Goal: Task Accomplishment & Management: Manage account settings

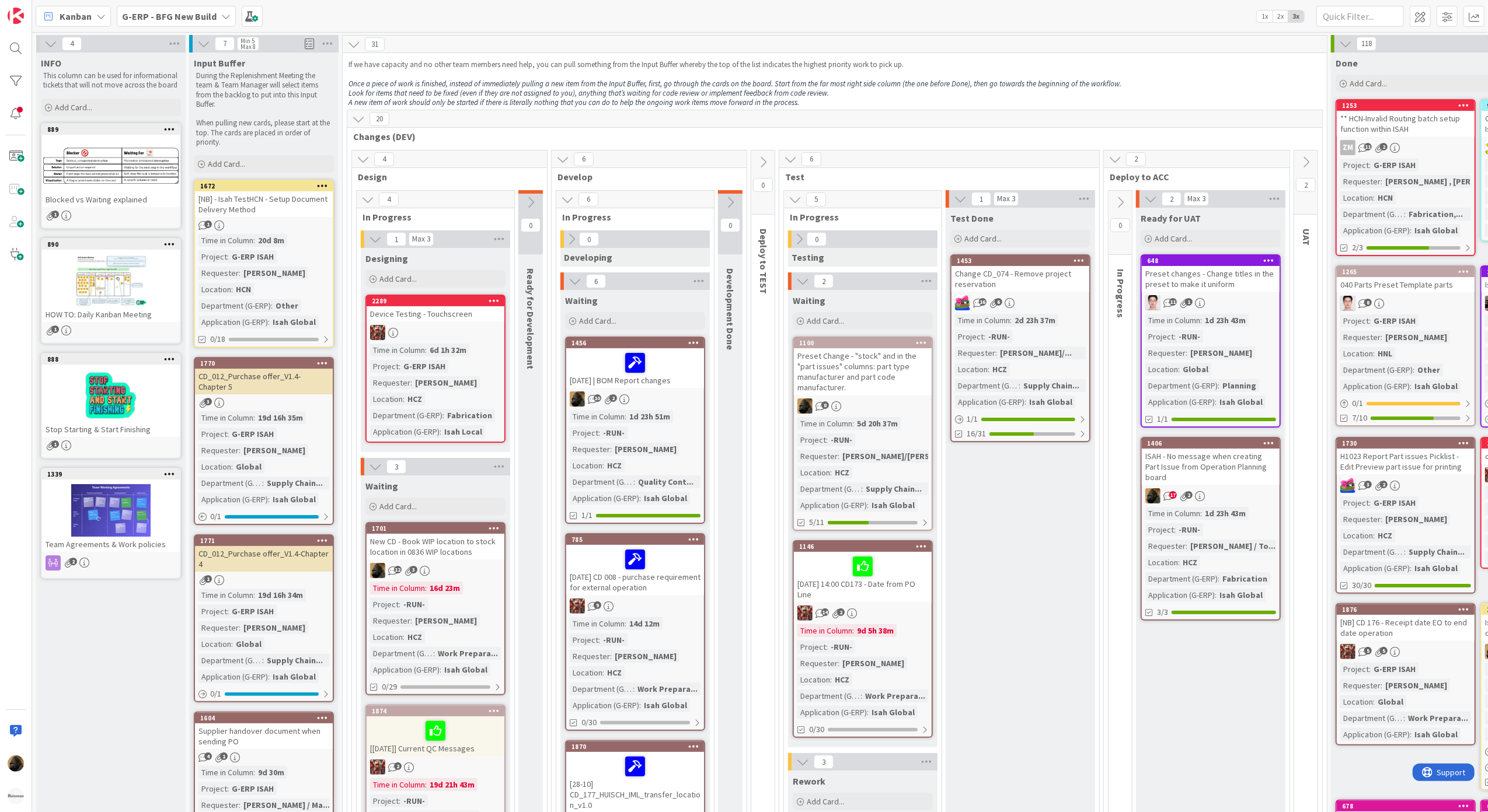
click at [82, 20] on span "Kanban" at bounding box center [75, 16] width 32 height 14
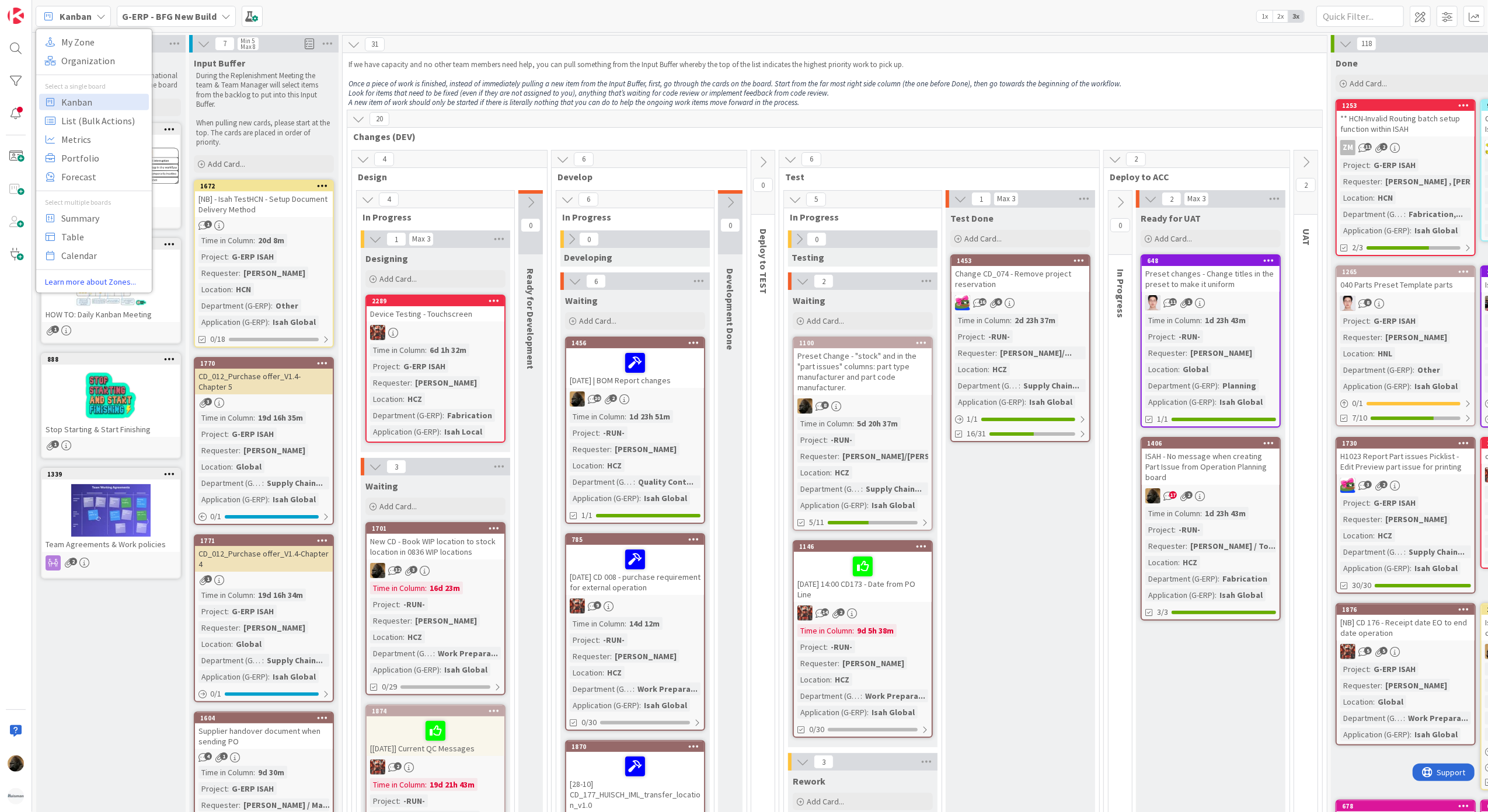
click at [94, 30] on div "My Zone Organization Select a single board Kanban List (Bulk Actions) Metrics P…" at bounding box center [93, 160] width 117 height 265
click at [90, 36] on span "My Zone" at bounding box center [103, 41] width 84 height 17
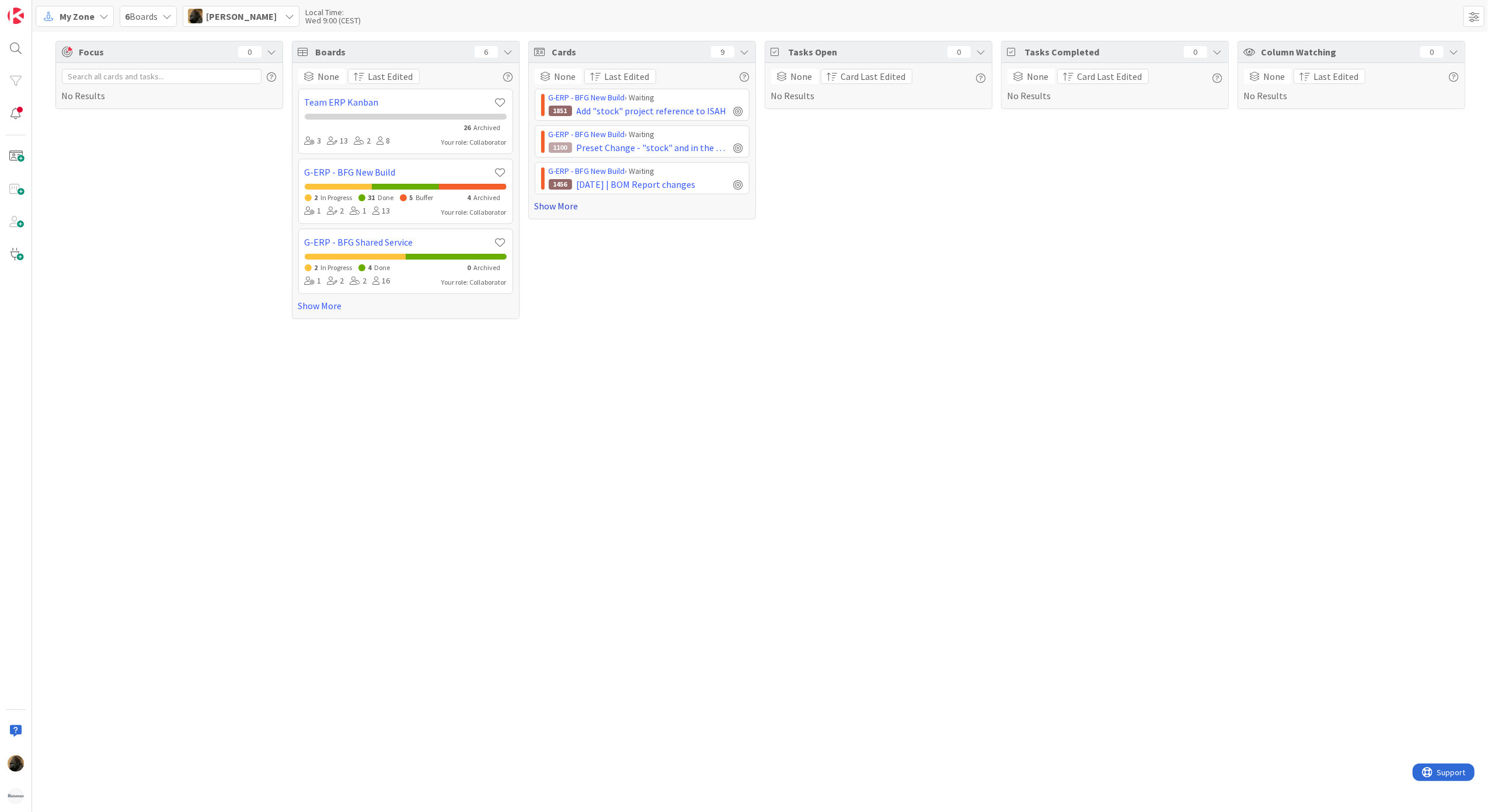
click at [563, 207] on link "Show More" at bounding box center [642, 206] width 215 height 14
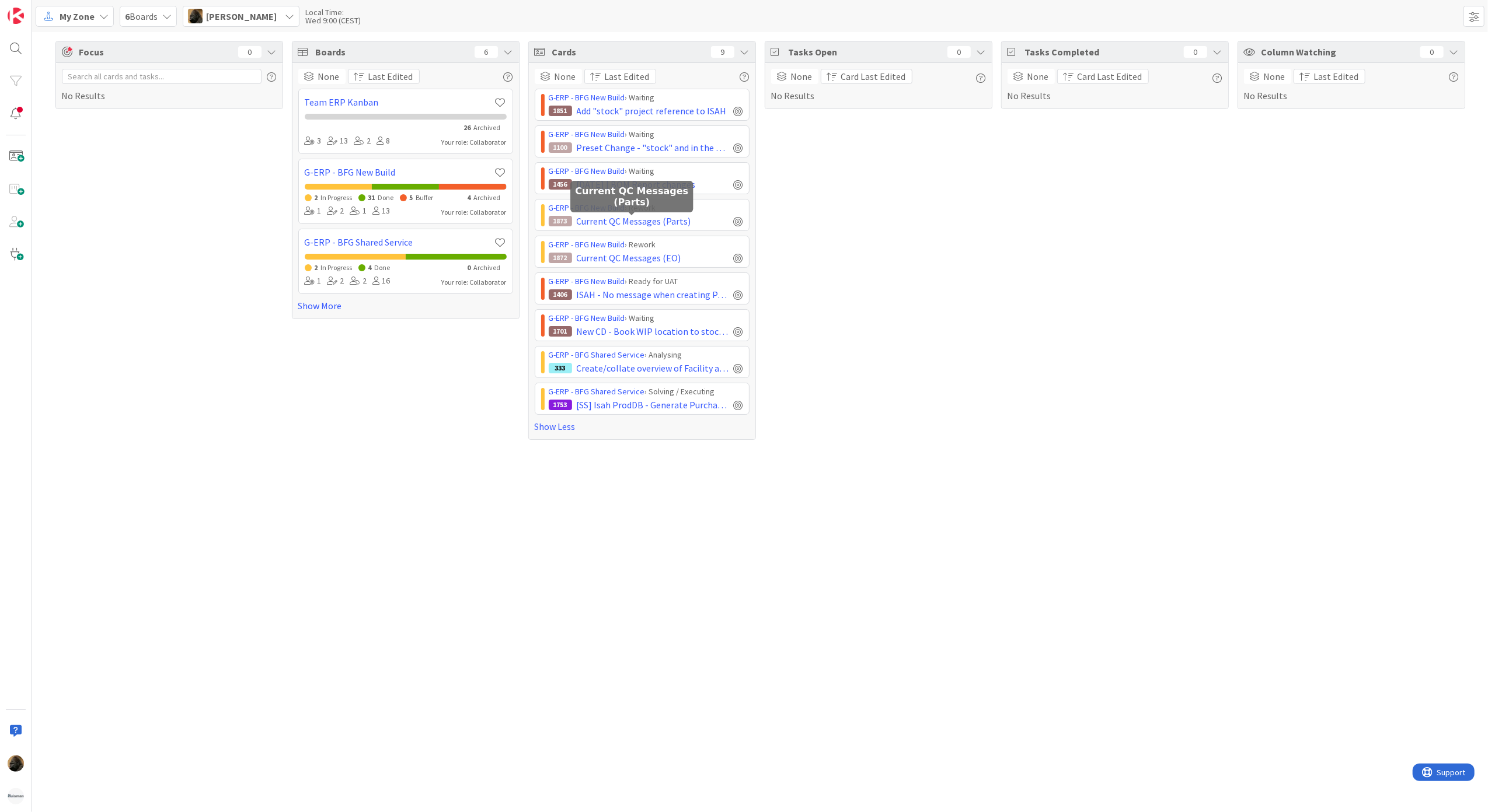
click at [904, 307] on div "Tasks Open 0 None Card Last Edited No Results" at bounding box center [878, 240] width 227 height 399
click at [680, 369] on span "Create/collate overview of Facility applications" at bounding box center [653, 368] width 153 height 14
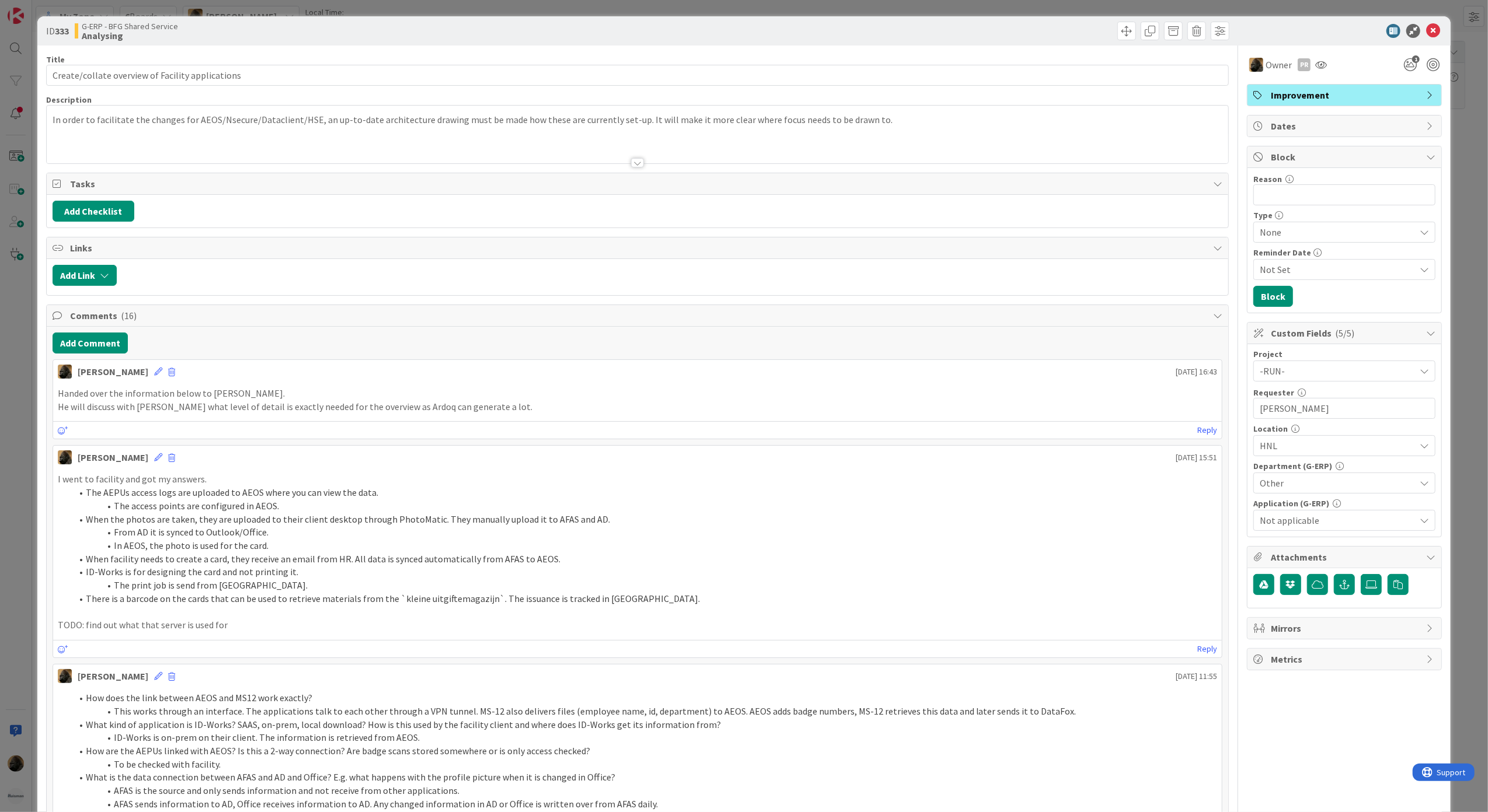
click at [26, 596] on div "ID 333 G-ERP - BFG Shared Service Analysing Title 48 / 128 Create/collate overv…" at bounding box center [744, 406] width 1488 height 812
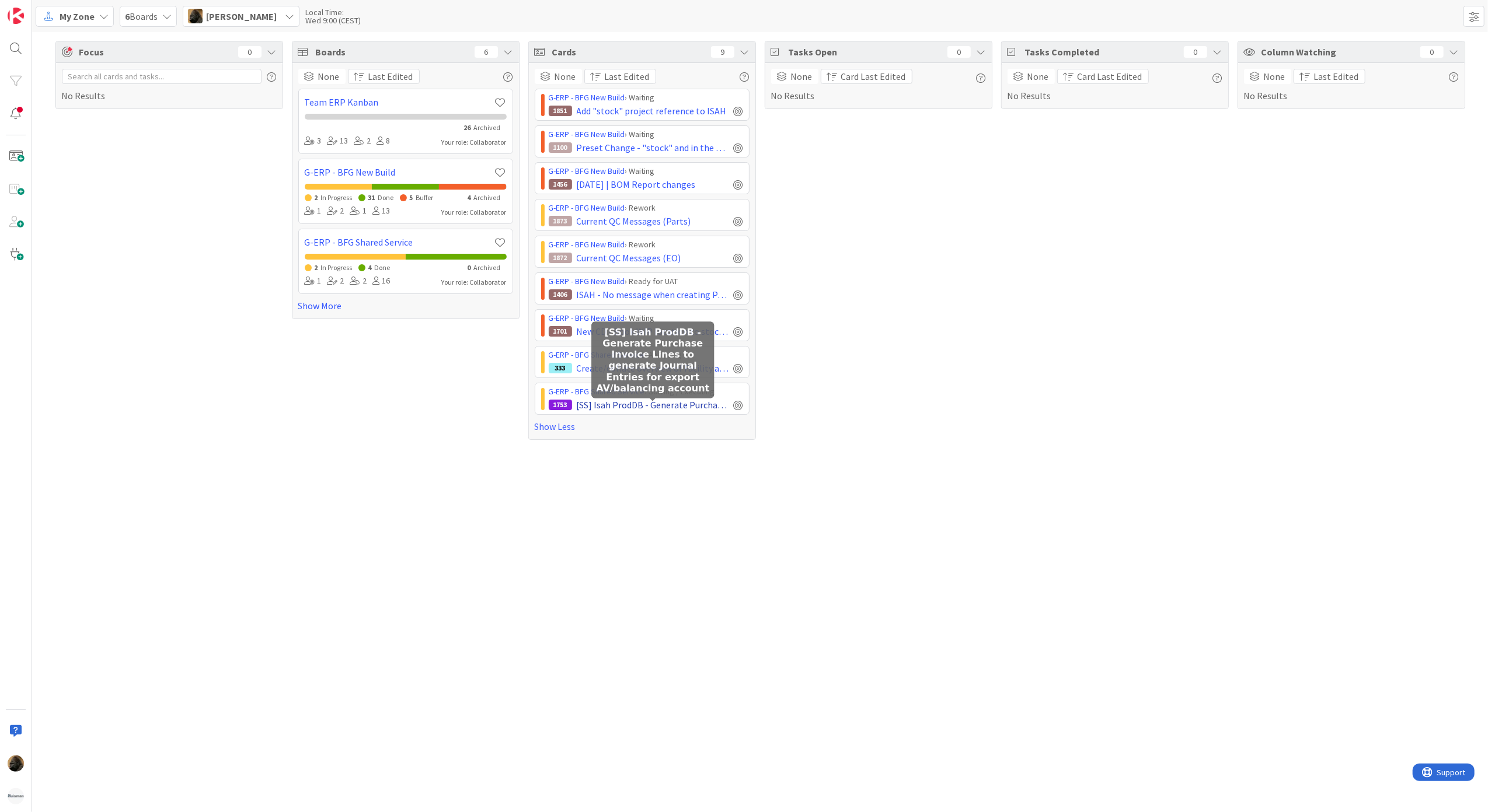
click at [697, 410] on span "[SS] Isah ProdDB - Generate Purchase Invoice Lines to generate Journal Entries …" at bounding box center [653, 405] width 153 height 14
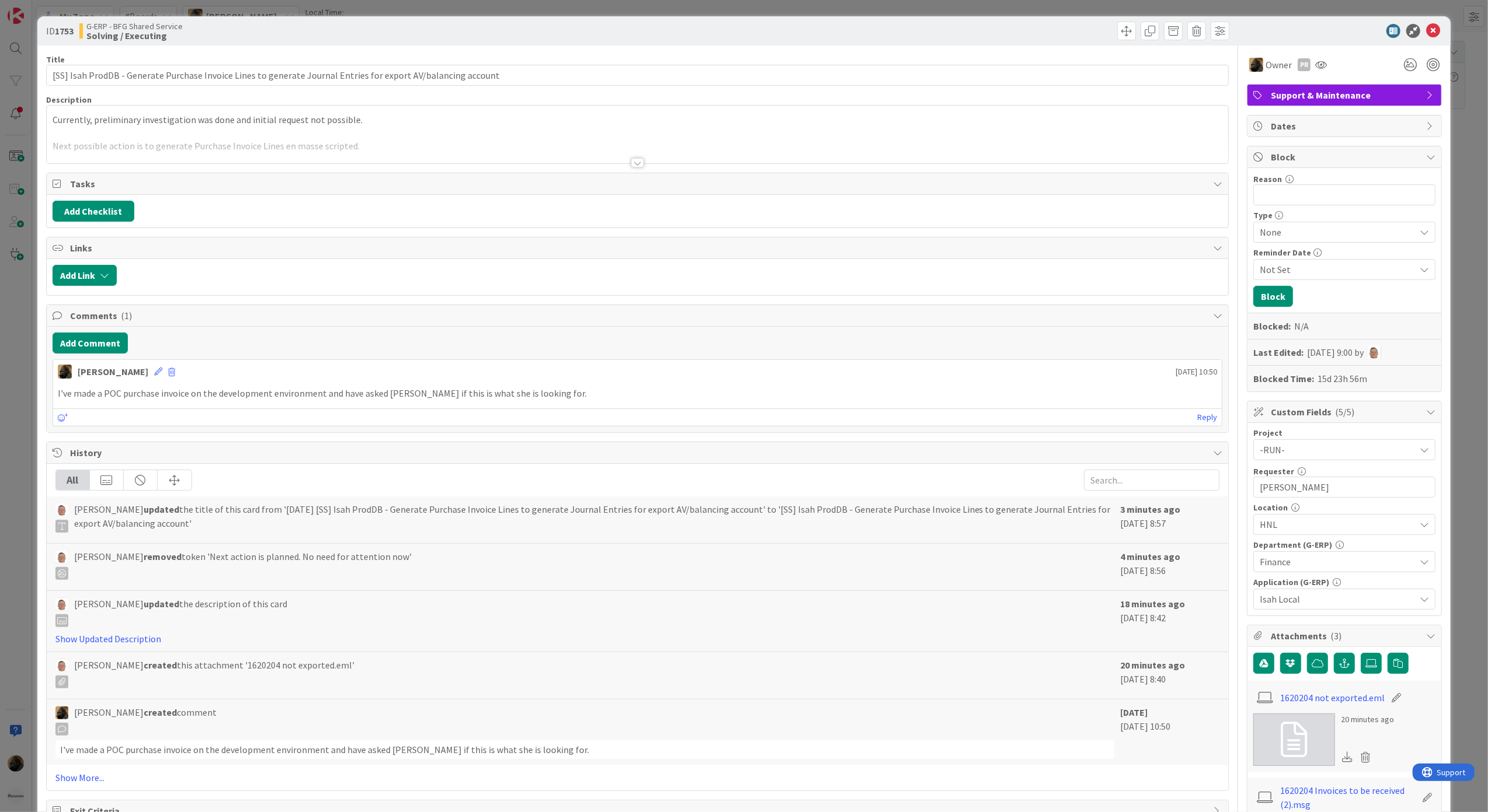
click at [22, 376] on div "ID 1753 G-ERP - BFG Shared Service Solving / Executing Title 110 / 128 [SS] Isa…" at bounding box center [744, 406] width 1488 height 812
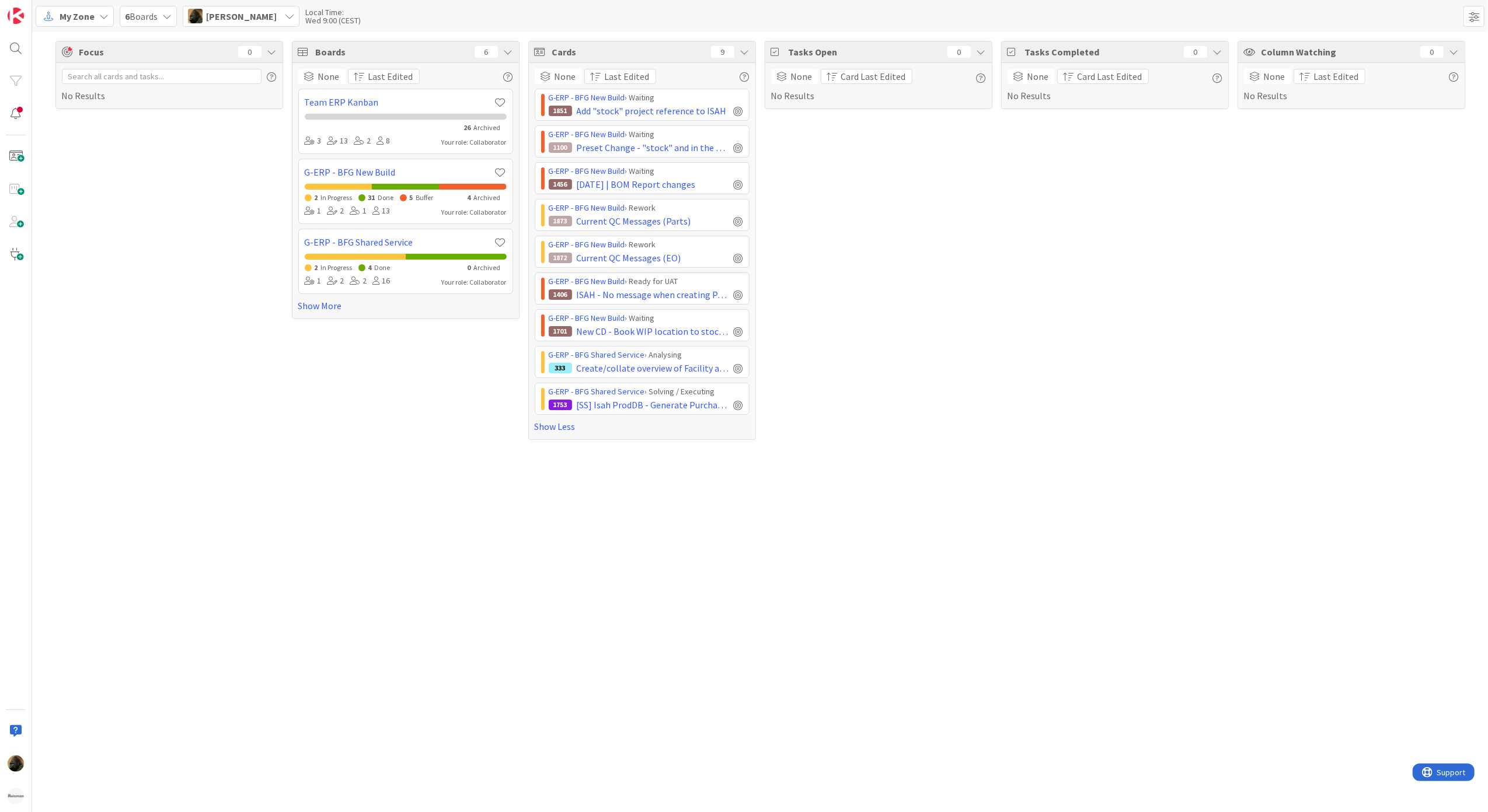
click at [1124, 439] on div "Tasks Completed 0 None Card Last Edited No Results" at bounding box center [1114, 240] width 227 height 399
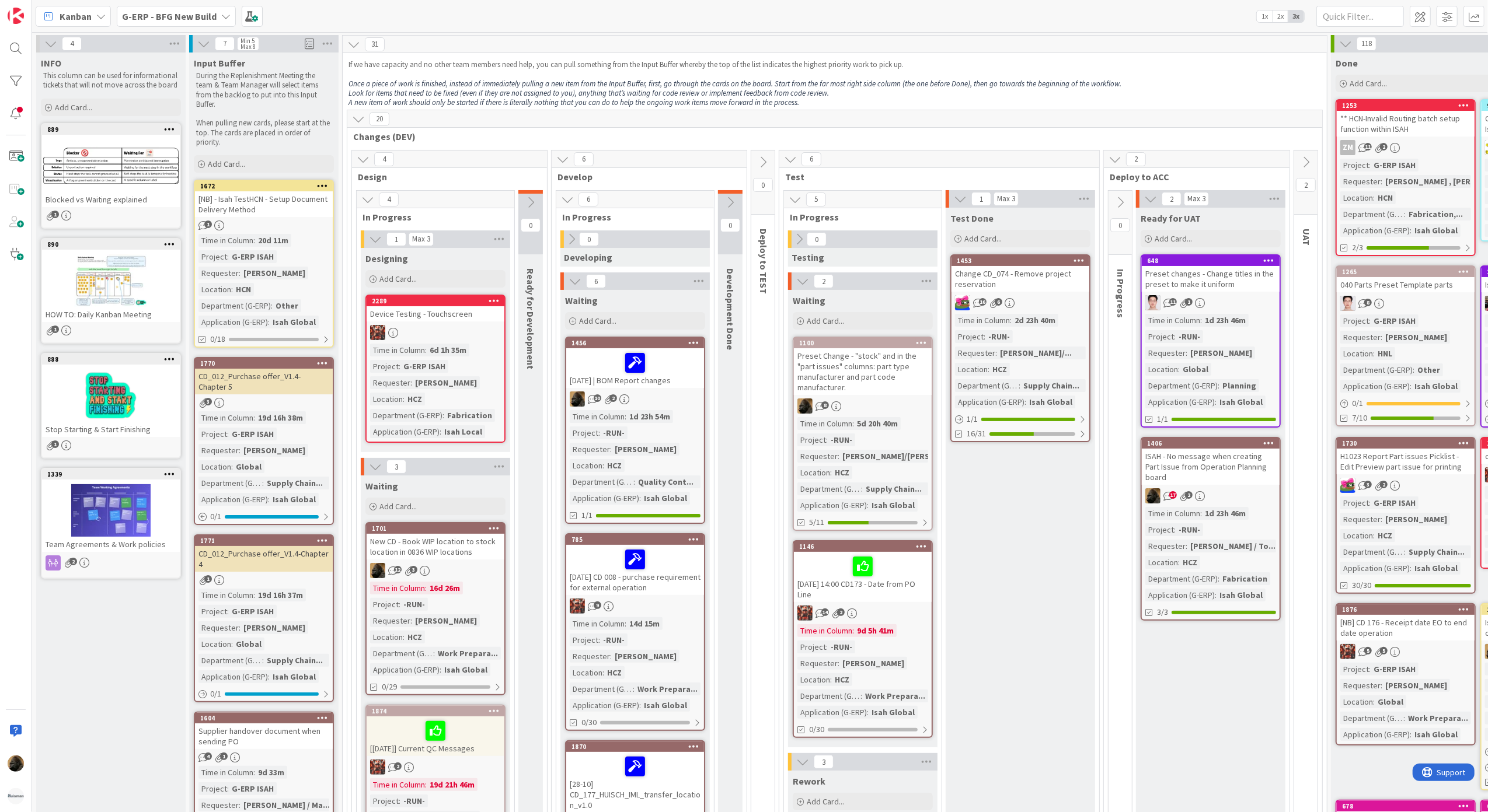
click at [183, 14] on b "G-ERP - BFG New Build" at bounding box center [169, 16] width 95 height 12
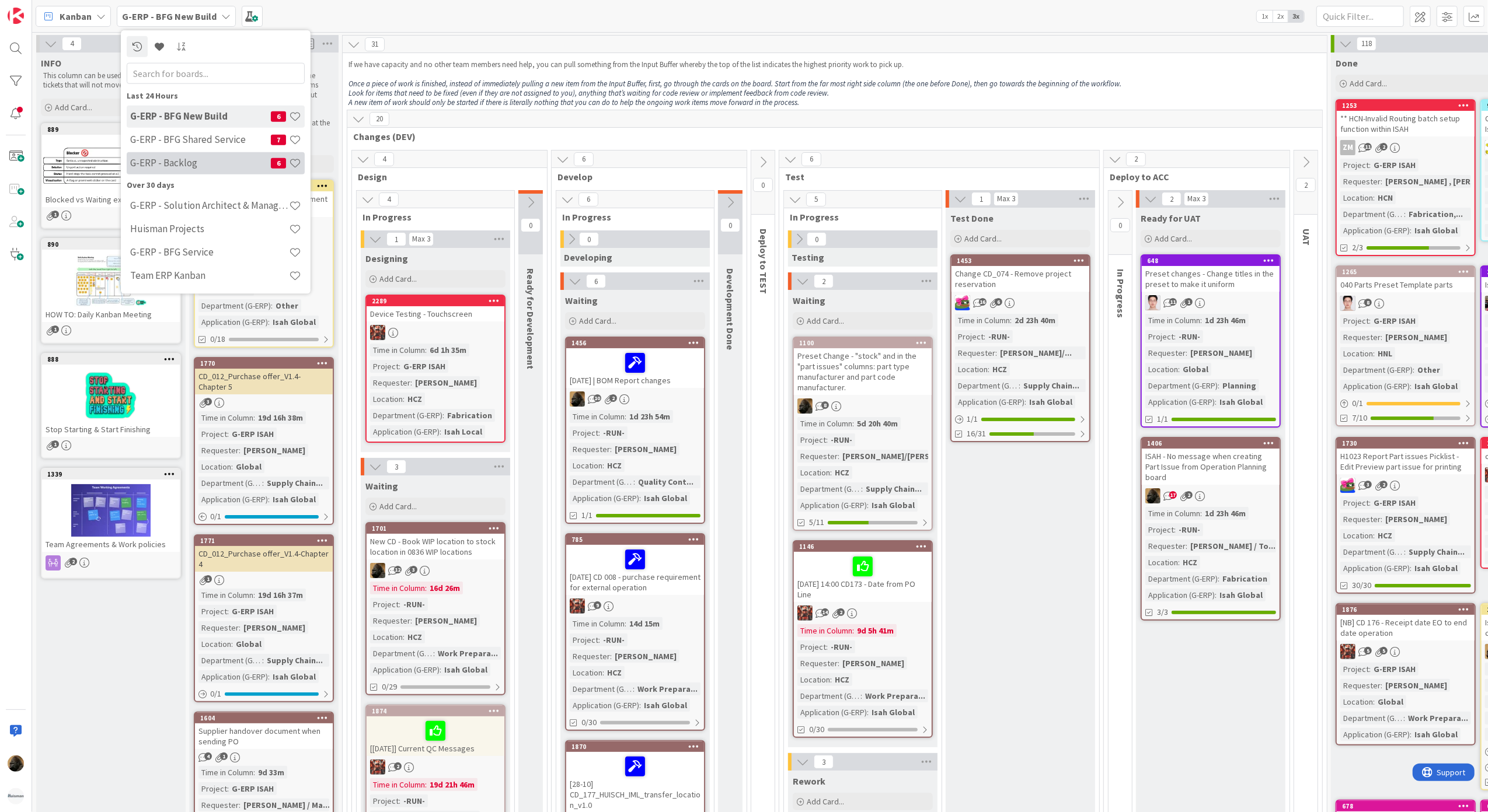
click at [211, 162] on h4 "G-ERP - Backlog" at bounding box center [200, 163] width 140 height 12
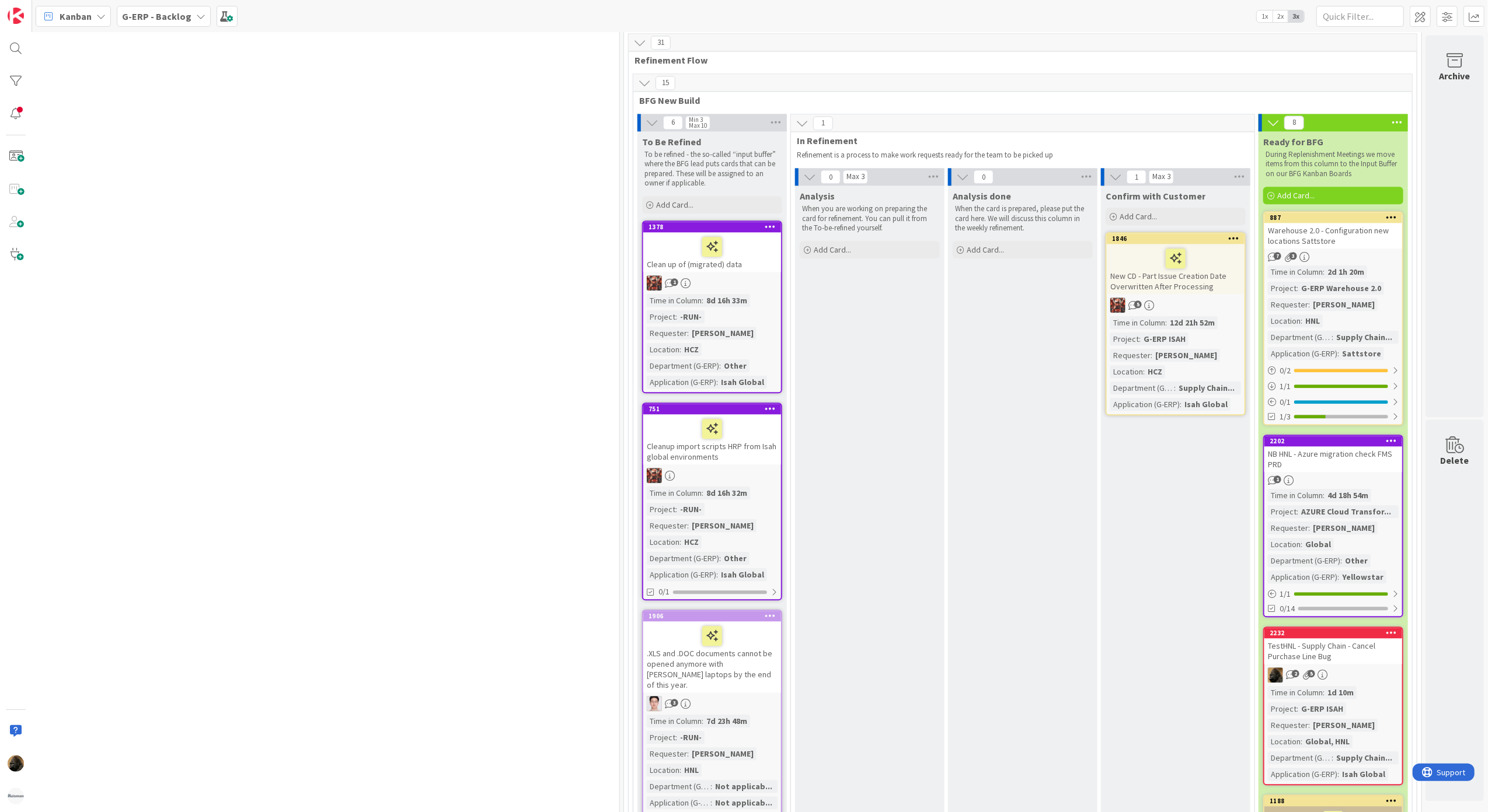
scroll to position [2567, 582]
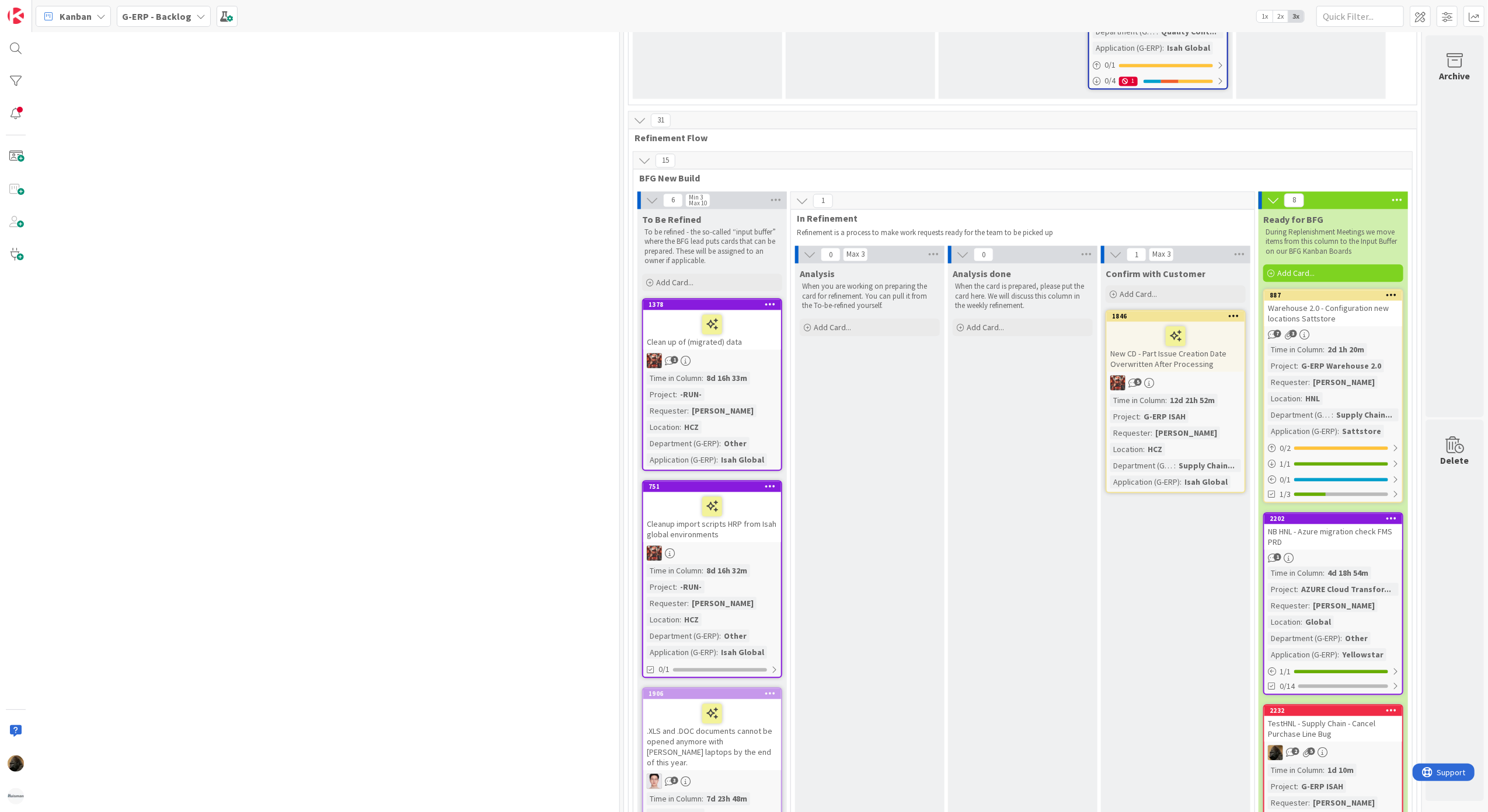
click at [1297, 268] on span "Add Card..." at bounding box center [1296, 273] width 37 height 10
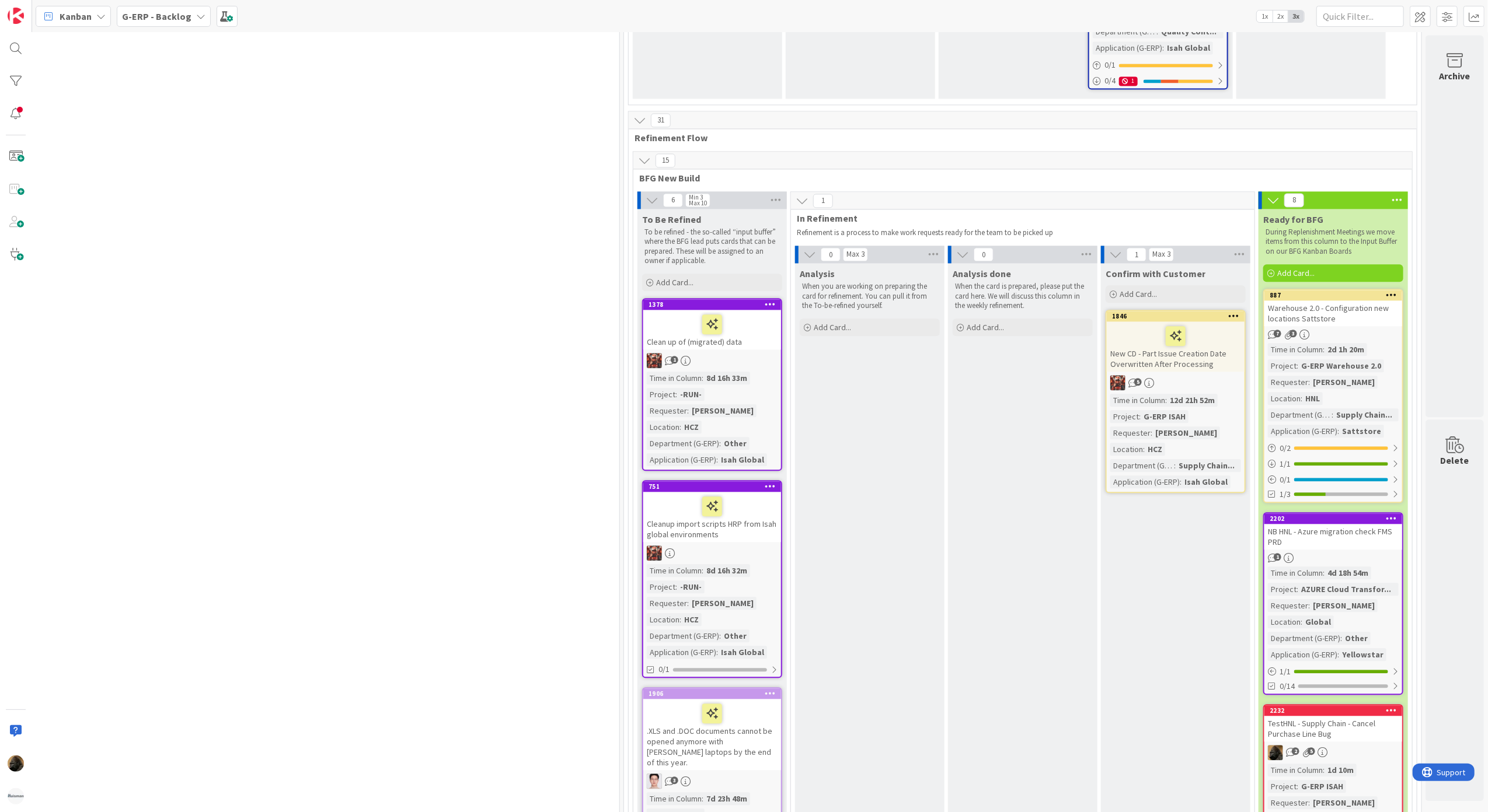
scroll to position [2512, 582]
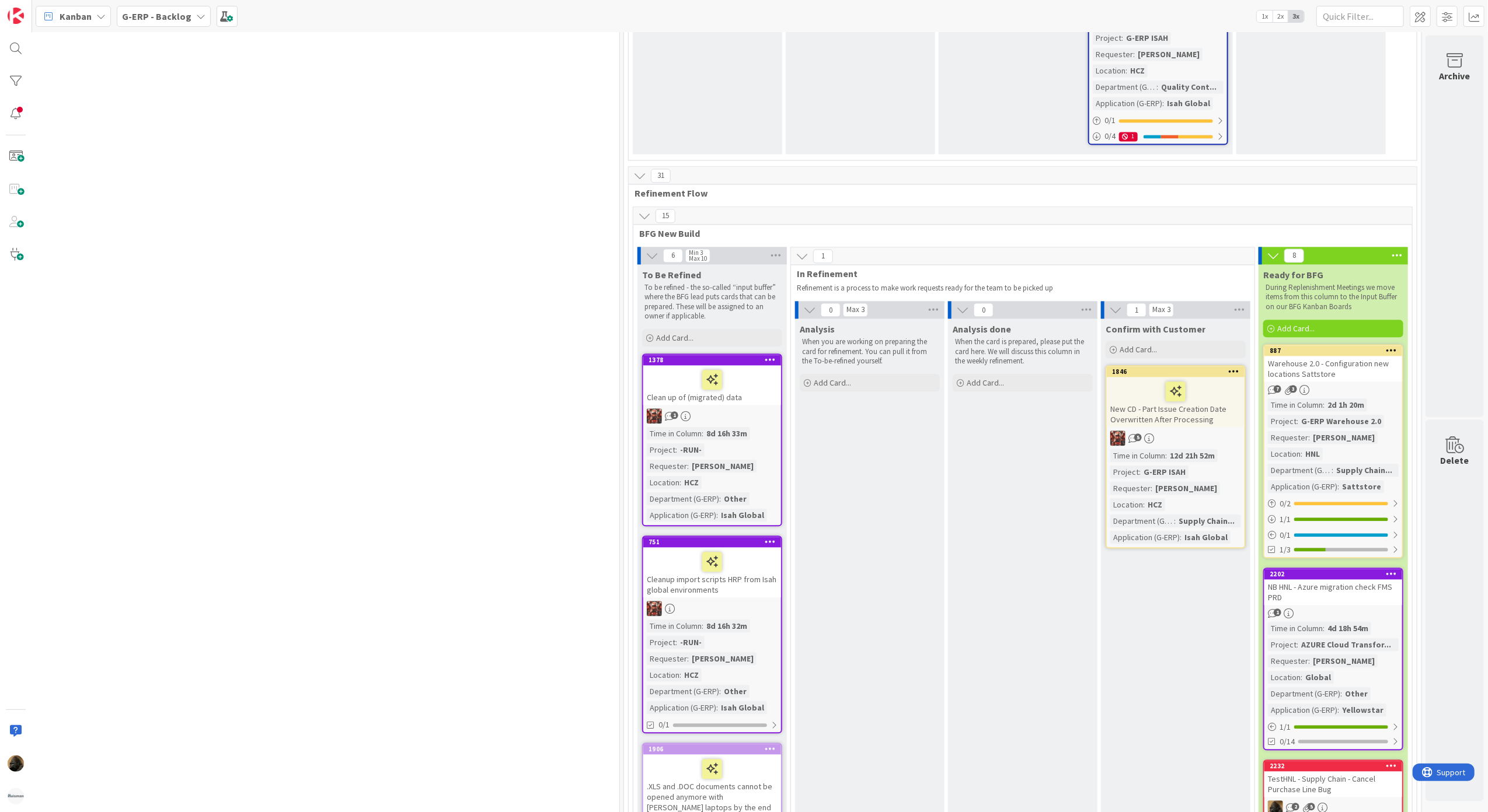
click at [446, 595] on div "7 Changes - HCZ Time Registration Add Card... 1752 [SS] Time Registration - Ema…" at bounding box center [202, 751] width 830 height 1387
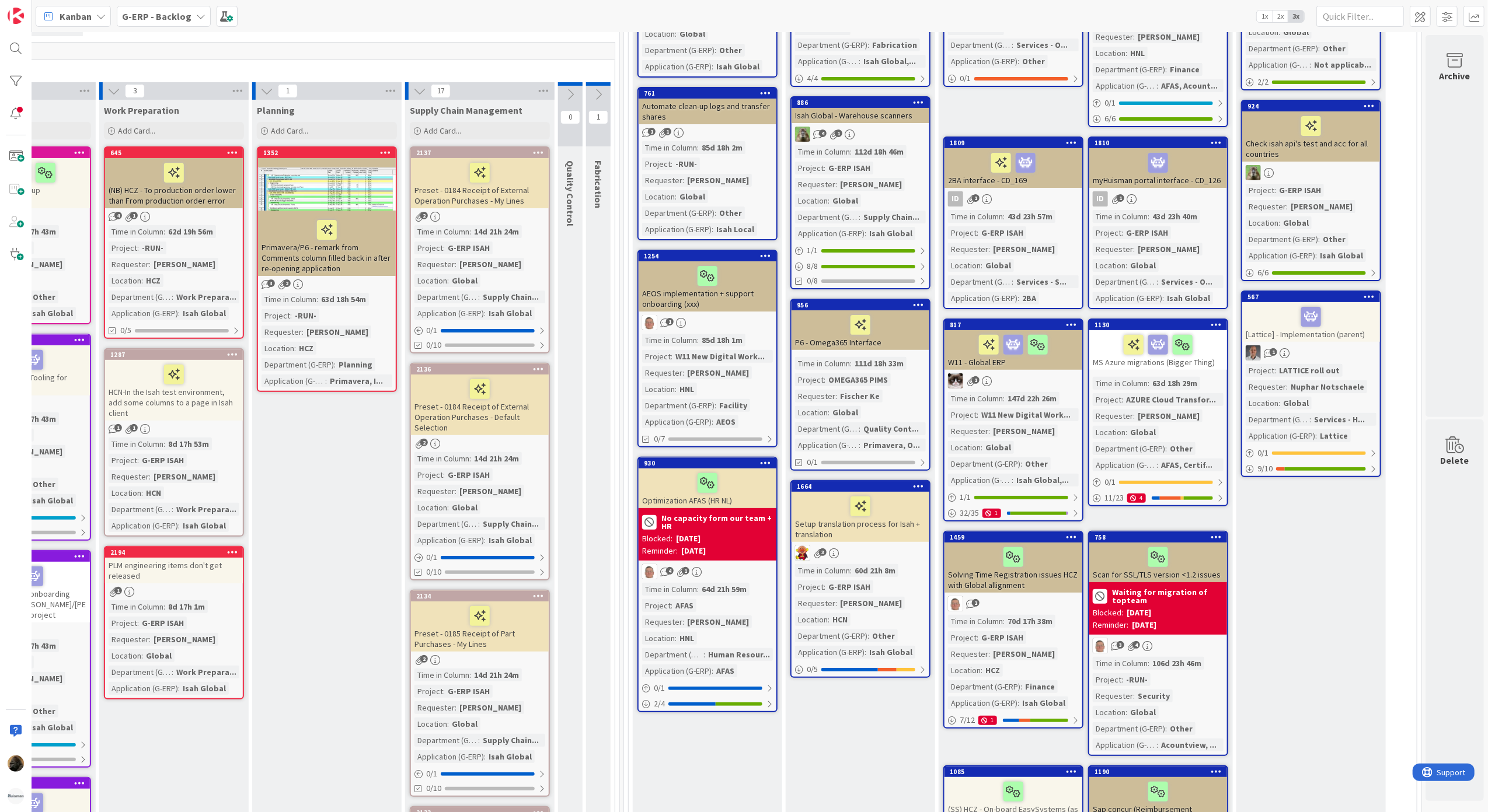
scroll to position [0, 582]
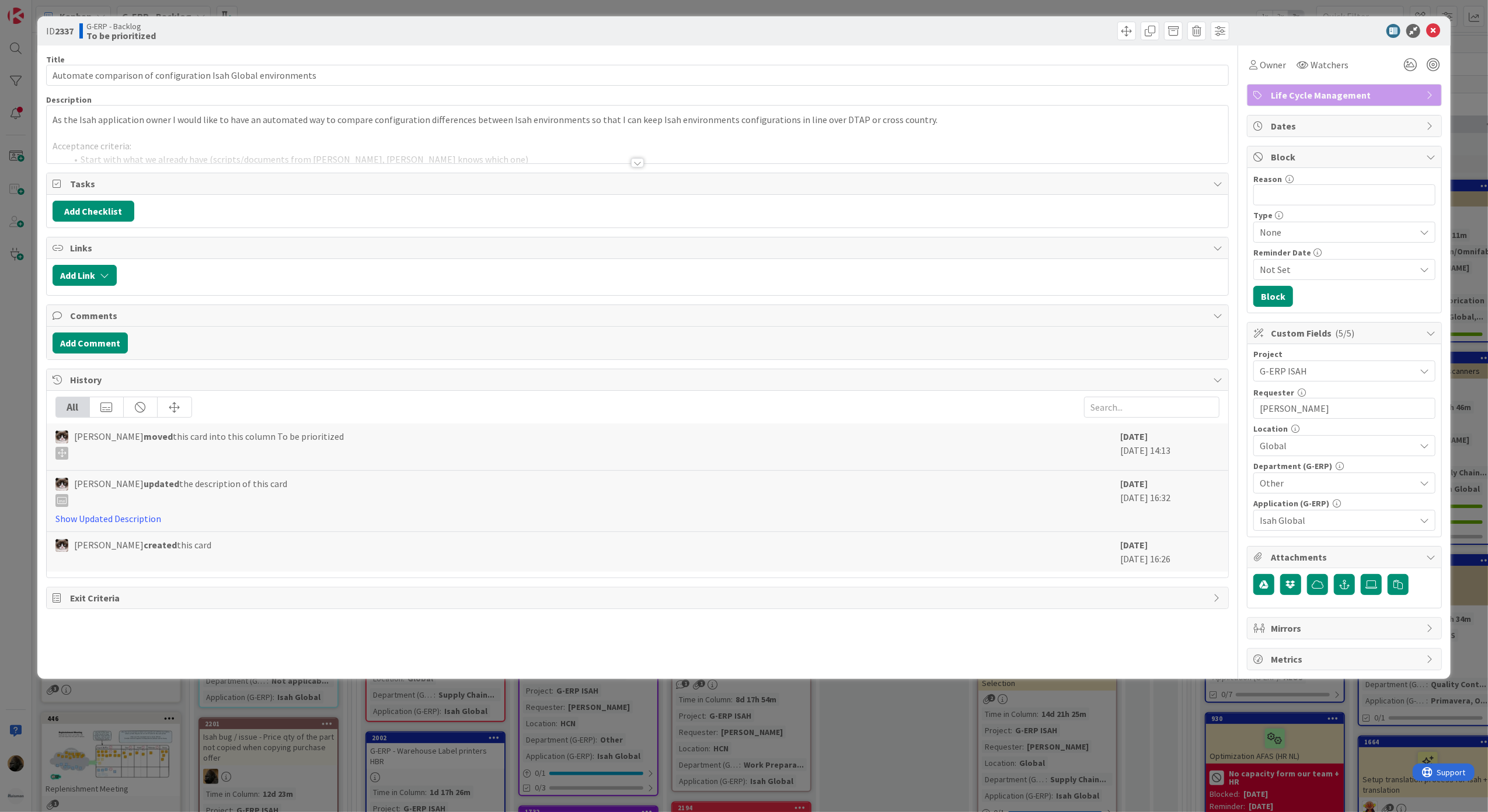
click at [632, 165] on div at bounding box center [638, 163] width 13 height 9
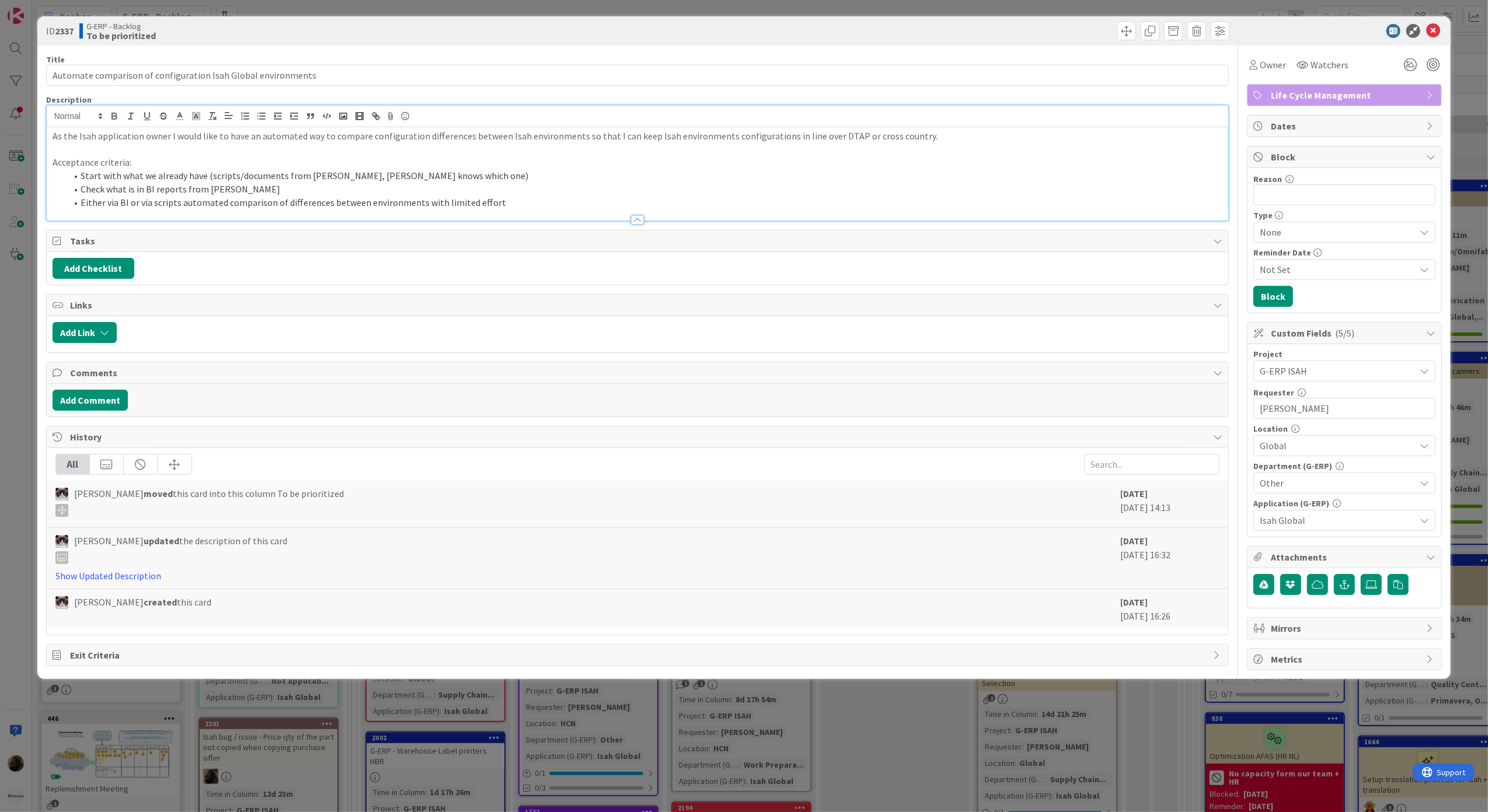
click at [255, 774] on div "ID 2337 G-ERP - Backlog To be prioritized Title 61 / 128 Automate comparison of…" at bounding box center [744, 406] width 1488 height 812
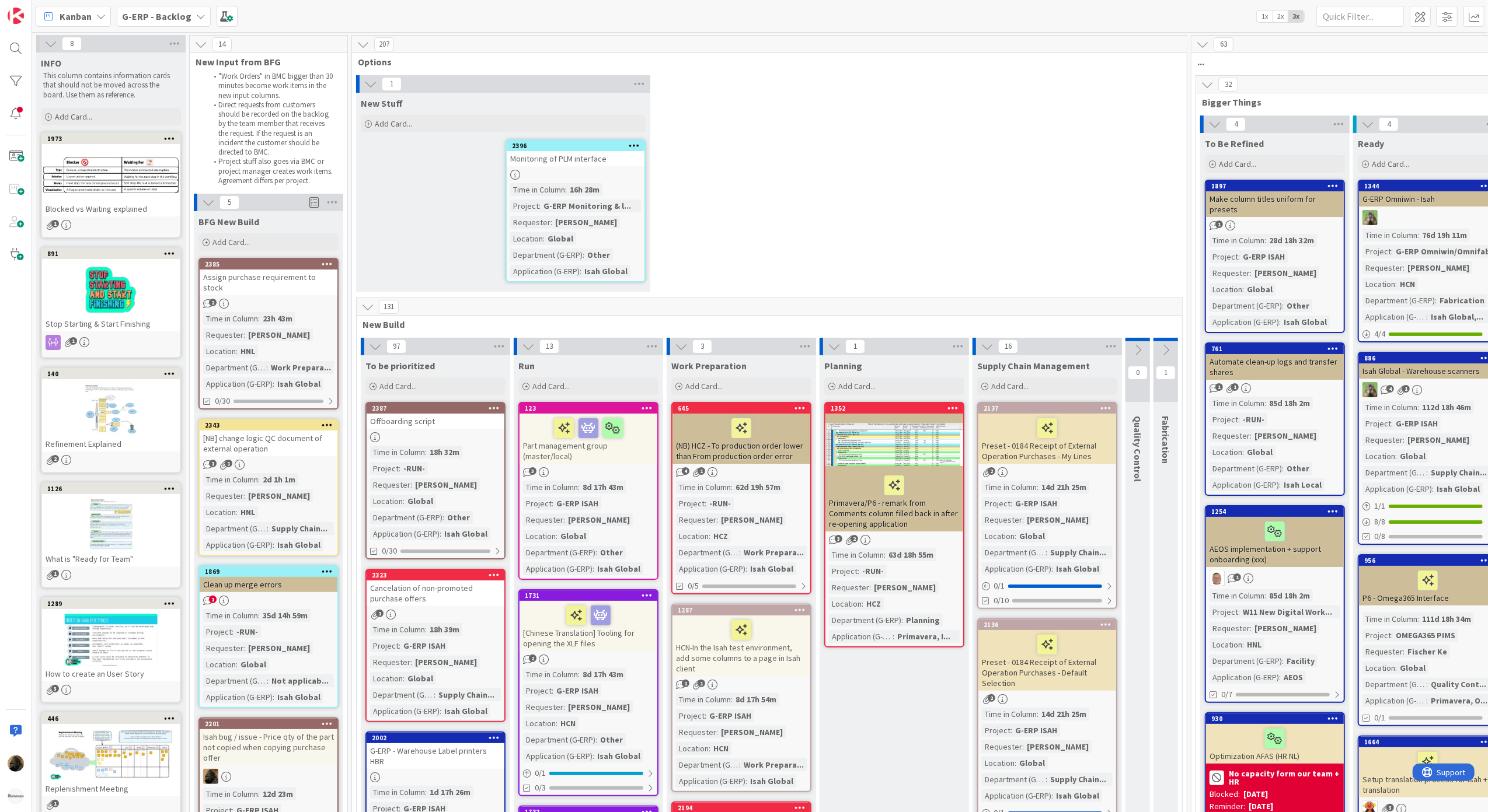
click at [144, 17] on b "G-ERP - Backlog" at bounding box center [157, 16] width 70 height 12
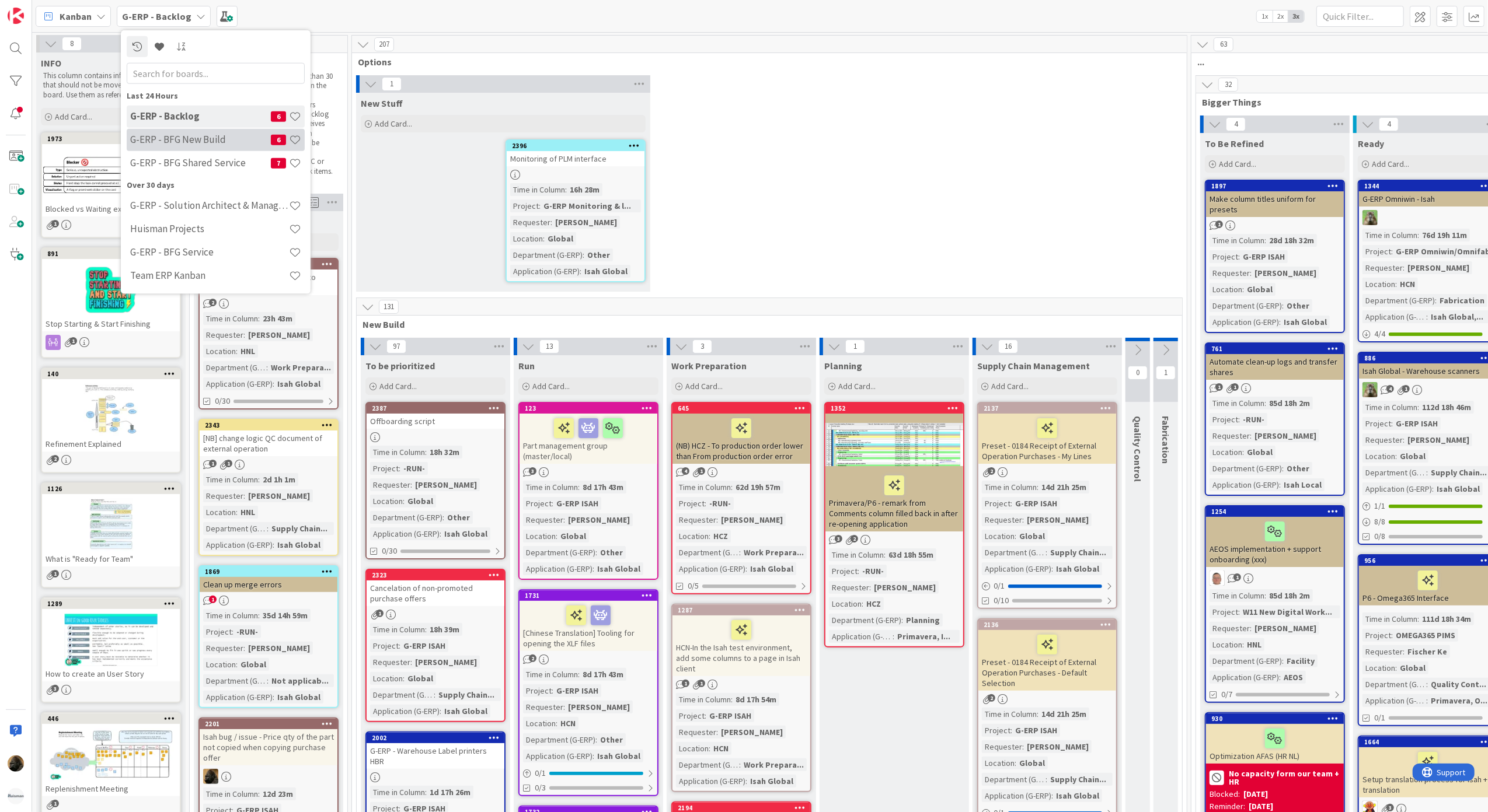
click at [209, 135] on h4 "G-ERP - BFG New Build" at bounding box center [200, 140] width 140 height 12
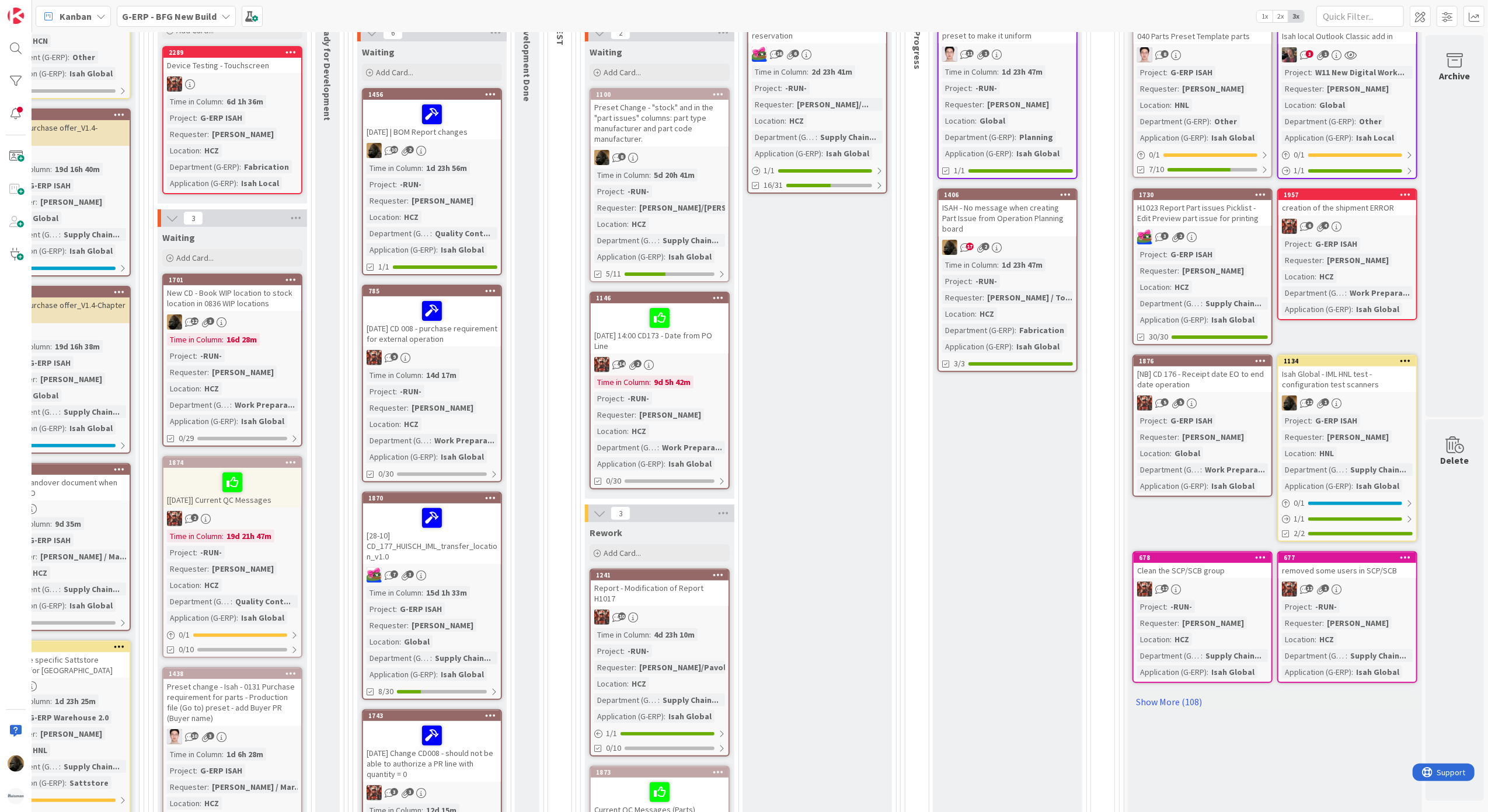
scroll to position [0, 218]
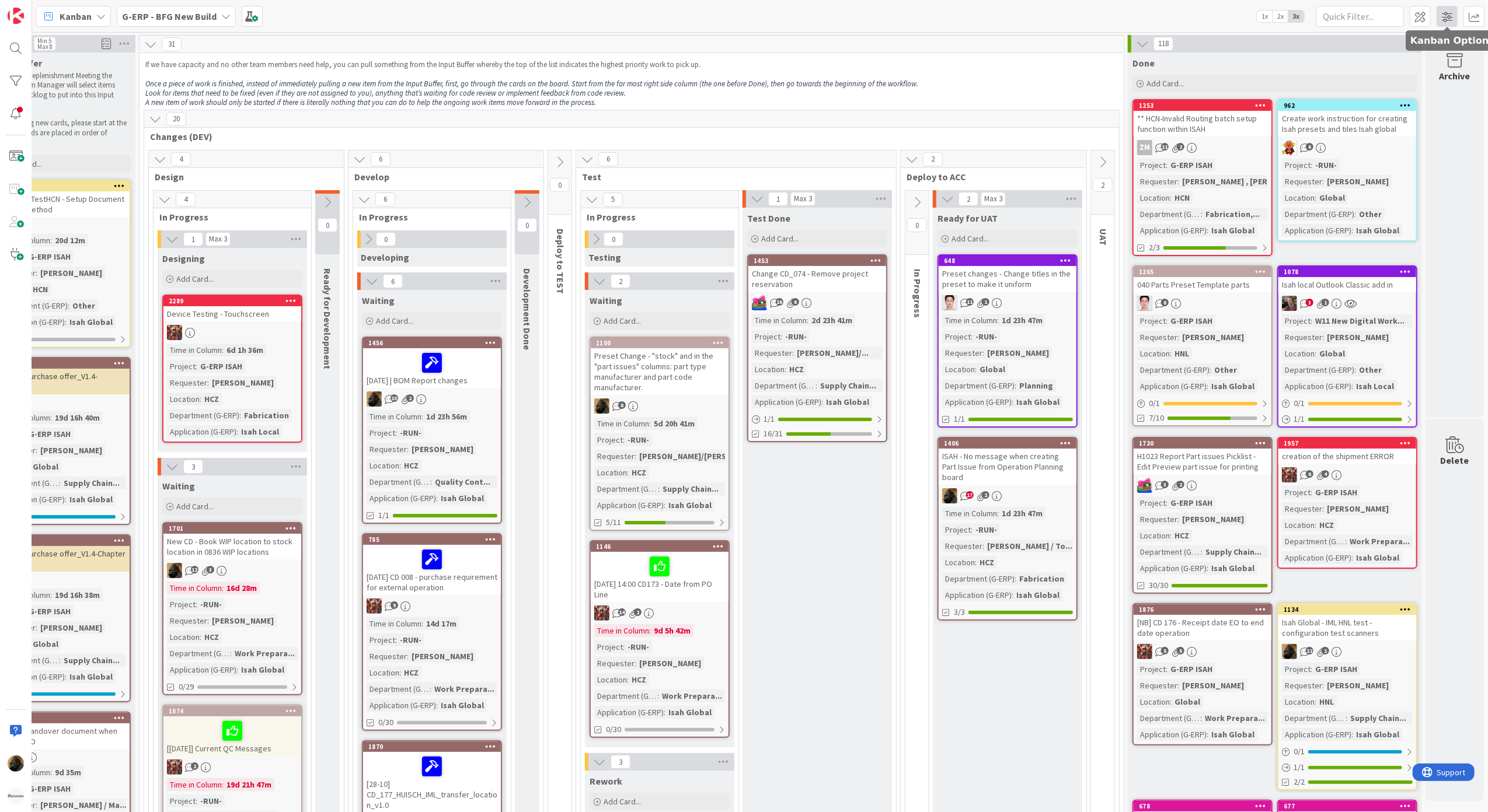
click at [1444, 19] on span at bounding box center [1447, 16] width 21 height 21
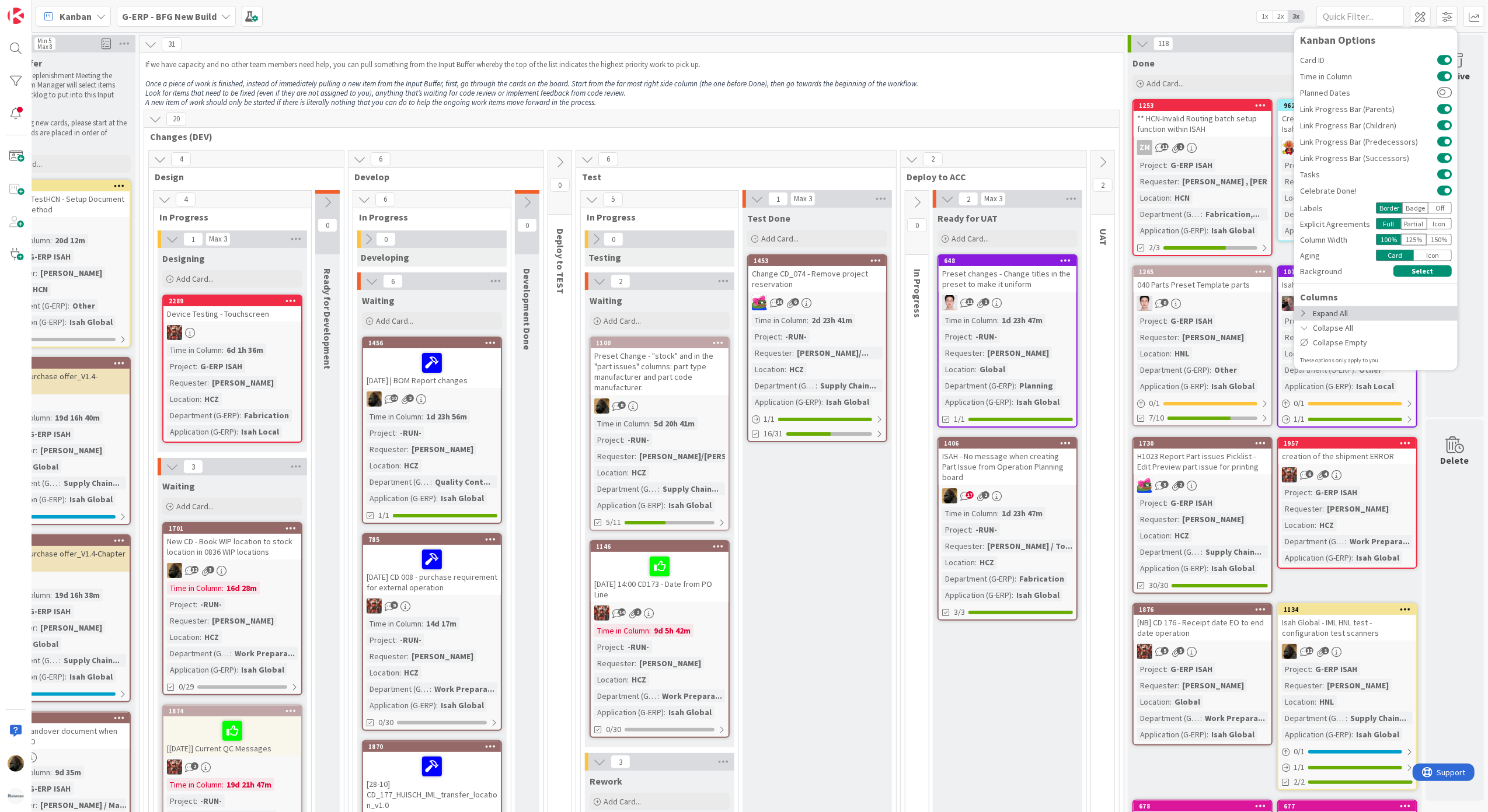
click at [1359, 308] on div "Expand All" at bounding box center [1376, 313] width 164 height 15
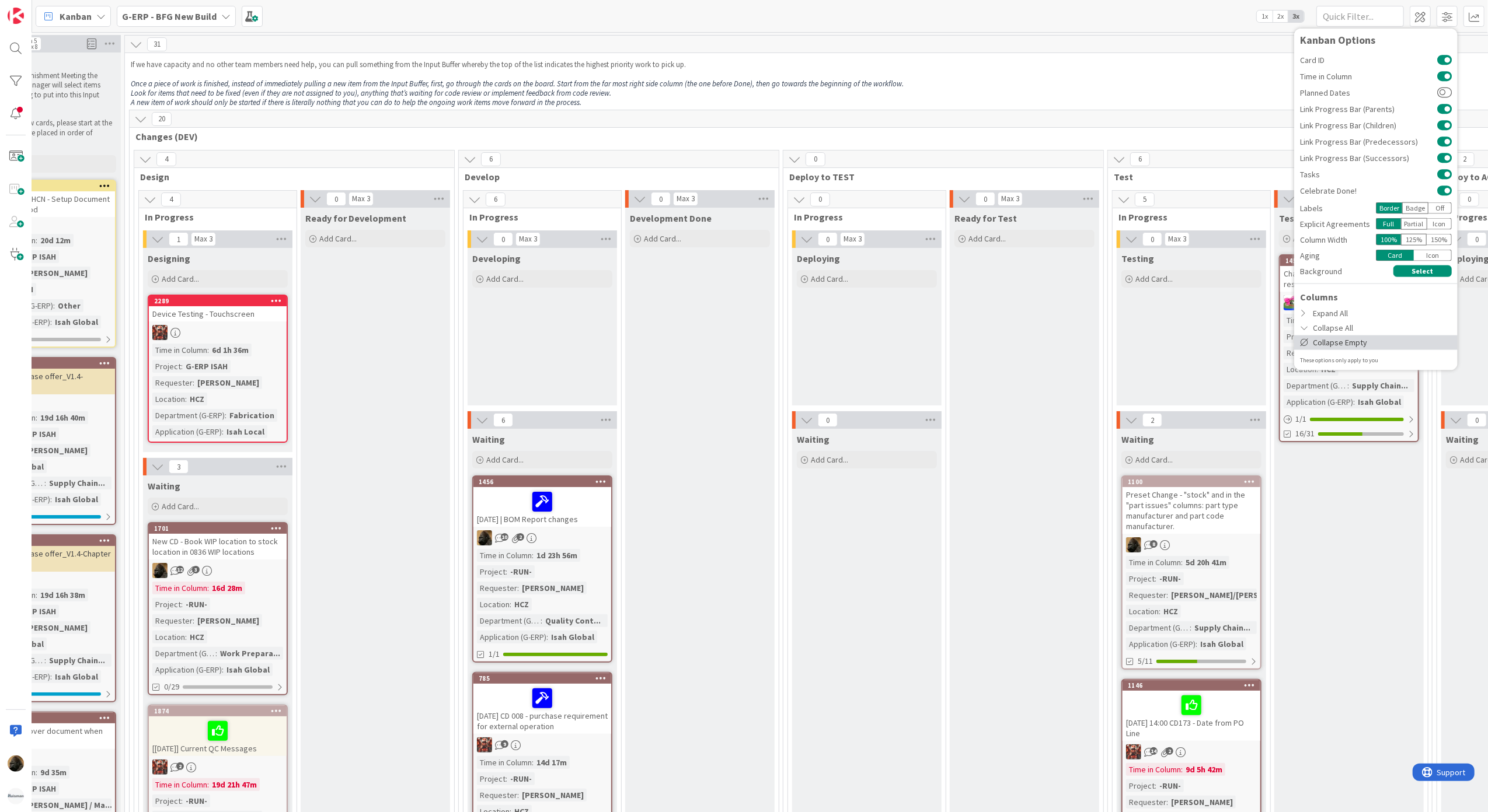
click at [1351, 341] on div "Collapse Empty" at bounding box center [1376, 342] width 164 height 15
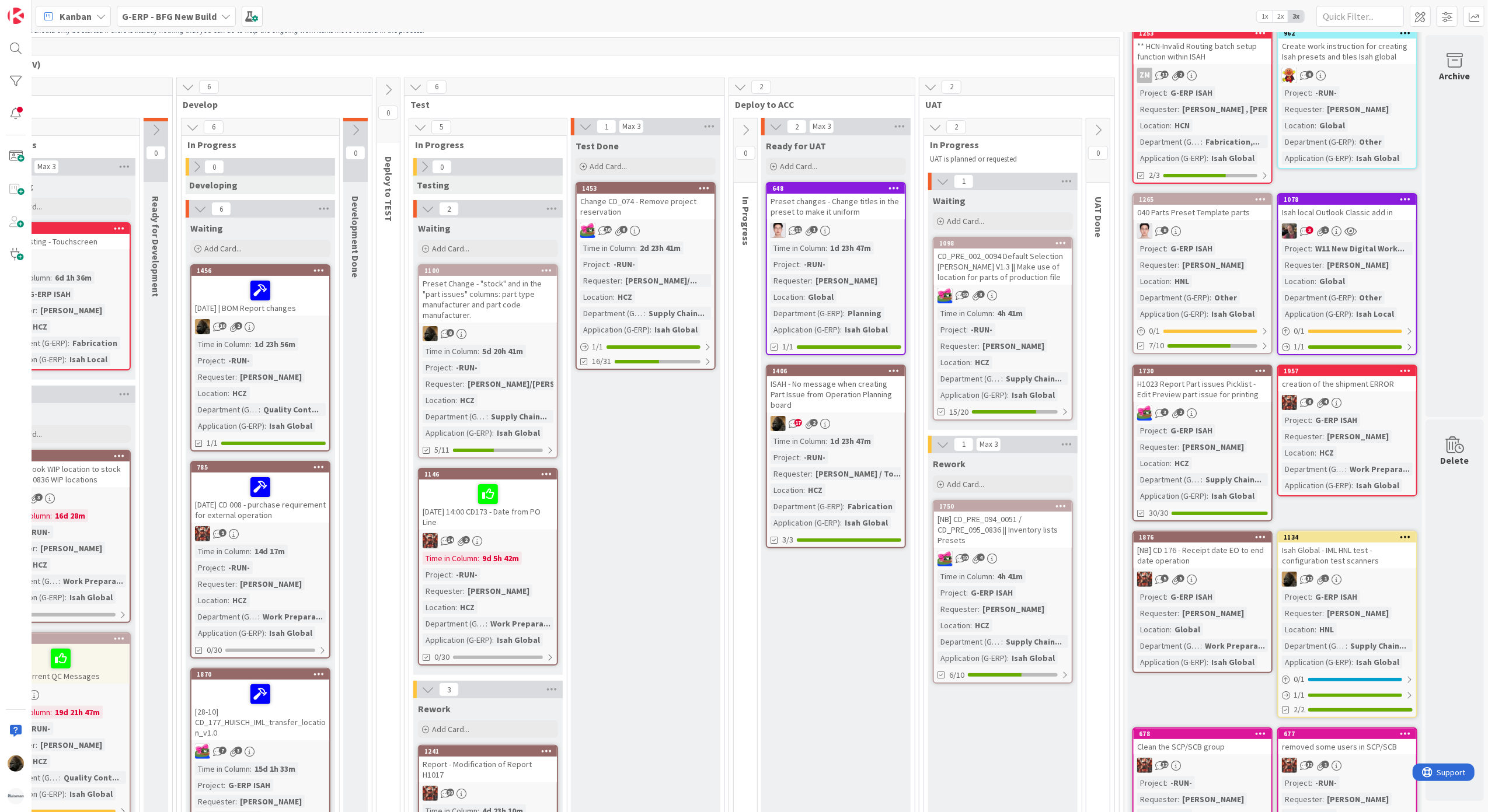
scroll to position [155, 390]
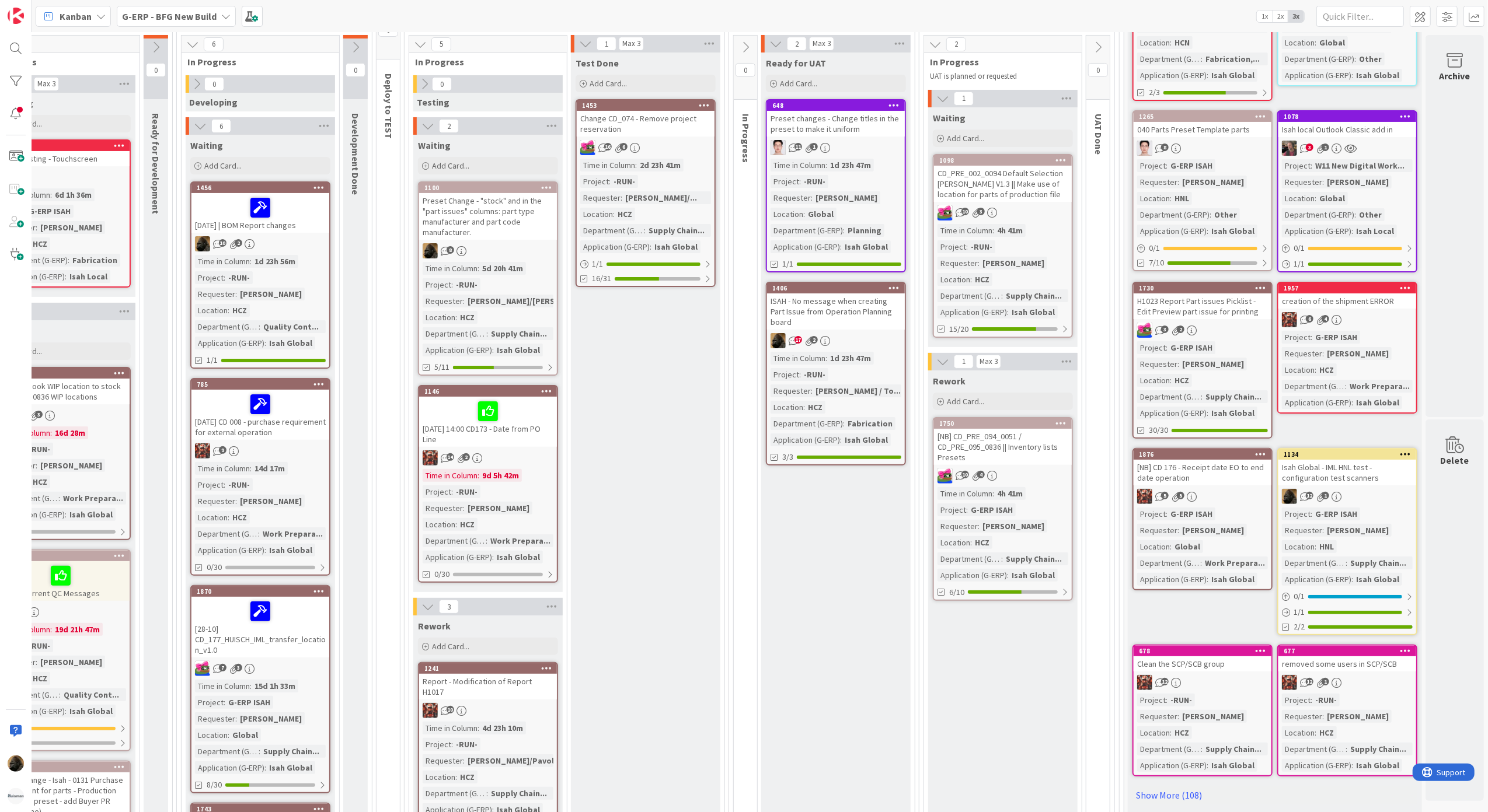
click at [832, 304] on div "ISAH - No message when creating Part Issue from Operation Planning board" at bounding box center [836, 312] width 138 height 36
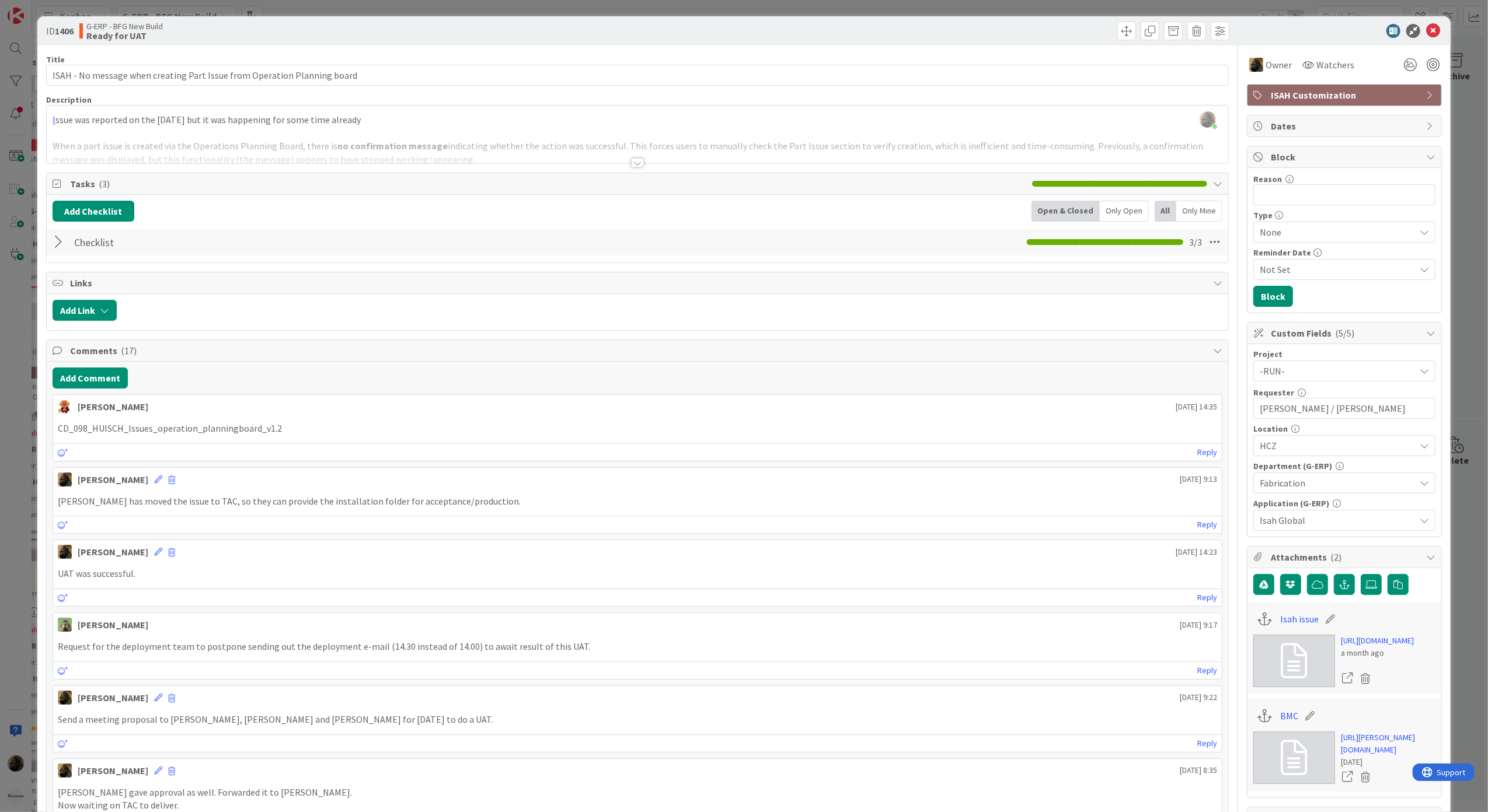
click at [15, 457] on div "ID 1406 G-ERP - BFG New Build Ready for UAT Title 73 / 128 ISAH - No message wh…" at bounding box center [744, 406] width 1488 height 812
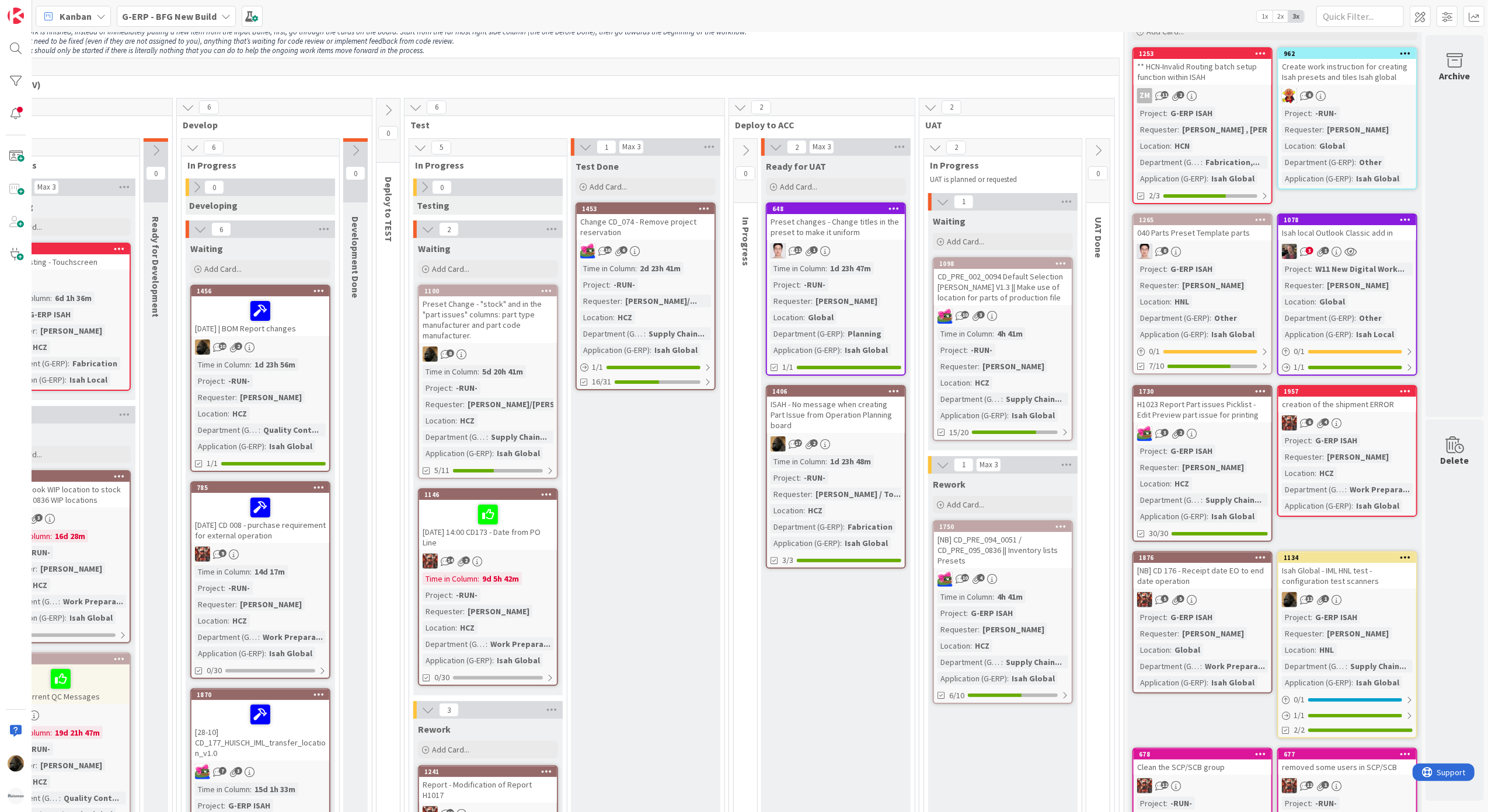
scroll to position [78, 390]
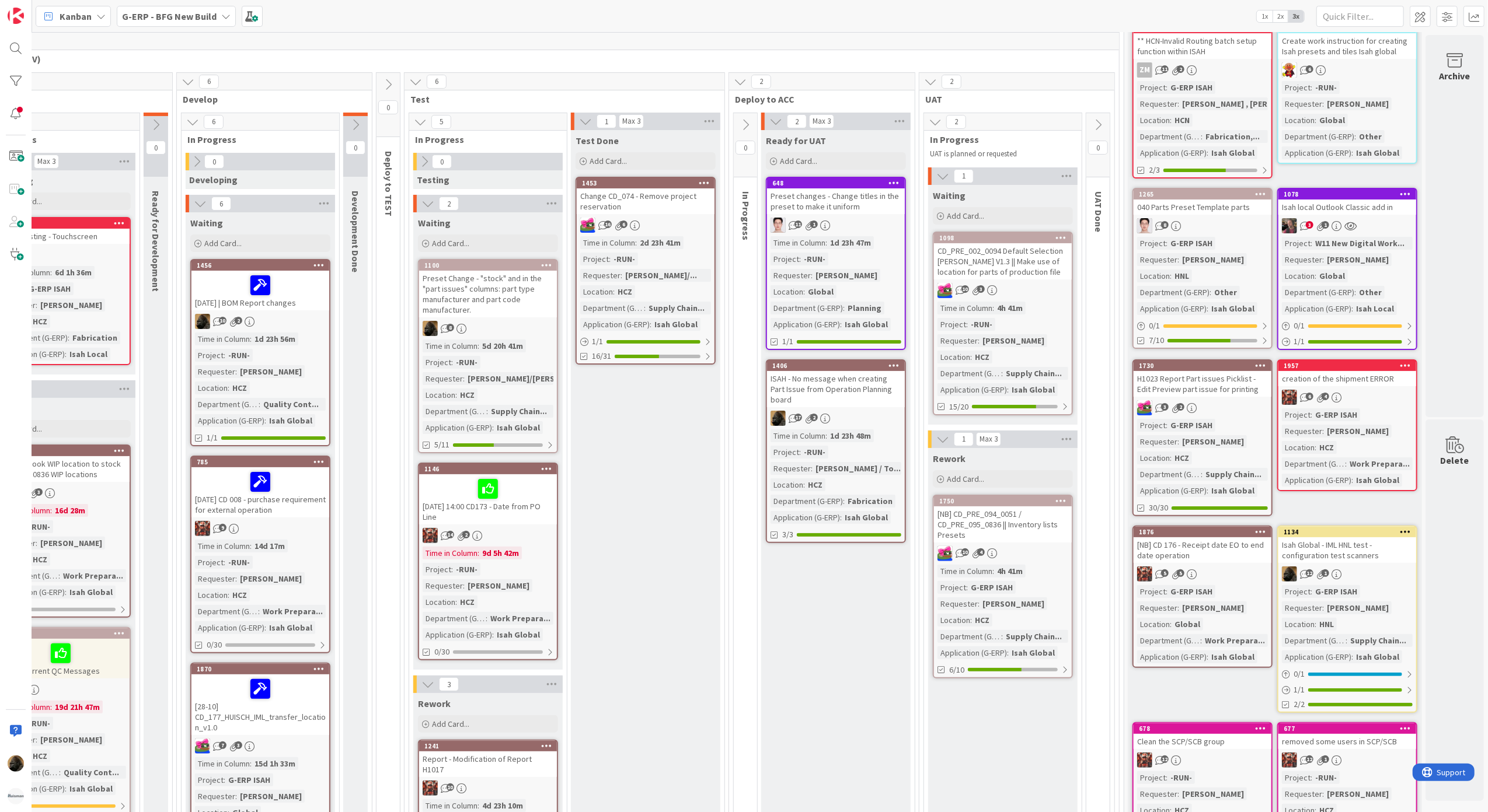
click at [649, 577] on div "Test Done Add Card... 1453 Change CD_074 - Remove project reservation 16 6 Time…" at bounding box center [645, 819] width 149 height 1379
click at [90, 15] on span "Kanban" at bounding box center [75, 16] width 32 height 14
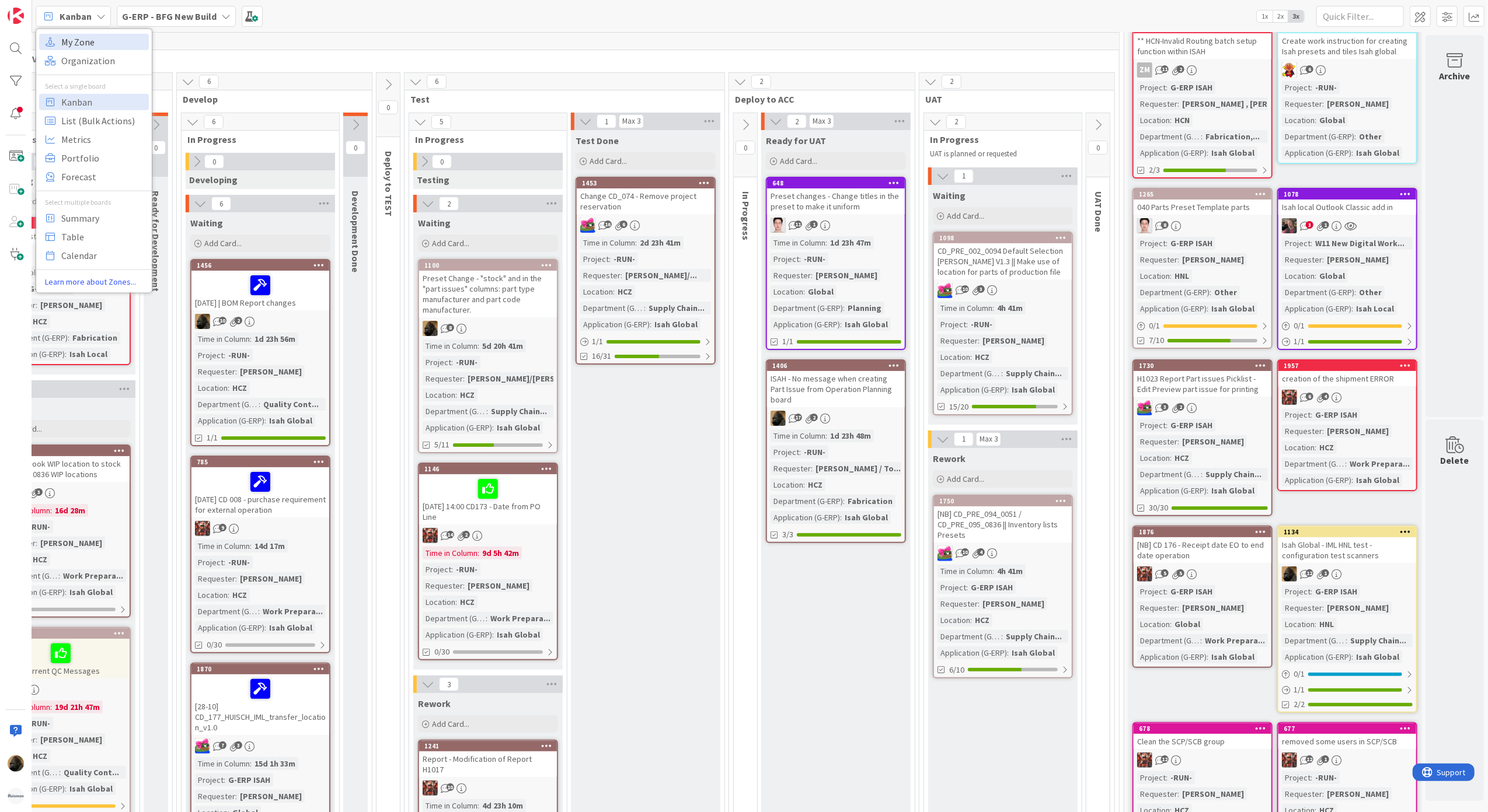
click at [85, 40] on span "My Zone" at bounding box center [103, 41] width 84 height 17
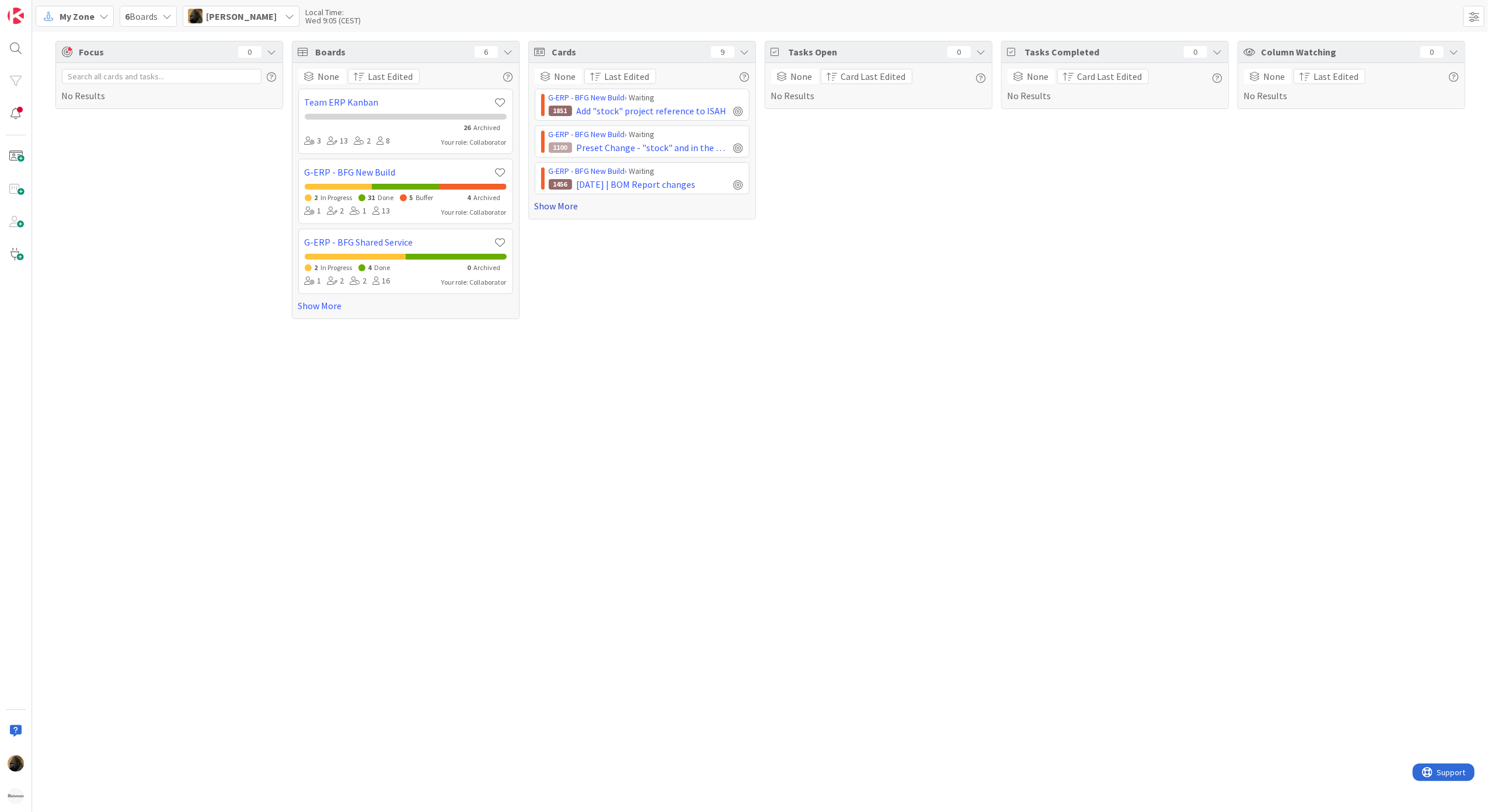
click at [580, 210] on link "Show More" at bounding box center [642, 206] width 215 height 14
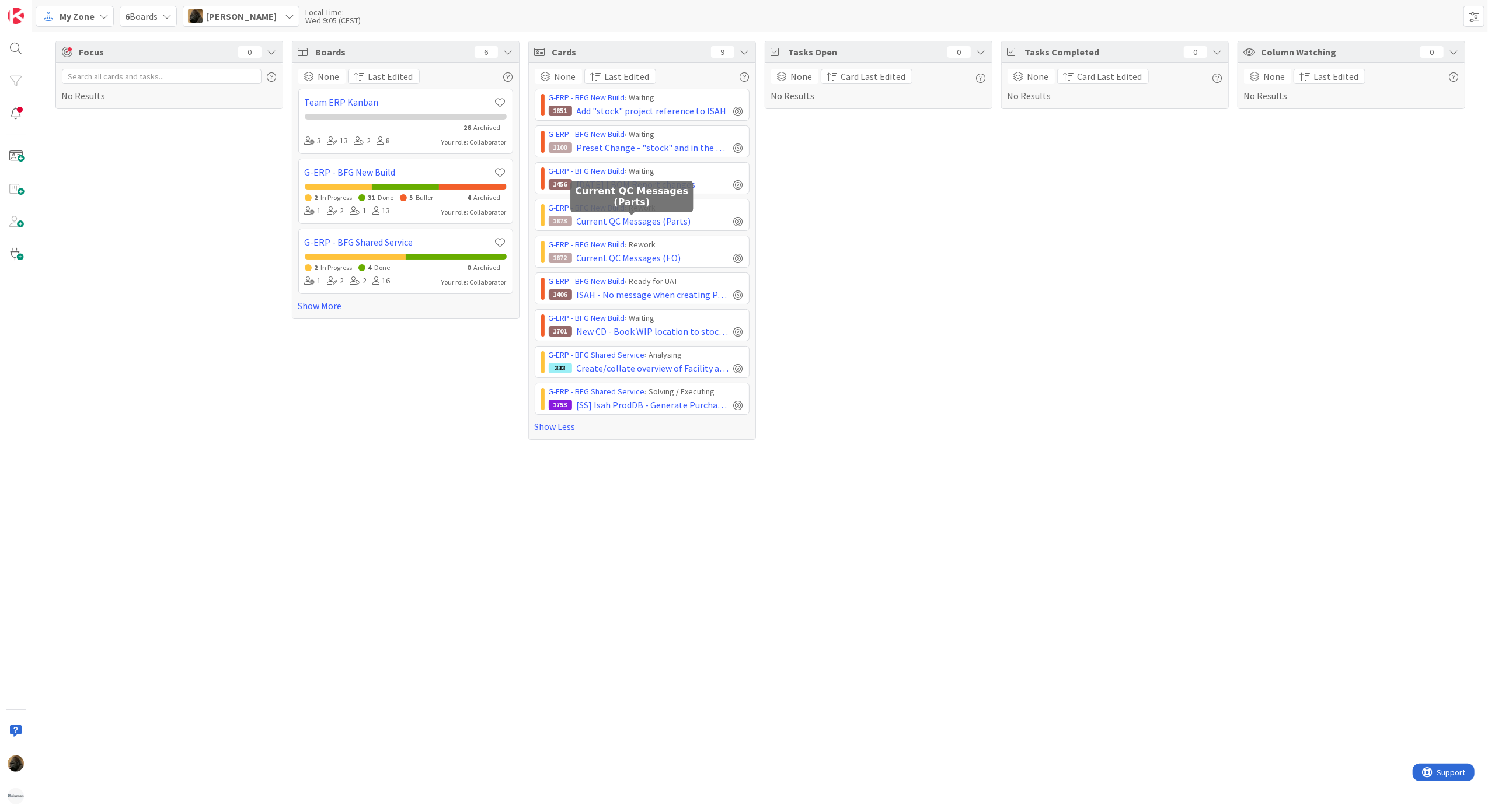
click at [819, 260] on div "Tasks Open 0 None Card Last Edited No Results" at bounding box center [878, 240] width 227 height 399
click at [1125, 295] on div "Tasks Completed 0 None Card Last Edited No Results" at bounding box center [1114, 240] width 227 height 399
click at [872, 414] on div "Tasks Open 0 None Card Last Edited No Results" at bounding box center [878, 240] width 227 height 399
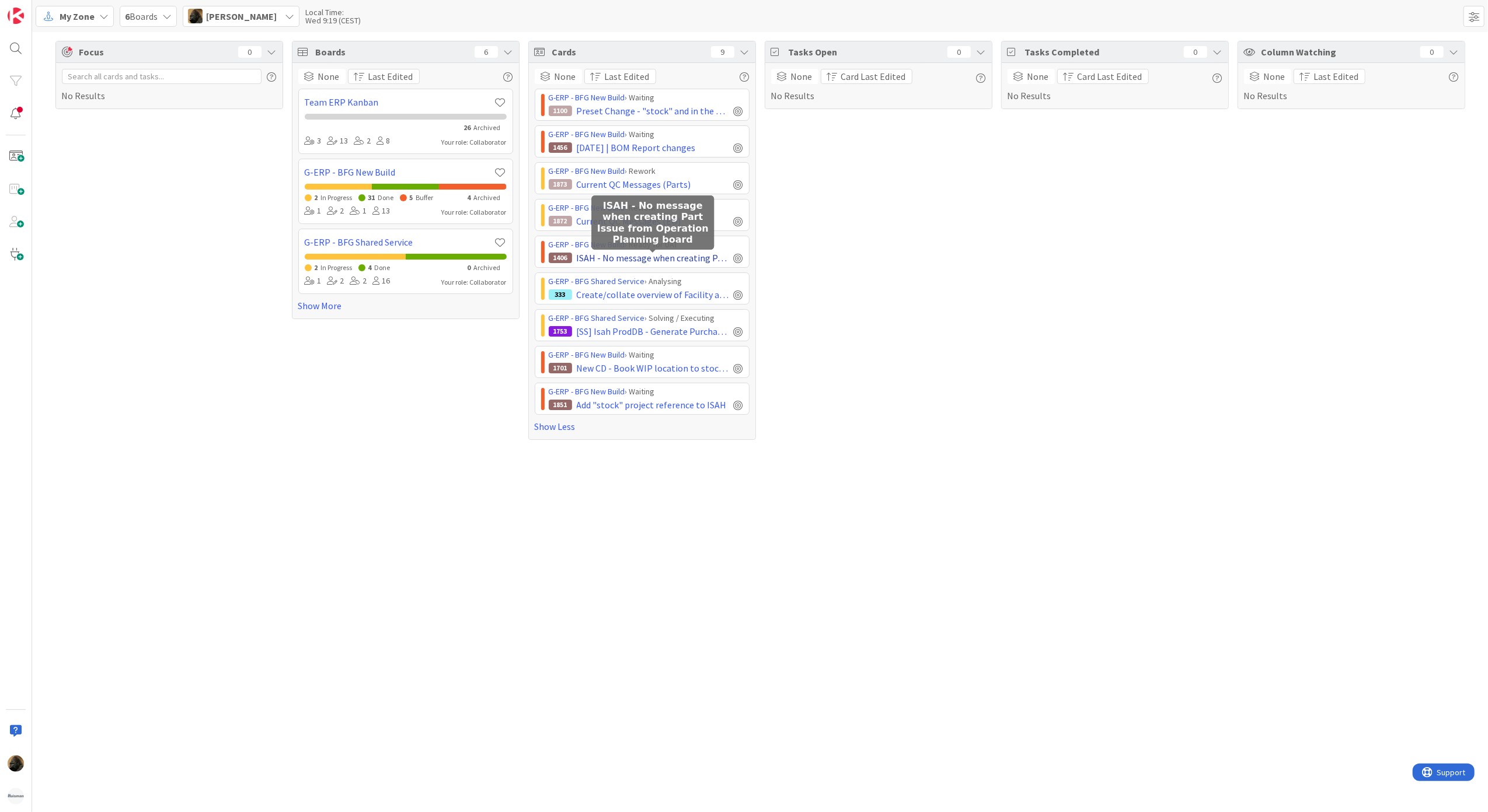
click at [638, 265] on span "ISAH - No message when creating Part Issue from Operation Planning board" at bounding box center [653, 258] width 153 height 14
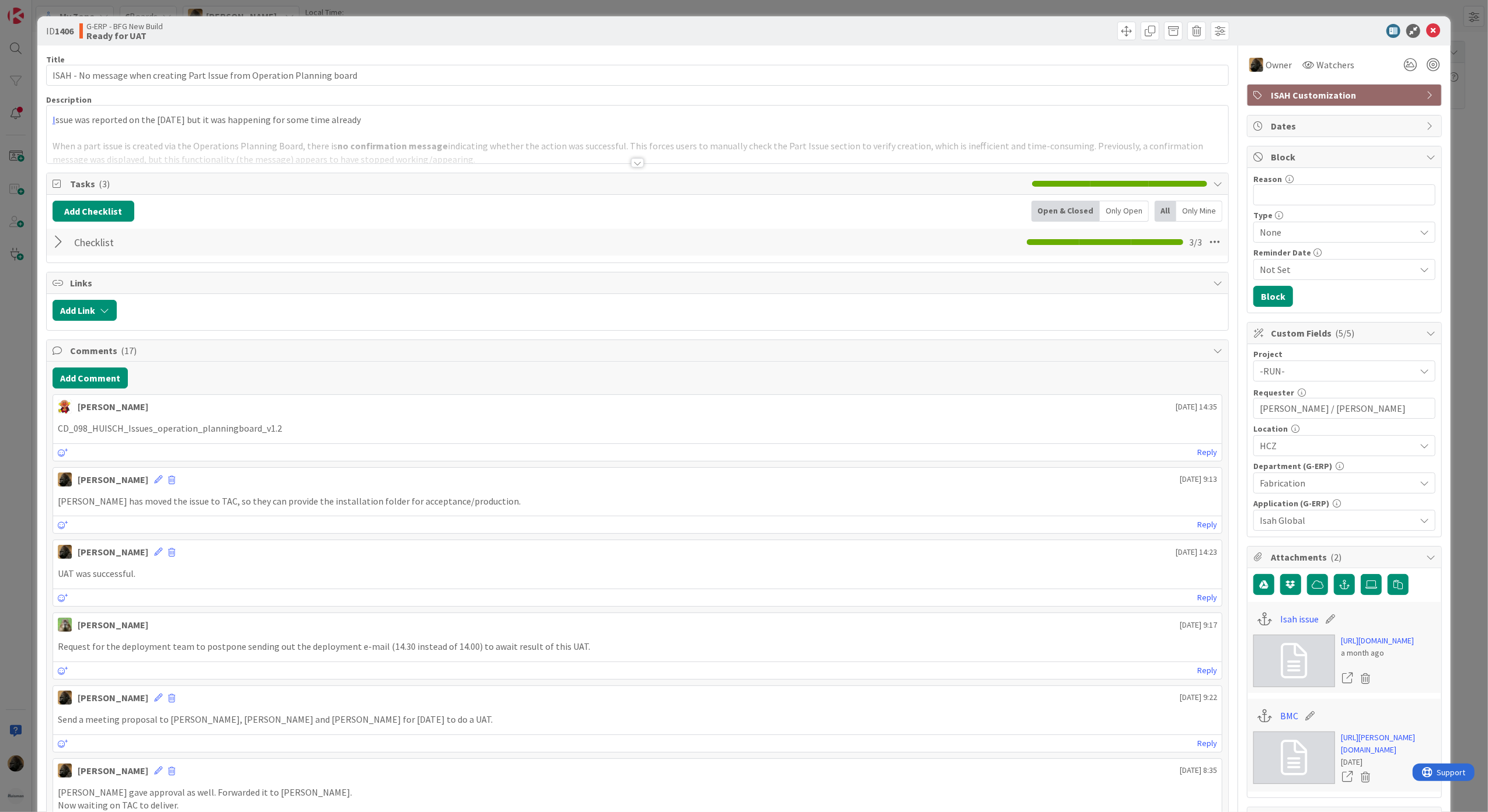
click at [900, 57] on div "Title 73 / 128" at bounding box center [638, 59] width 1183 height 10
click at [876, 330] on div "Add Link" at bounding box center [637, 312] width 1182 height 36
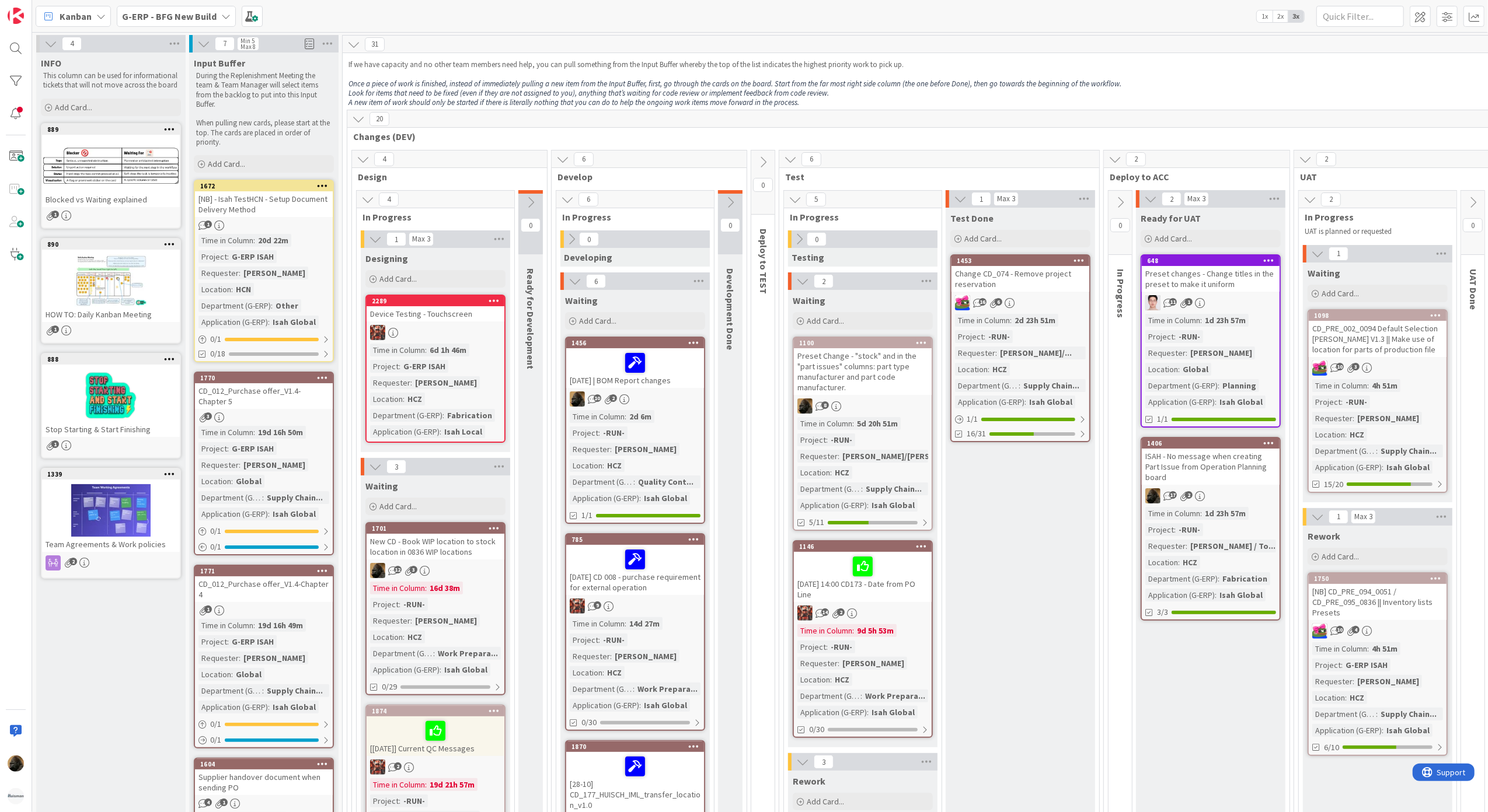
click at [158, 21] on b "G-ERP - BFG New Build" at bounding box center [169, 16] width 95 height 12
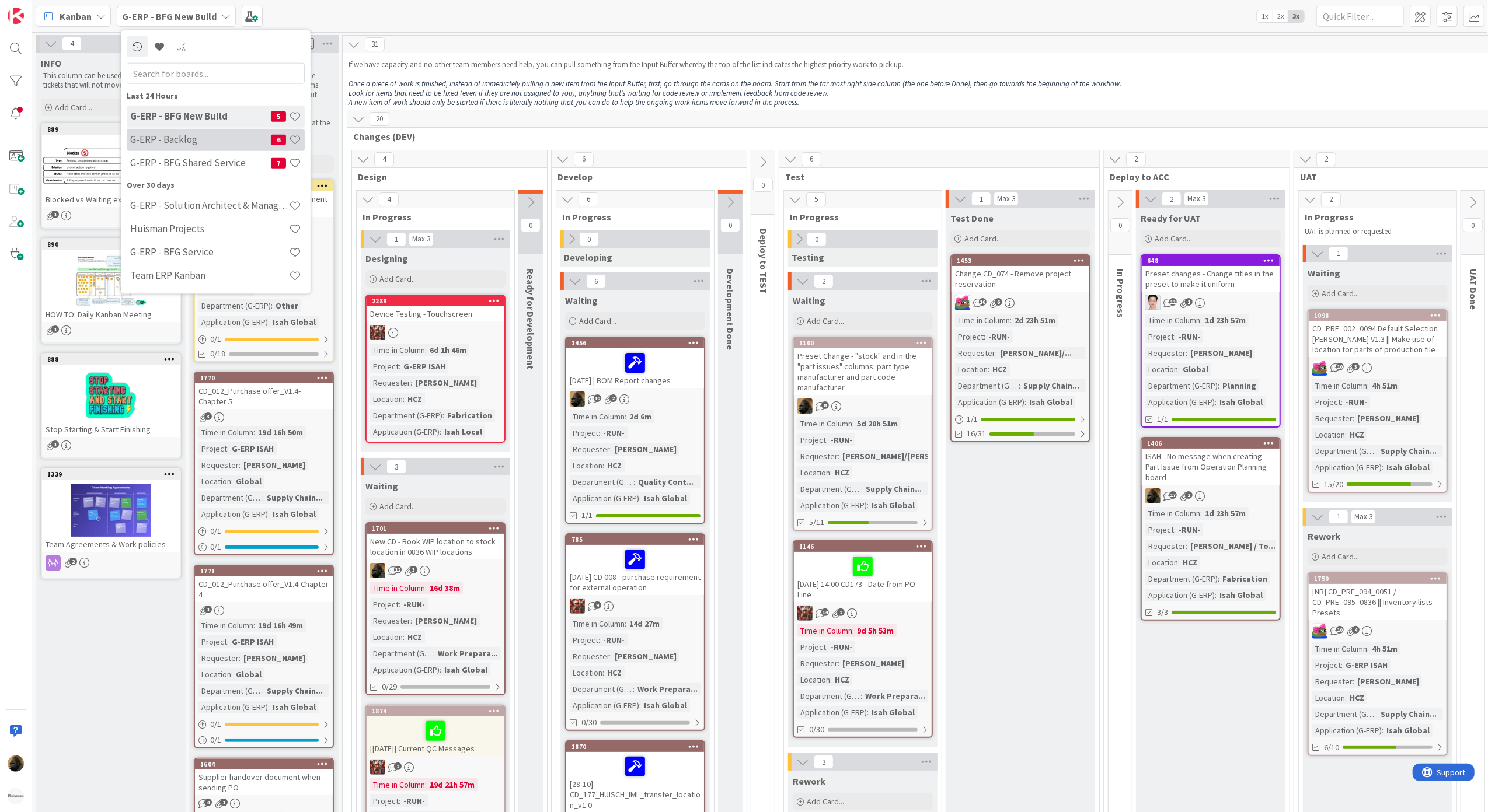
click at [189, 140] on h4 "G-ERP - Backlog" at bounding box center [200, 140] width 140 height 12
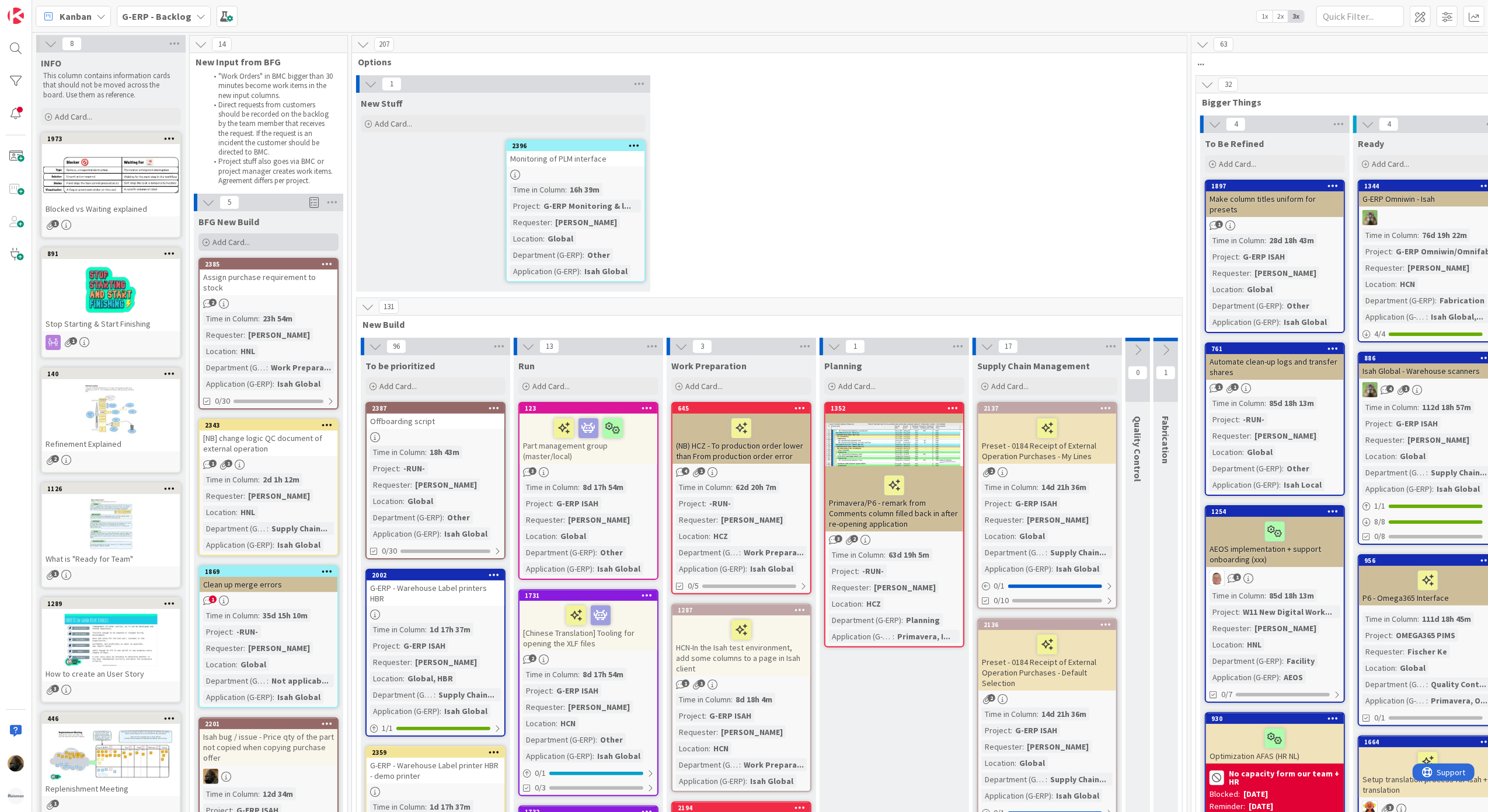
click at [234, 244] on span "Add Card..." at bounding box center [231, 242] width 37 height 10
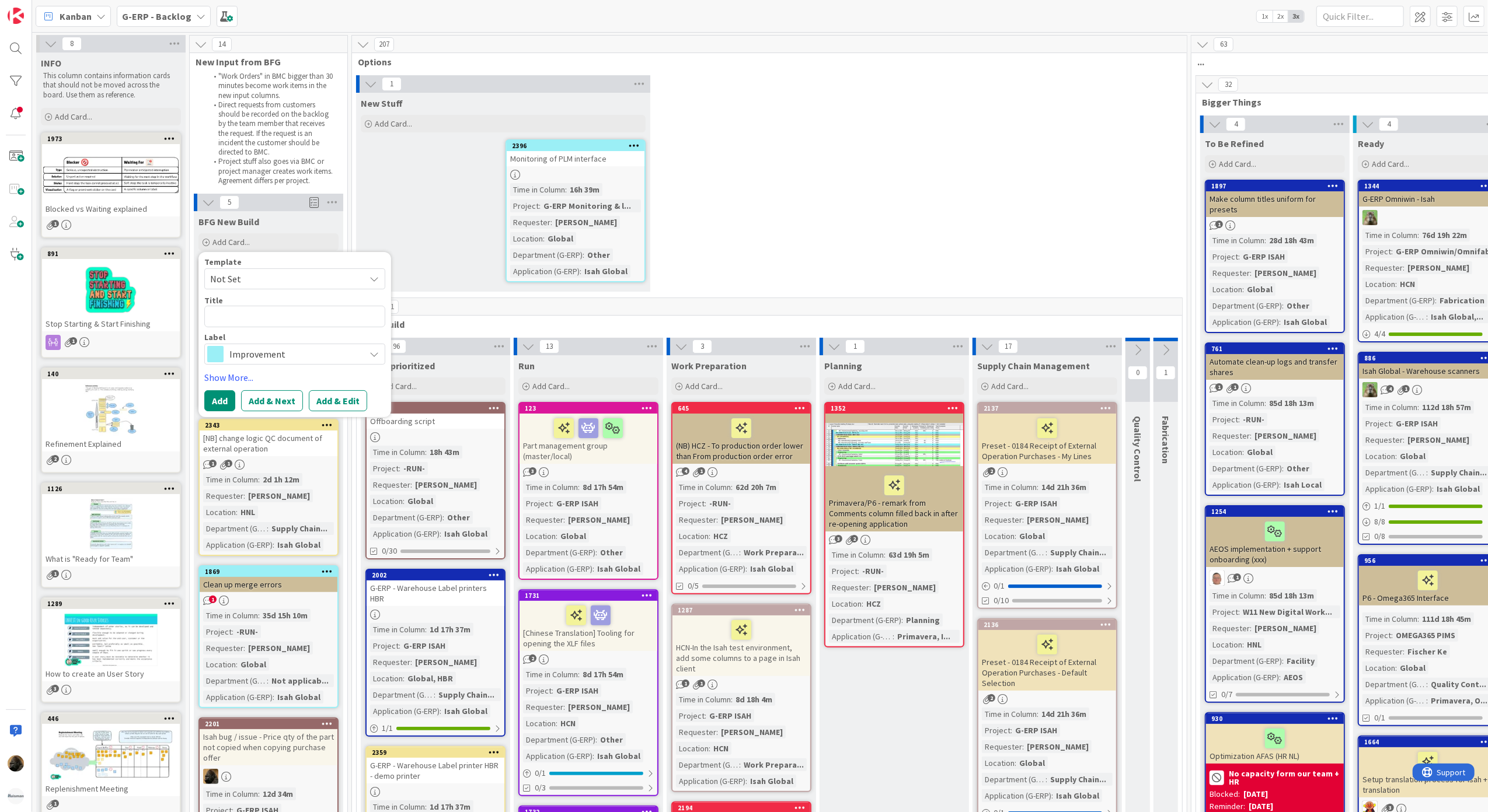
click at [240, 278] on span "Not Set" at bounding box center [283, 279] width 146 height 15
click at [281, 361] on link "Isah Change - template" at bounding box center [300, 352] width 191 height 22
type textarea "x"
type textarea "Isah Change - template"
click at [266, 281] on span "Isah Change - template" at bounding box center [283, 279] width 146 height 15
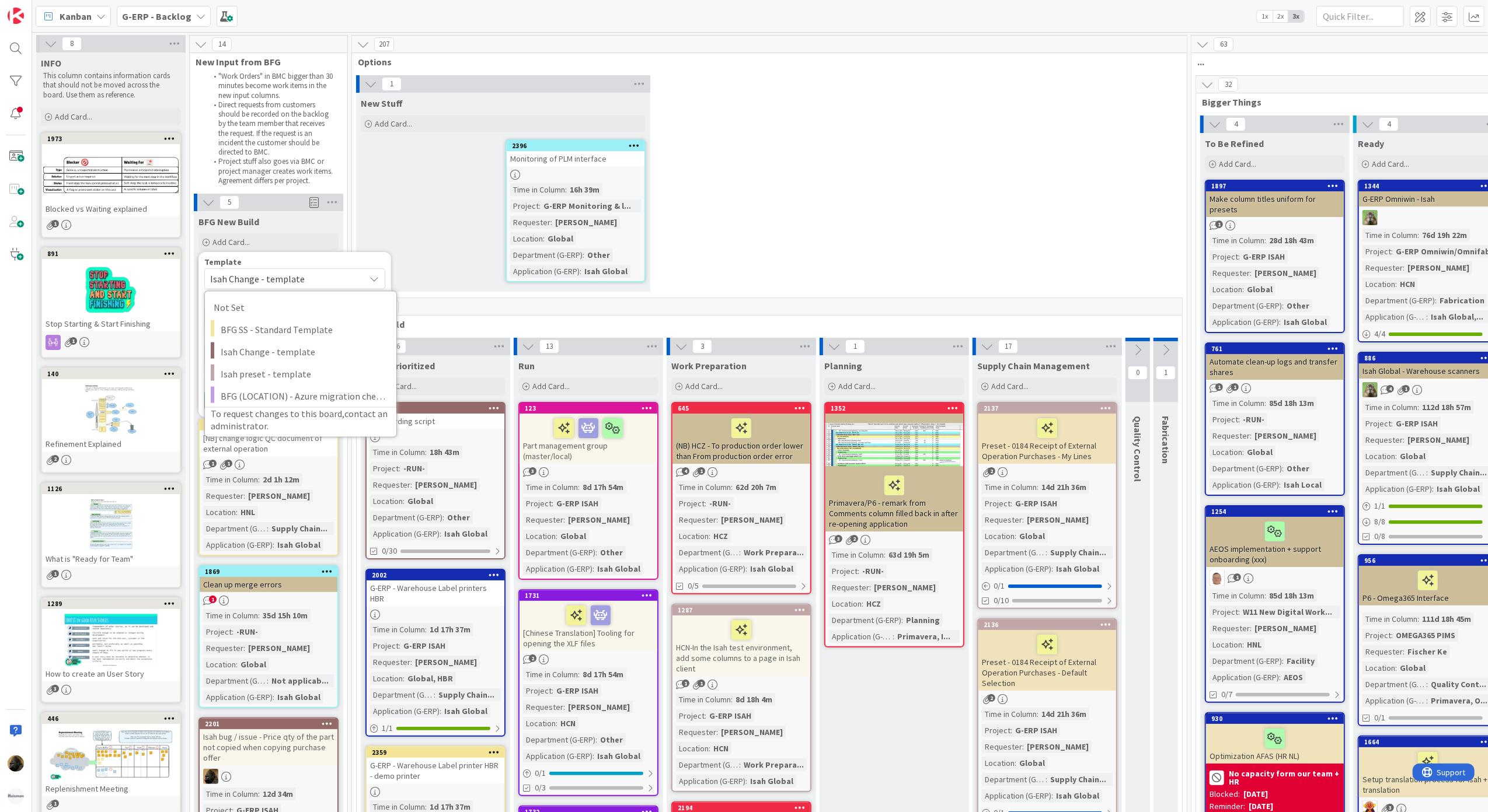
click at [266, 281] on span "Isah Change - template" at bounding box center [283, 279] width 146 height 15
click at [252, 375] on link "Show More..." at bounding box center [294, 377] width 181 height 14
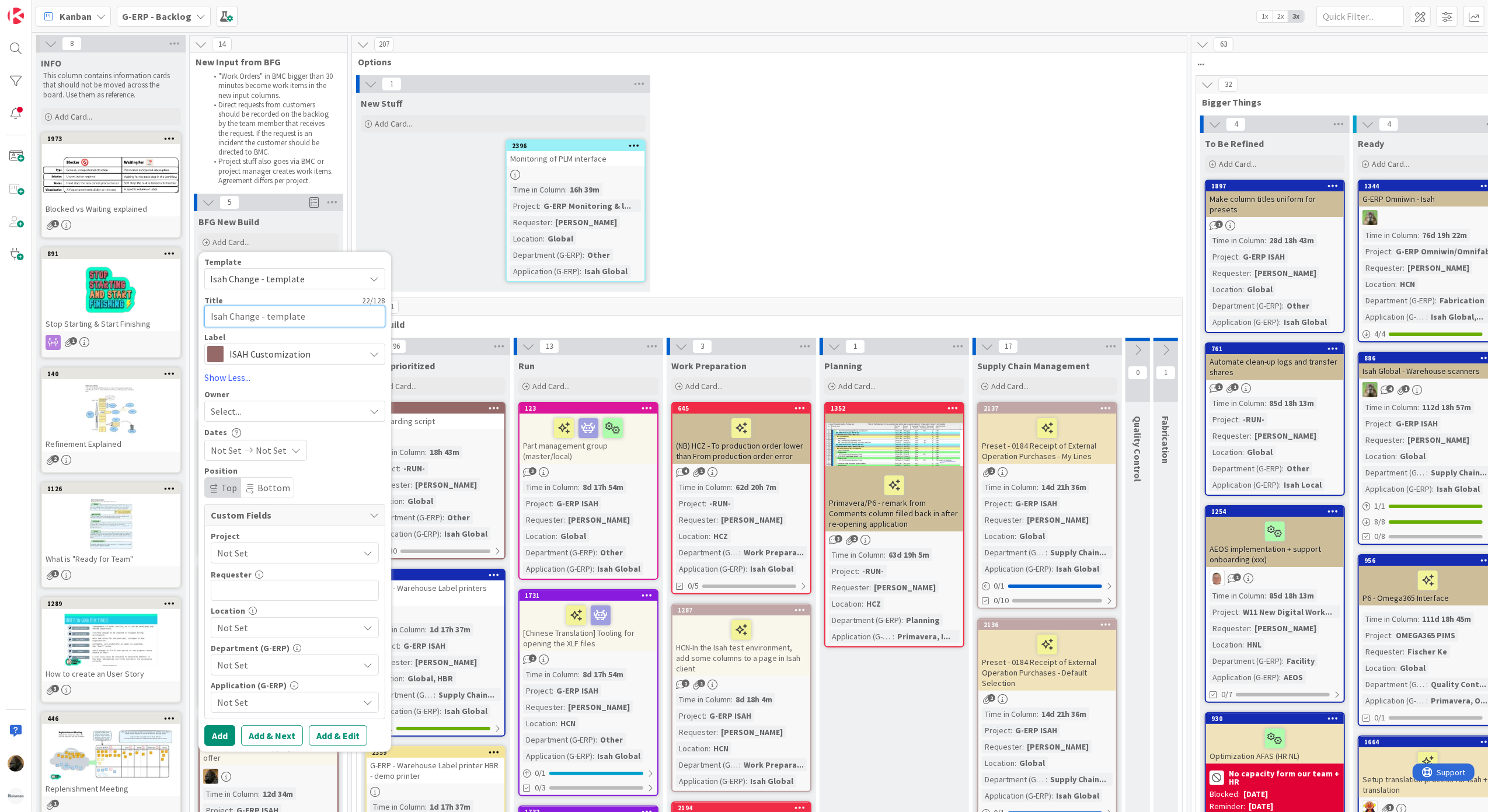
drag, startPoint x: 307, startPoint y: 318, endPoint x: 173, endPoint y: 295, distance: 136.0
type textarea "x"
type textarea "F"
type textarea "x"
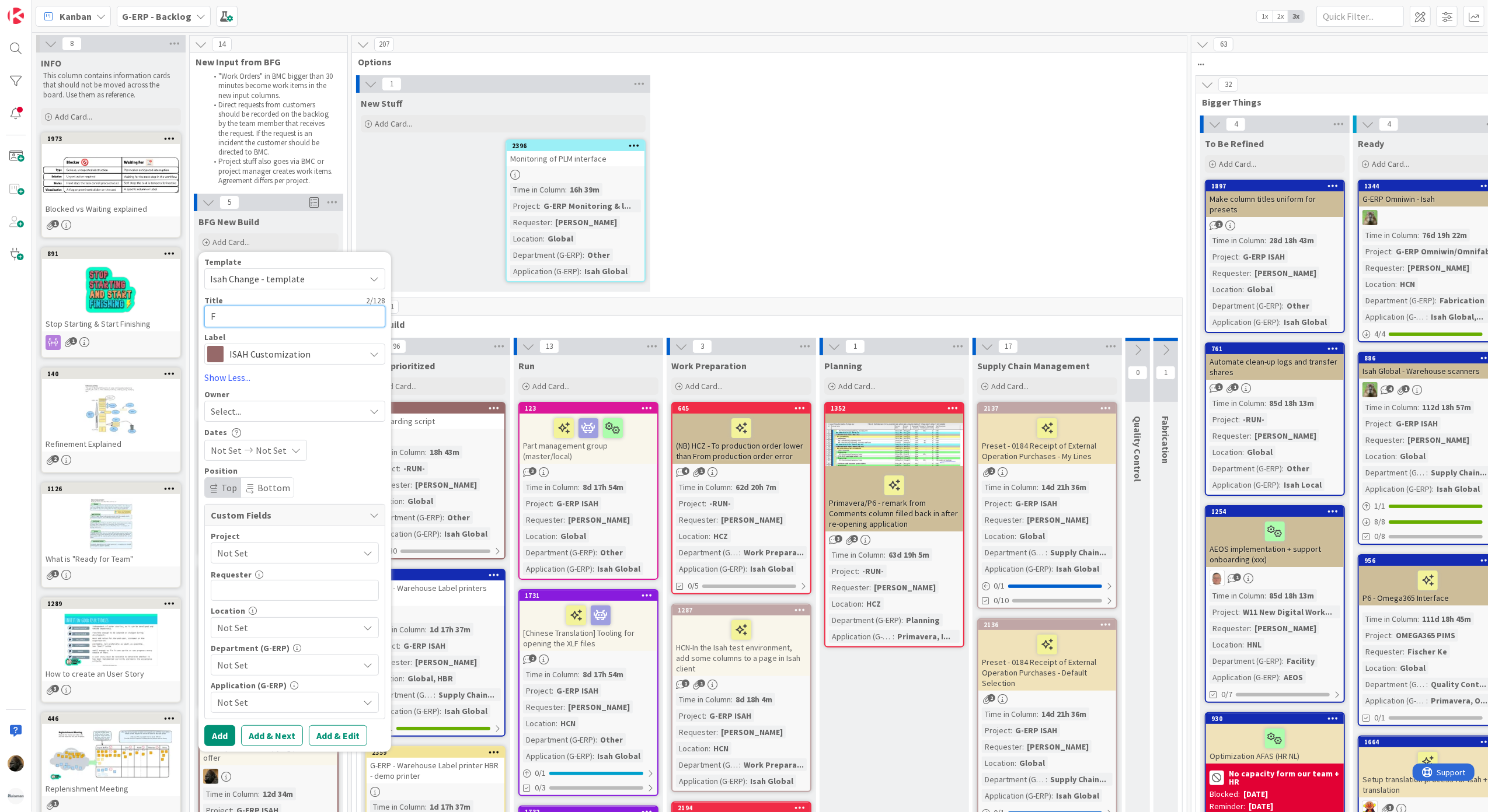
type textarea "Fi"
type textarea "x"
type textarea "Fin"
type textarea "x"
type textarea "Fina"
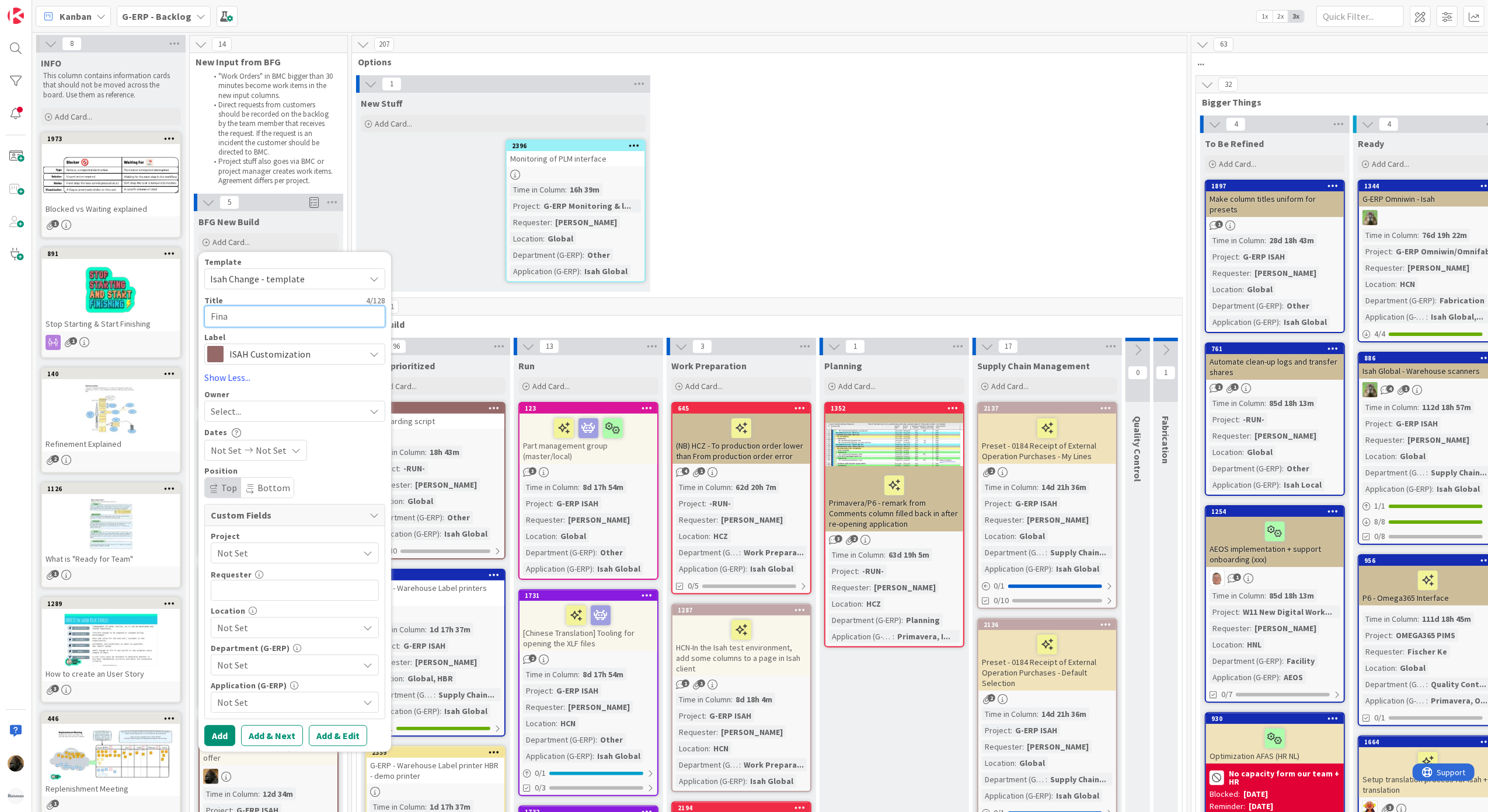
type textarea "x"
type textarea "Finan"
type textarea "x"
type textarea "Fina"
type textarea "x"
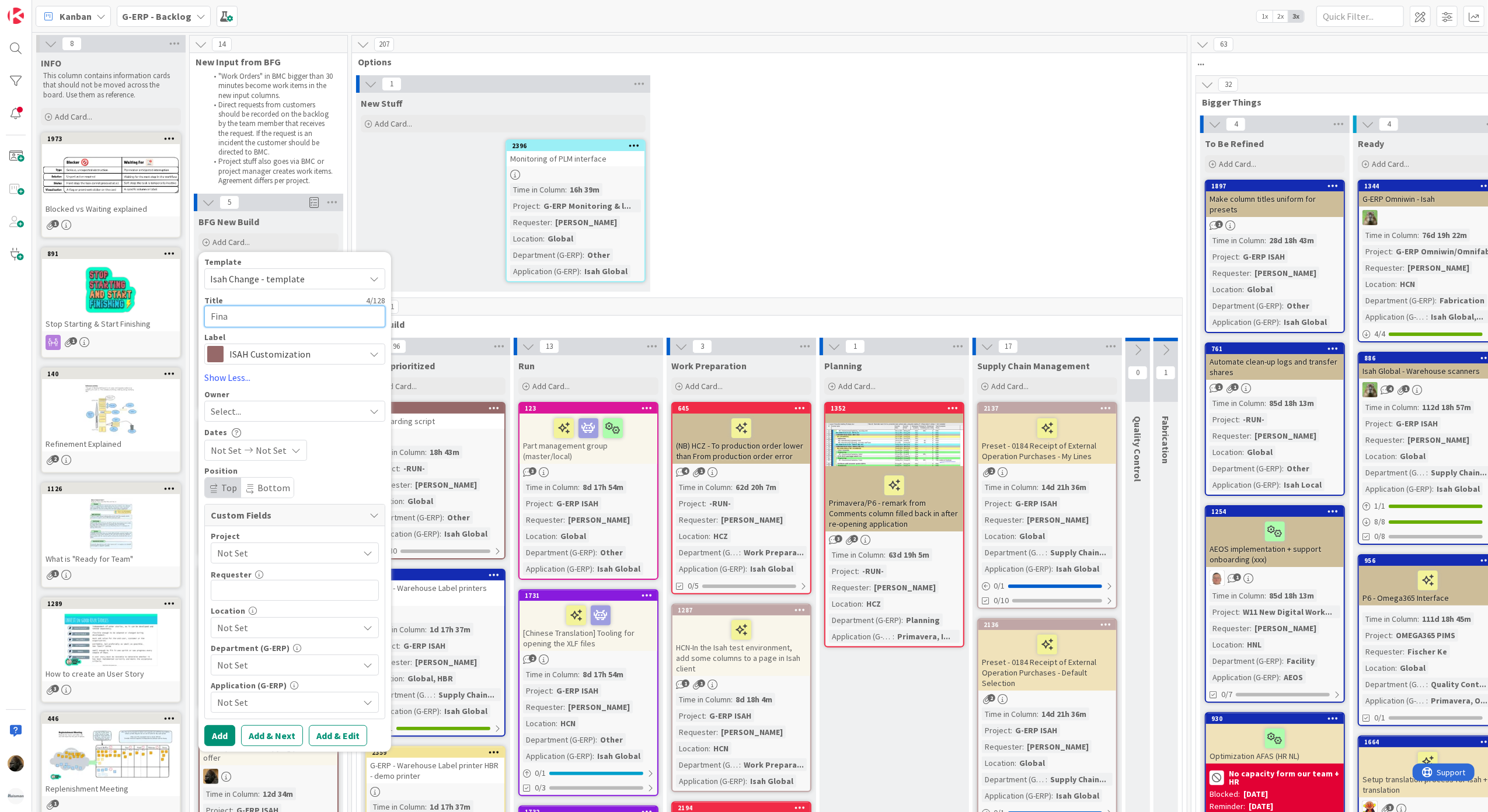
type textarea "Final"
type textarea "x"
type textarea "Final"
type textarea "x"
type textarea "Final d"
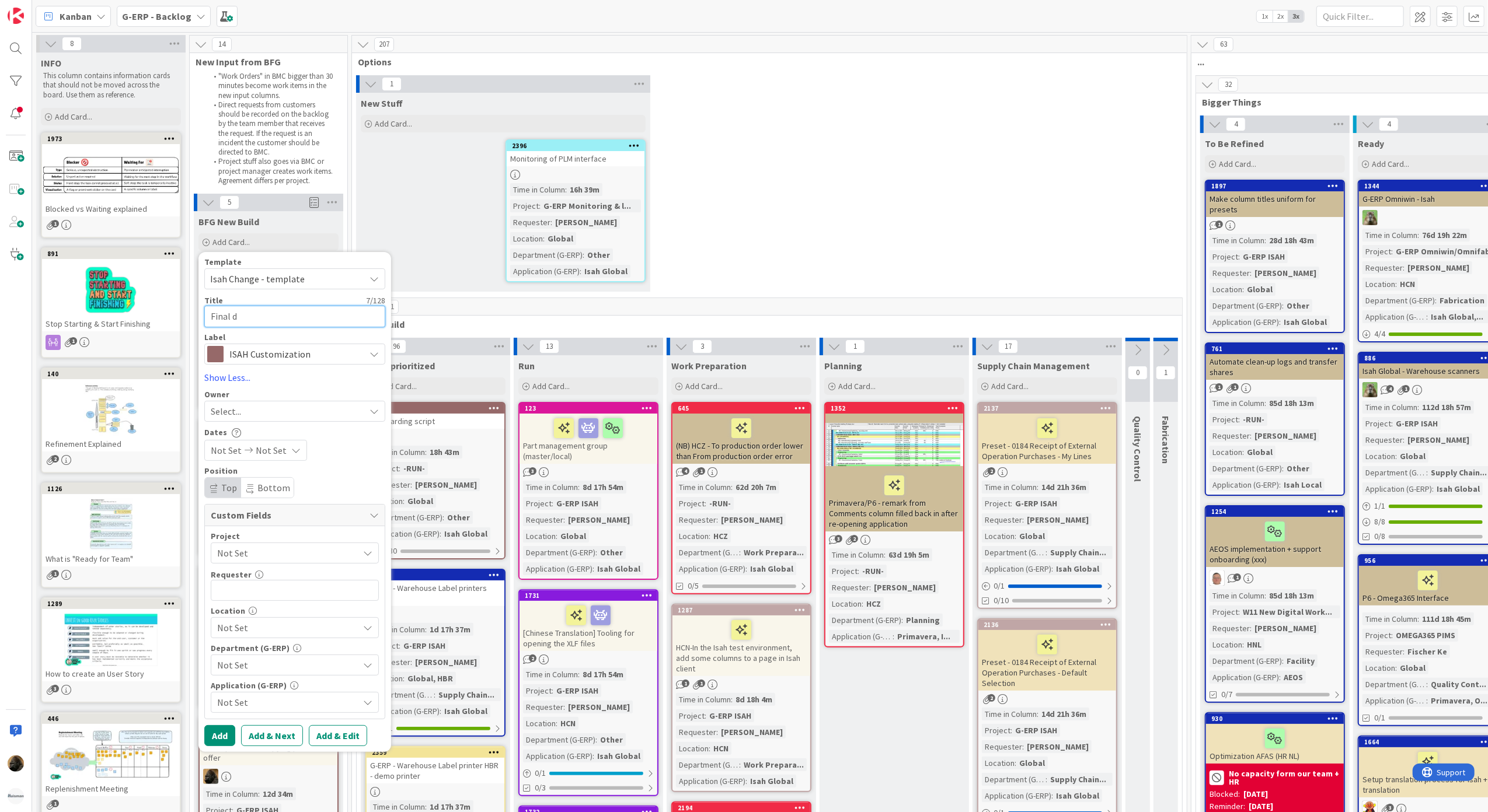
type textarea "x"
type textarea "Final de"
type textarea "x"
type textarea "Final des"
type textarea "x"
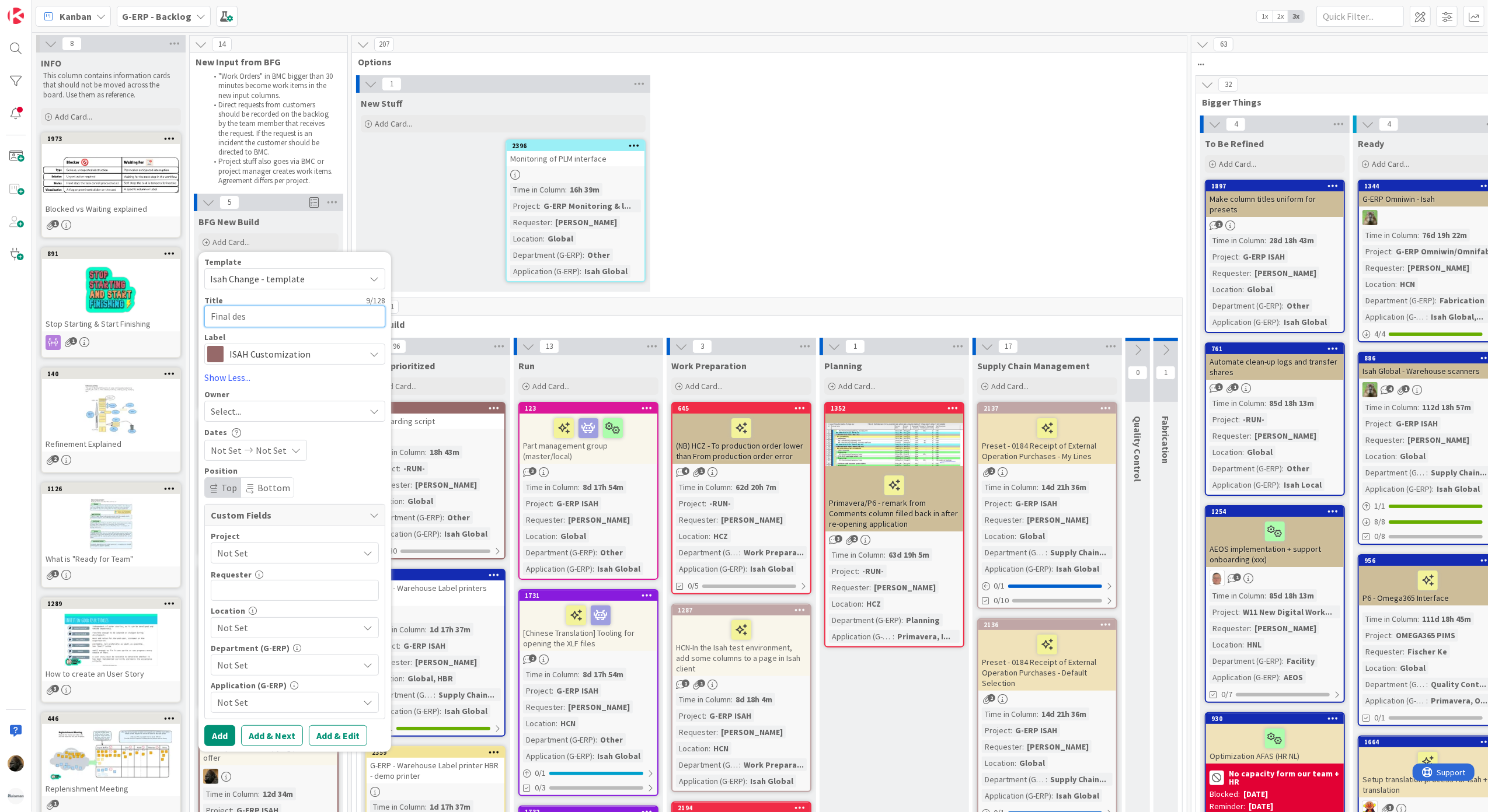
type textarea "Final dest"
type textarea "x"
type textarea "Final desti"
type textarea "x"
type textarea "Final destin"
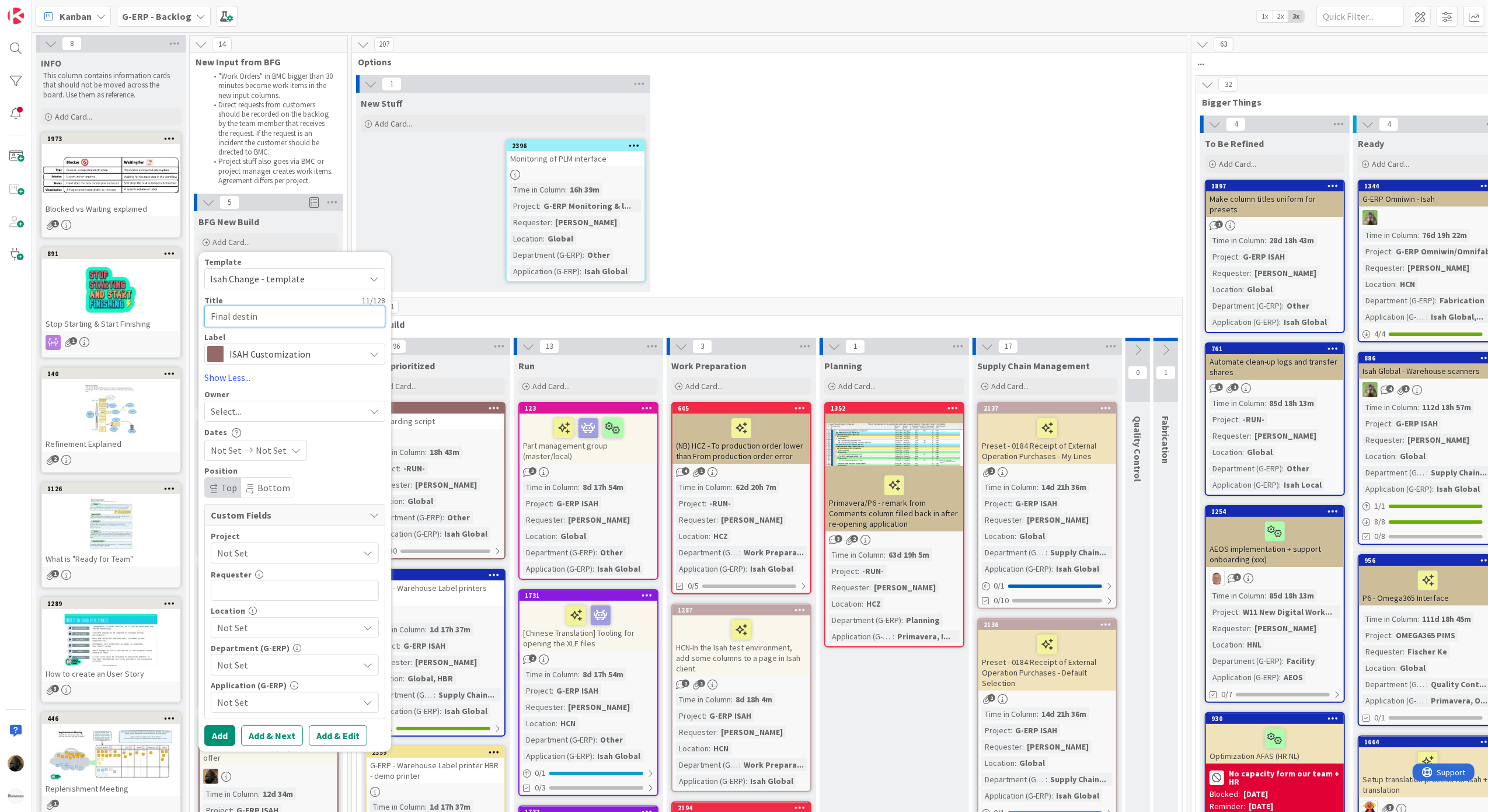
type textarea "x"
type textarea "Final destina"
type textarea "x"
type textarea "Final destinat"
type textarea "x"
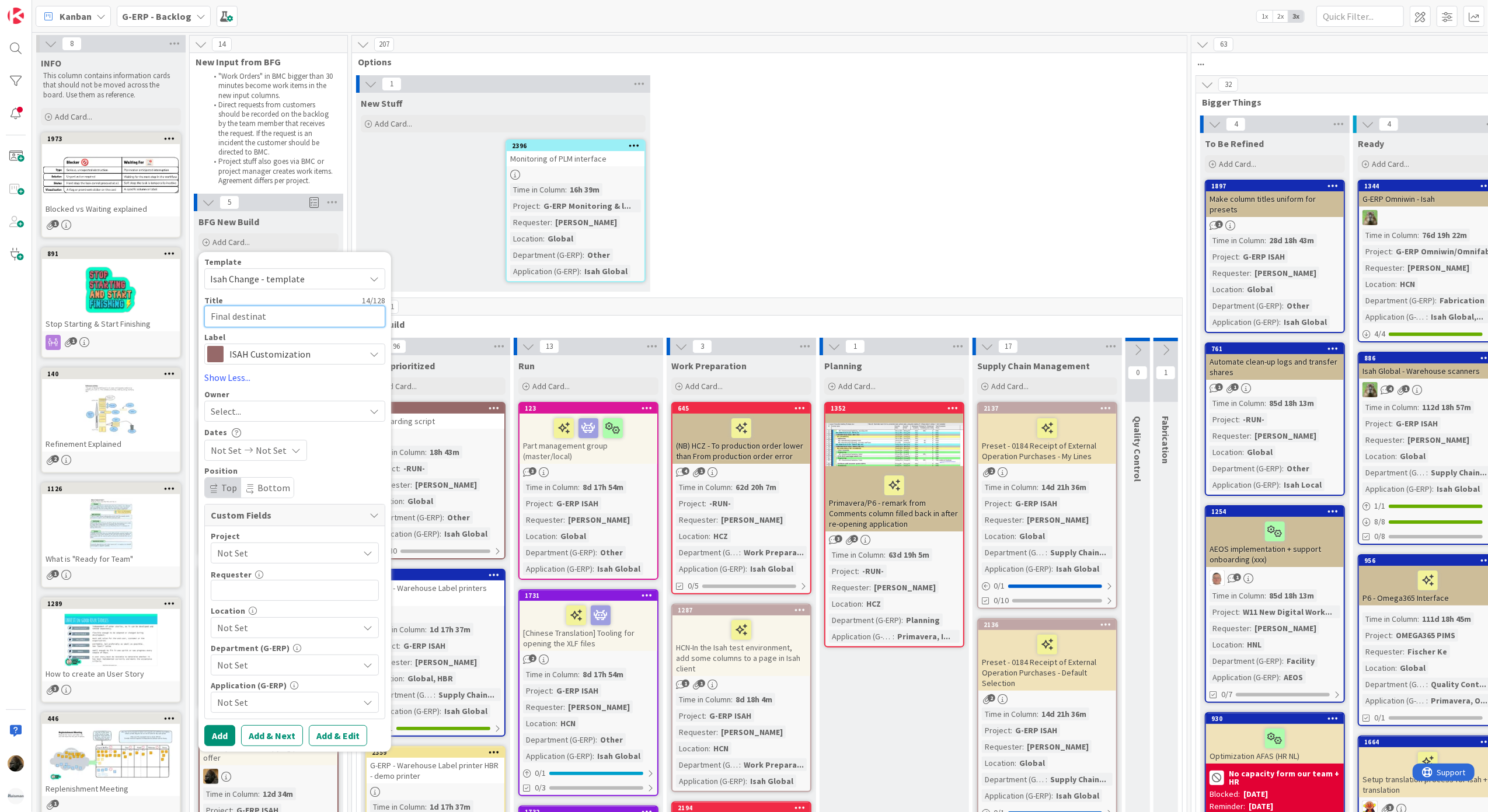
type textarea "Final destinati"
type textarea "x"
type textarea "Final destinatin"
type textarea "x"
type textarea "Final destinati"
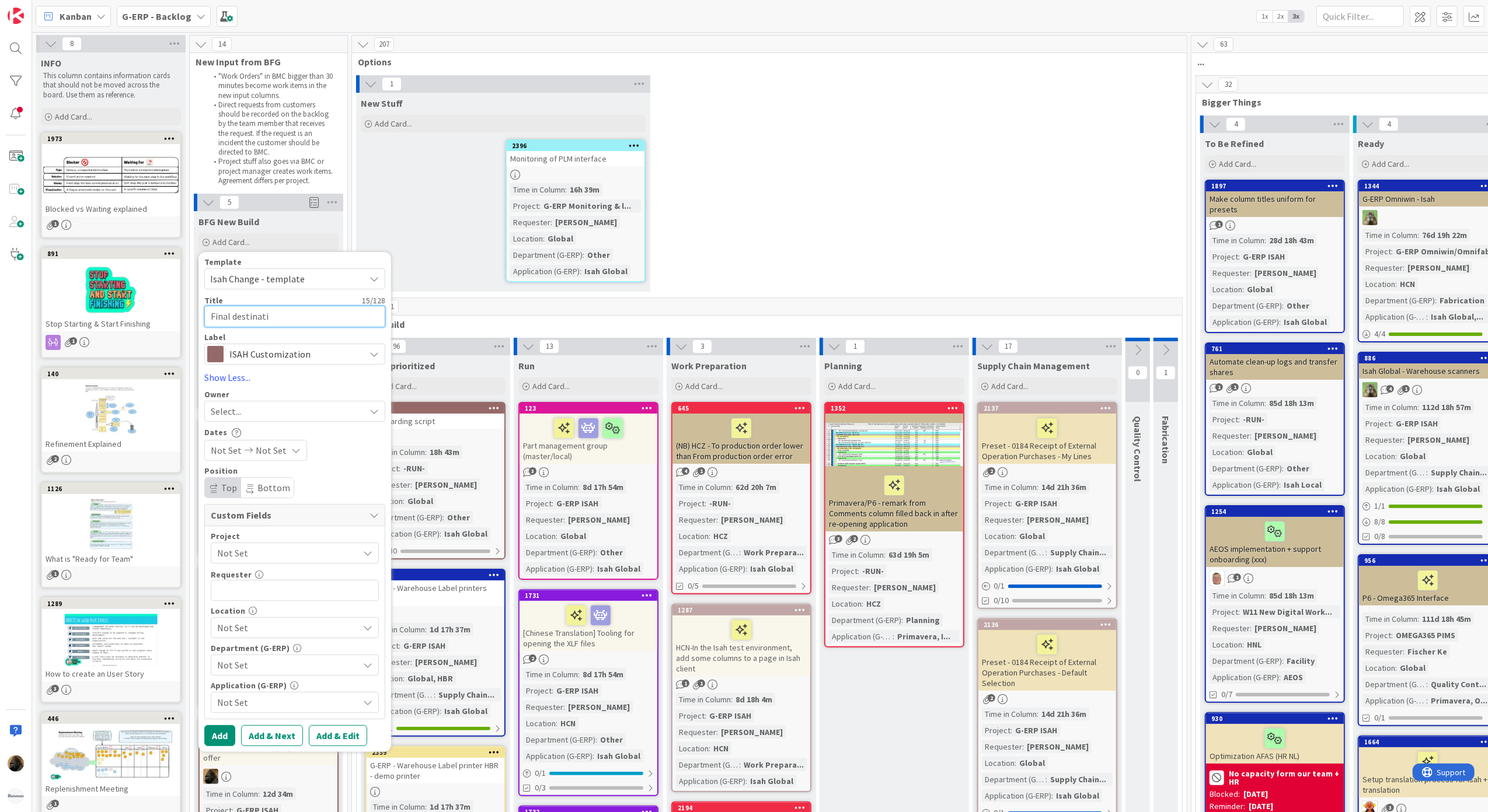
type textarea "x"
type textarea "Final destinatio"
type textarea "x"
type textarea "Final destination"
type textarea "x"
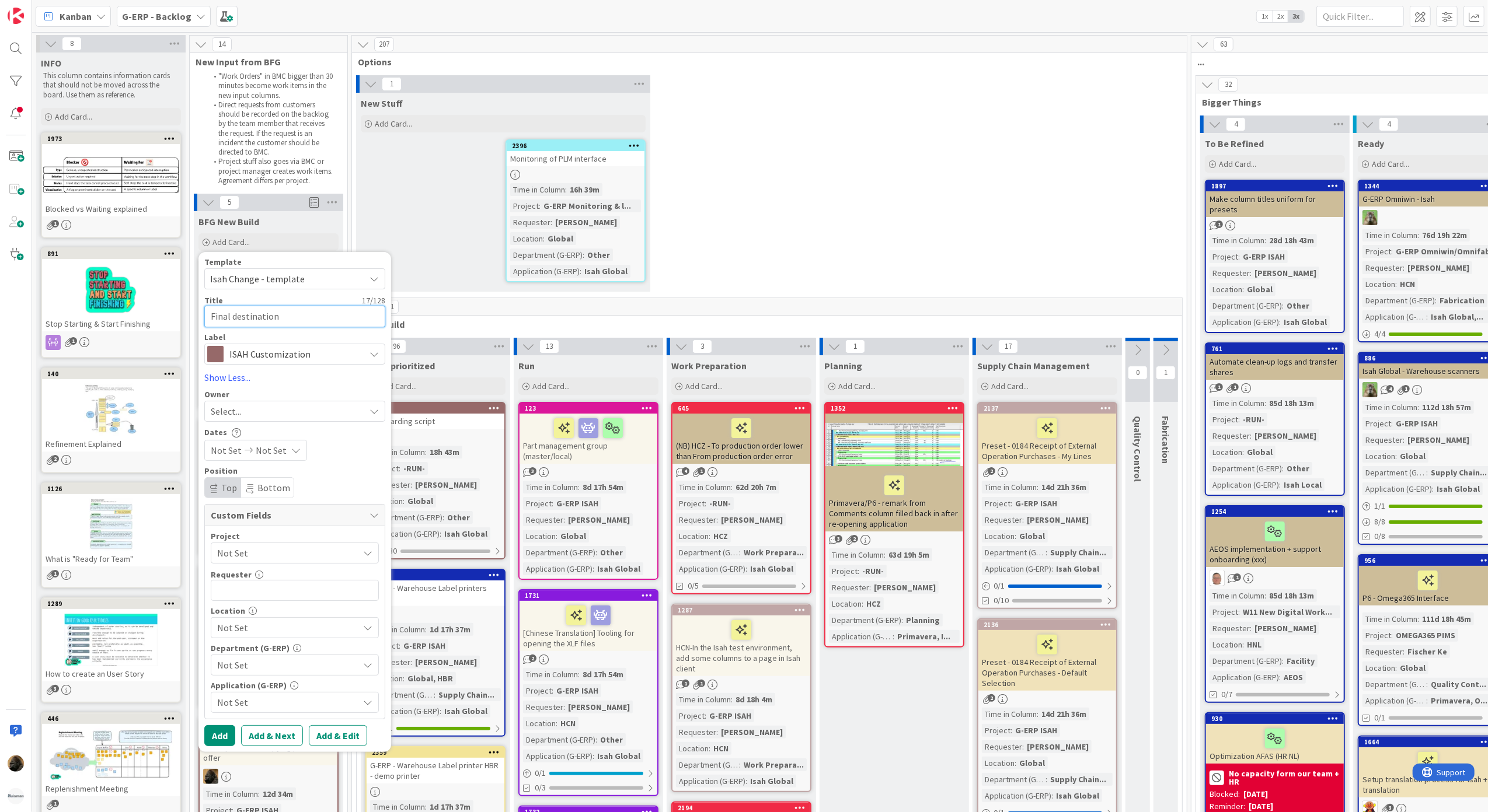
type textarea "Final destination"
type textarea "x"
type textarea "Final destination P"
type textarea "x"
type textarea "Final destination PO"
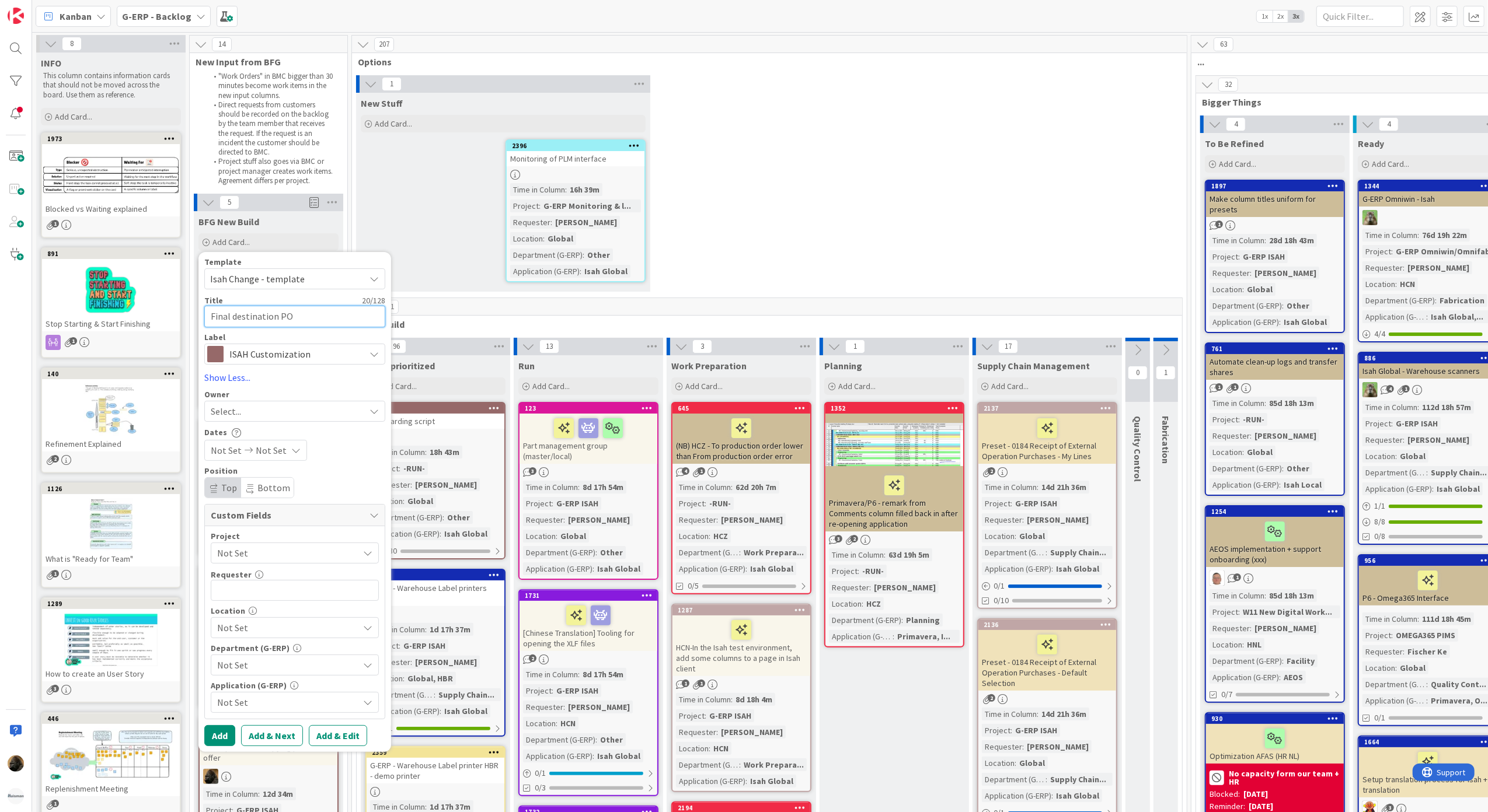
type textarea "x"
type textarea "Final destination PO"
type textarea "x"
type textarea "Final destination PO re"
type textarea "x"
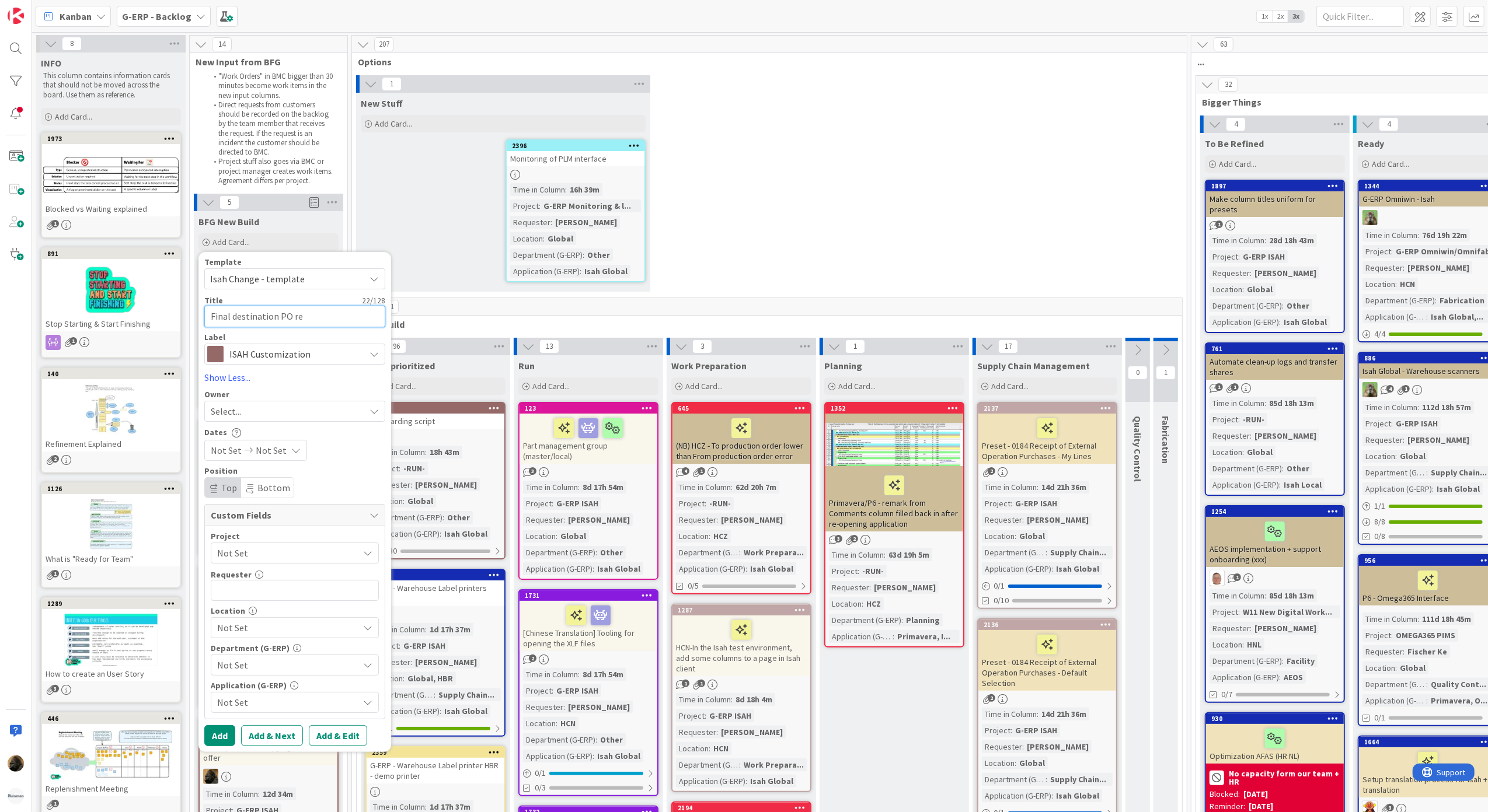
type textarea "Final destination PO rep"
type textarea "x"
type textarea "Final destination PO repo"
type textarea "x"
type textarea "Final destination PO repor"
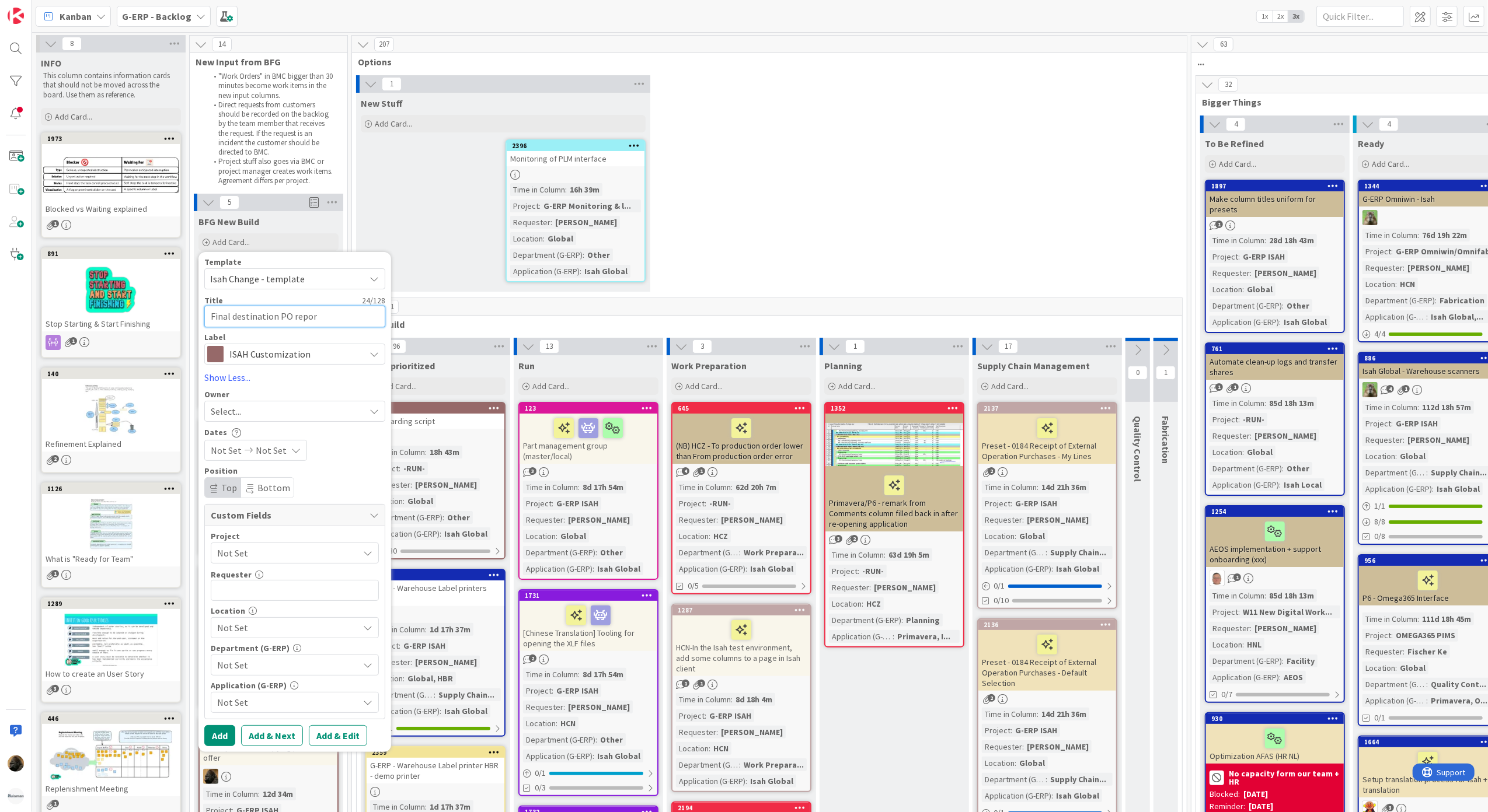
type textarea "x"
type textarea "Final destination PO report"
click at [329, 399] on div "Owner Select..." at bounding box center [294, 406] width 181 height 32
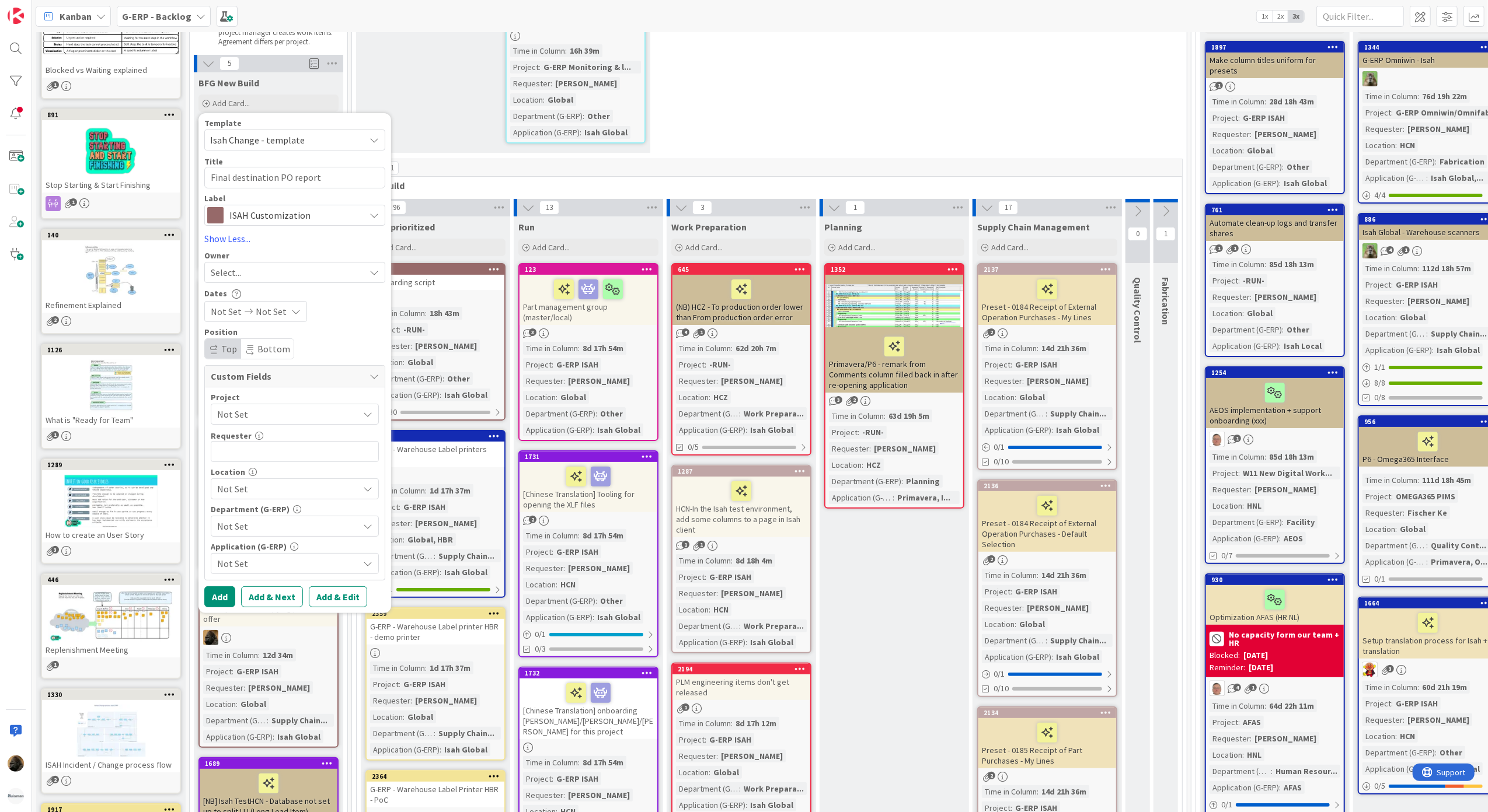
scroll to position [155, 0]
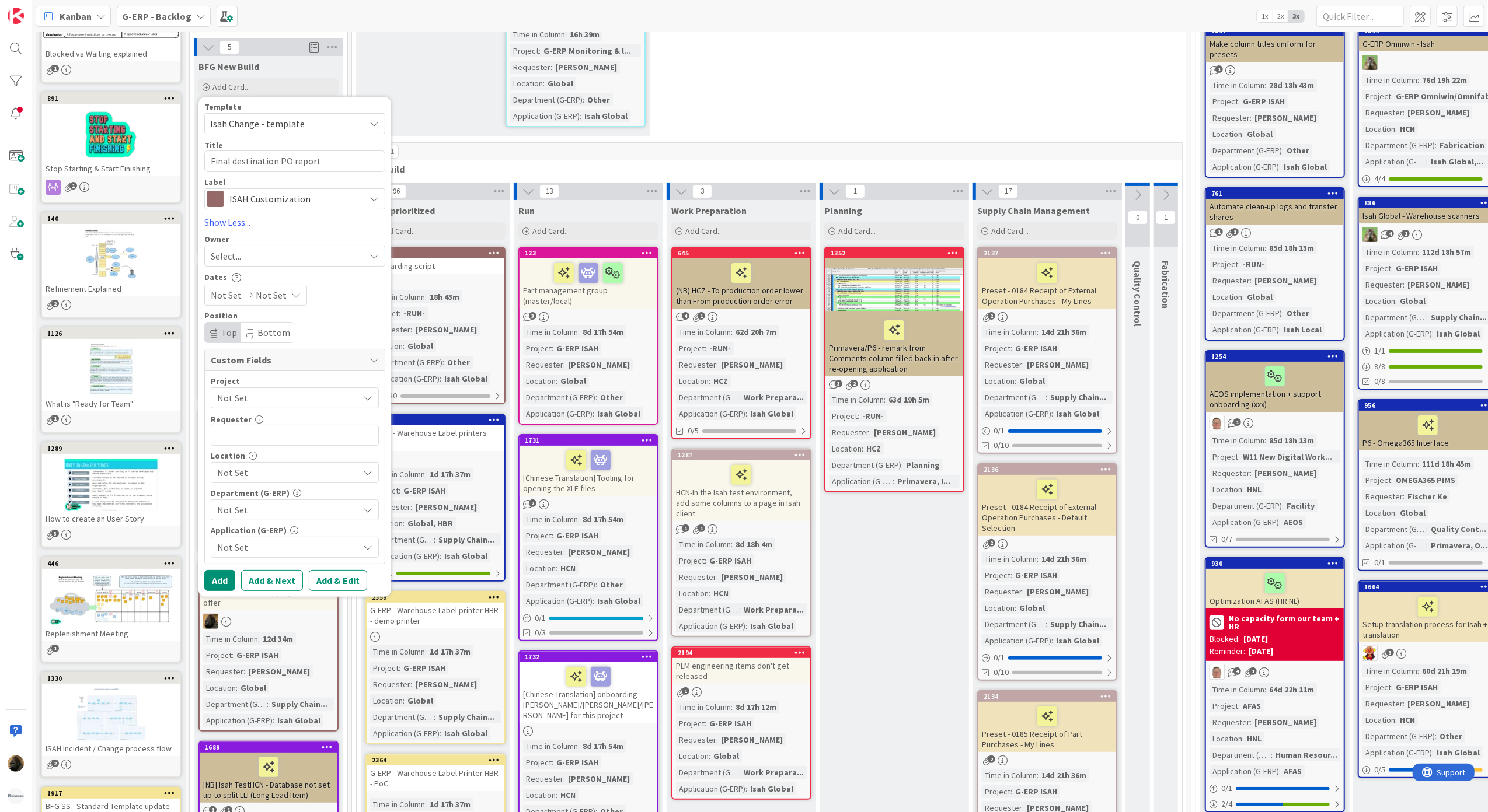
click at [258, 395] on span "Not Set" at bounding box center [285, 397] width 135 height 16
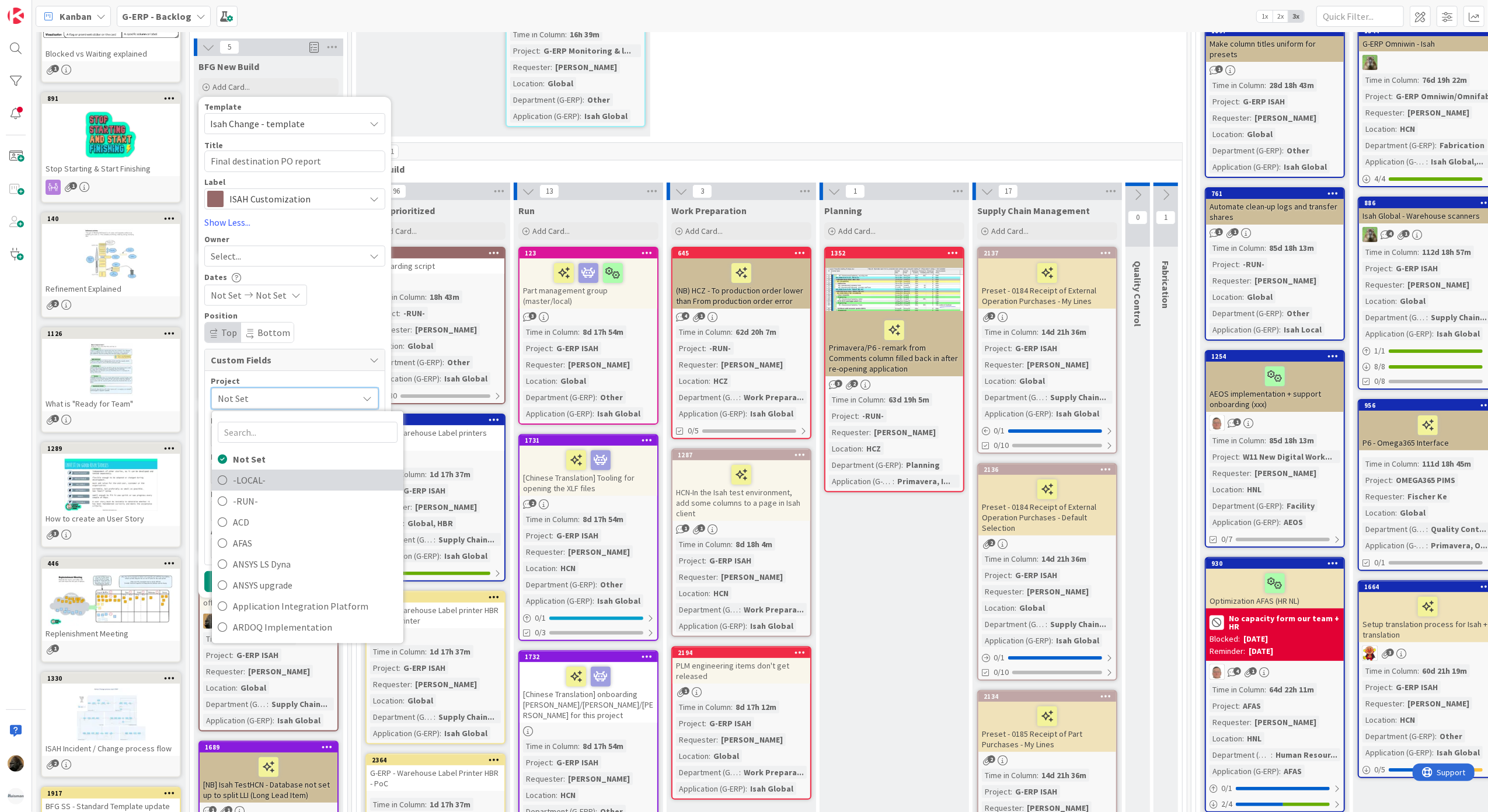
click at [256, 489] on span "-LOCAL-" at bounding box center [316, 479] width 165 height 17
type textarea "x"
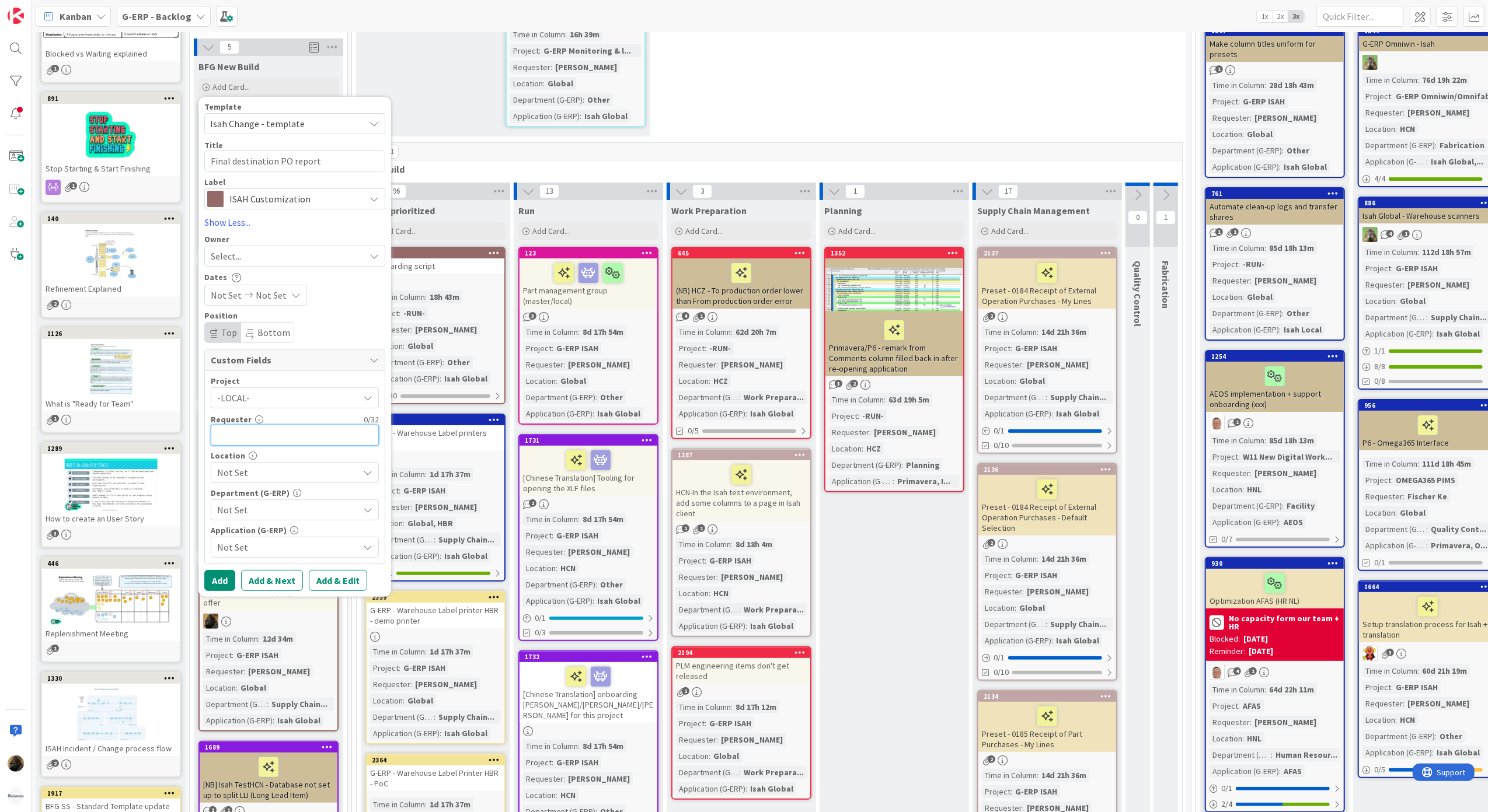
click at [262, 427] on input "text" at bounding box center [294, 435] width 168 height 21
type input "[PERSON_NAME]"
type textarea "x"
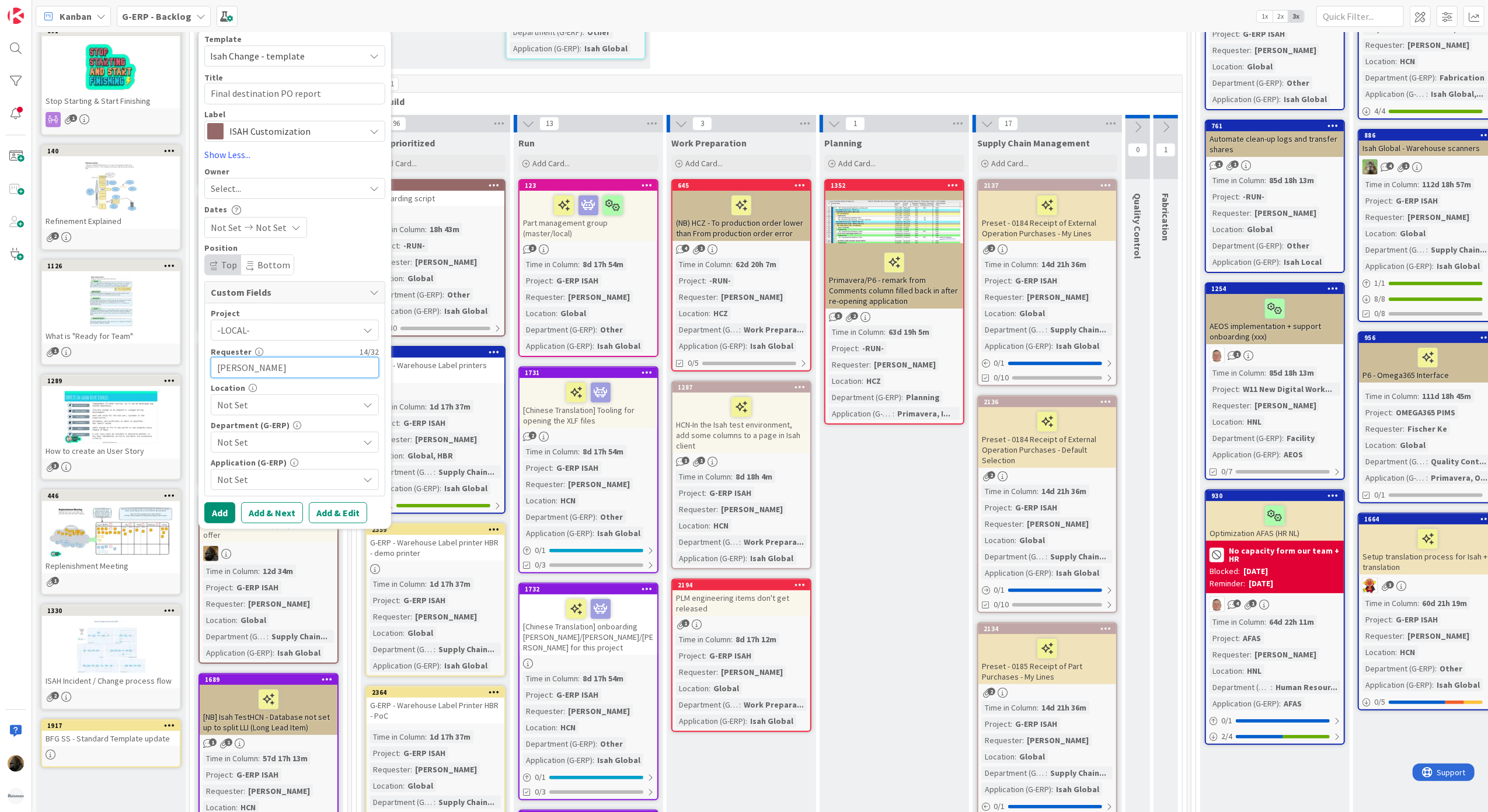
scroll to position [311, 0]
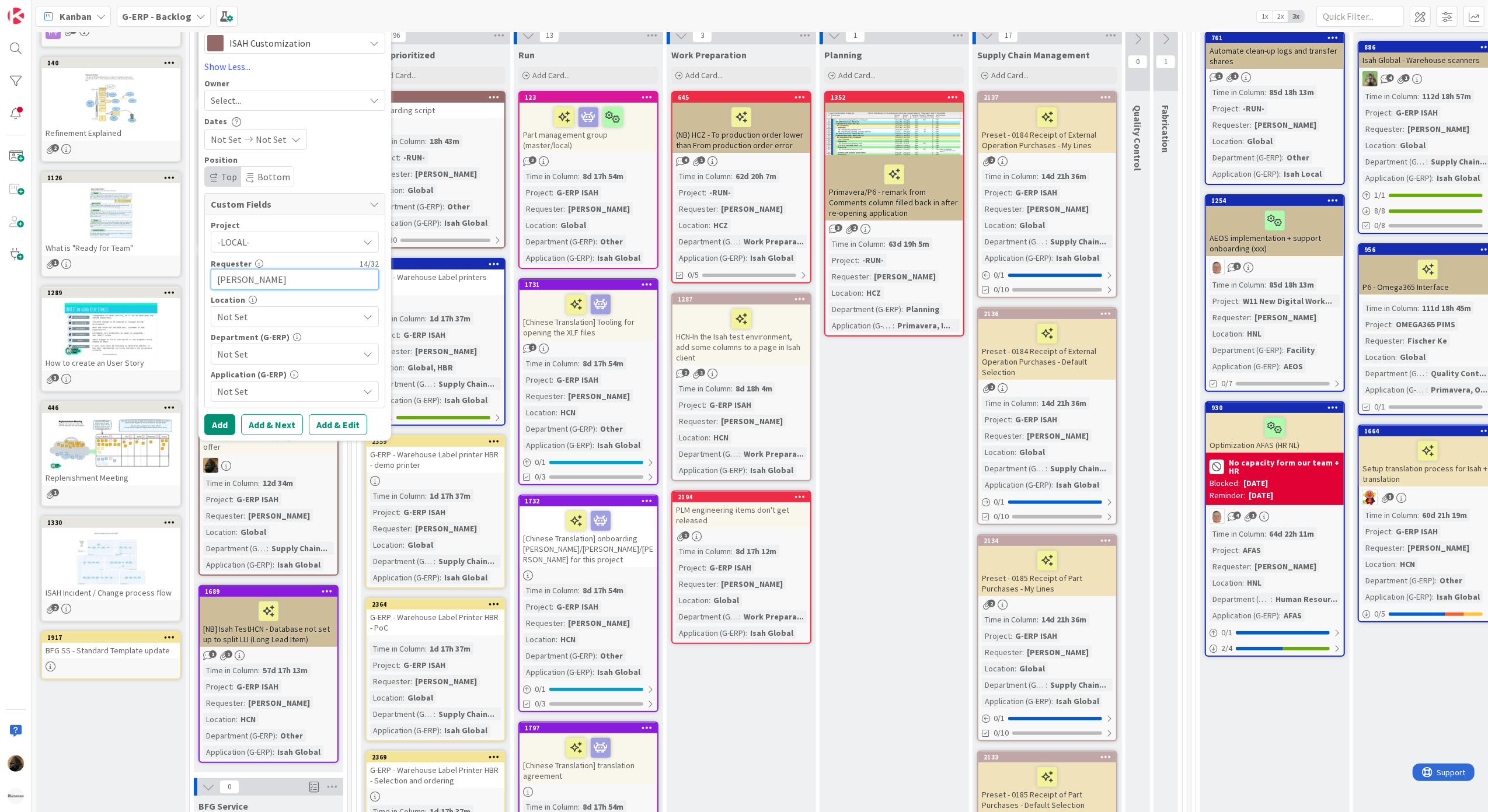
type input "[PERSON_NAME]"
click at [277, 317] on span "Not Set" at bounding box center [287, 317] width 141 height 14
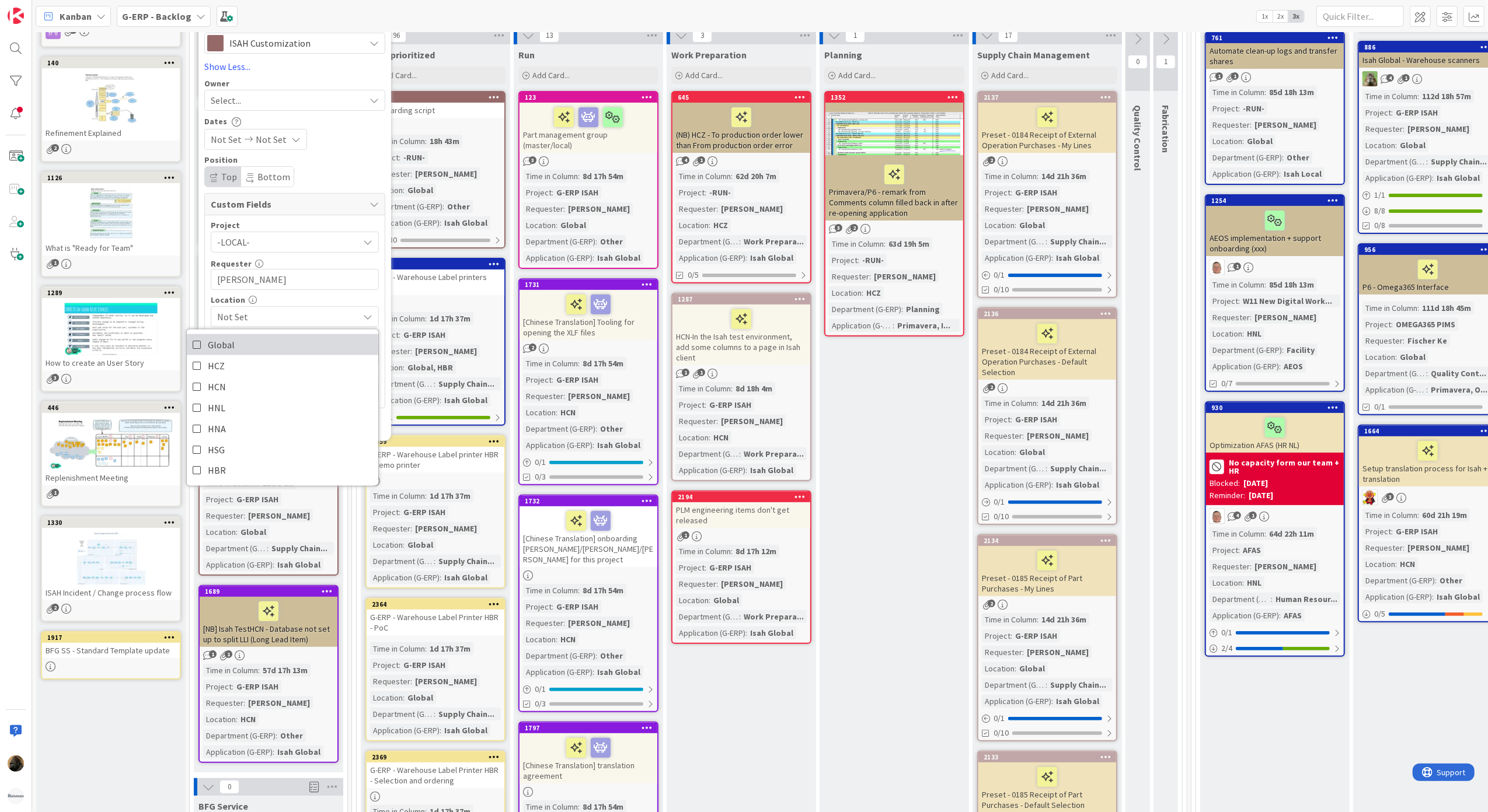
click at [265, 345] on link "Global" at bounding box center [282, 344] width 191 height 21
click at [315, 211] on span "Custom Fields" at bounding box center [287, 204] width 153 height 14
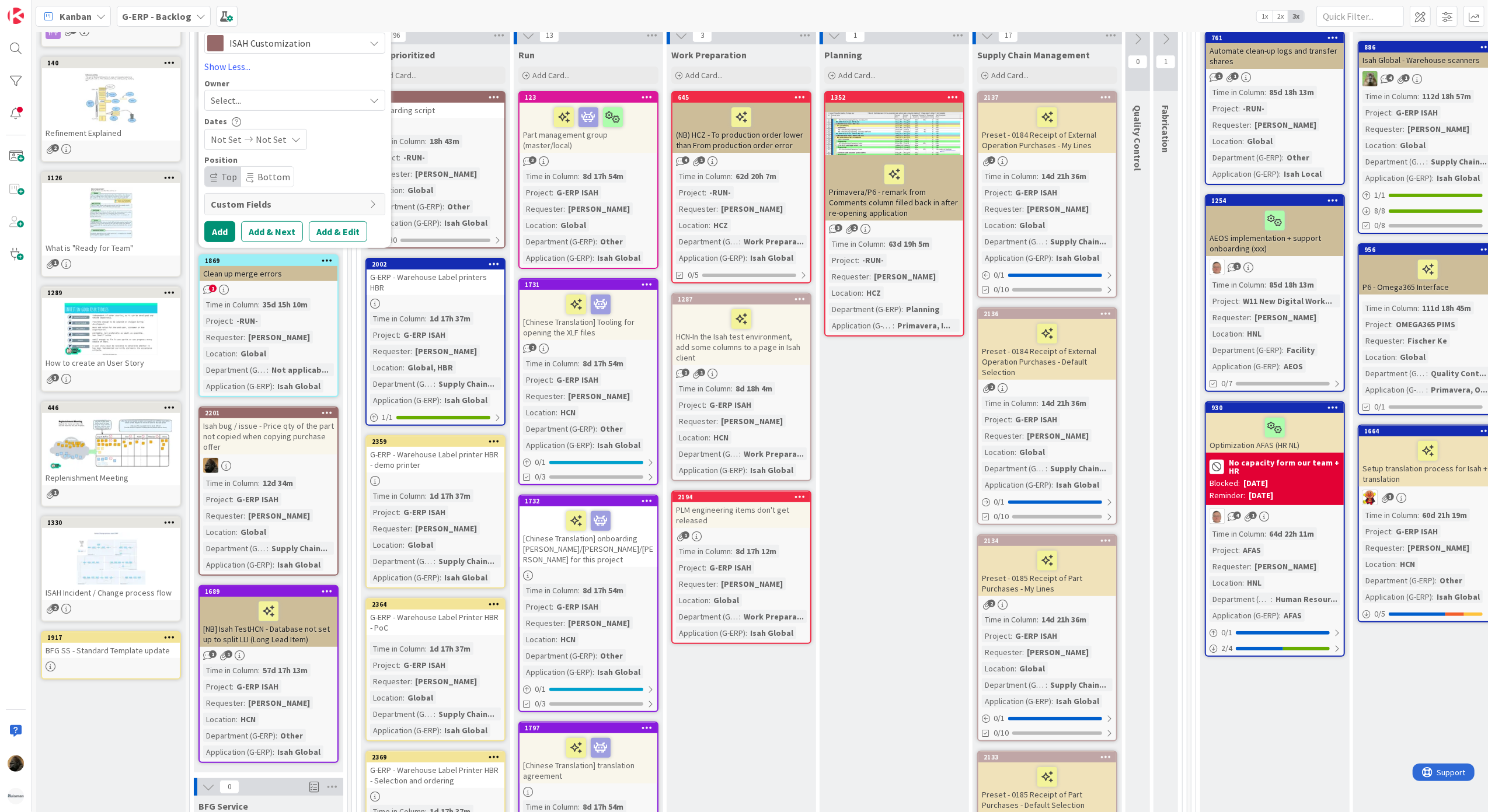
click at [315, 211] on span "Custom Fields" at bounding box center [287, 204] width 153 height 14
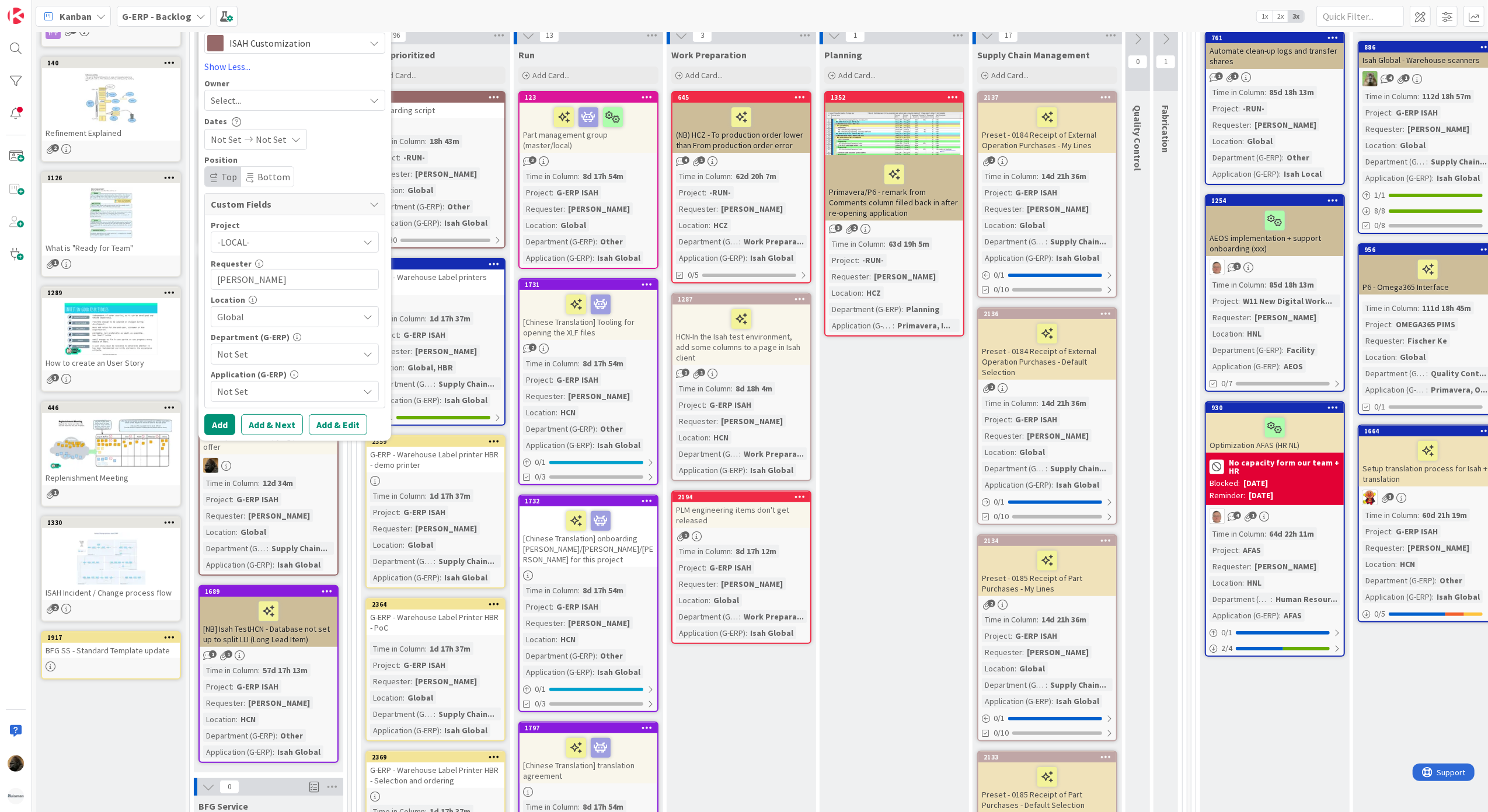
click at [270, 356] on span "Not Set" at bounding box center [287, 354] width 141 height 14
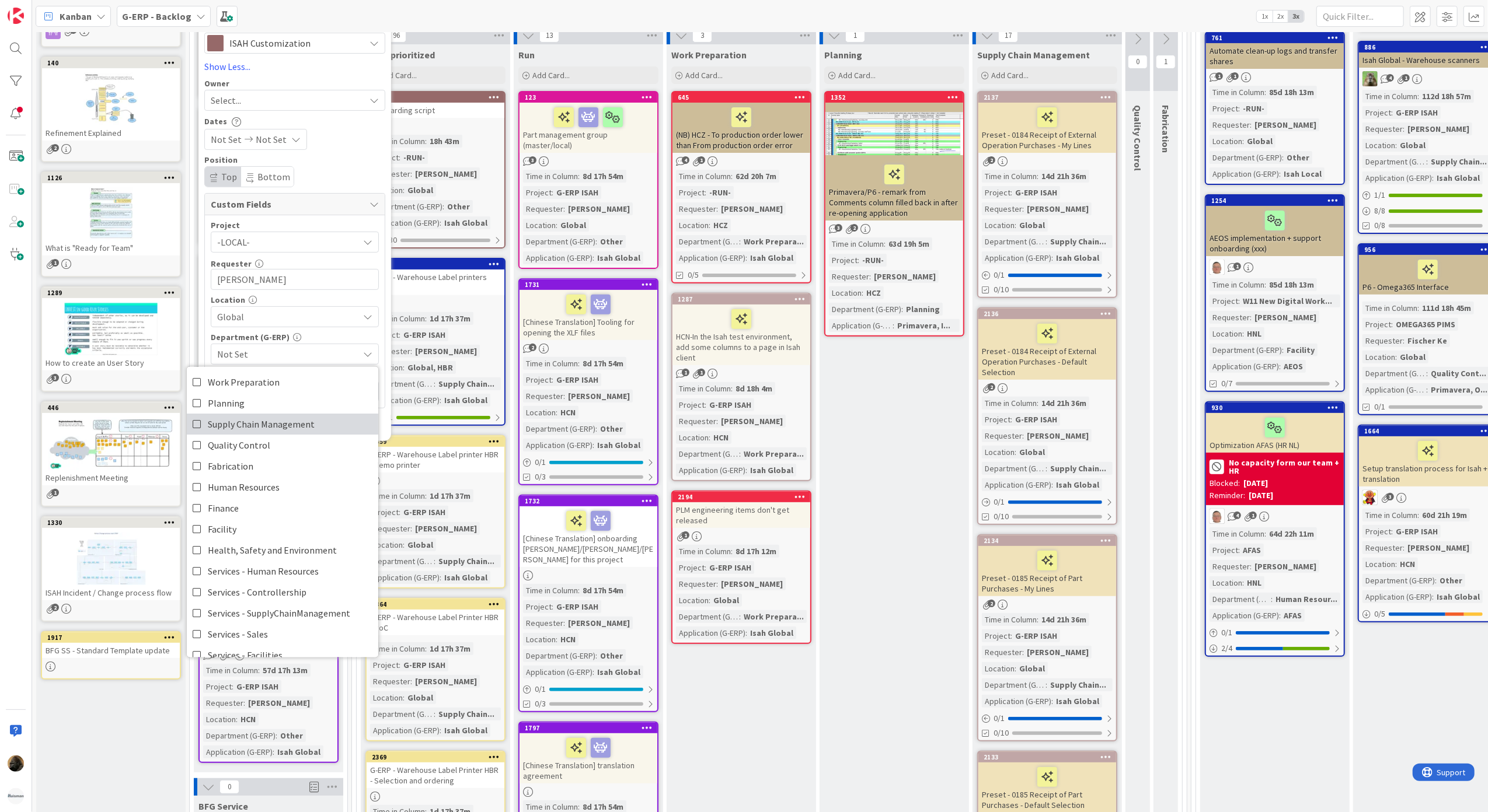
click at [269, 427] on span "Supply Chain Management" at bounding box center [262, 423] width 107 height 17
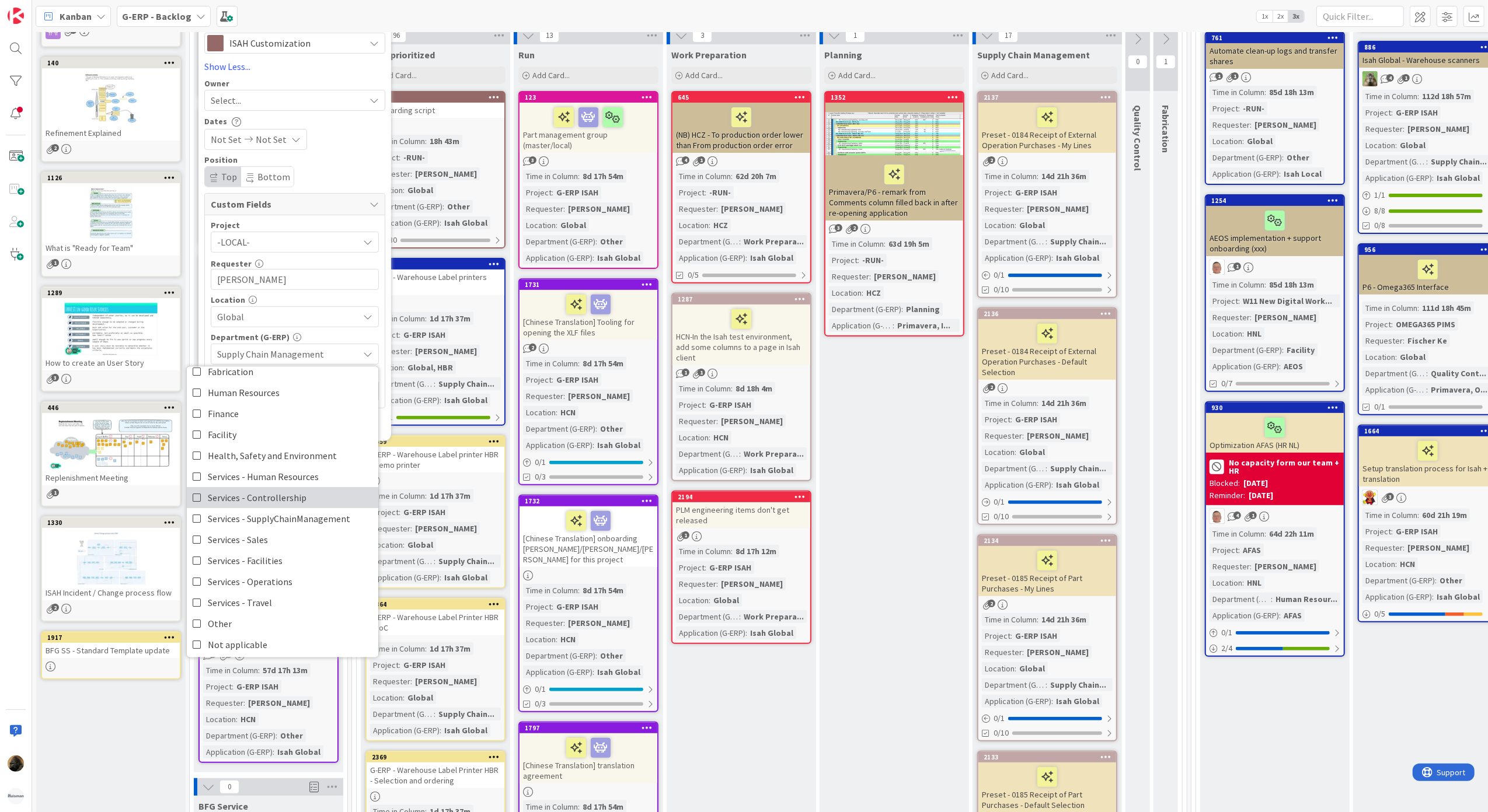
scroll to position [97, 0]
click at [345, 361] on span "Supply Chain Management" at bounding box center [287, 354] width 141 height 14
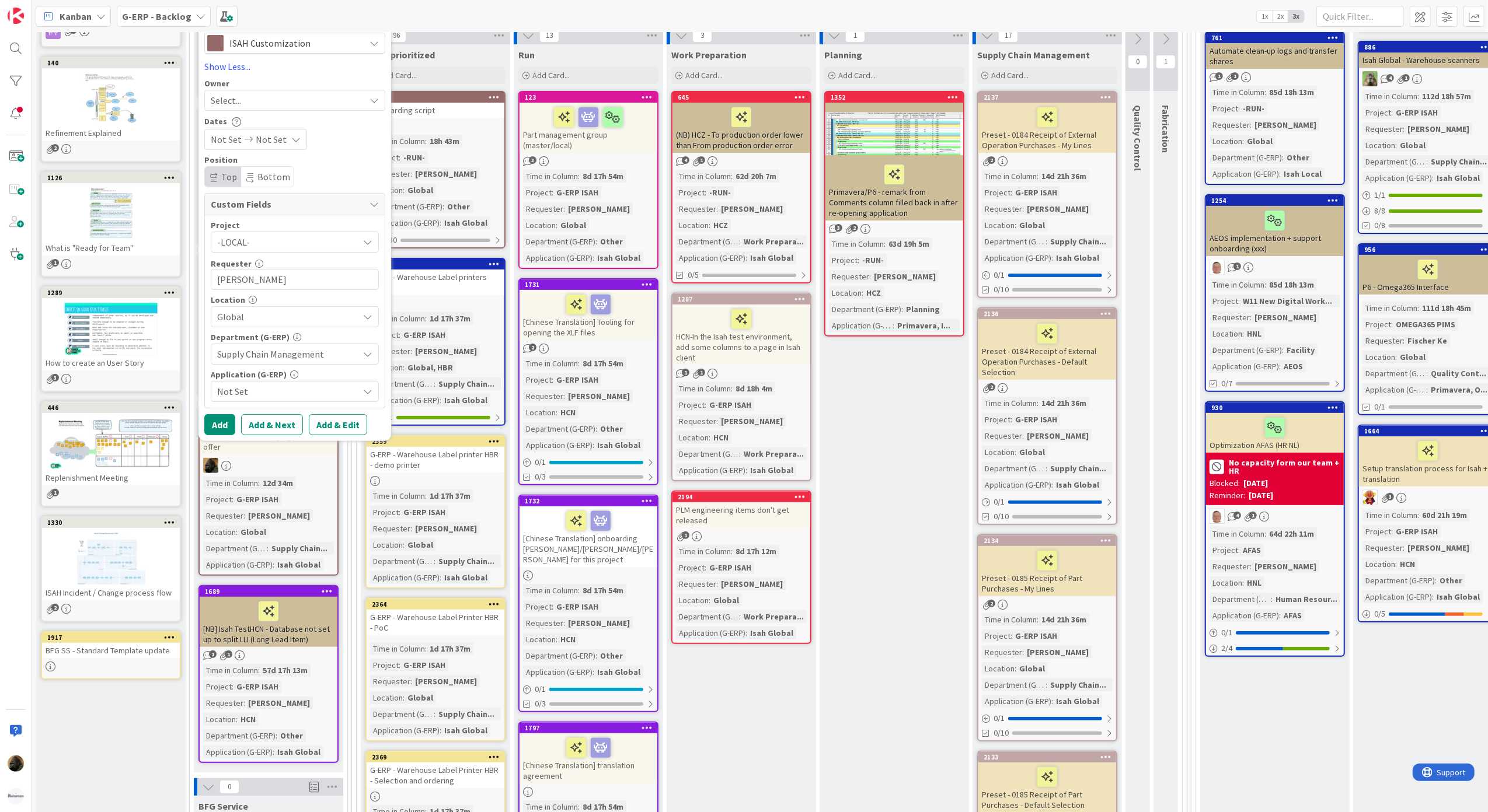
click at [321, 392] on span "Not Set" at bounding box center [287, 392] width 141 height 14
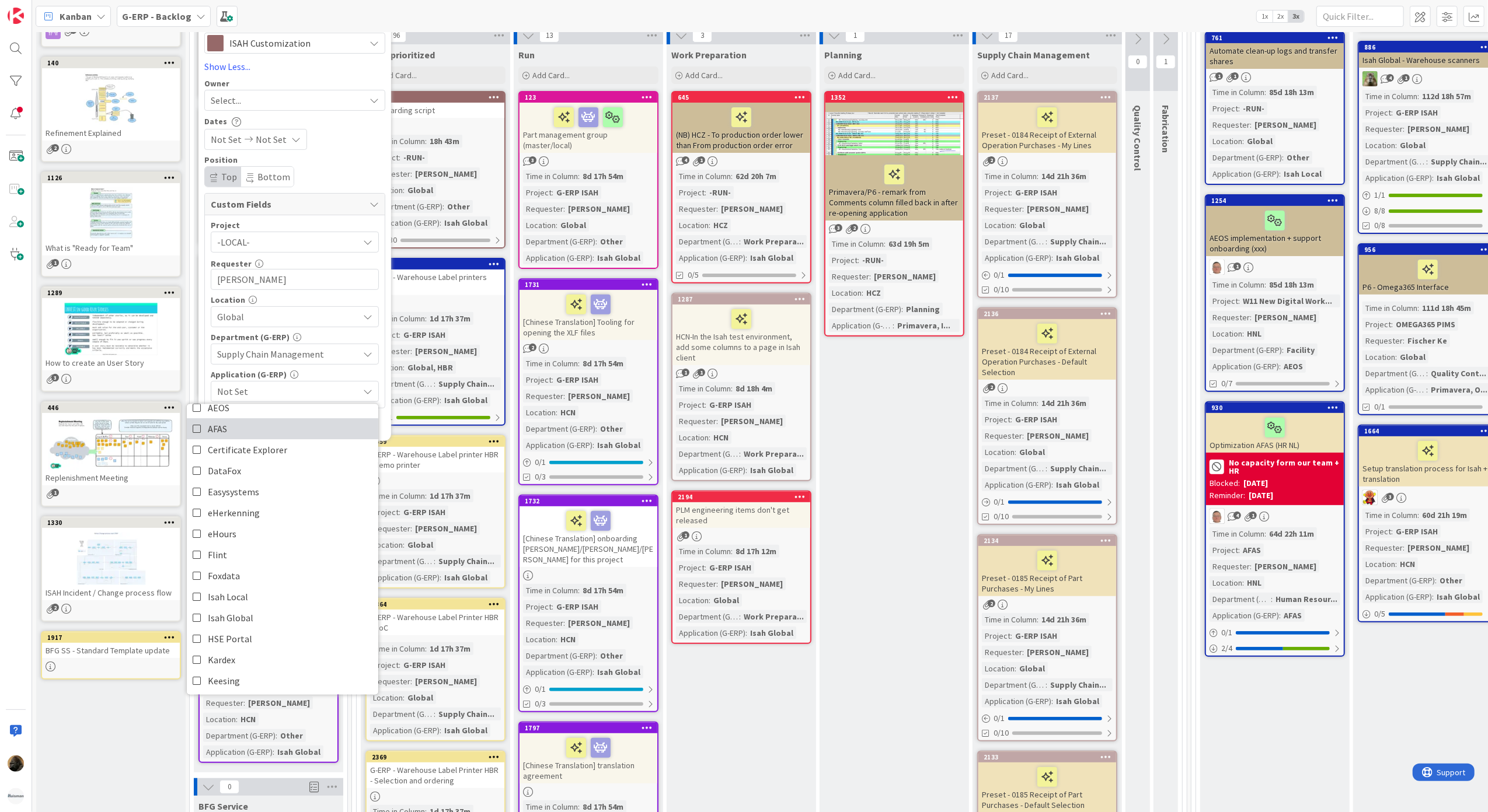
scroll to position [78, 0]
click at [262, 572] on link "Isah Local" at bounding box center [282, 572] width 191 height 21
type textarea "x"
click at [347, 149] on div "Template Isah Change - template Not Set BFG SS - Standard Template Isah Change …" at bounding box center [294, 191] width 181 height 489
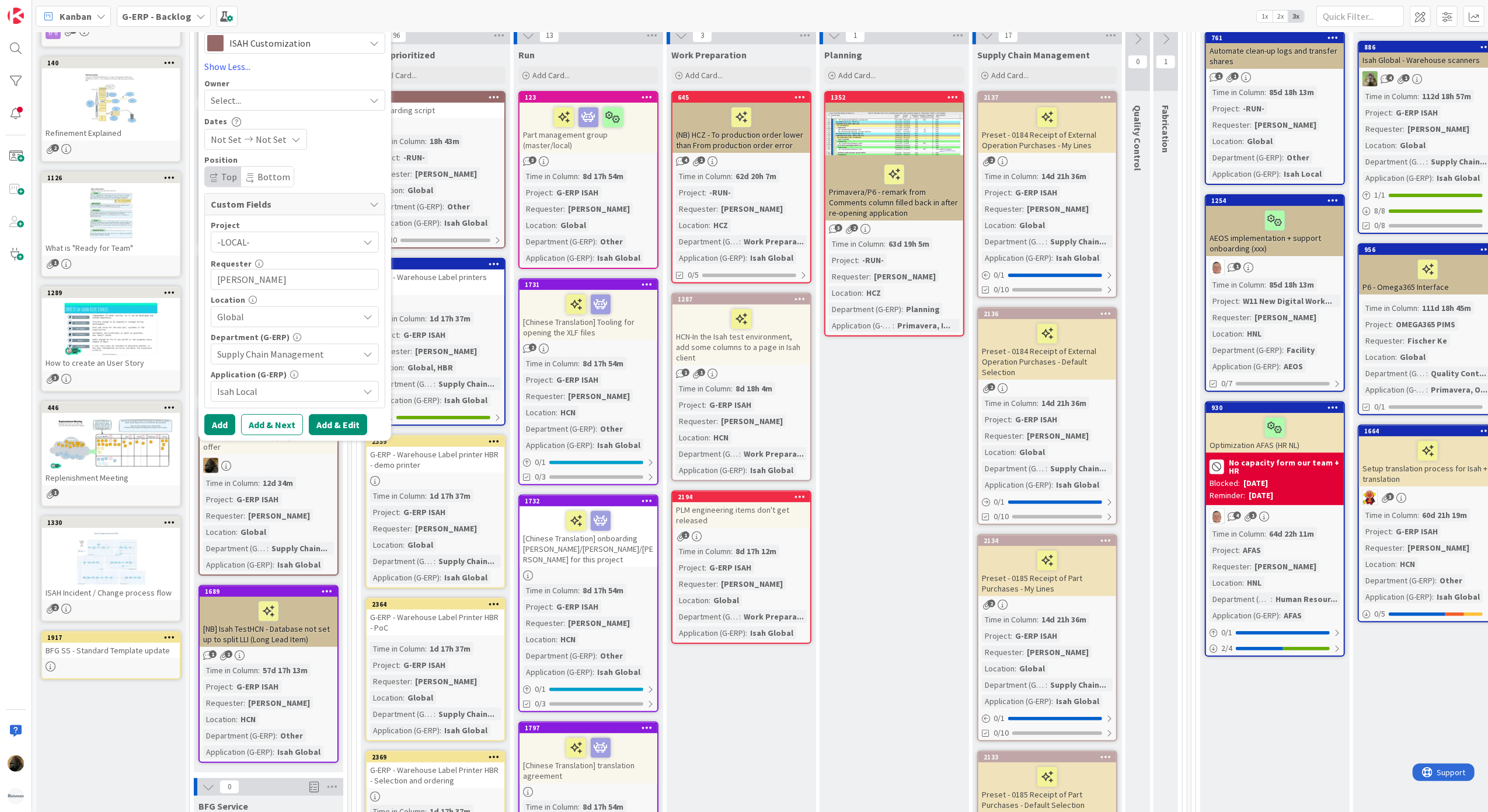
click at [339, 420] on button "Add & Edit" at bounding box center [338, 424] width 59 height 21
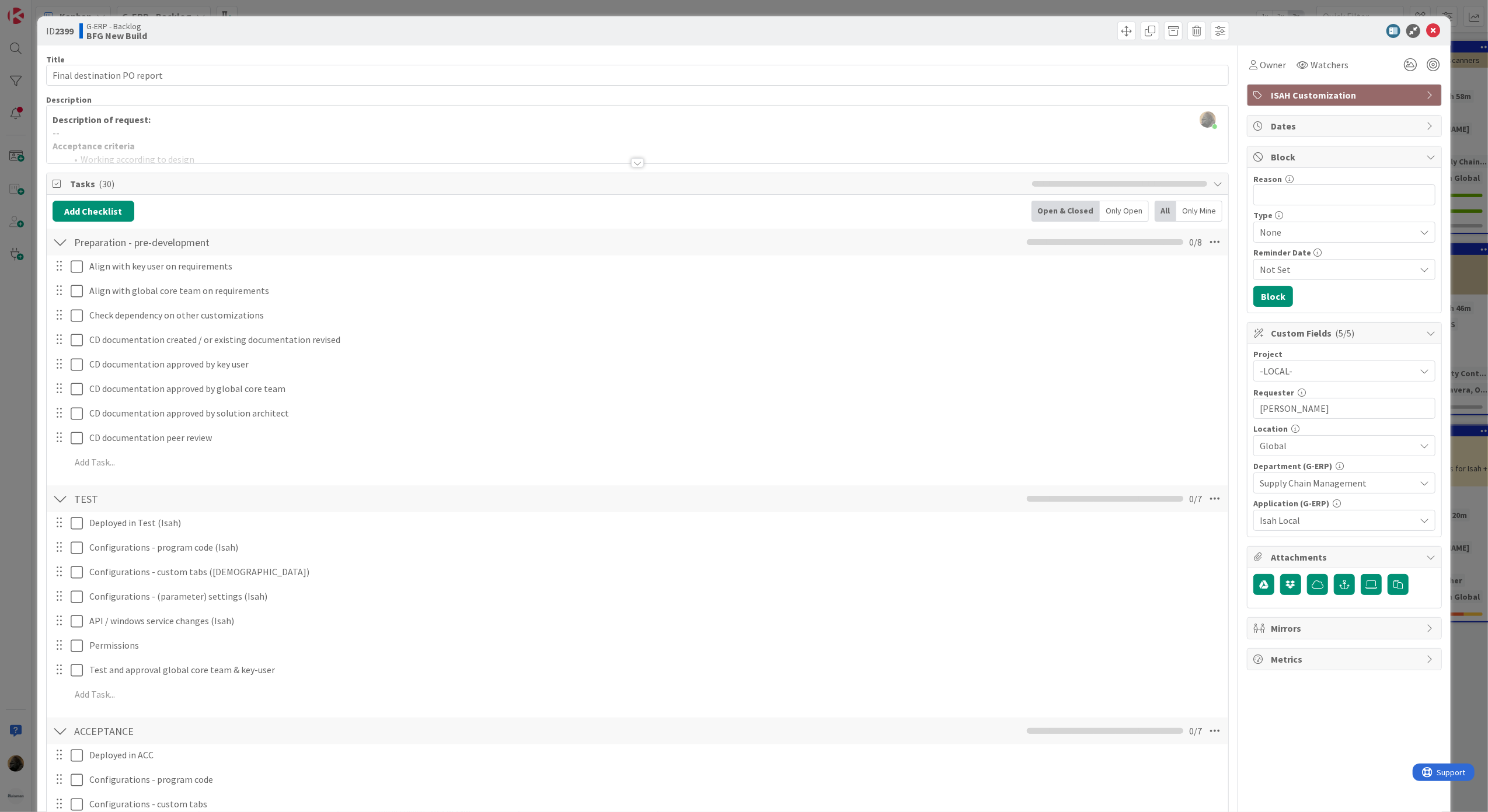
click at [638, 165] on div "Title 27 / 128 Final destination PO report Description Noah Dezaire just joined…" at bounding box center [638, 762] width 1183 height 1433
click at [635, 165] on div at bounding box center [638, 163] width 13 height 9
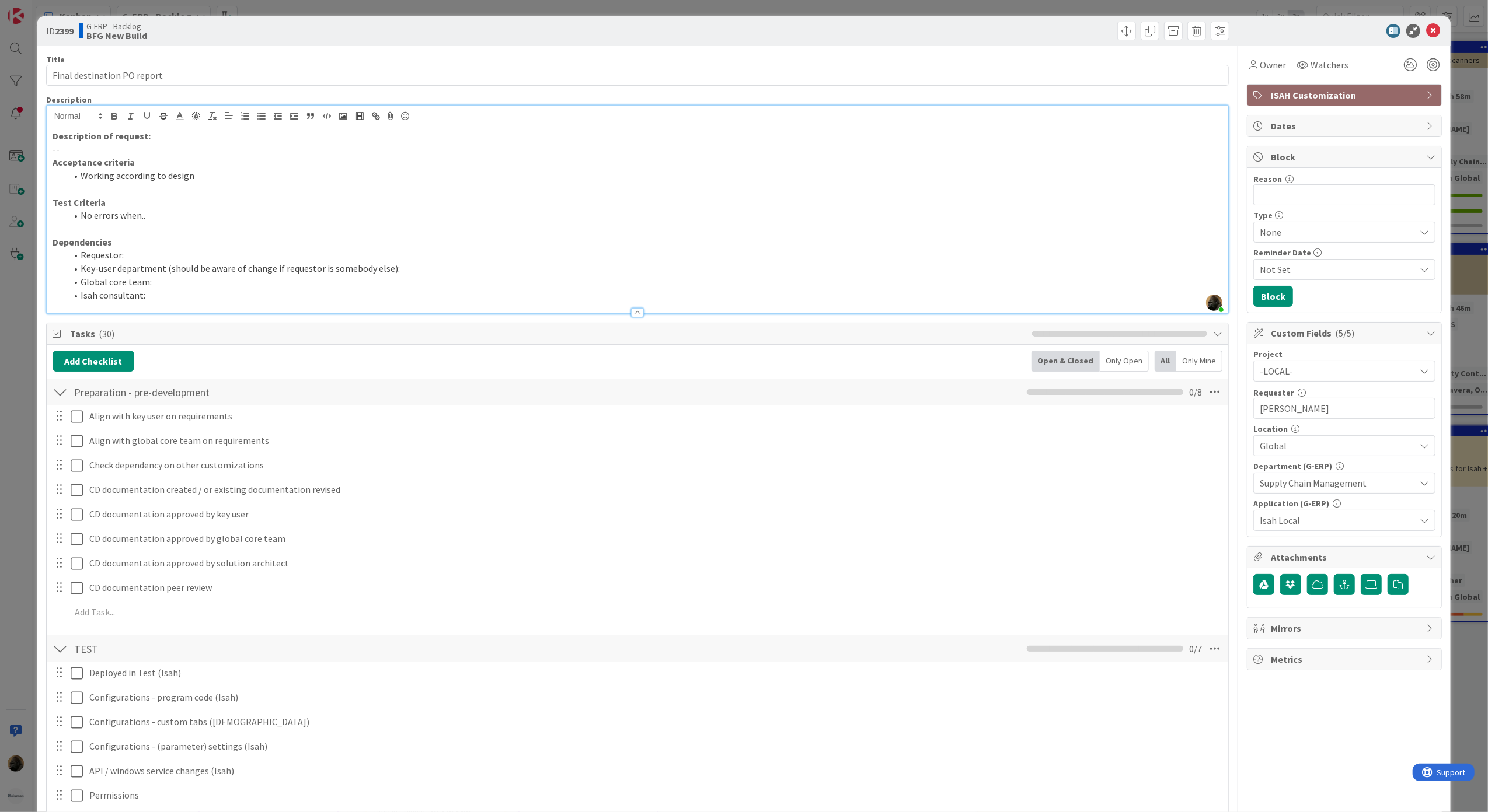
click at [180, 138] on p "Description of request:" at bounding box center [638, 136] width 1170 height 14
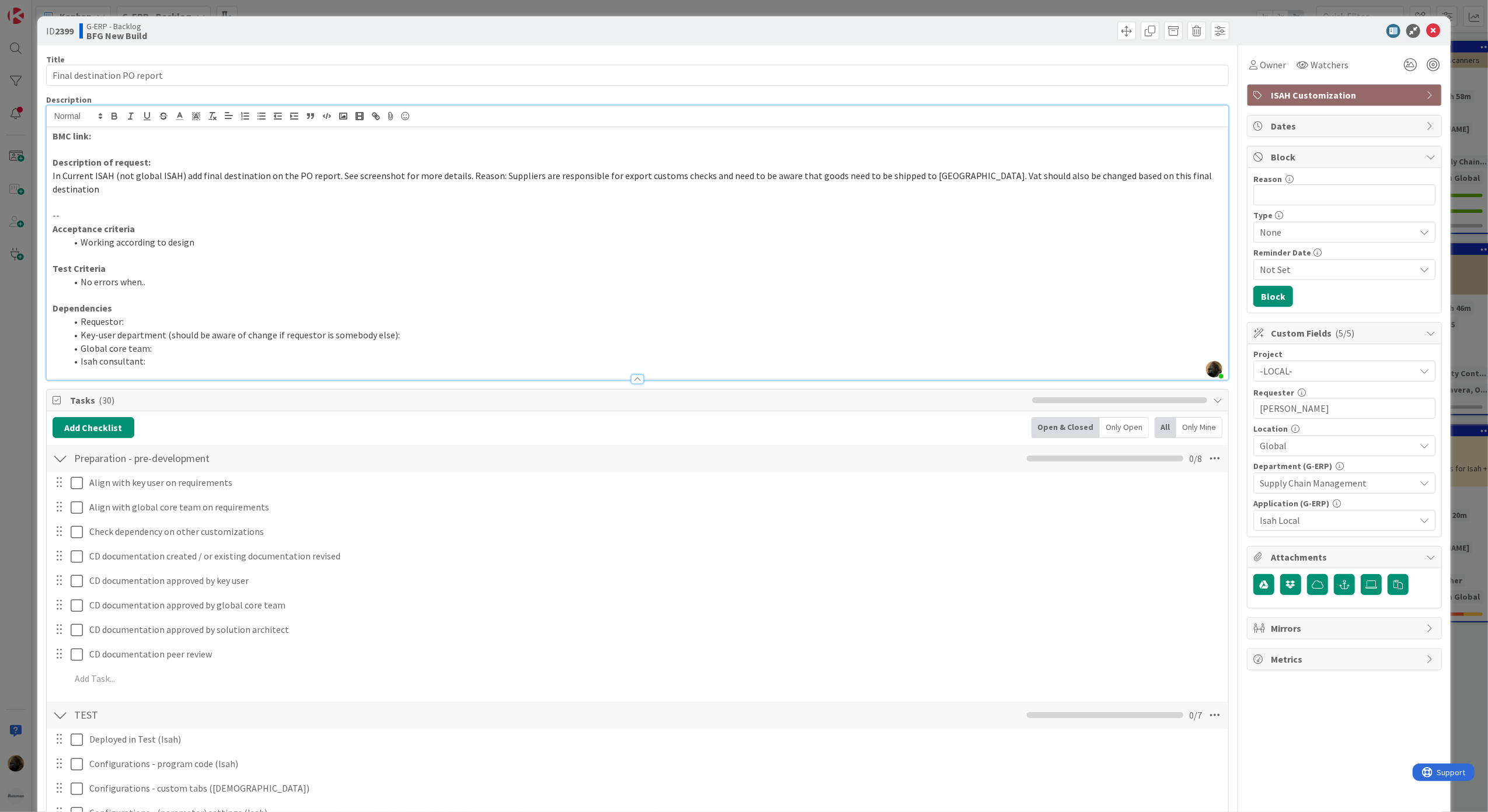
click at [358, 140] on p "BMC link: ﻿" at bounding box center [638, 136] width 1170 height 14
click at [1427, 27] on icon at bounding box center [1433, 31] width 14 height 14
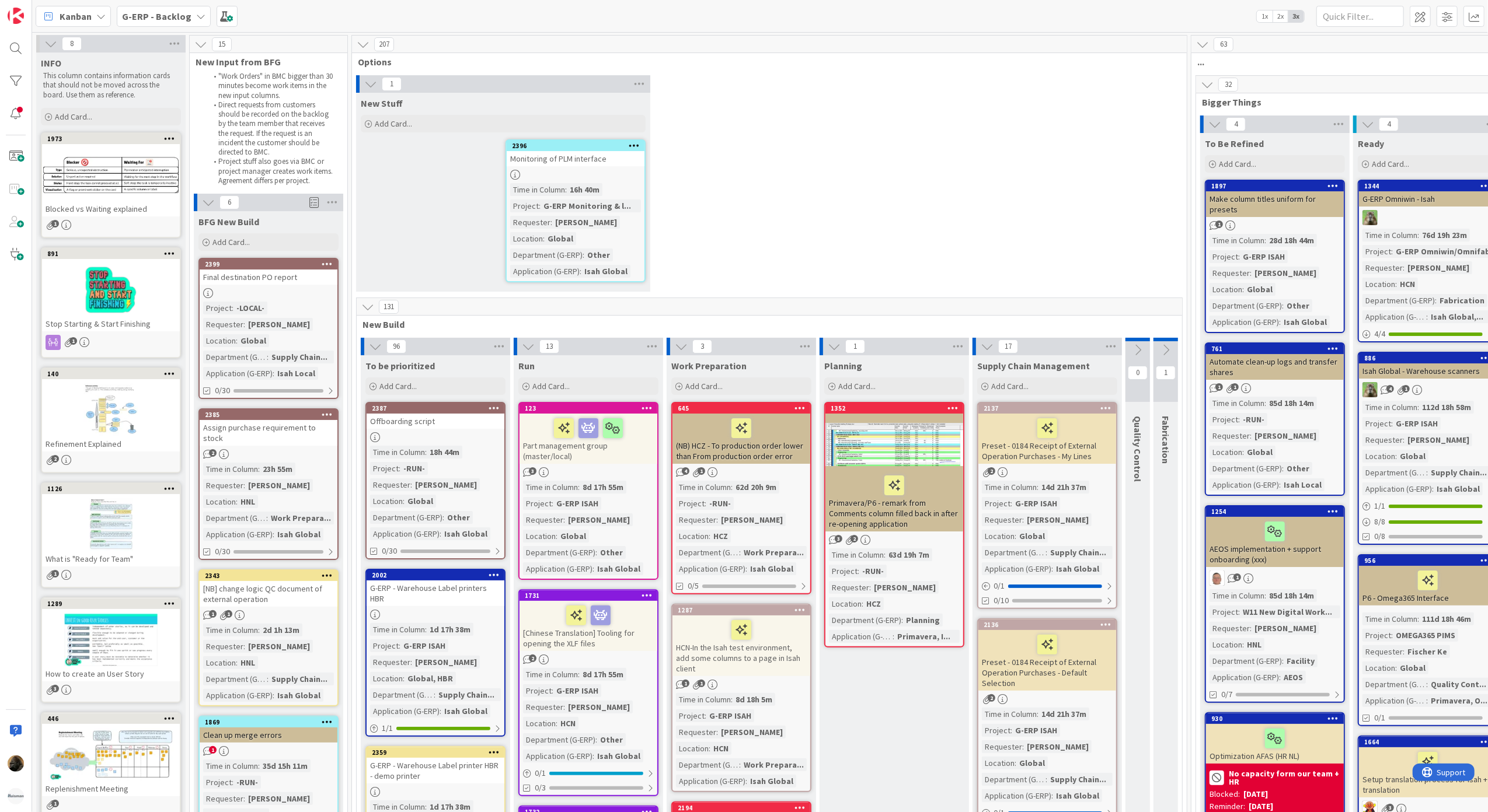
click at [684, 249] on div "1 New Stuff Add Card... 2396 Monitoring of PLM interface Time in Column : 16h 4…" at bounding box center [769, 186] width 830 height 222
drag, startPoint x: 75, startPoint y: 16, endPoint x: 78, endPoint y: 23, distance: 7.6
click at [78, 23] on div "Kanban" at bounding box center [73, 16] width 75 height 21
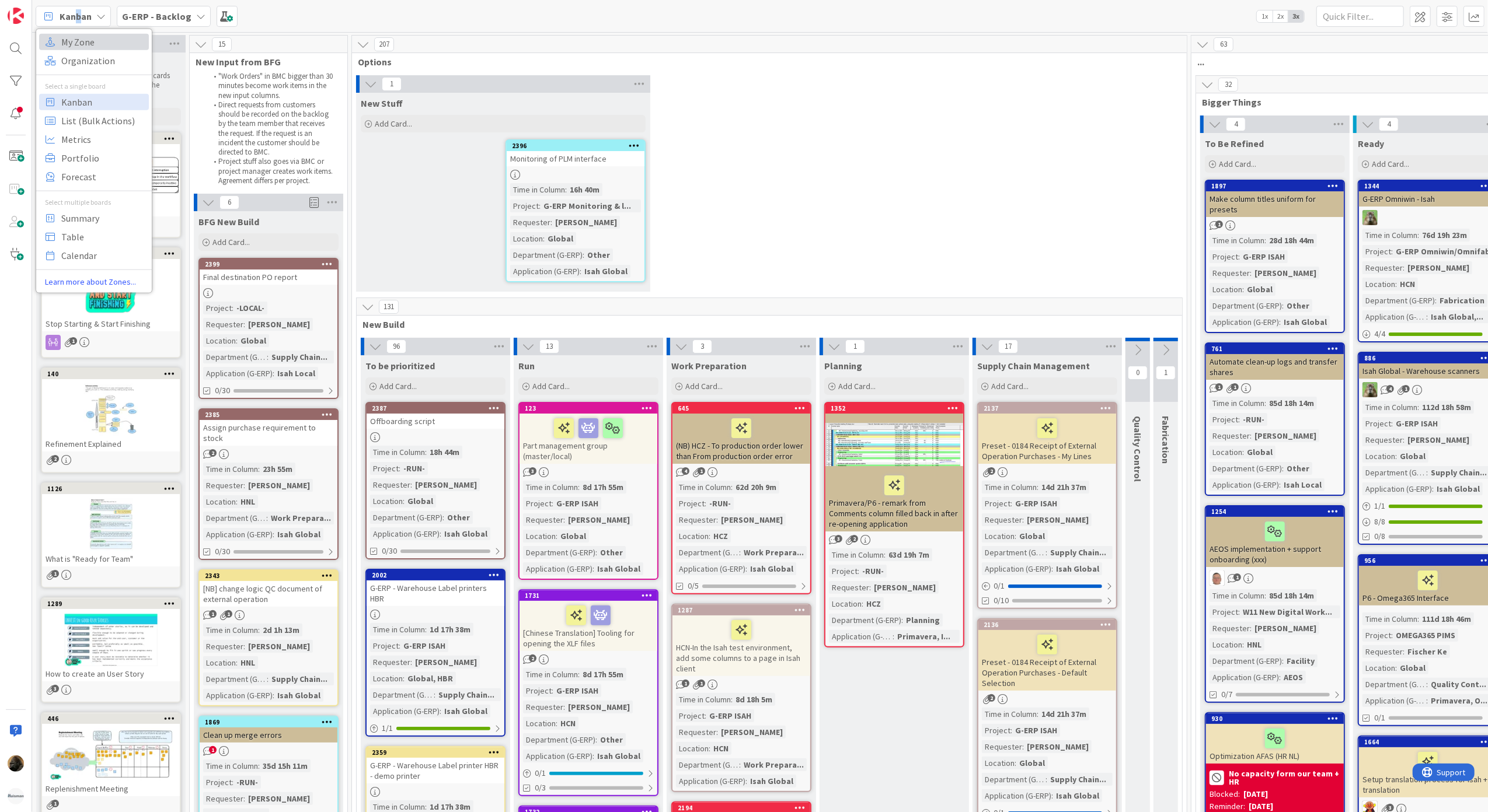
drag, startPoint x: 78, startPoint y: 23, endPoint x: 75, endPoint y: 37, distance: 14.3
click at [75, 37] on span "My Zone" at bounding box center [103, 41] width 84 height 17
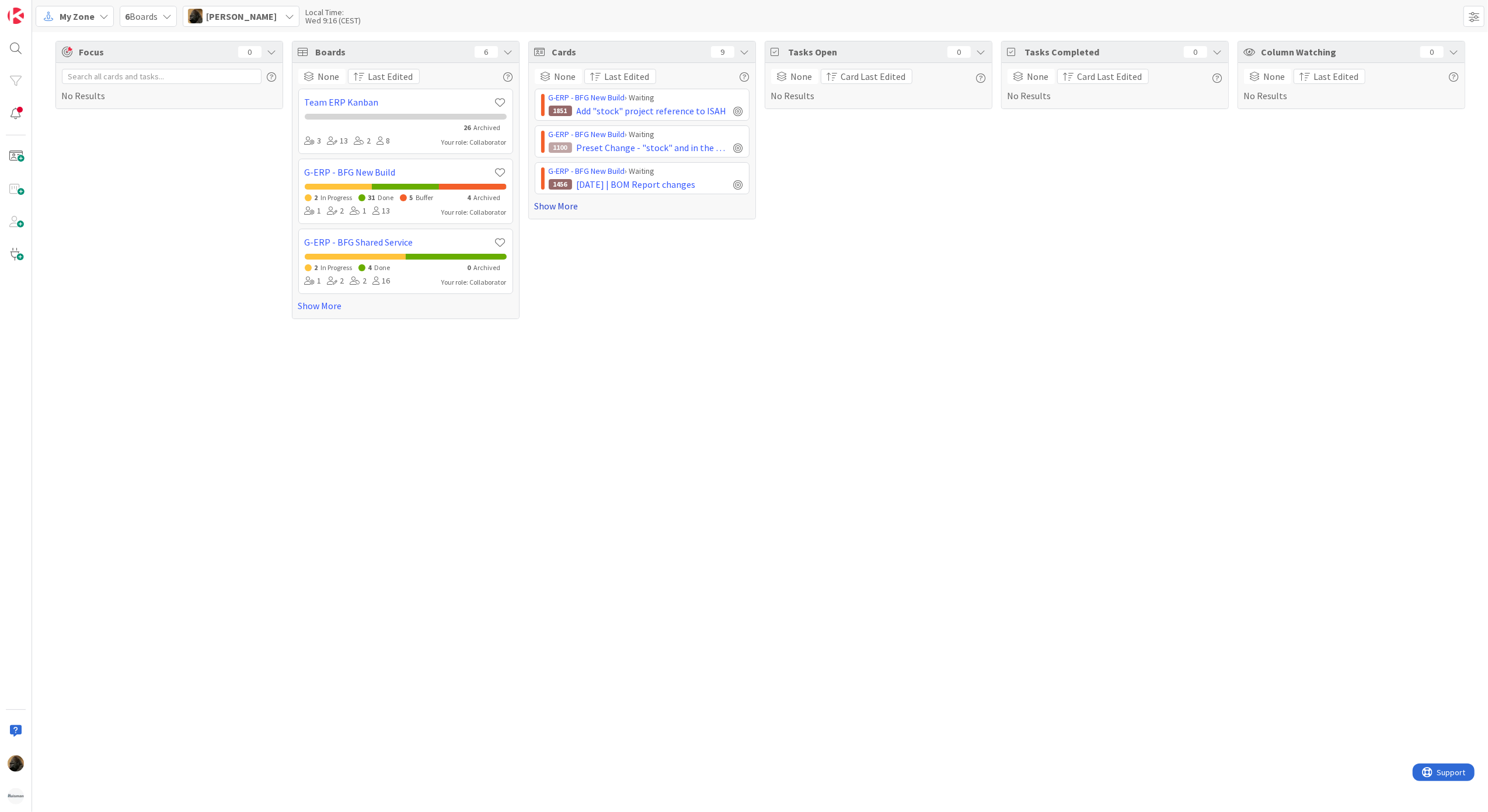
click at [559, 205] on link "Show More" at bounding box center [642, 206] width 215 height 14
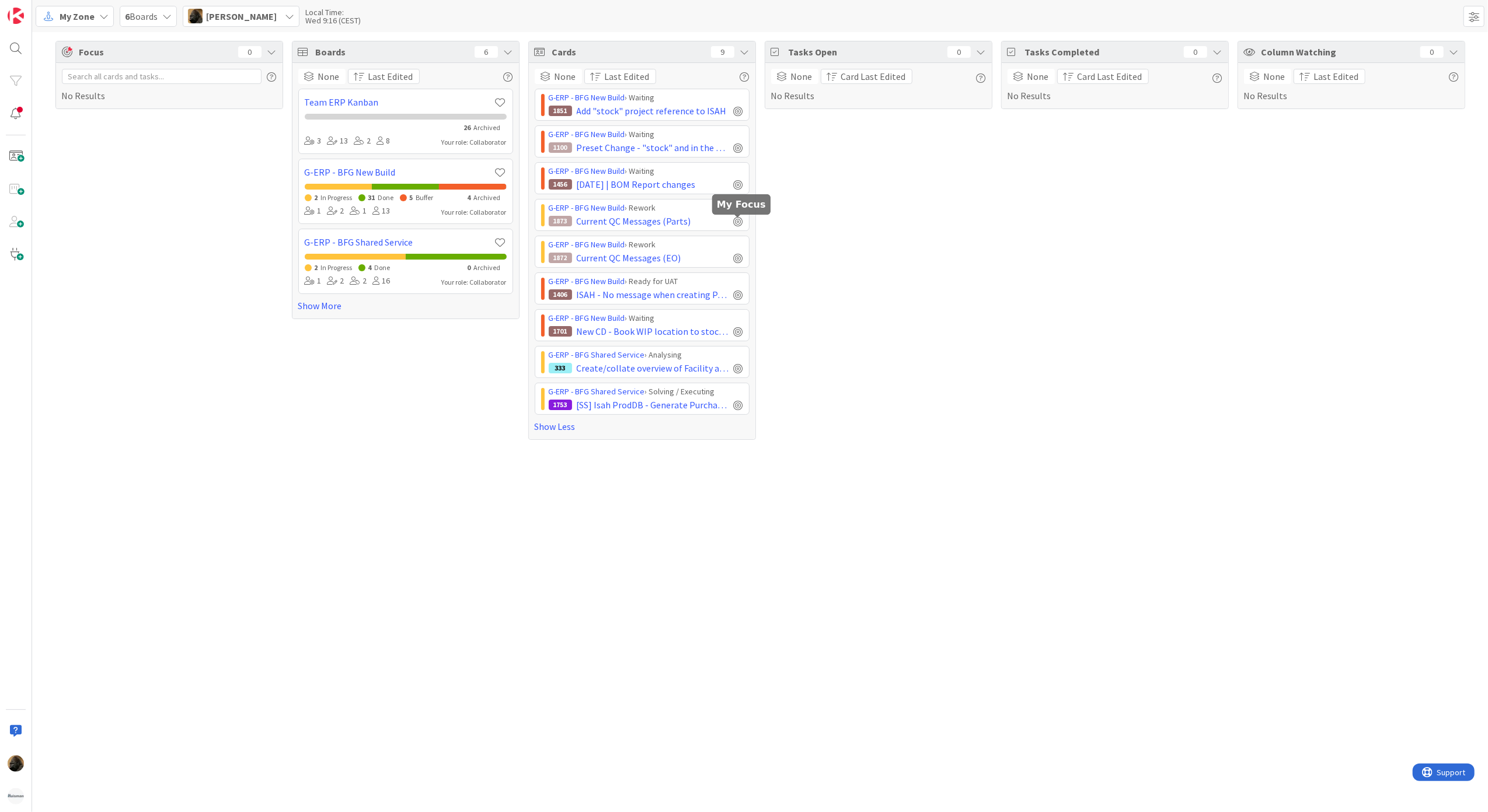
click at [794, 233] on div "Tasks Open 0 None Card Last Edited No Results" at bounding box center [878, 240] width 227 height 399
click at [689, 115] on span "Add "stock" project reference to ISAH" at bounding box center [651, 111] width 150 height 14
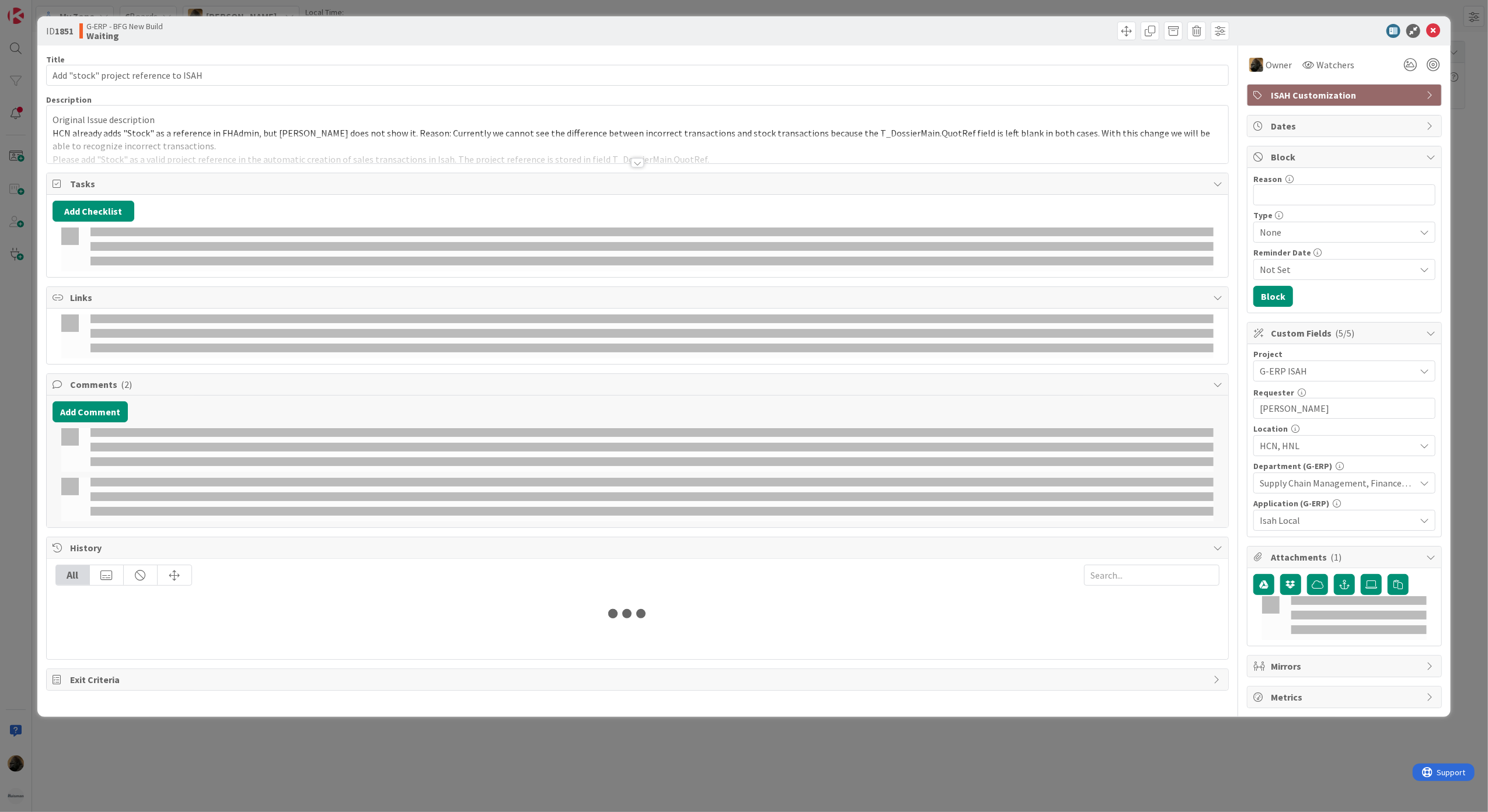
select select "sql"
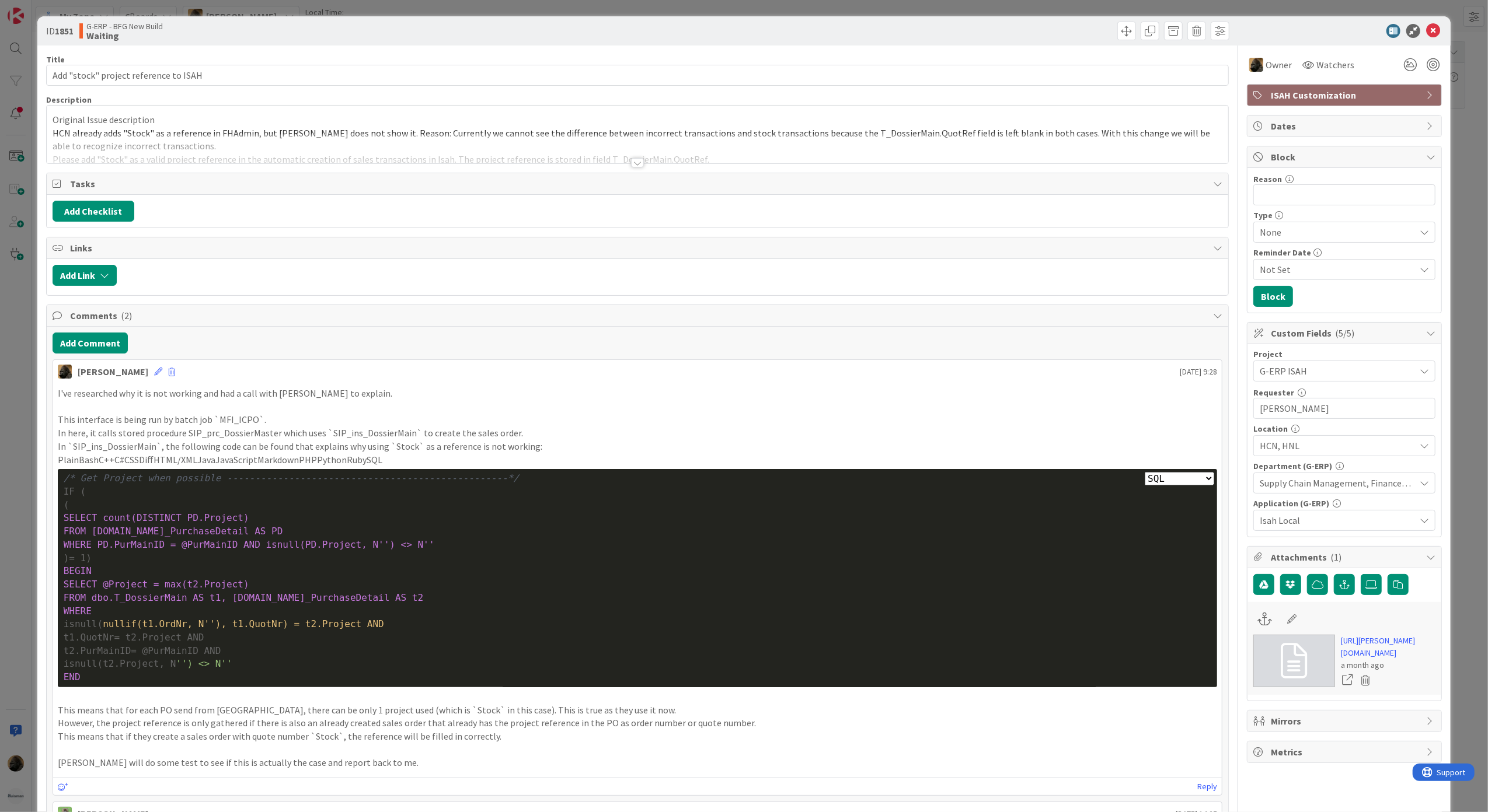
click at [22, 315] on div "ID 1851 G-ERP - BFG New Build Waiting Title 37 / 128 Add "stock" project refere…" at bounding box center [744, 406] width 1488 height 812
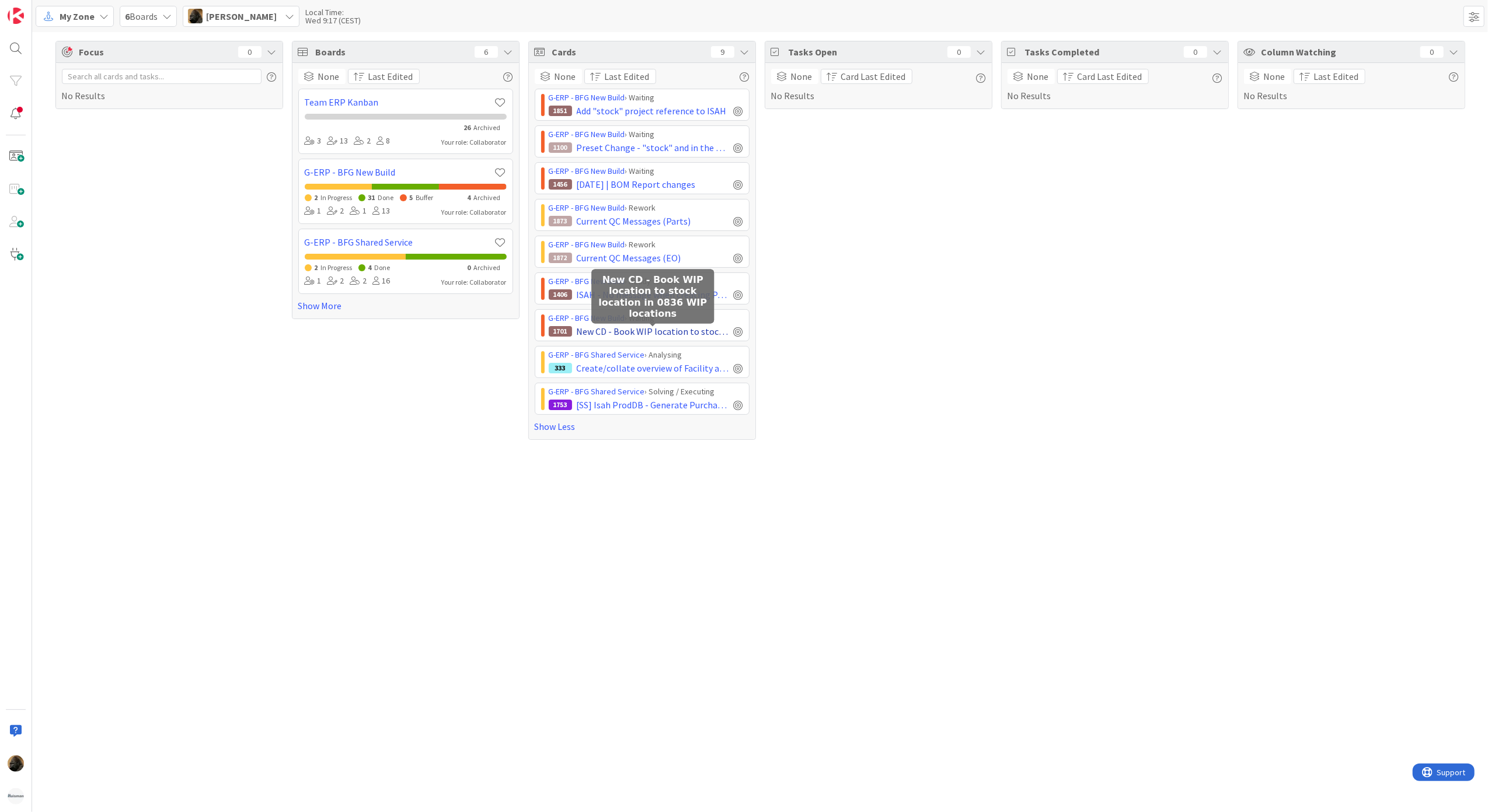
click at [683, 339] on span "New CD - Book WIP location to stock location in 0836 WIP locations" at bounding box center [653, 332] width 153 height 14
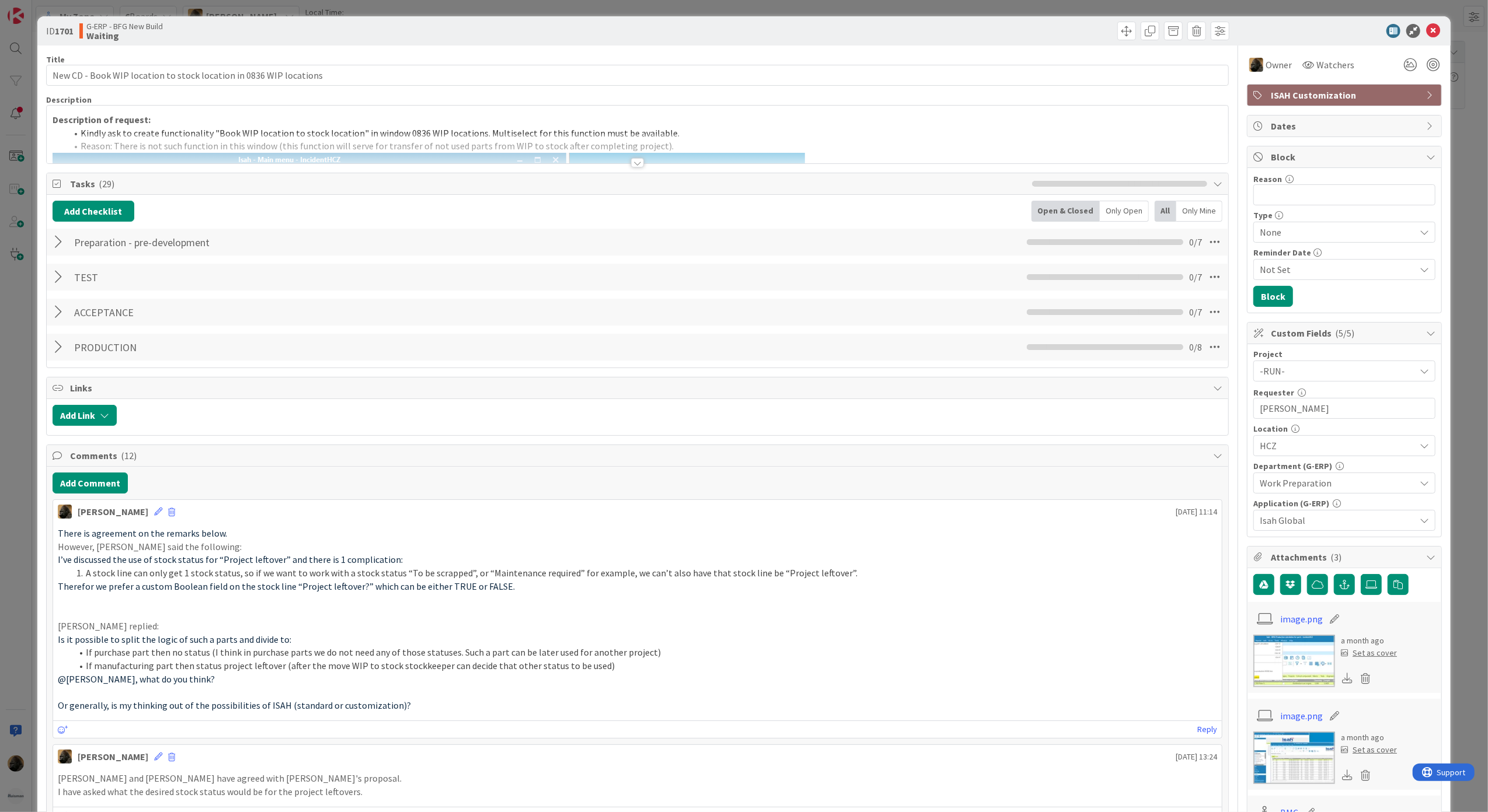
click at [631, 167] on div at bounding box center [638, 163] width 13 height 9
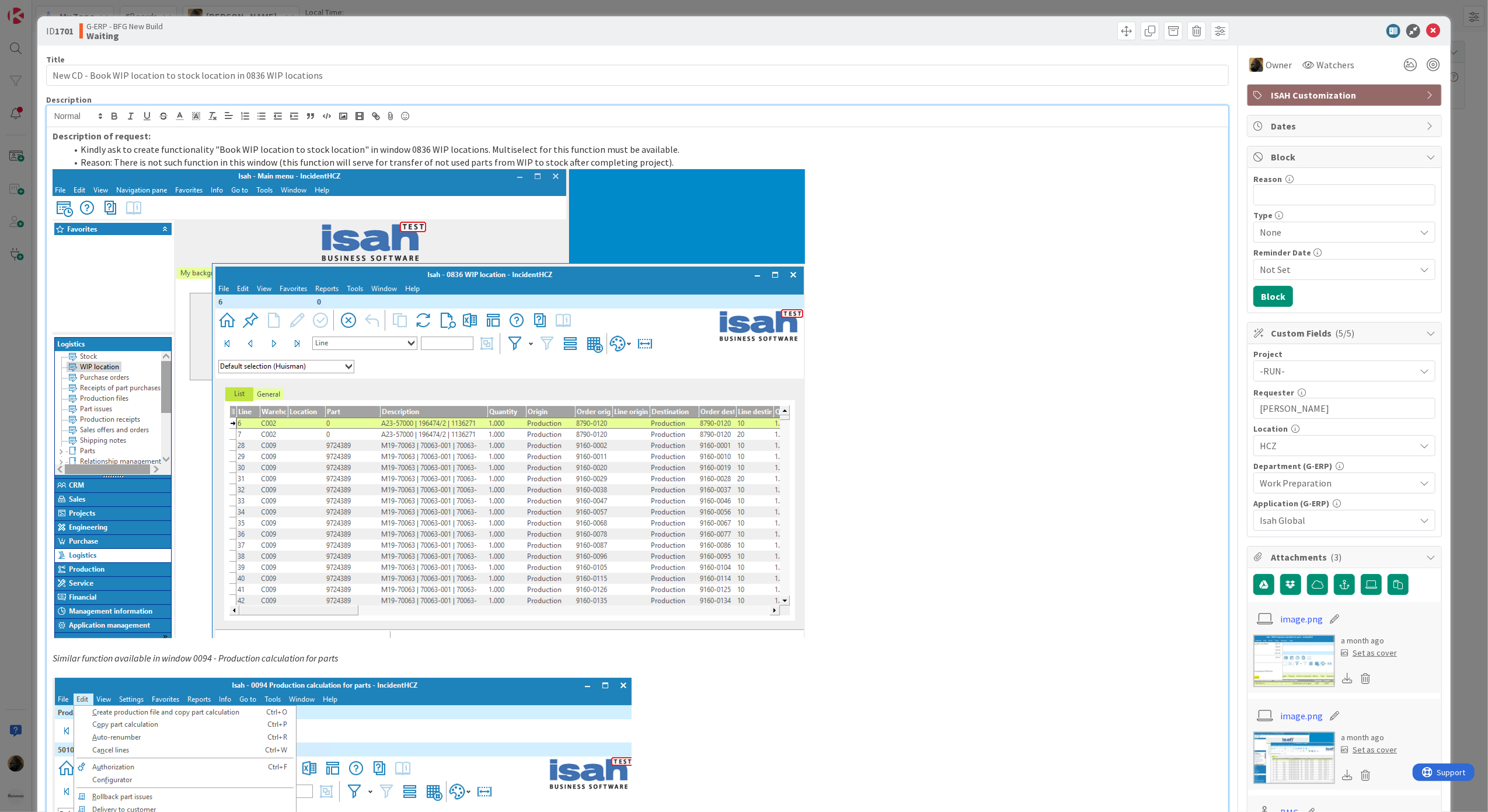
click at [1062, 297] on p at bounding box center [638, 404] width 1170 height 469
click at [1266, 63] on span "Owner" at bounding box center [1279, 65] width 26 height 14
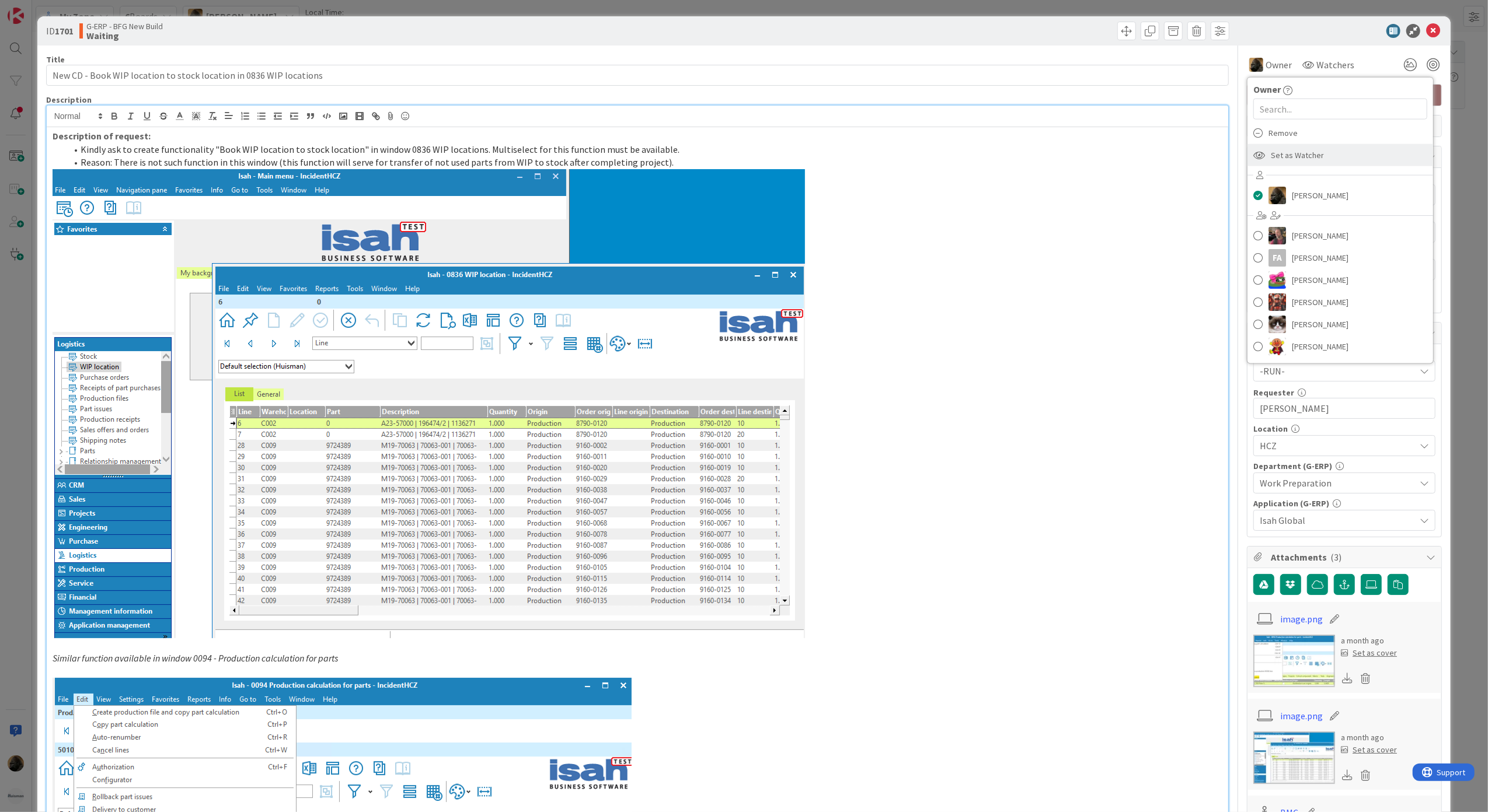
click at [1304, 153] on span "Set as Watcher" at bounding box center [1297, 155] width 53 height 17
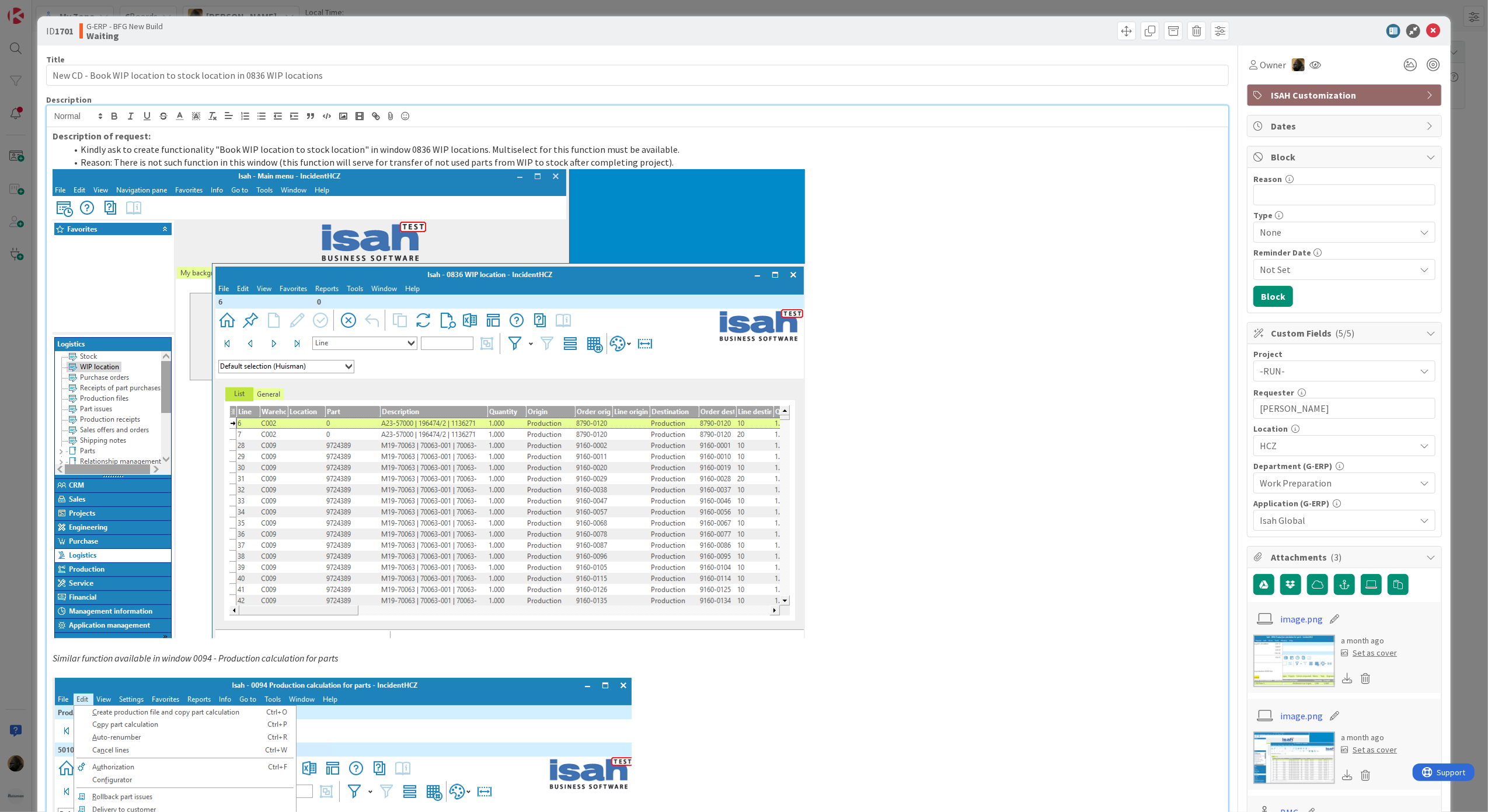
click at [1249, 47] on div "Owner Owner Noah Dezaire Ben Francis FA Fu Alex Jakub Král Josef Kuman Kevin va…" at bounding box center [1344, 61] width 195 height 30
click at [1260, 66] on span "Owner" at bounding box center [1273, 65] width 26 height 14
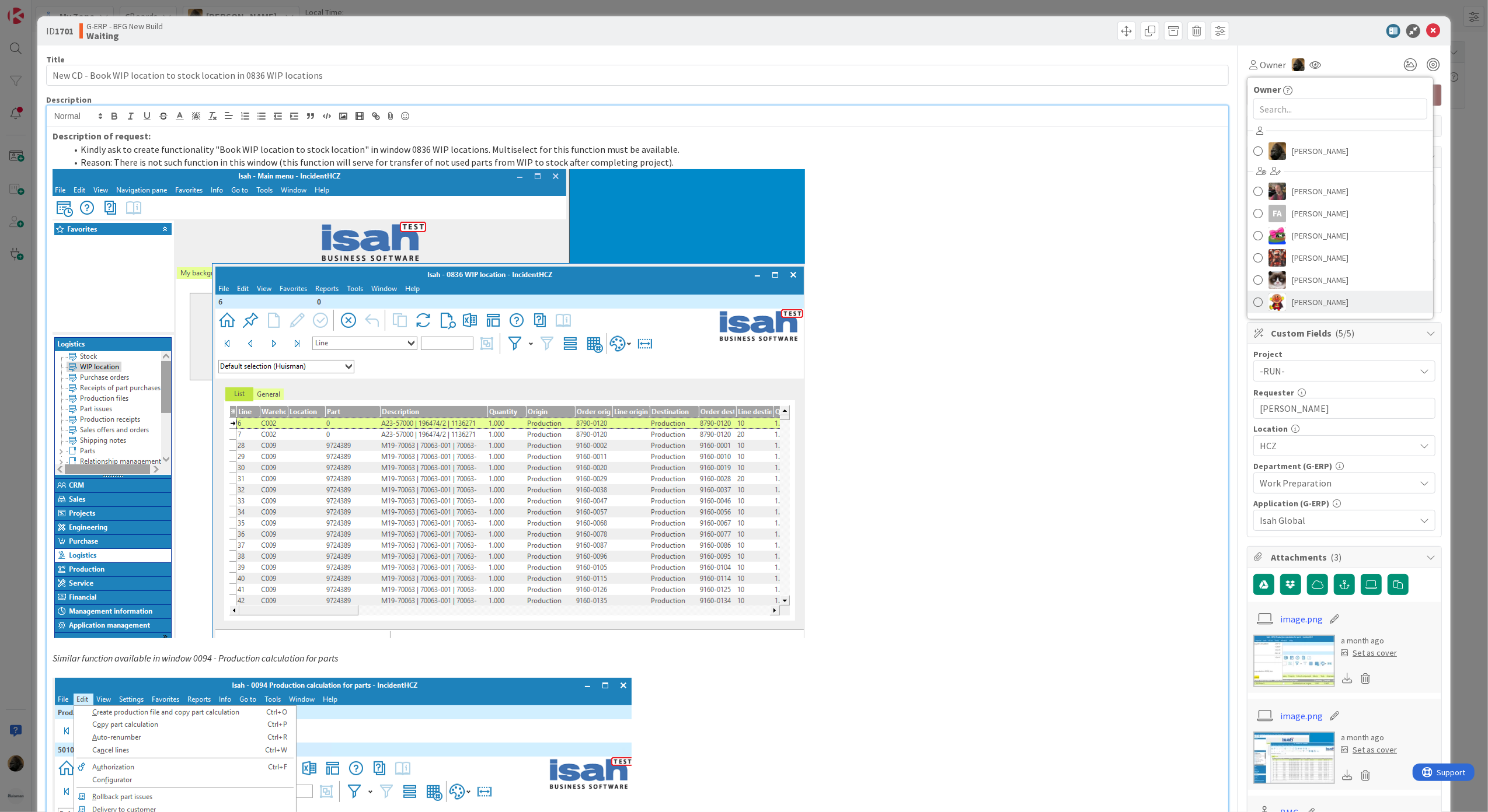
click at [1306, 299] on span "[PERSON_NAME]" at bounding box center [1321, 302] width 57 height 17
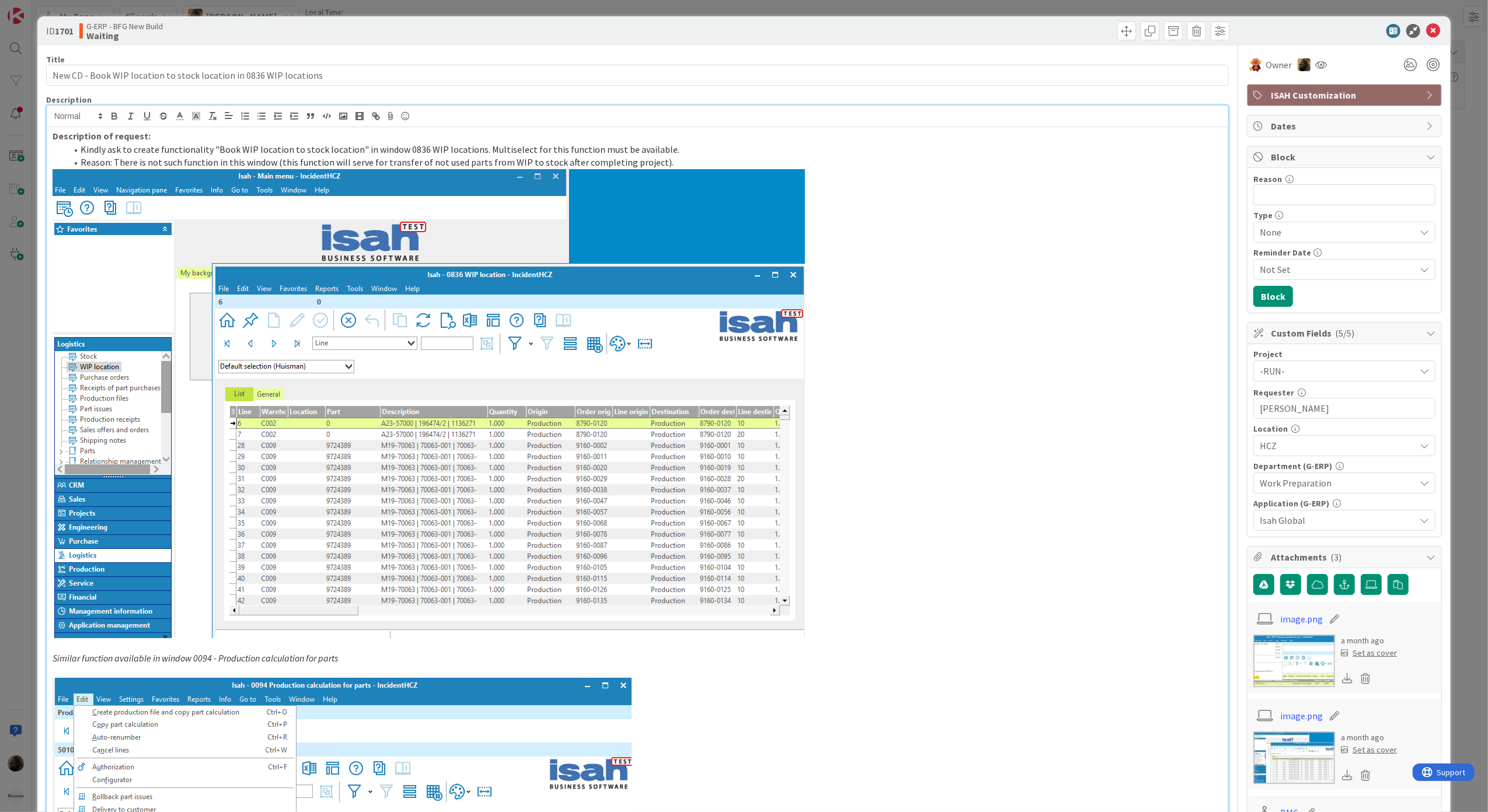
click at [890, 22] on div at bounding box center [935, 31] width 589 height 19
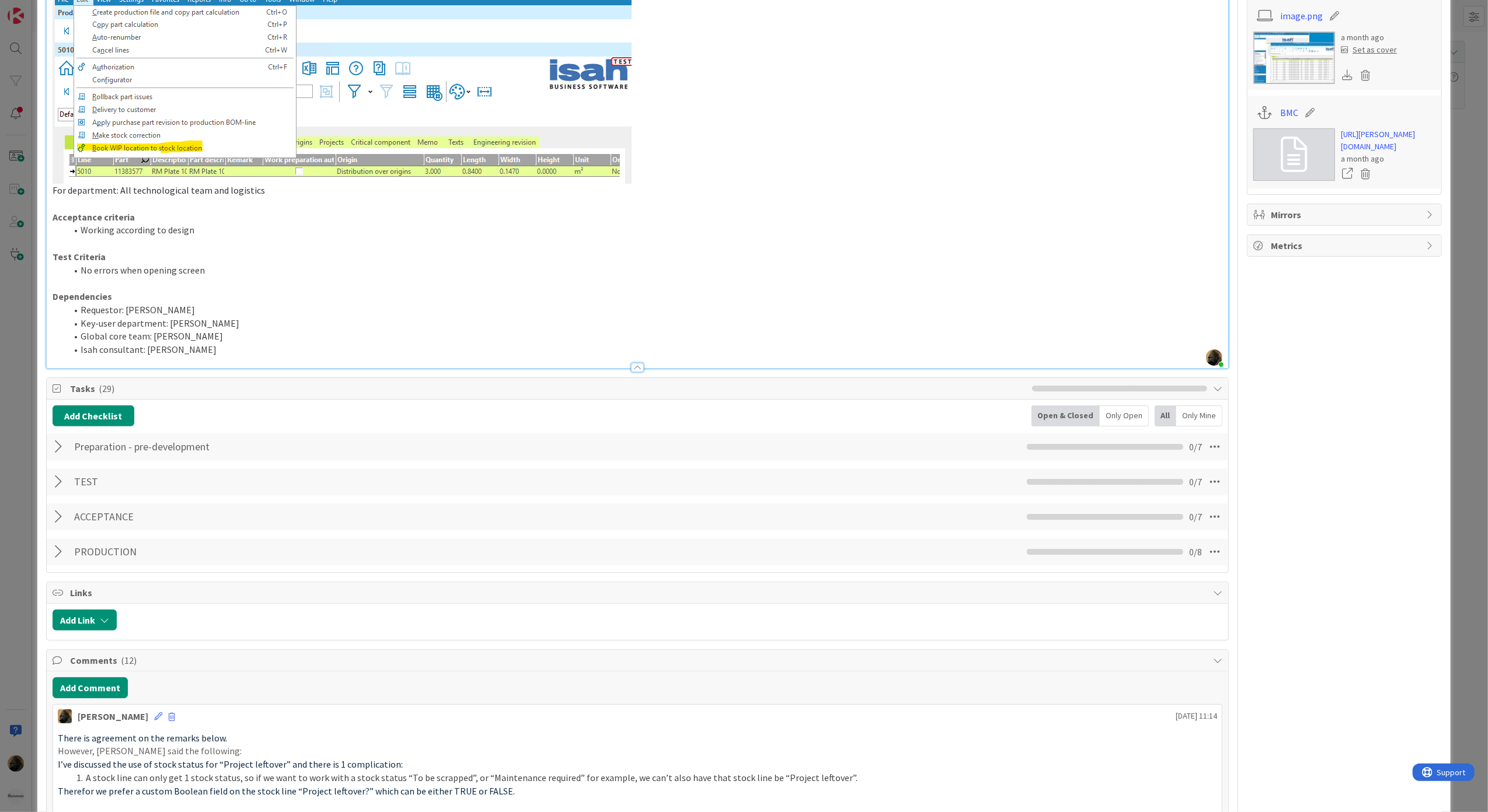
scroll to position [1167, 0]
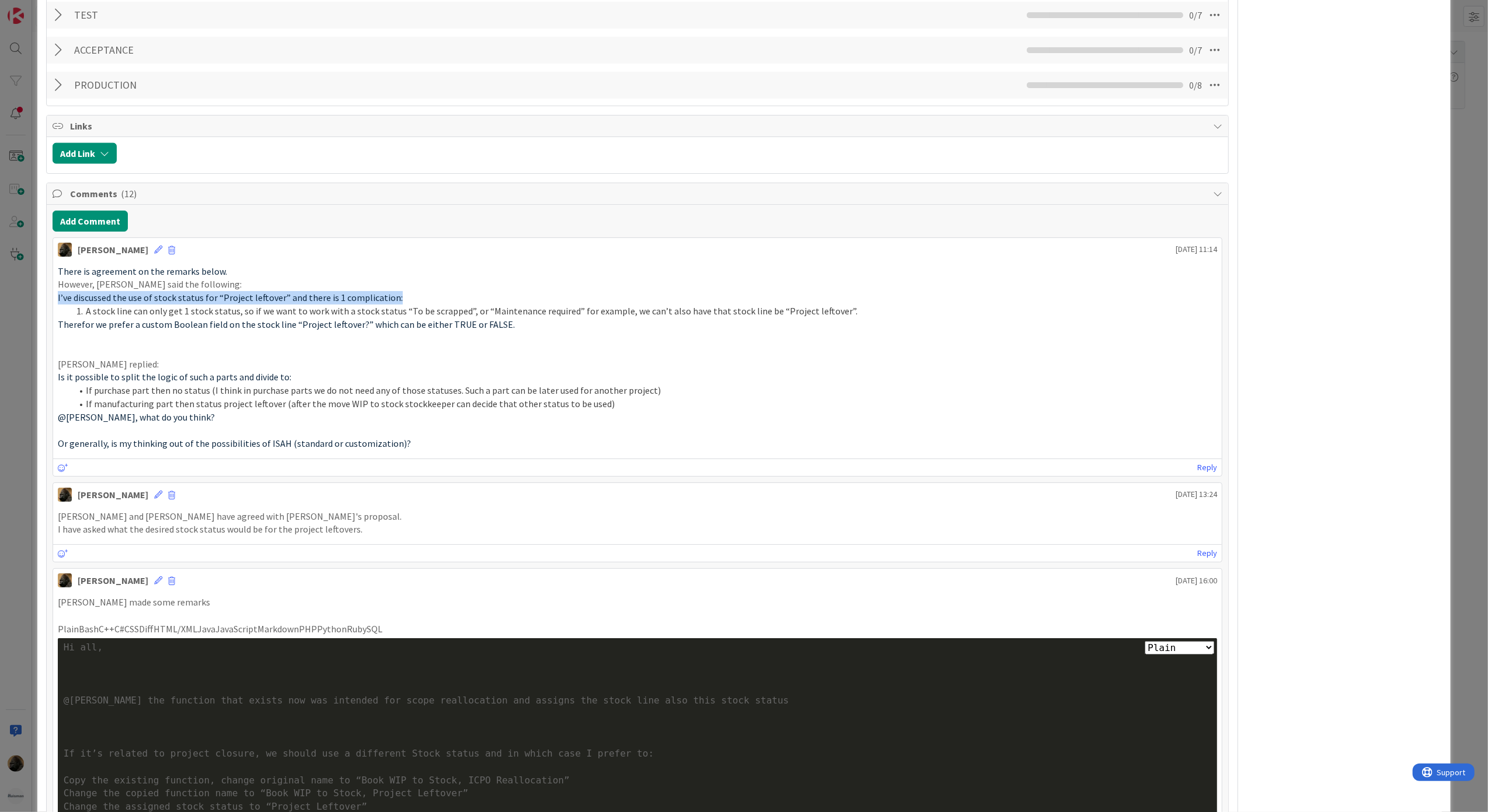
drag, startPoint x: 56, startPoint y: 301, endPoint x: 390, endPoint y: 296, distance: 334.0
click at [390, 296] on div "There is agreement on the remarks below. However, Karel said the following: I’v…" at bounding box center [637, 357] width 1169 height 195
click at [127, 341] on p at bounding box center [638, 337] width 1160 height 14
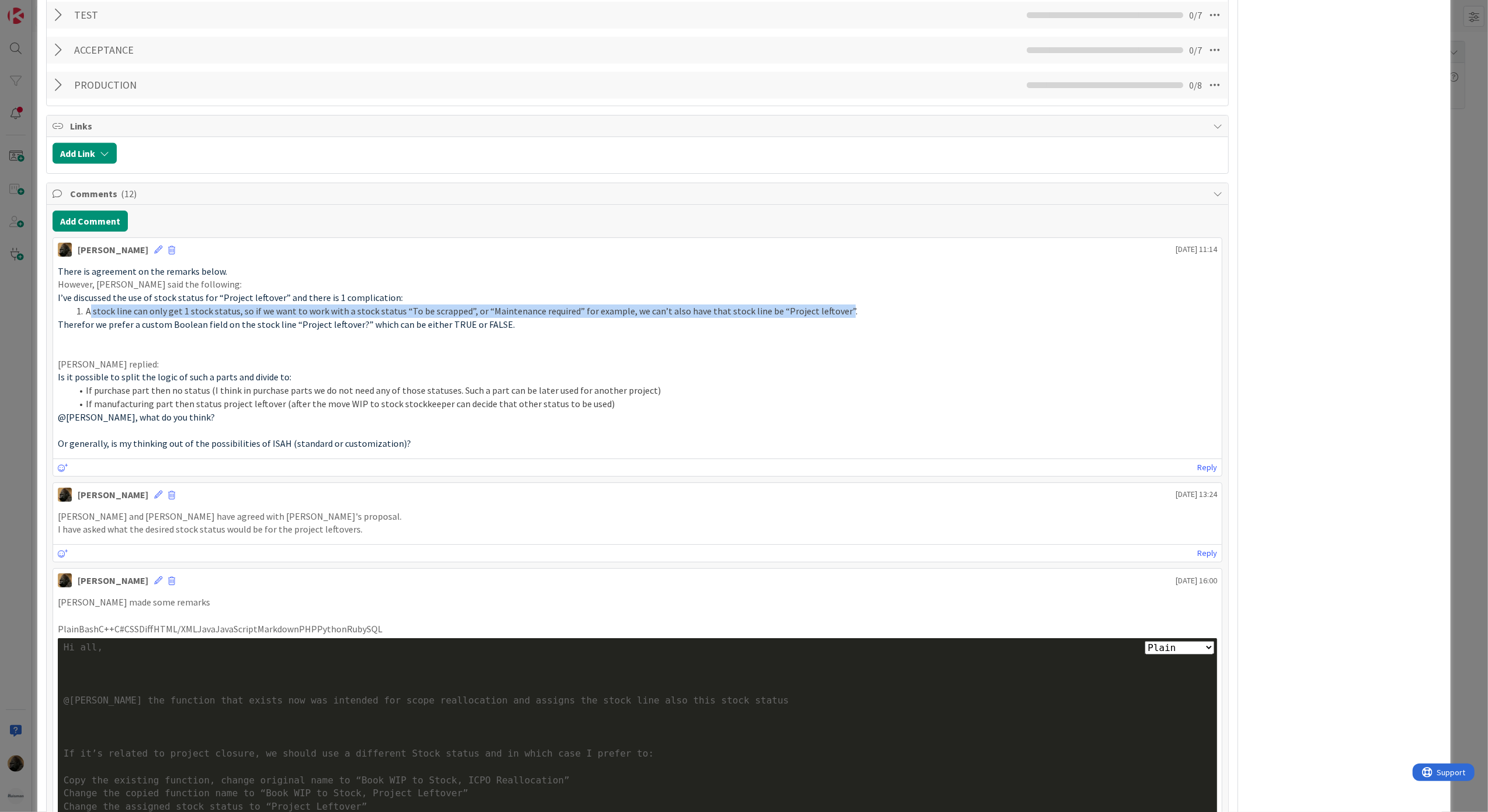
drag, startPoint x: 90, startPoint y: 320, endPoint x: 827, endPoint y: 314, distance: 737.0
click at [827, 314] on span "A stock line can only get 1 stock status, so if we want to work with a stock st…" at bounding box center [472, 311] width 772 height 12
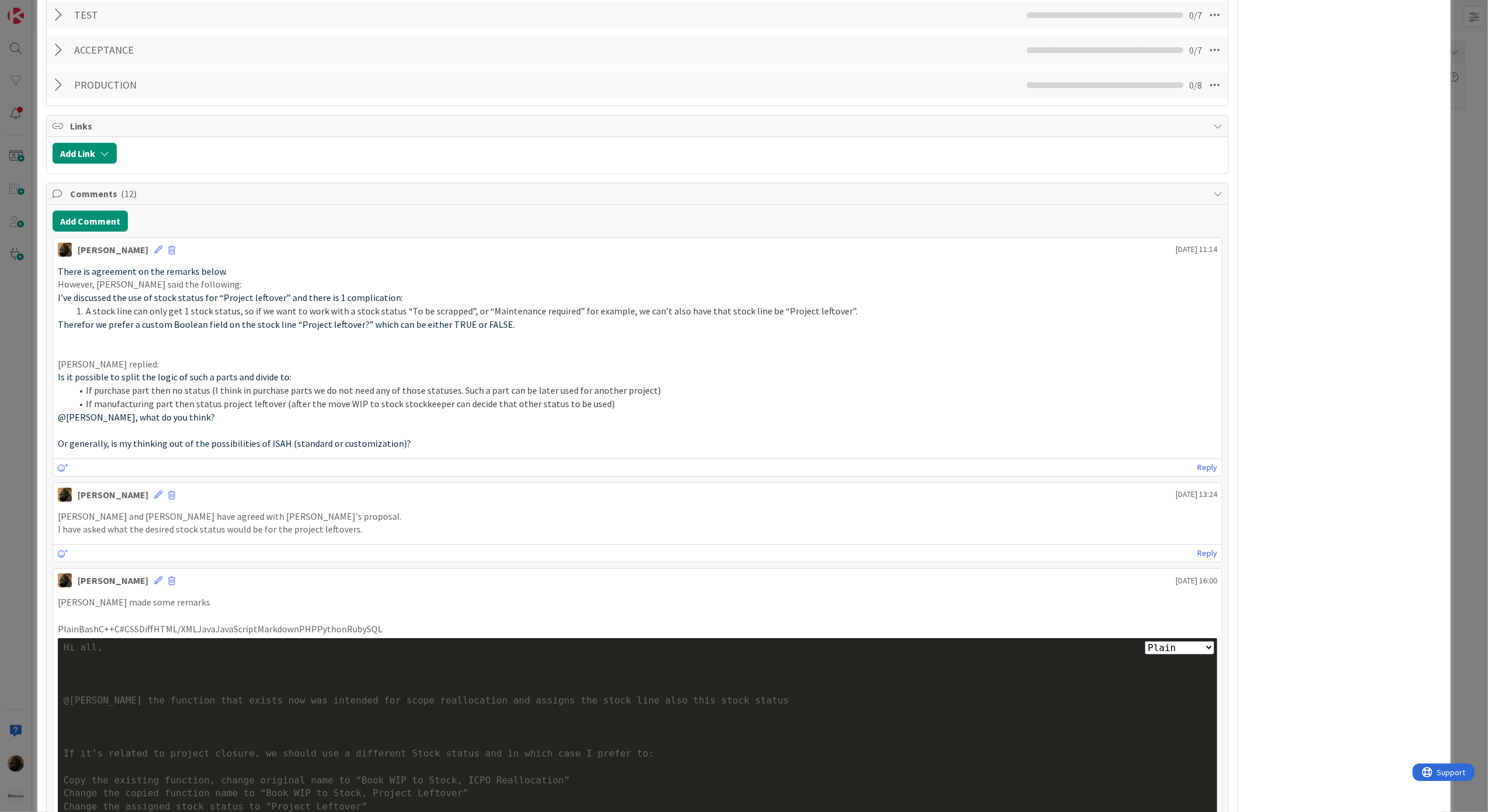
click at [190, 363] on p "Tomas replied:" at bounding box center [638, 364] width 1160 height 14
drag, startPoint x: 61, startPoint y: 330, endPoint x: 493, endPoint y: 326, distance: 432.0
click at [493, 326] on span "Therefor we prefer a custom Boolean field on the stock line “Project leftover?”…" at bounding box center [287, 325] width 457 height 12
click at [290, 317] on span "A stock line can only get 1 stock status, so if we want to work with a stock st…" at bounding box center [472, 311] width 772 height 12
drag, startPoint x: 289, startPoint y: 327, endPoint x: 375, endPoint y: 328, distance: 86.0
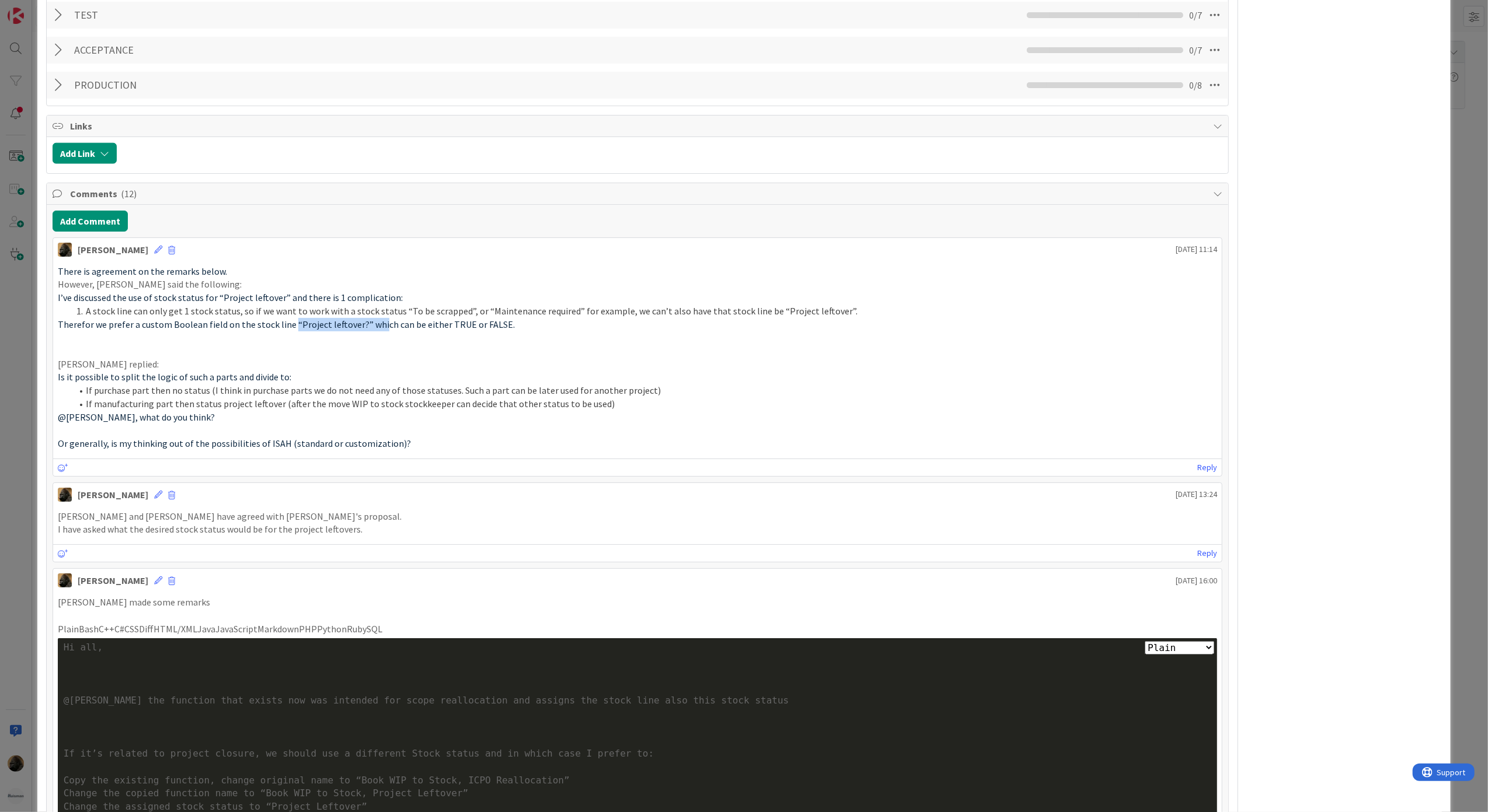
click at [375, 328] on span "Therefor we prefer a custom Boolean field on the stock line “Project leftover?”…" at bounding box center [287, 325] width 457 height 12
click at [530, 341] on p at bounding box center [638, 337] width 1160 height 14
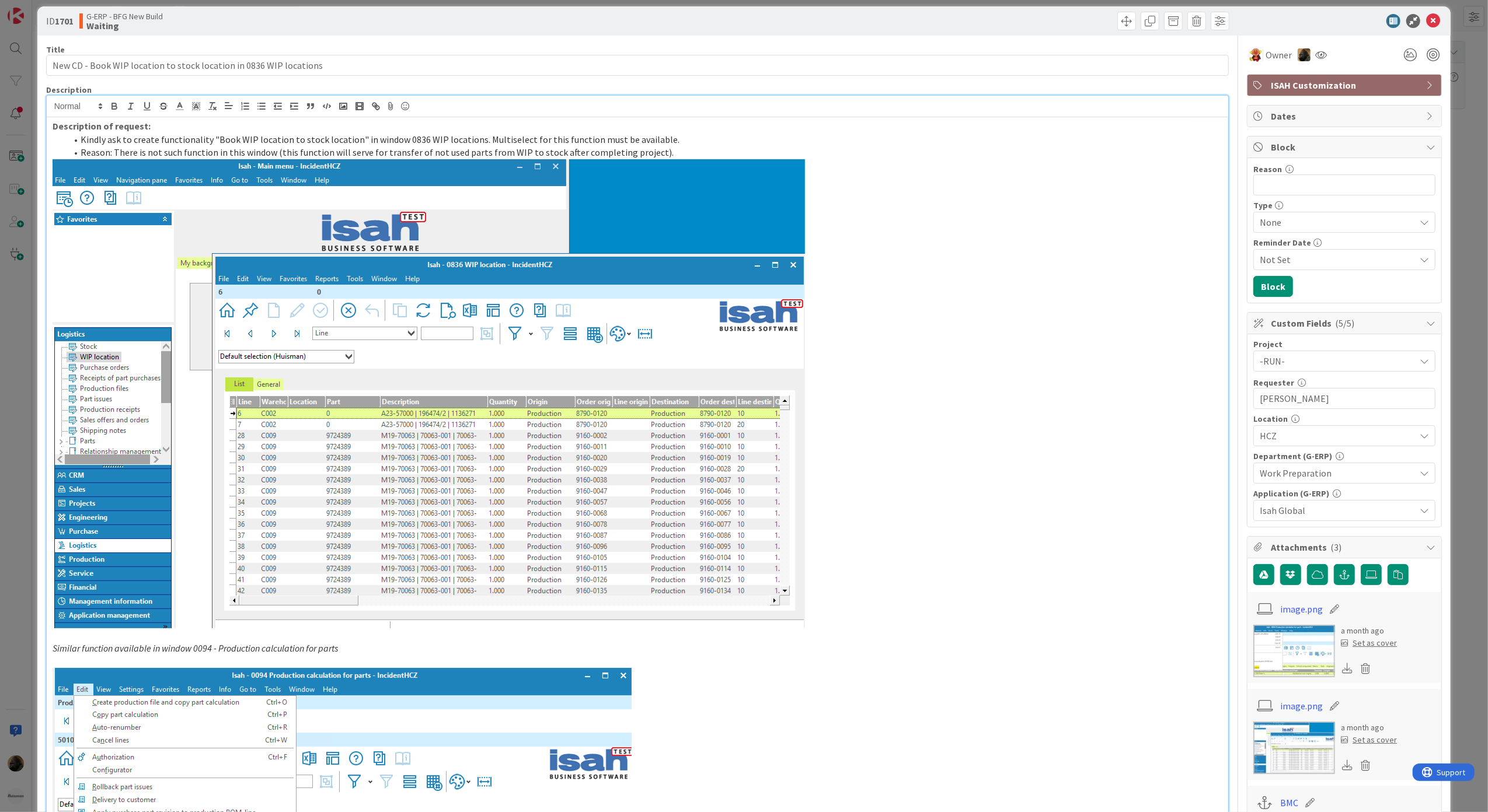
scroll to position [0, 0]
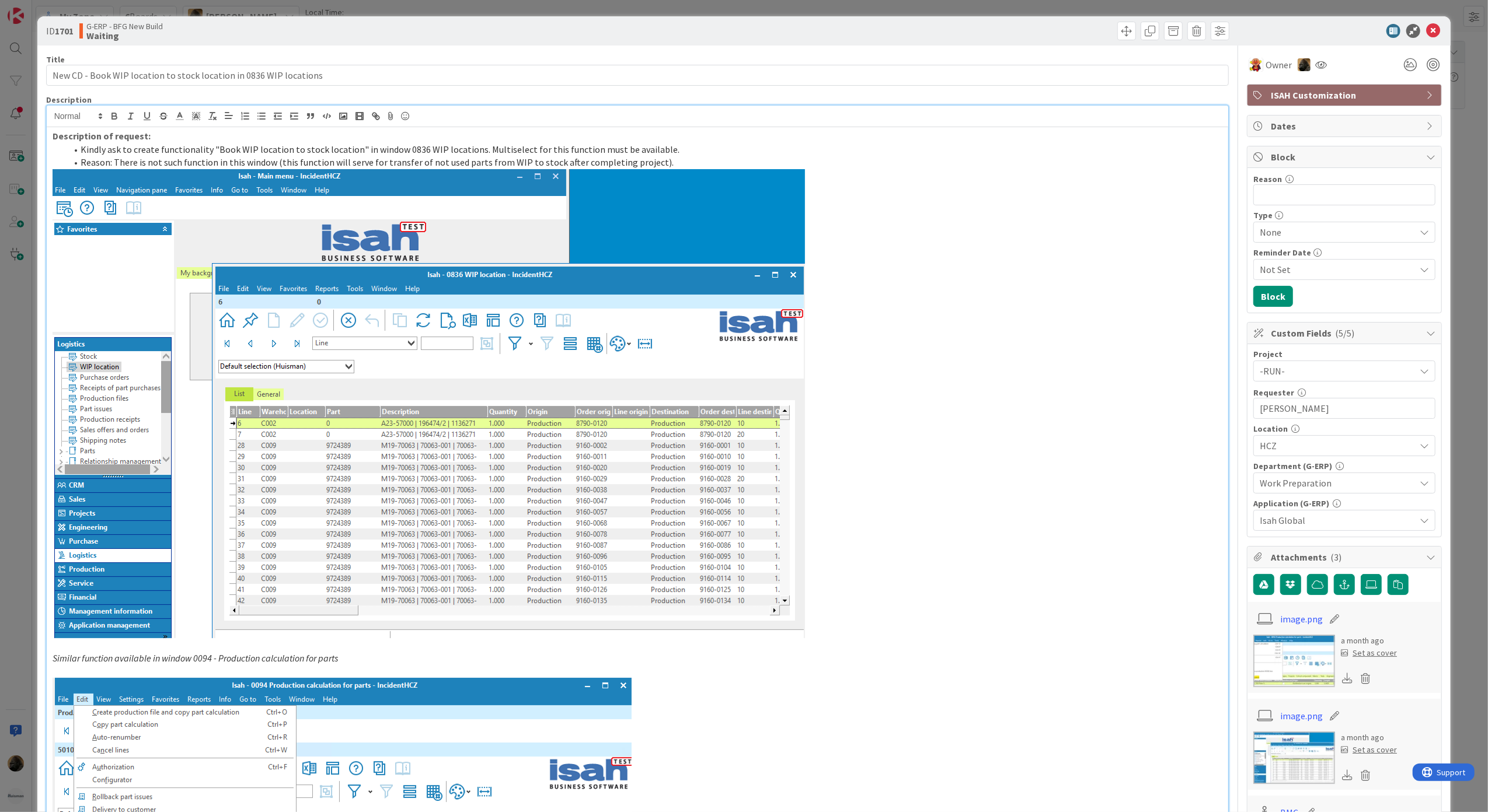
click at [9, 370] on div "ID 1701 G-ERP - BFG New Build Waiting Title 66 / 128 New CD - Book WIP location…" at bounding box center [744, 406] width 1488 height 812
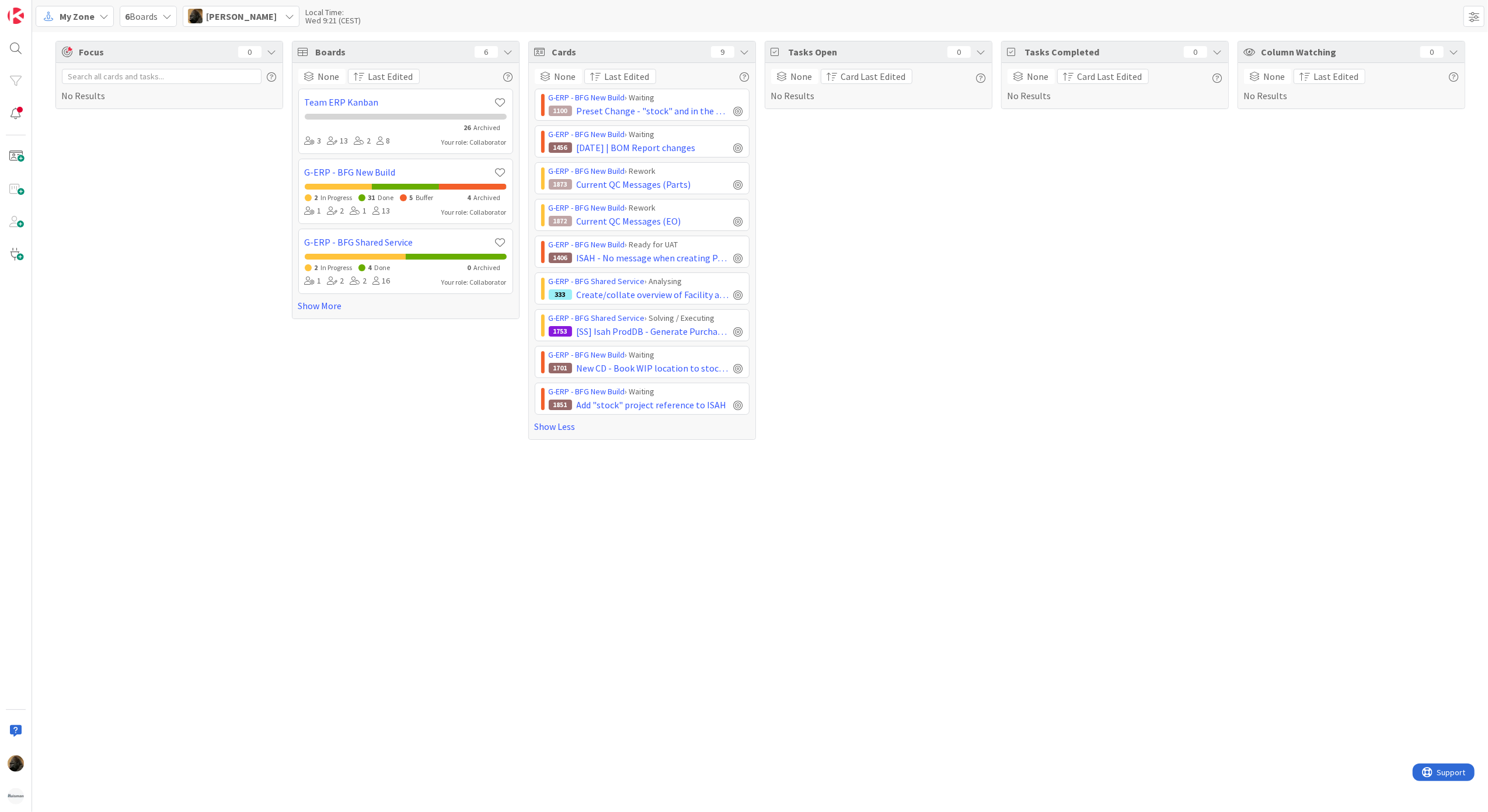
drag, startPoint x: 968, startPoint y: 589, endPoint x: 830, endPoint y: 633, distance: 144.8
click at [968, 589] on div "Focus 0 No Results Boards 6 None Last Edited Team ERP Kanban 26 Archived 3 13 2…" at bounding box center [760, 422] width 1456 height 780
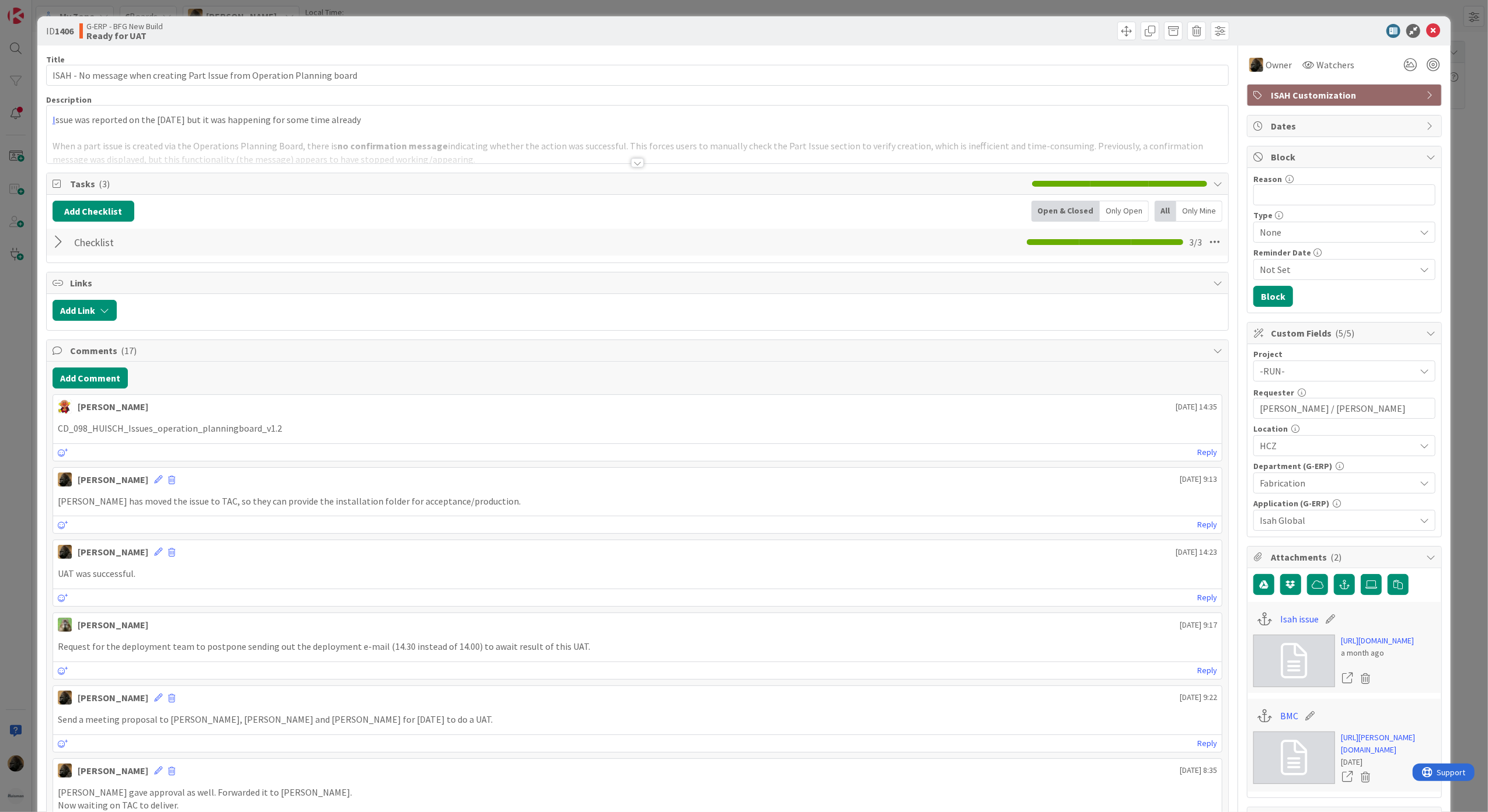
click at [636, 165] on div at bounding box center [638, 163] width 13 height 9
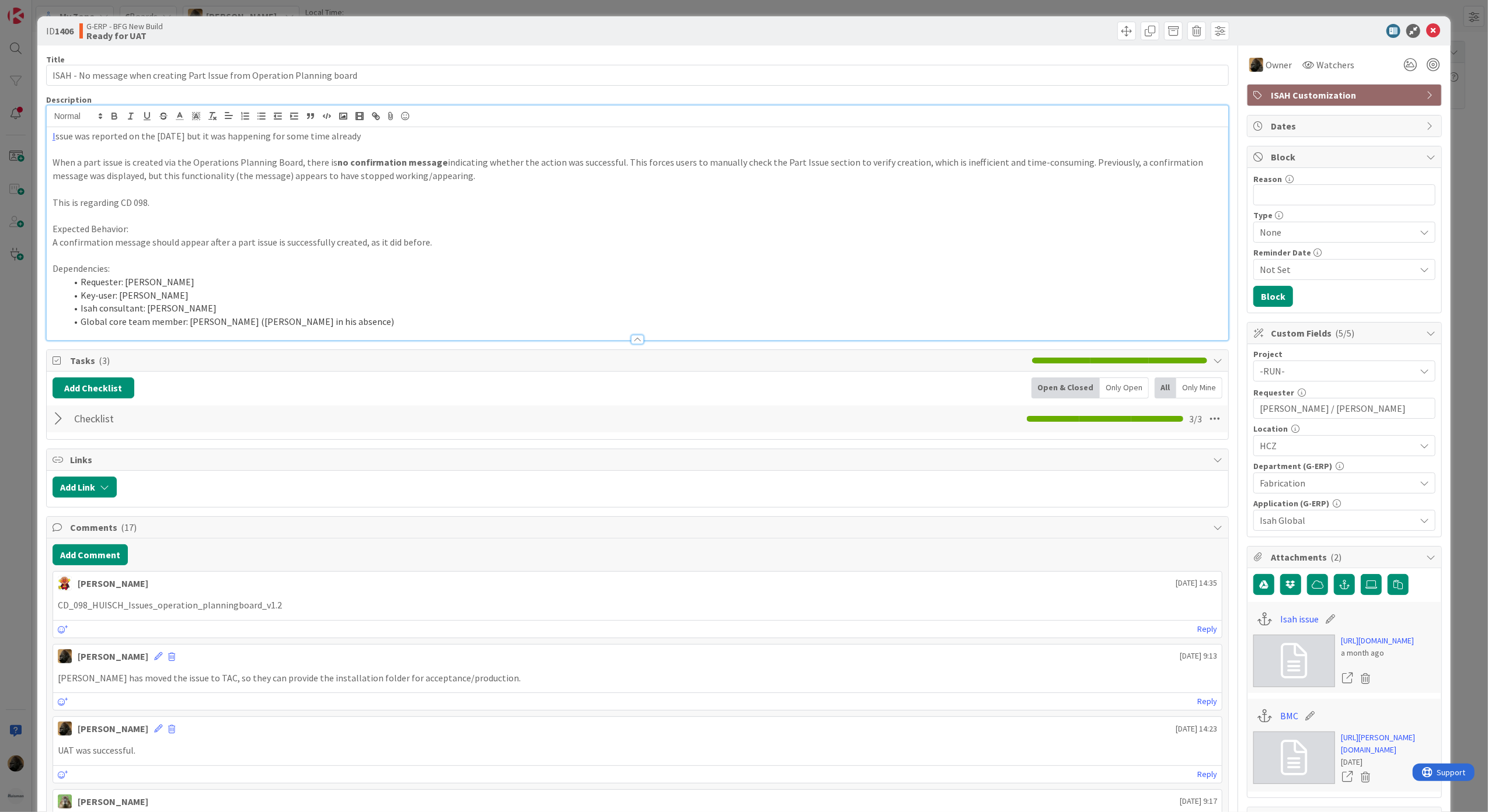
click at [35, 342] on div "ID 1406 G-ERP - BFG New Build Ready for UAT Title 73 / 128 ISAH - No message wh…" at bounding box center [744, 406] width 1488 height 812
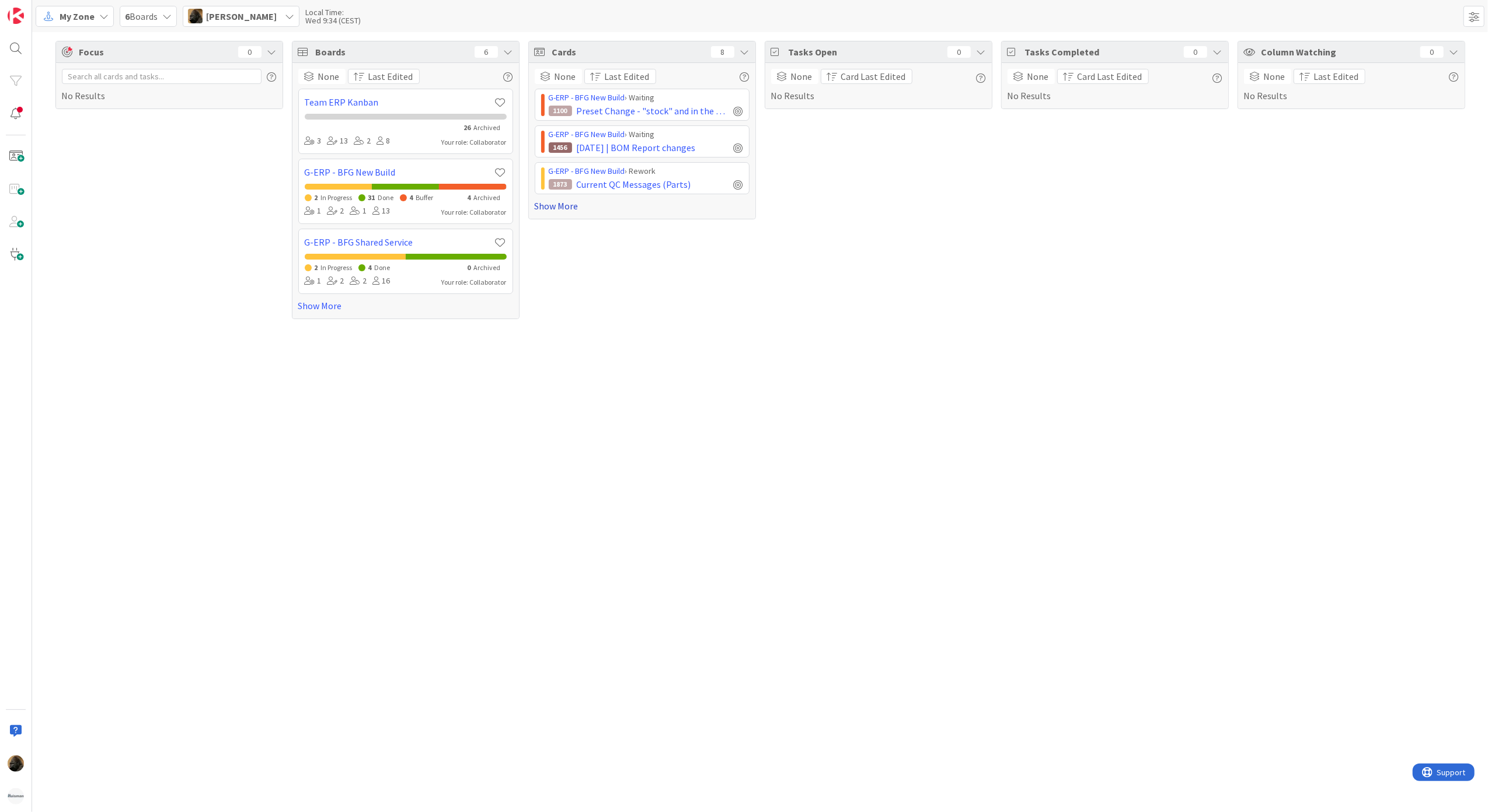
click at [571, 203] on link "Show More" at bounding box center [642, 206] width 215 height 14
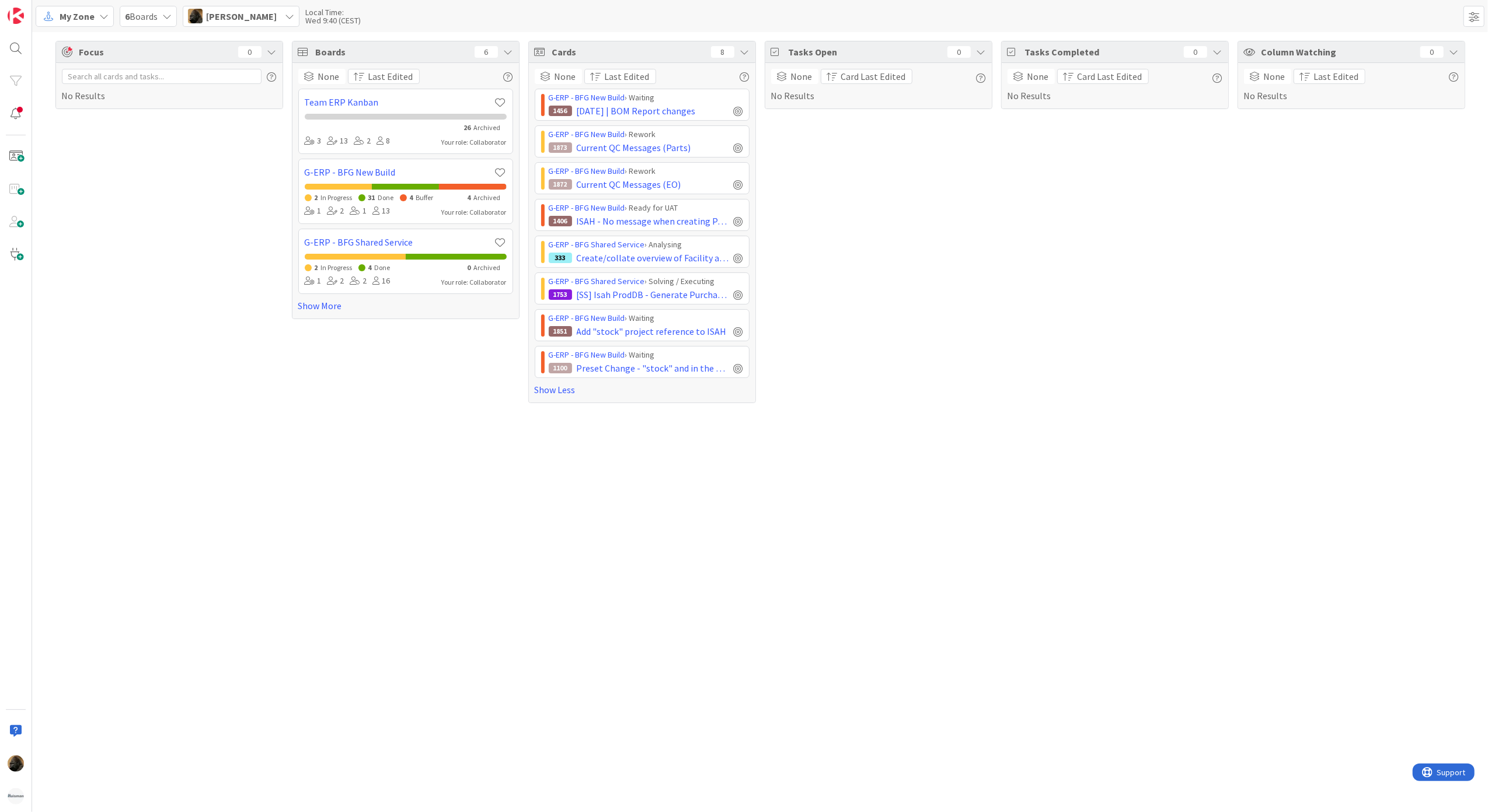
click at [920, 384] on div "Tasks Open 0 None Card Last Edited No Results" at bounding box center [878, 222] width 227 height 363
click at [632, 375] on span "Preset Change - "stock" and in the "part issues" columns: part type manufacture…" at bounding box center [653, 368] width 153 height 14
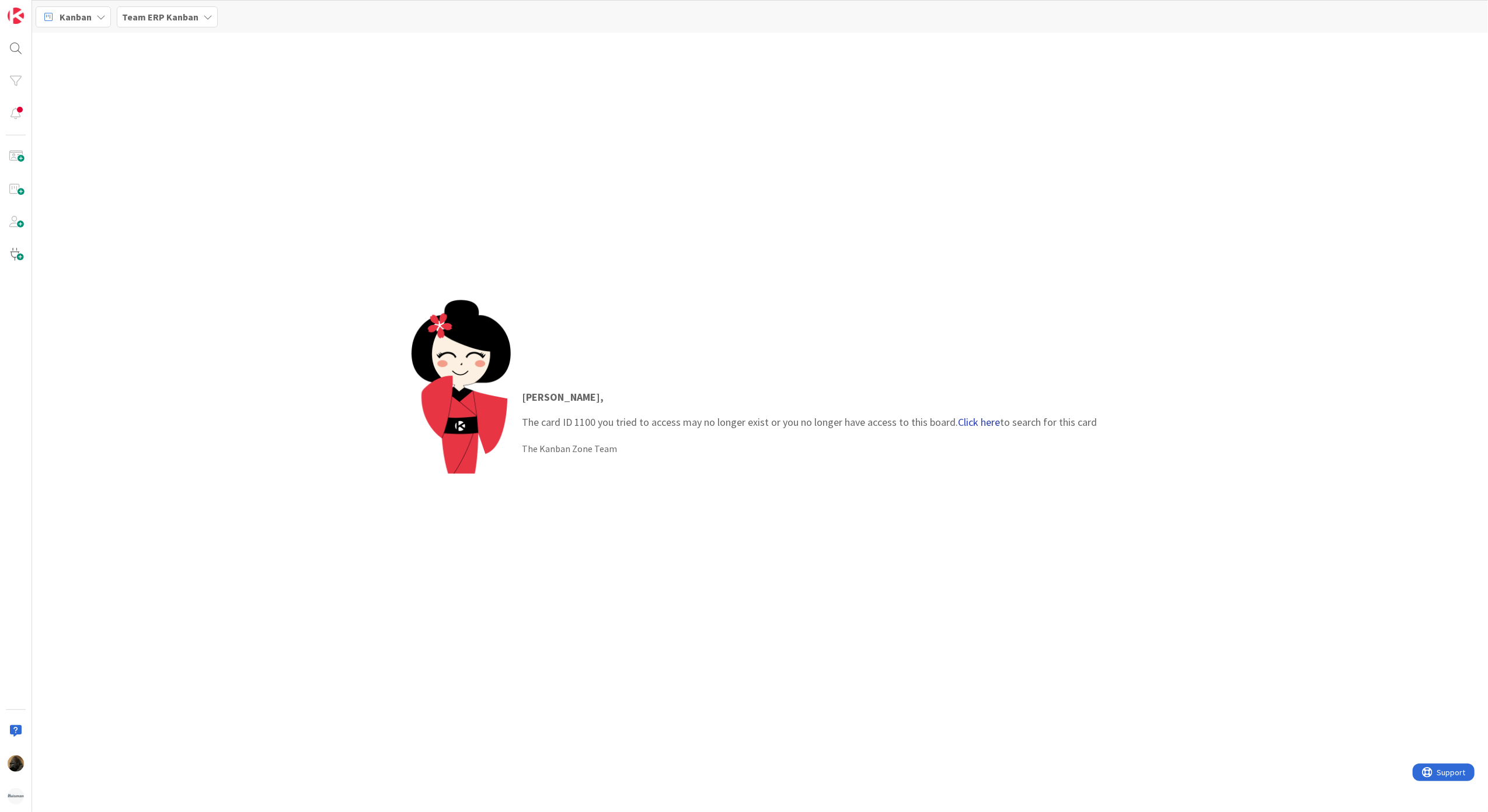
click at [969, 417] on link "Click here" at bounding box center [979, 422] width 42 height 14
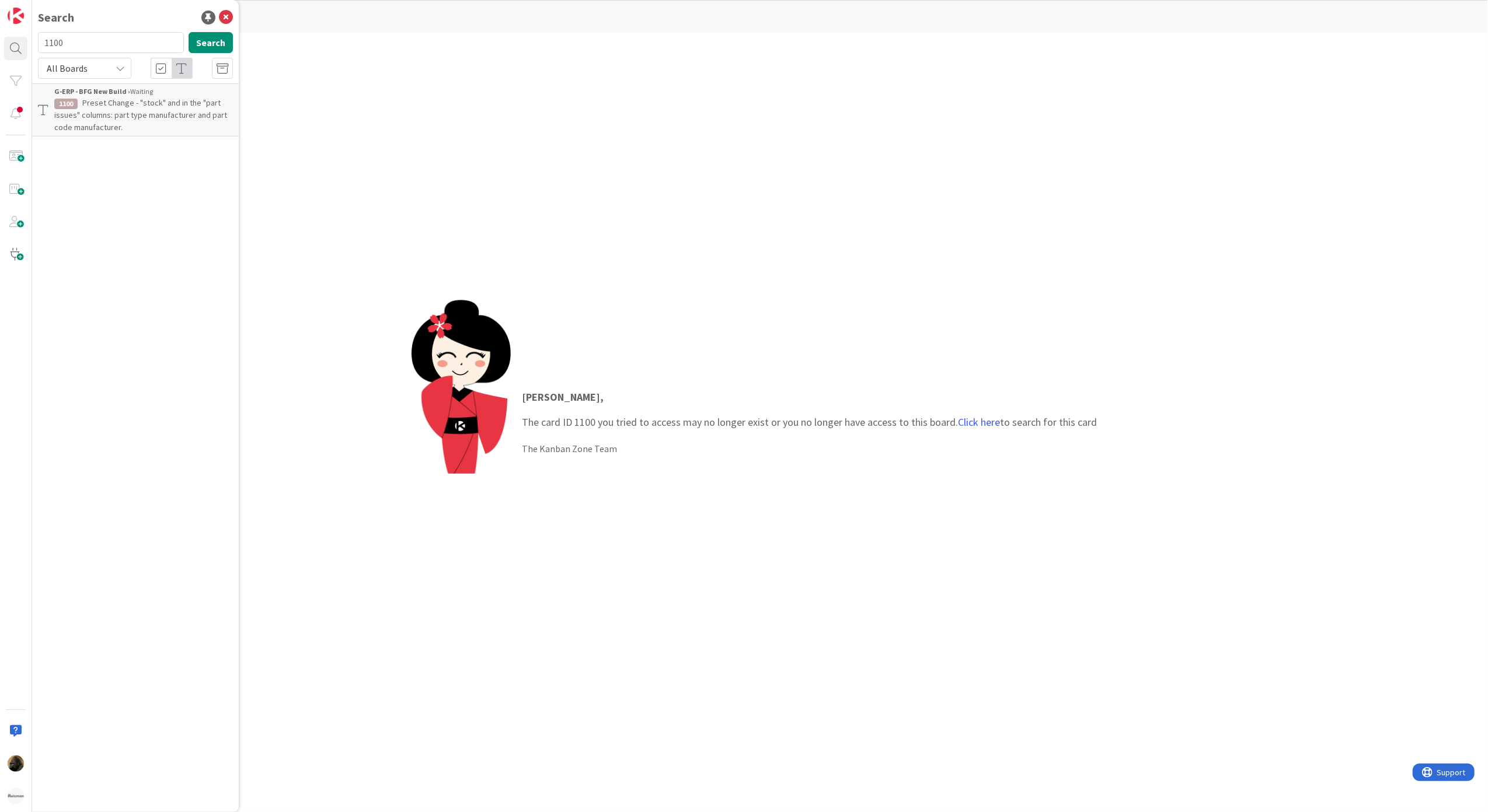
click at [82, 127] on span "Preset Change - "stock" and in the "part issues" columns: part type manufacture…" at bounding box center [140, 115] width 173 height 35
click at [225, 17] on icon at bounding box center [226, 17] width 14 height 14
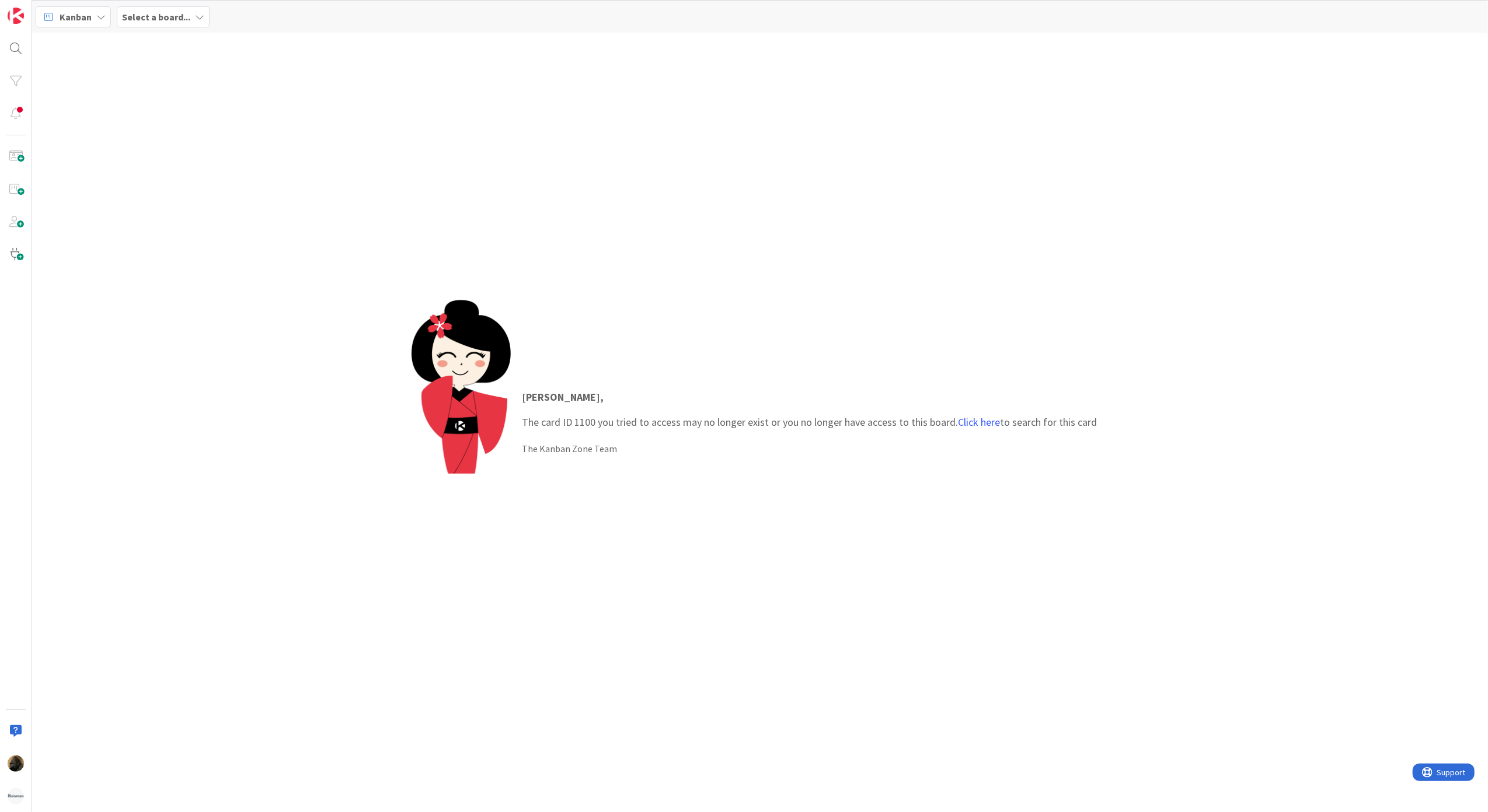
click at [199, 283] on div "Noah , The card ID 1100 you tried to access may no longer exist or you no longe…" at bounding box center [760, 422] width 1456 height 780
click at [174, 13] on b "Select a board..." at bounding box center [156, 17] width 68 height 12
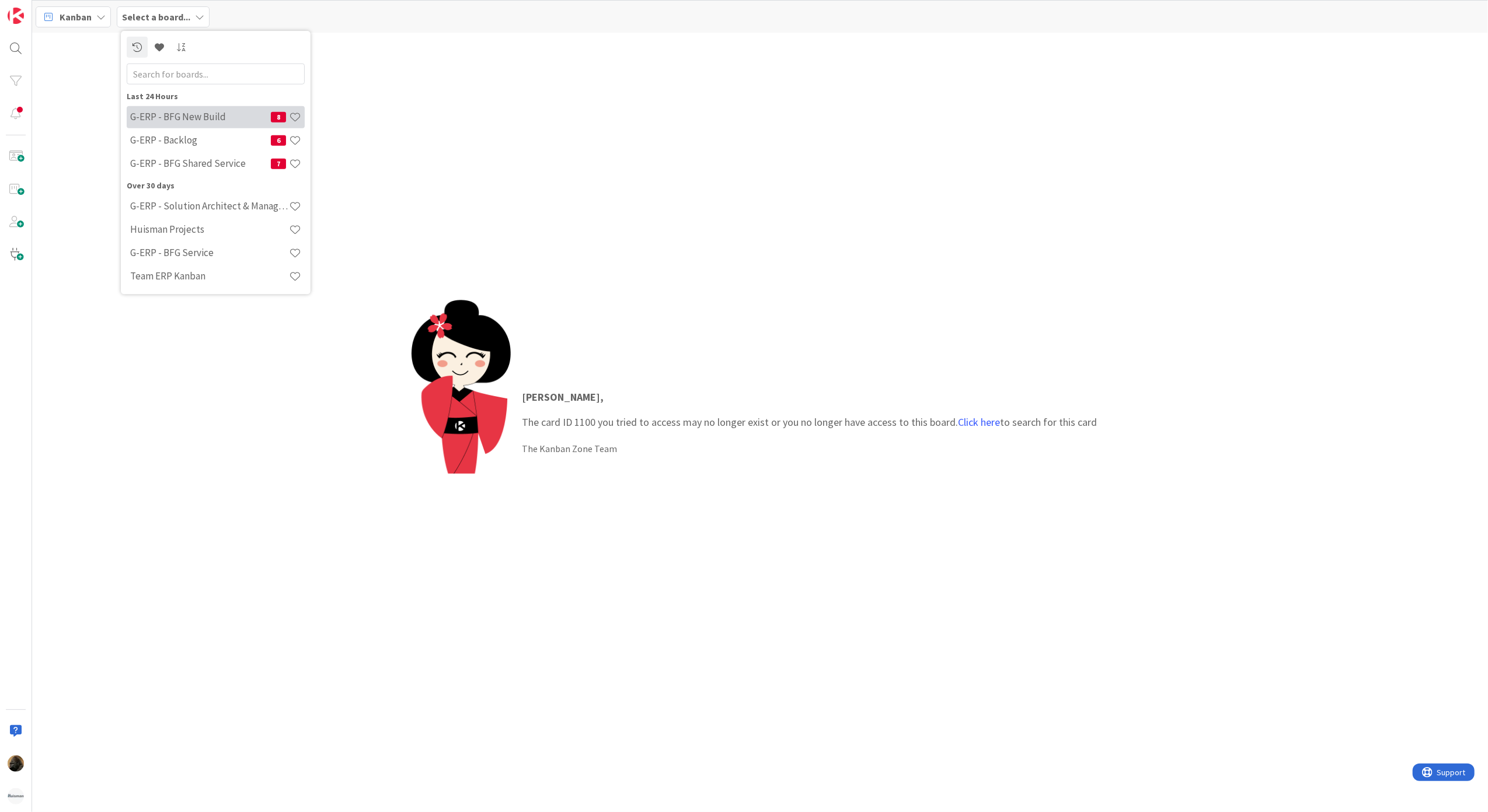
click at [192, 115] on h4 "G-ERP - BFG New Build" at bounding box center [200, 117] width 140 height 12
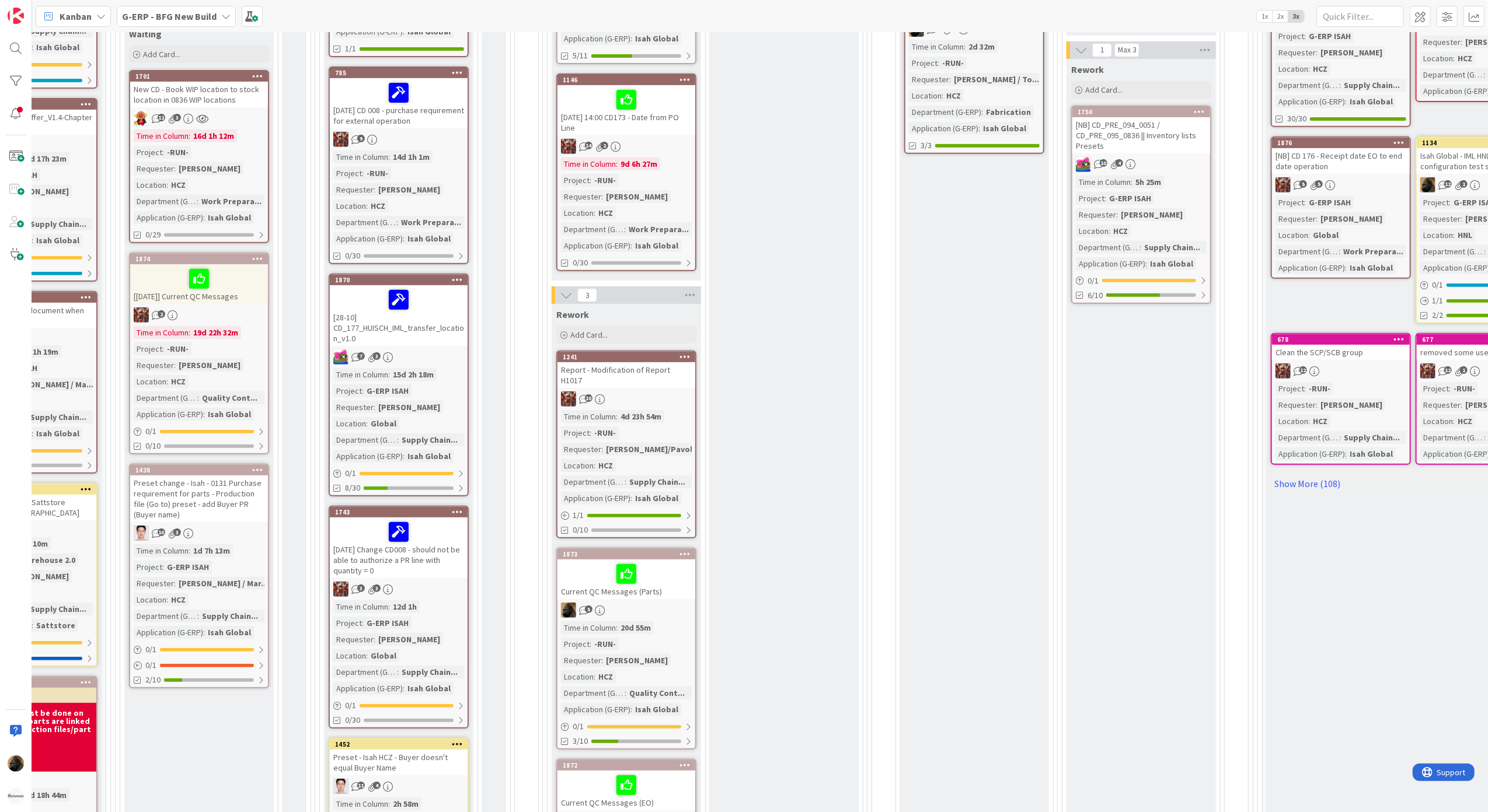
scroll to position [155, 236]
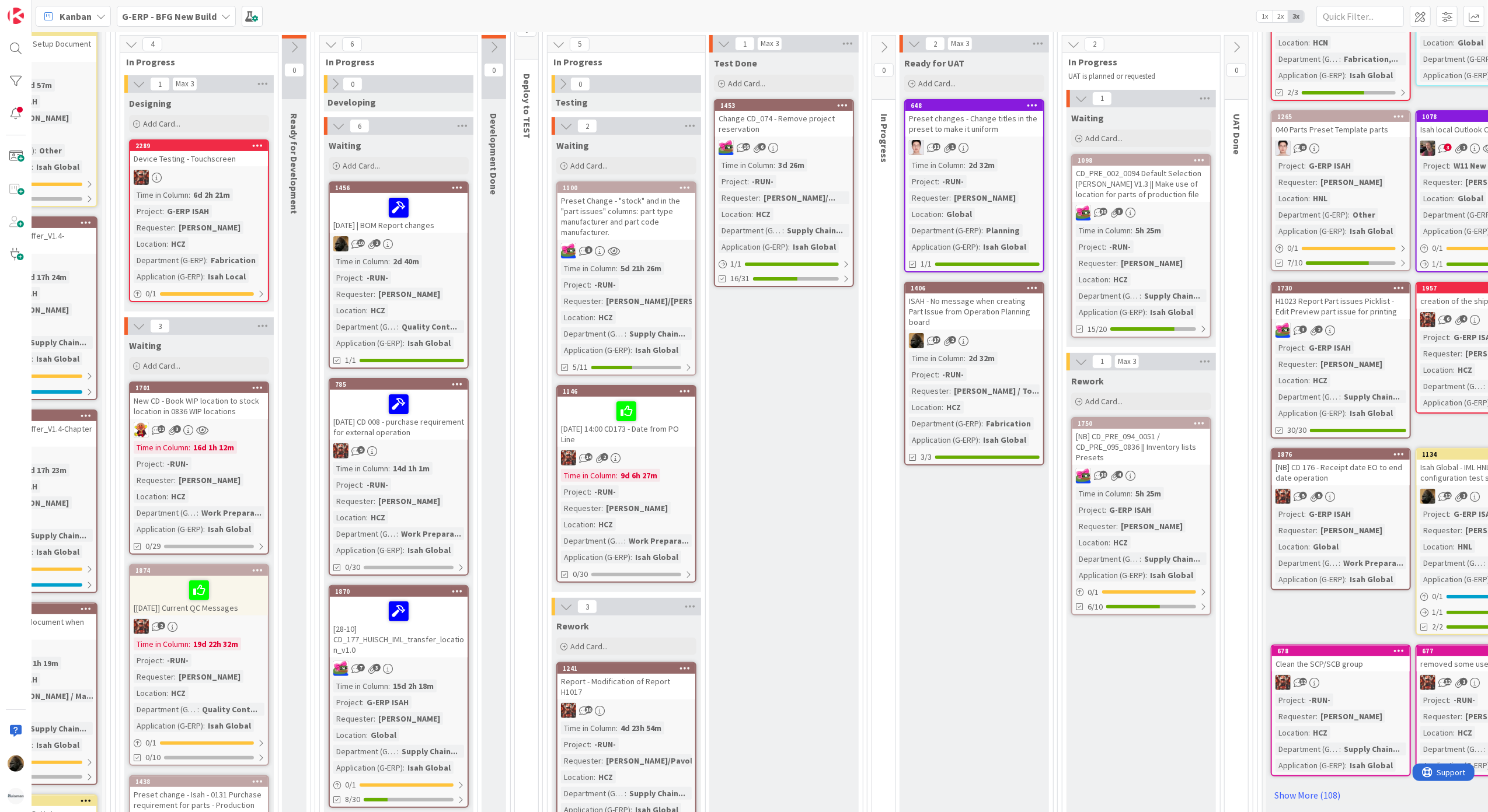
click at [629, 213] on div "Preset Change - "stock" and in the "part issues" columns: part type manufacture…" at bounding box center [626, 216] width 138 height 46
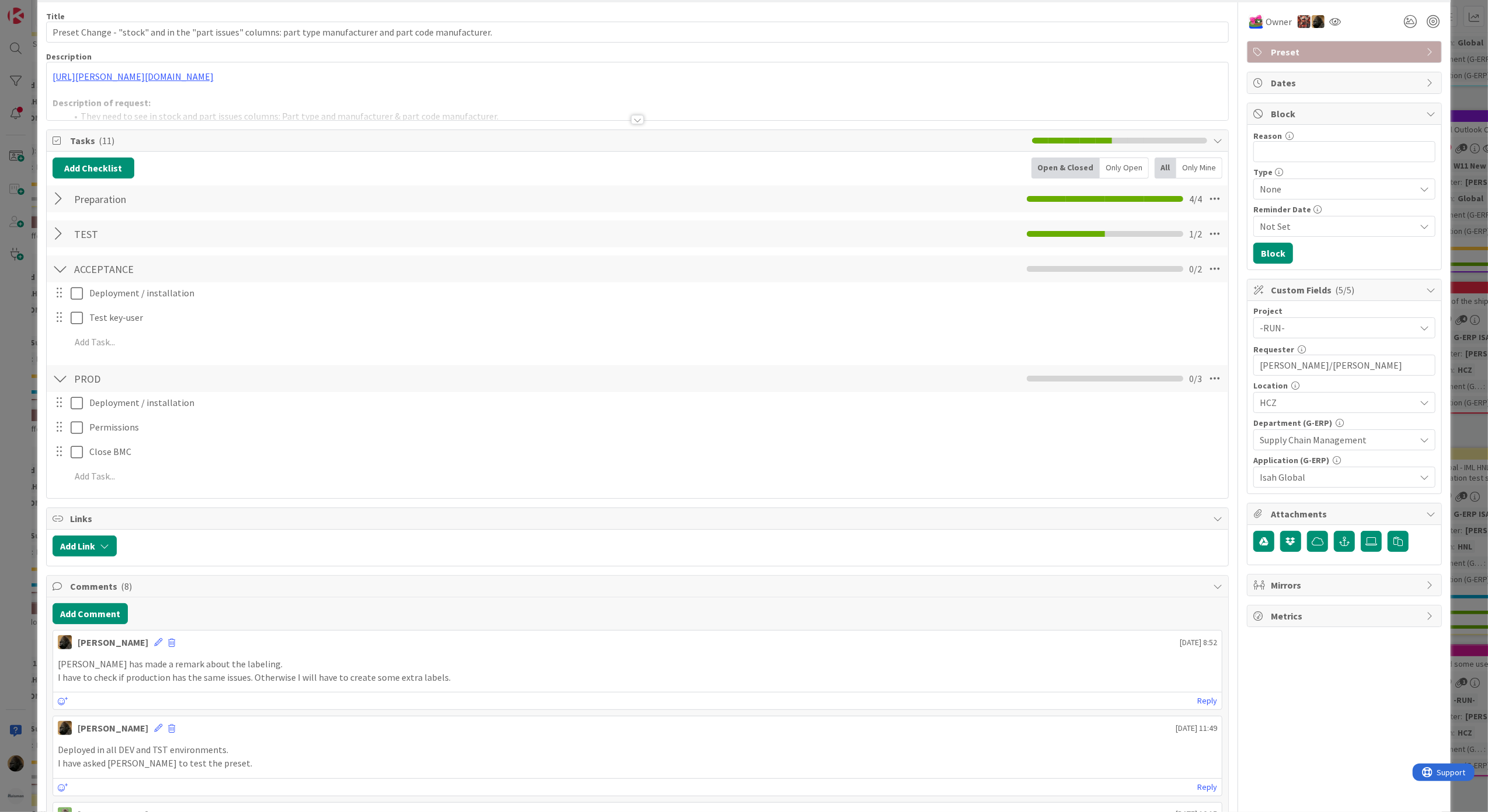
scroll to position [78, 0]
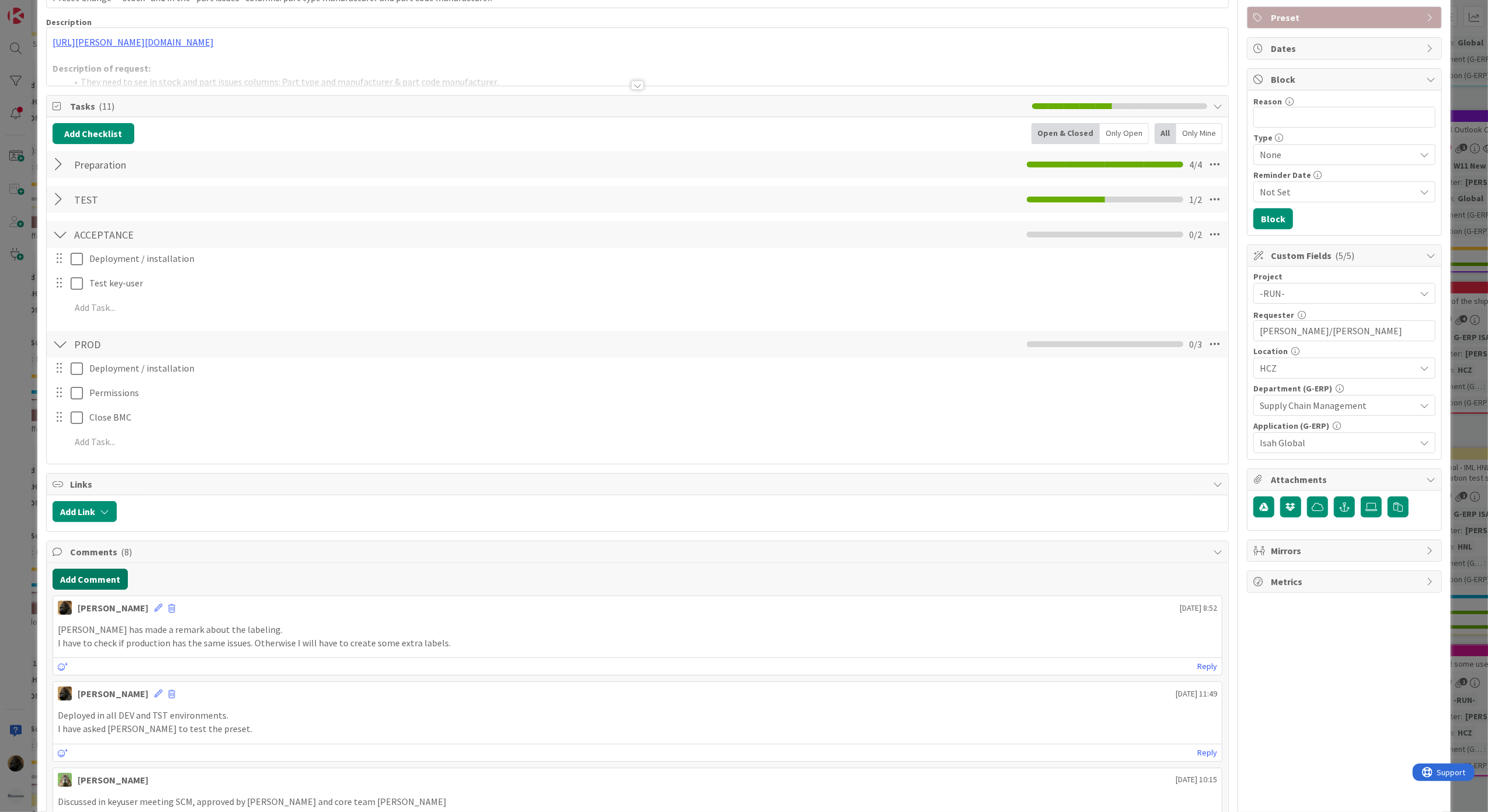
click at [90, 589] on button "Add Comment" at bounding box center [90, 580] width 75 height 21
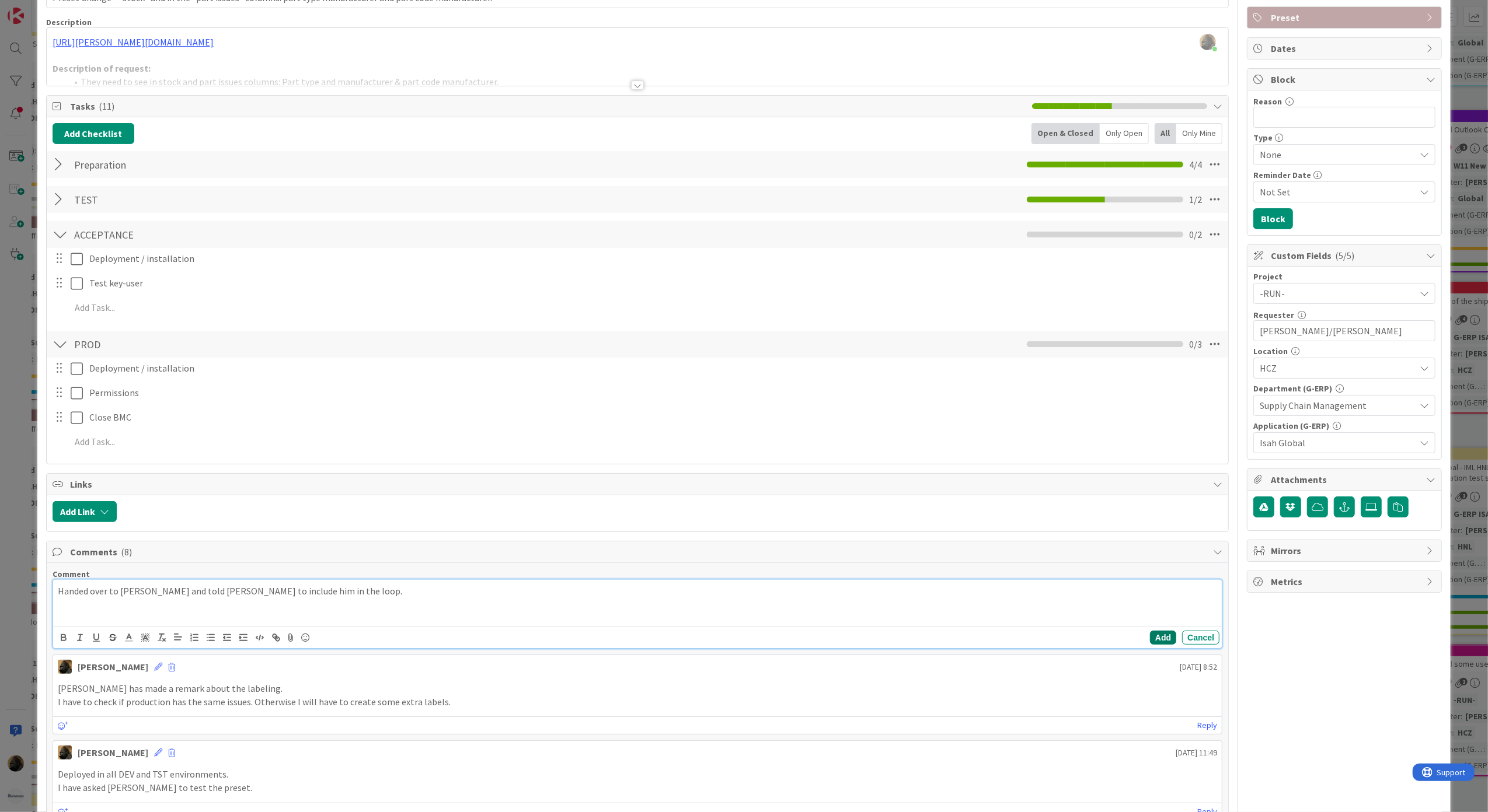
click at [1150, 644] on button "Add" at bounding box center [1163, 638] width 26 height 14
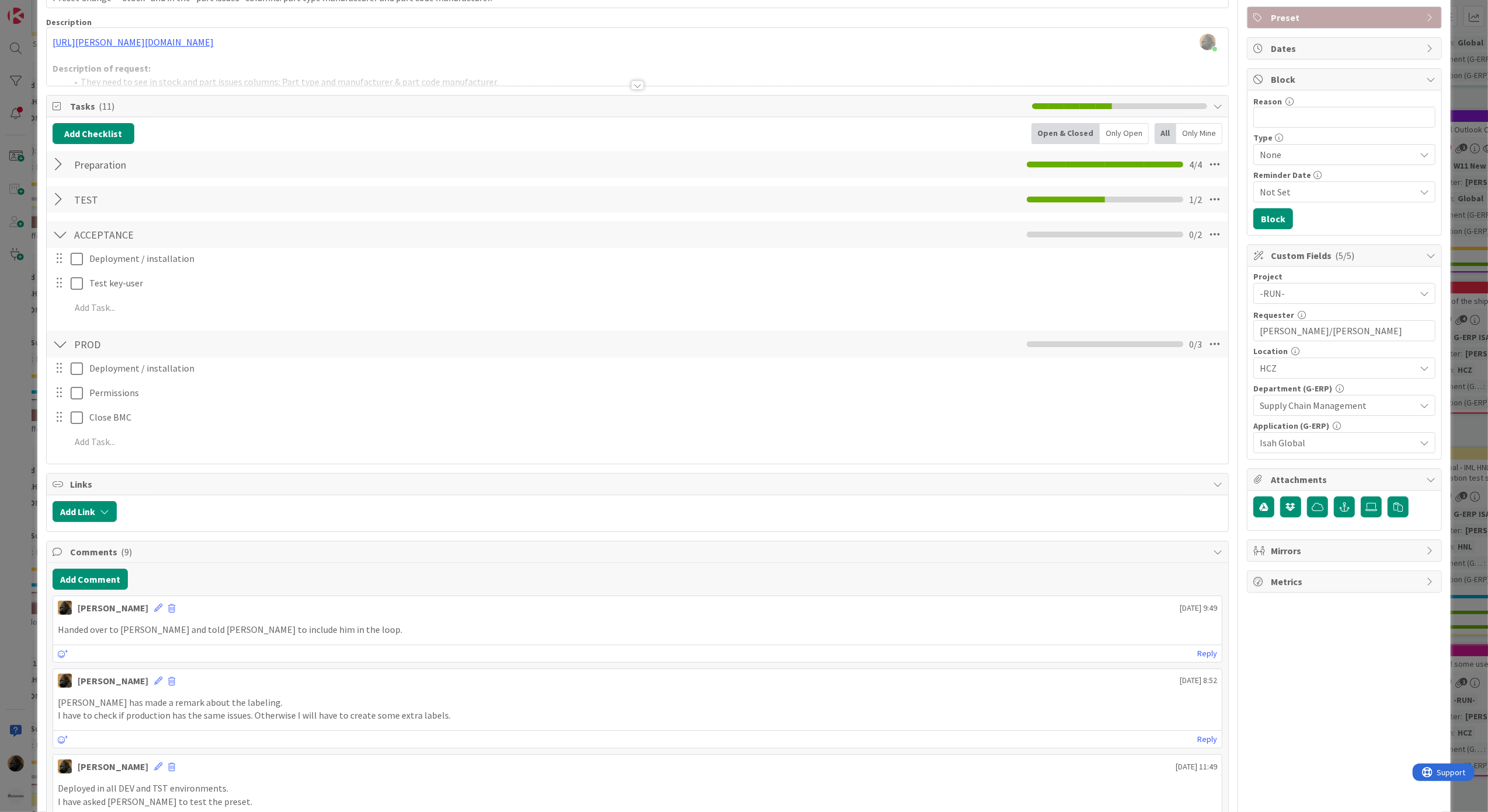
click at [5, 567] on div "ID 1100 G-ERP - BFG New Build Waiting Title 108 / 128 Preset Change - "stock" a…" at bounding box center [744, 406] width 1488 height 812
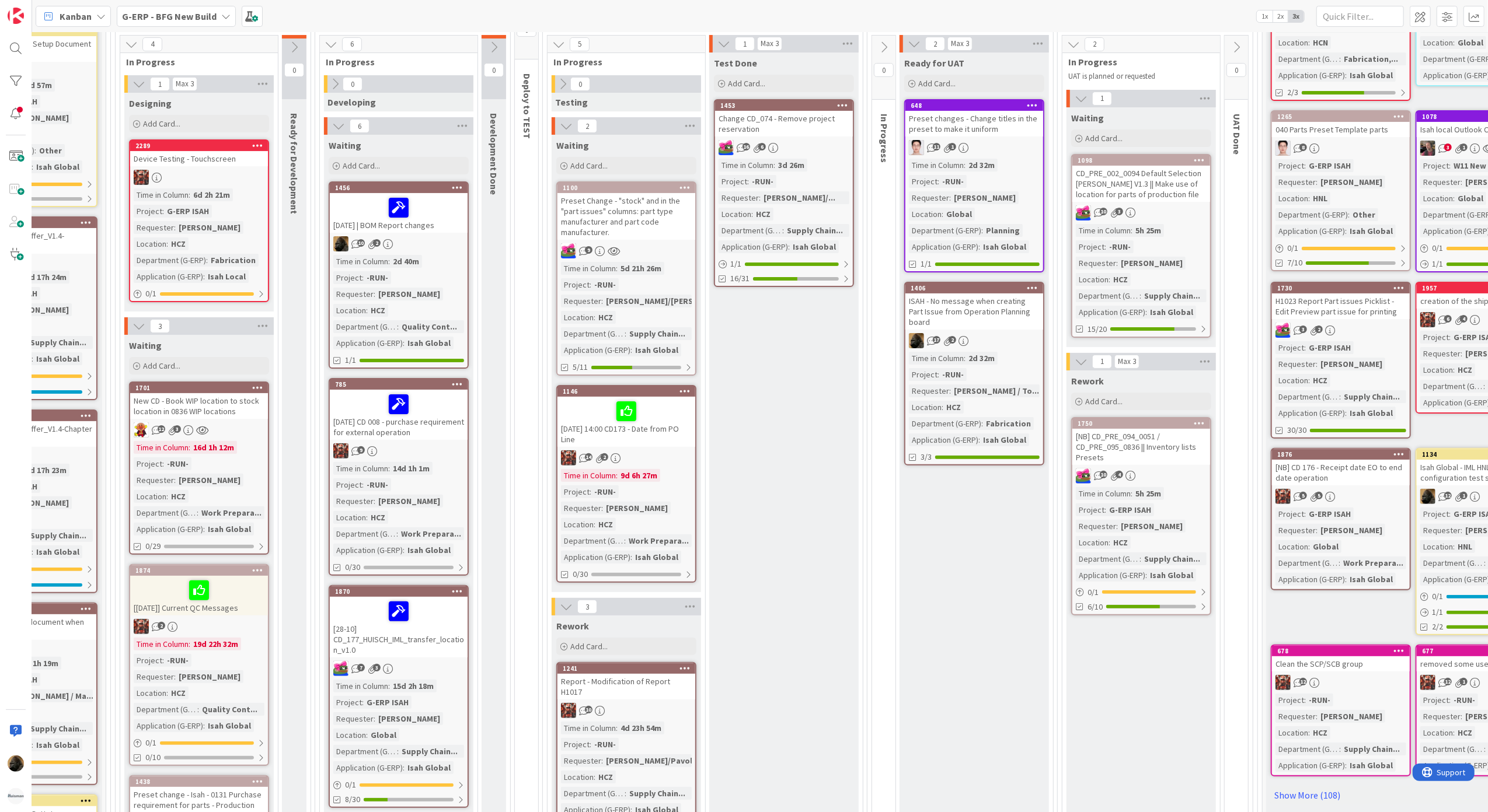
click at [750, 509] on div "Test Done Add Card... 1453 Change CD_074 - Remove project reservation 16 6 Time…" at bounding box center [784, 764] width 149 height 1424
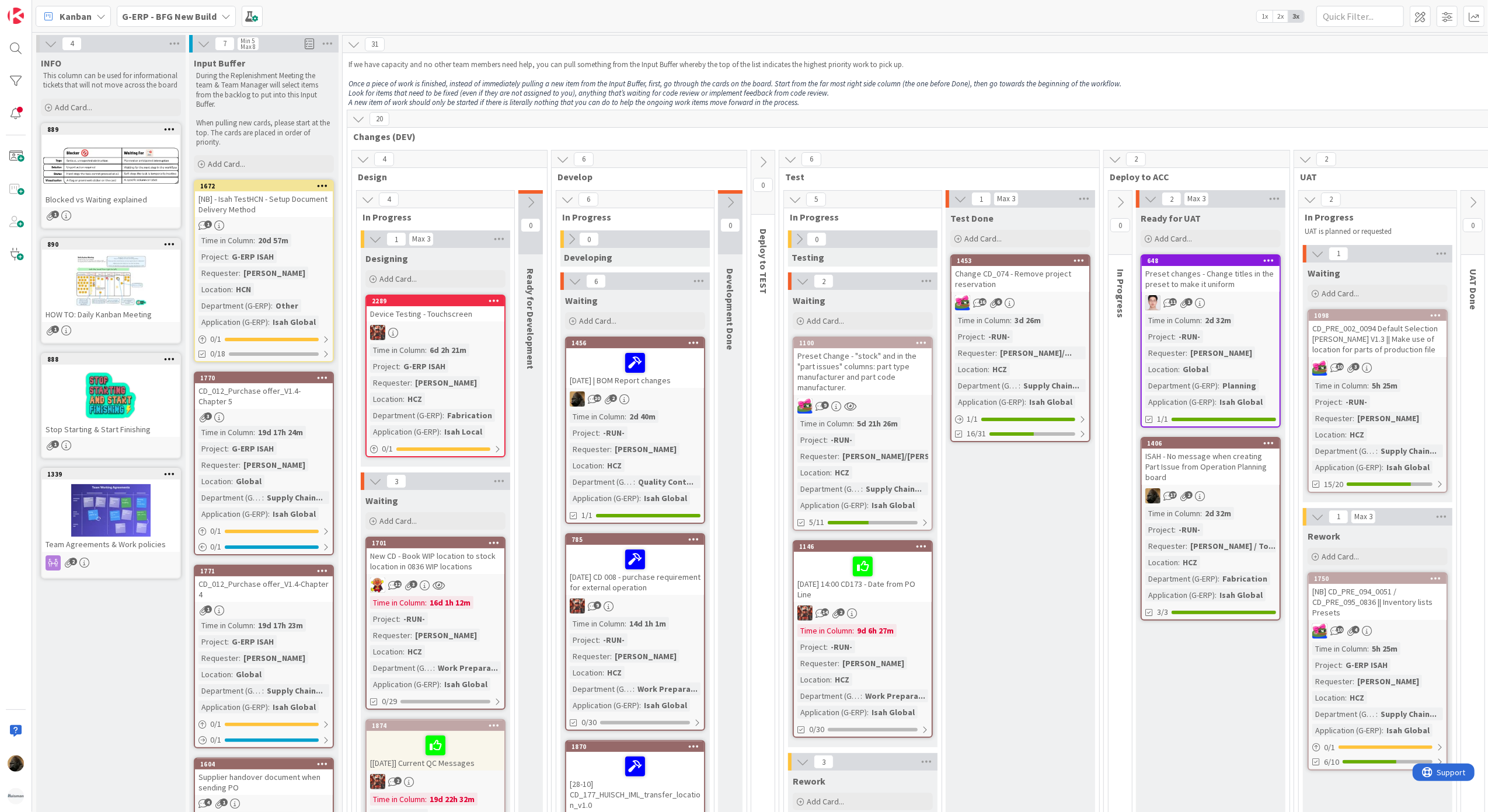
click at [180, 6] on div "G-ERP - BFG New Build" at bounding box center [176, 16] width 119 height 21
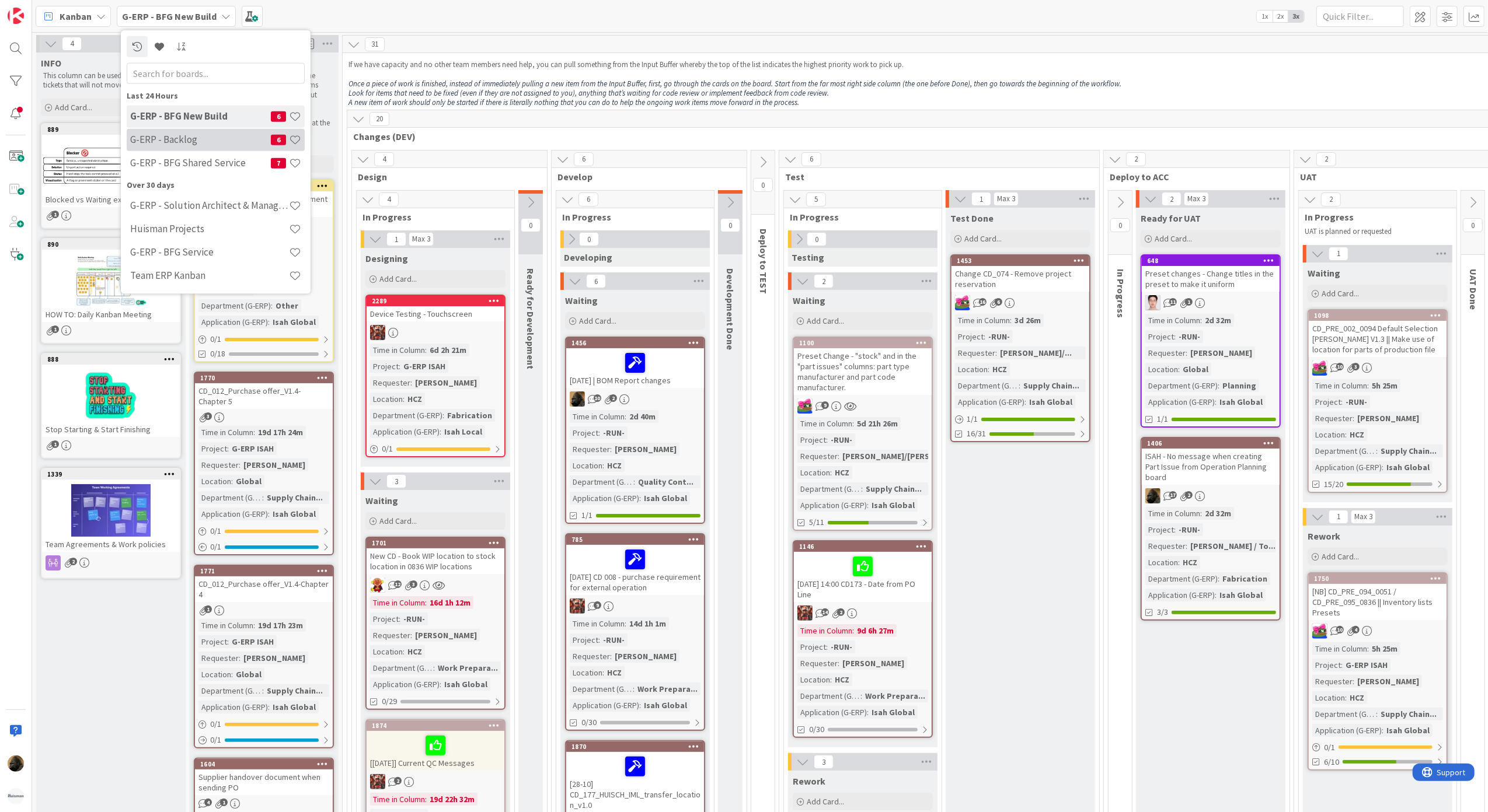
click at [199, 141] on h4 "G-ERP - Backlog" at bounding box center [200, 140] width 140 height 12
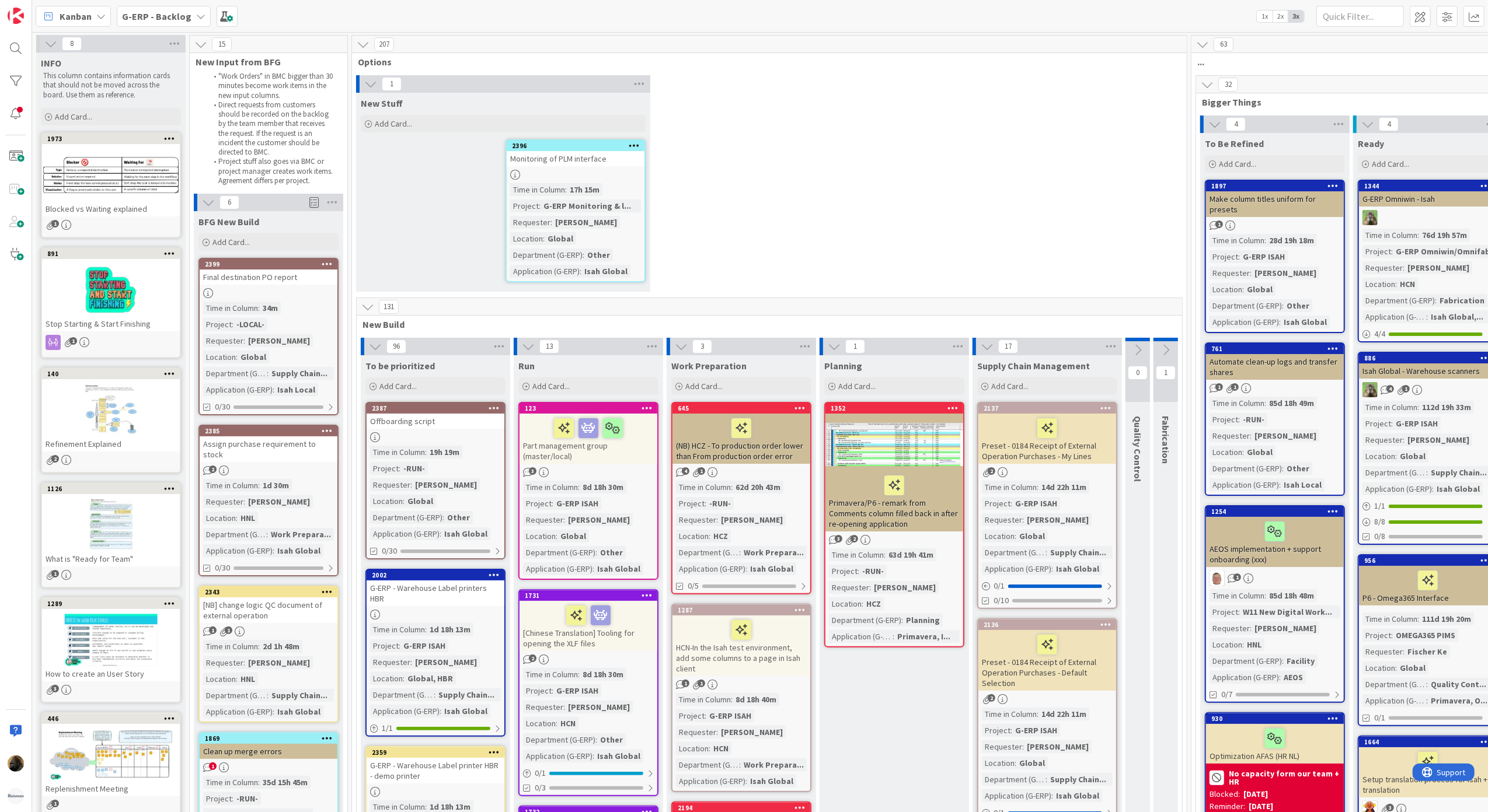
click at [303, 280] on div "Final destination PO report" at bounding box center [269, 278] width 138 height 15
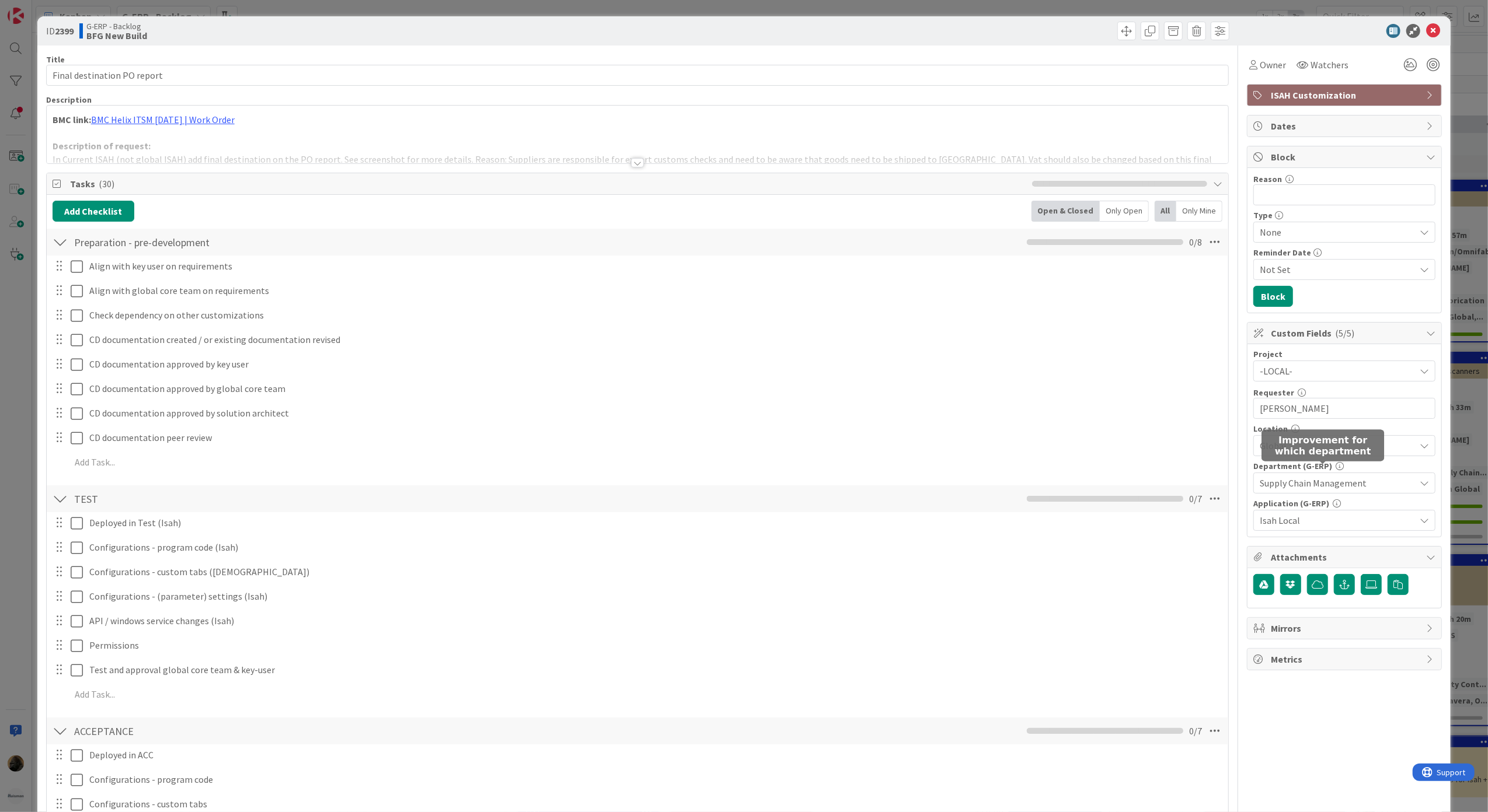
click at [1304, 453] on span "Global" at bounding box center [1337, 446] width 155 height 14
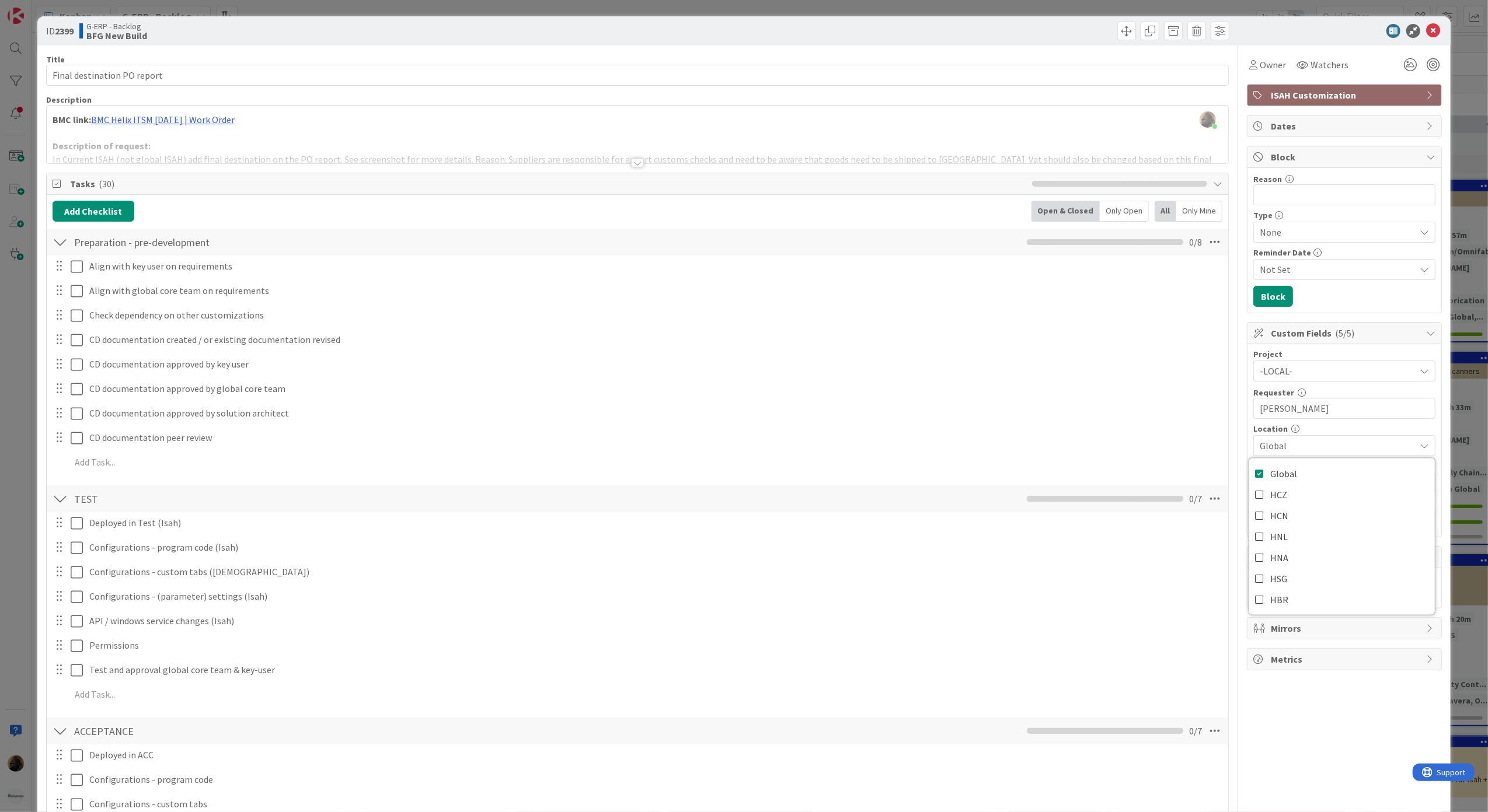
click at [1436, 32] on div "ID 2399 G-ERP - Backlog BFG New Build" at bounding box center [744, 30] width 1414 height 29
click at [1427, 31] on icon at bounding box center [1433, 31] width 14 height 14
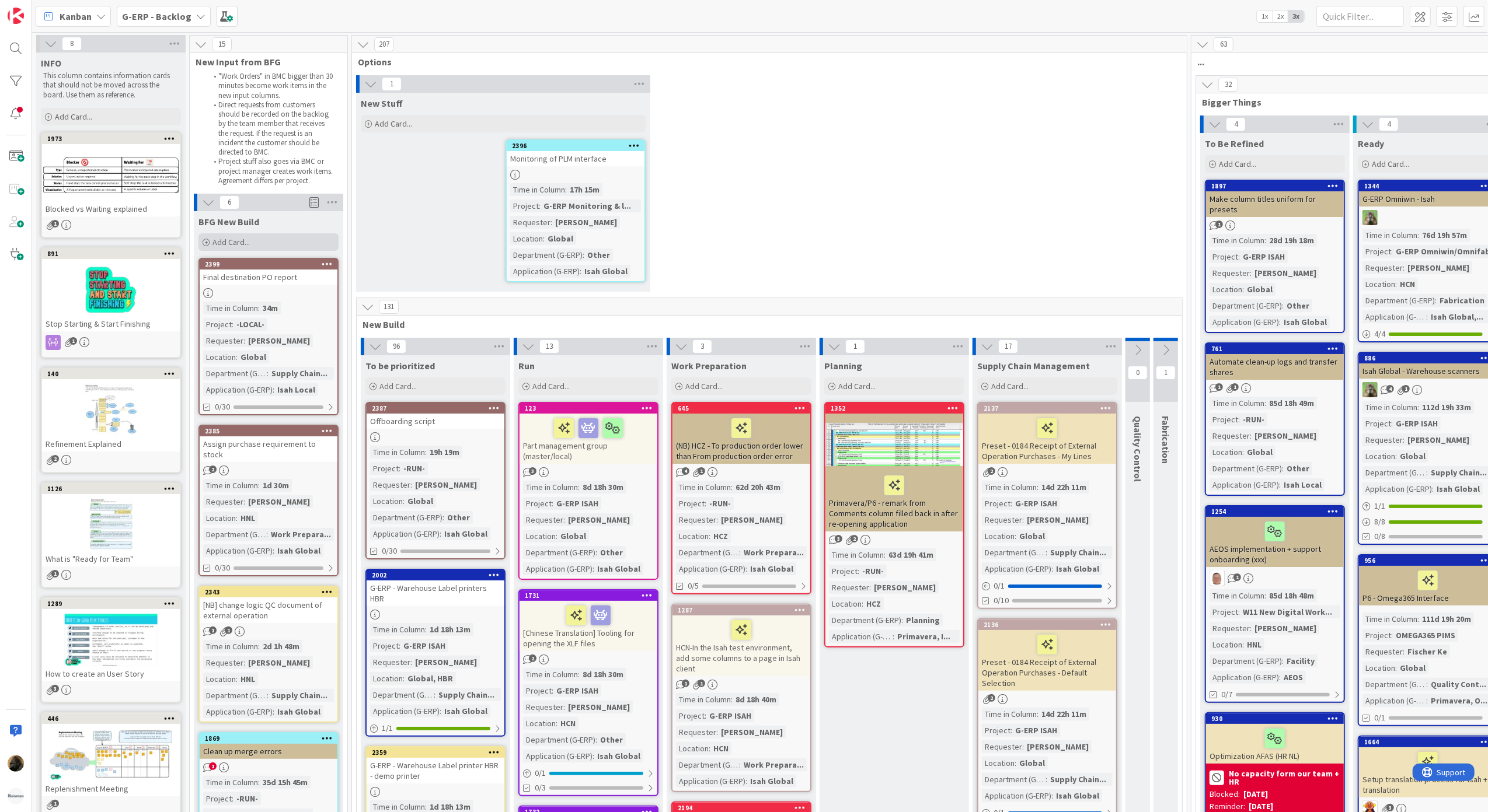
click at [251, 237] on div "Add Card..." at bounding box center [268, 241] width 140 height 17
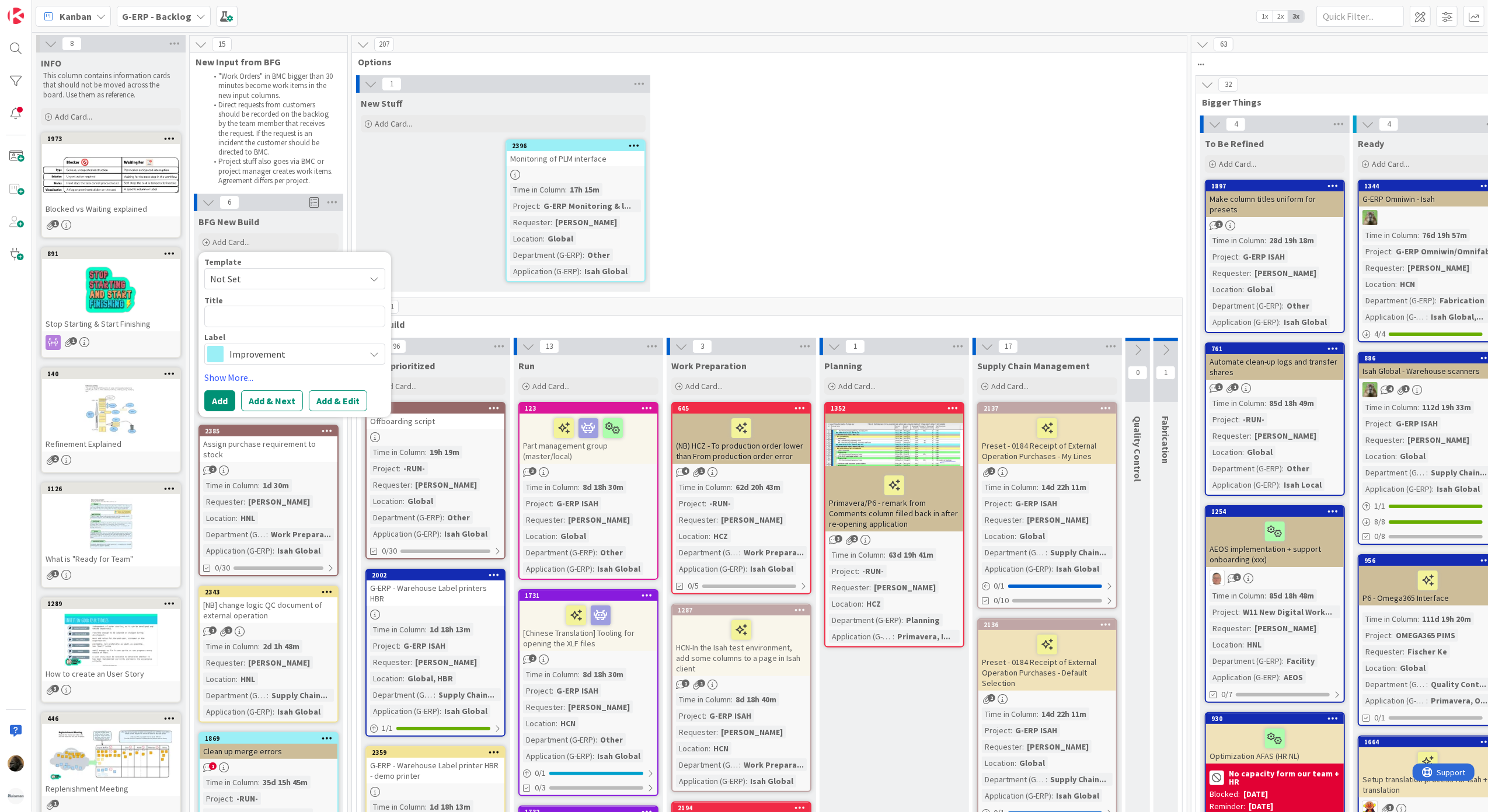
click at [255, 273] on span "Not Set" at bounding box center [283, 279] width 146 height 15
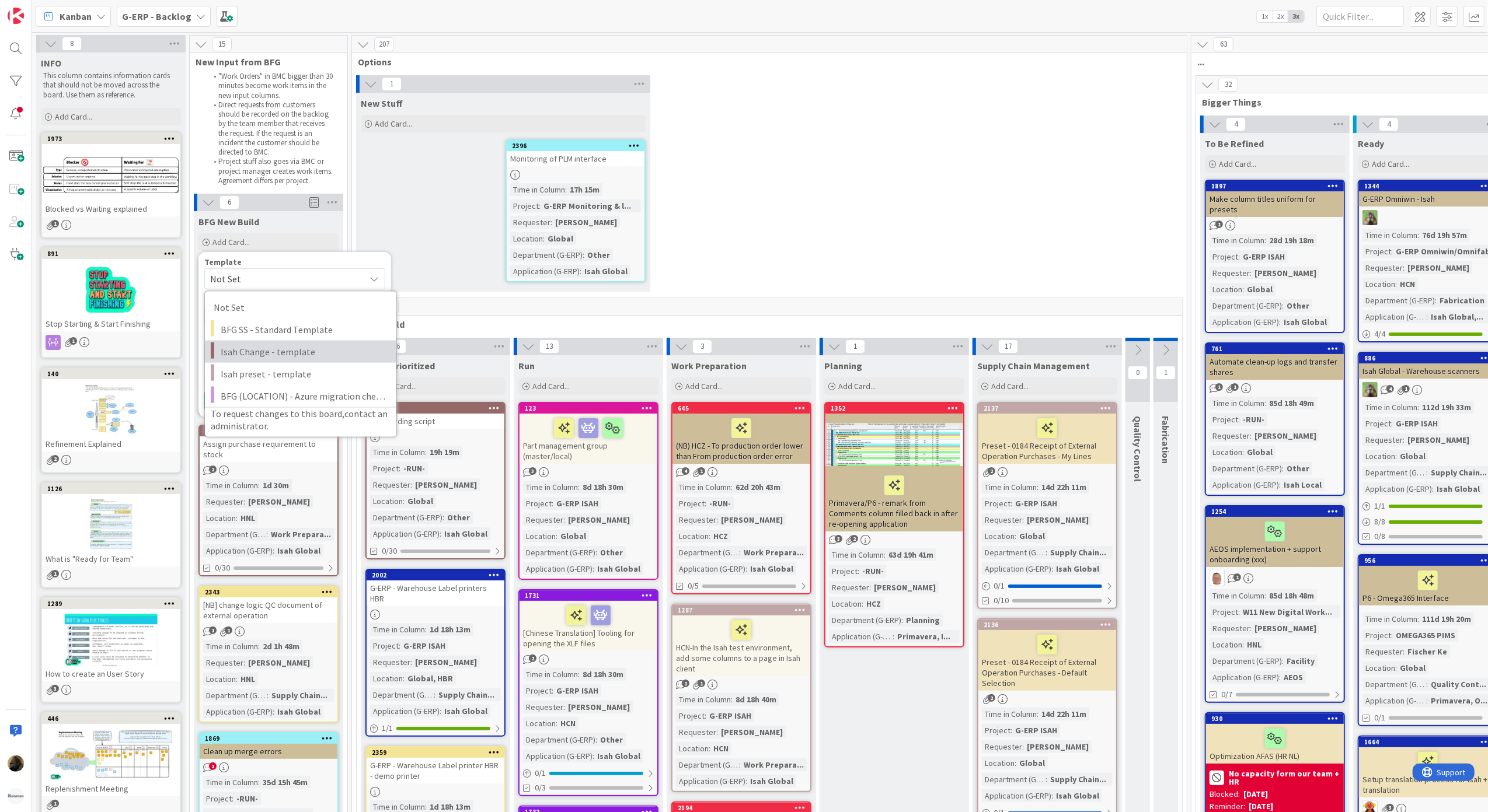
click at [292, 346] on span "Isah Change - template" at bounding box center [304, 352] width 167 height 15
type textarea "x"
type textarea "Isah Change - template"
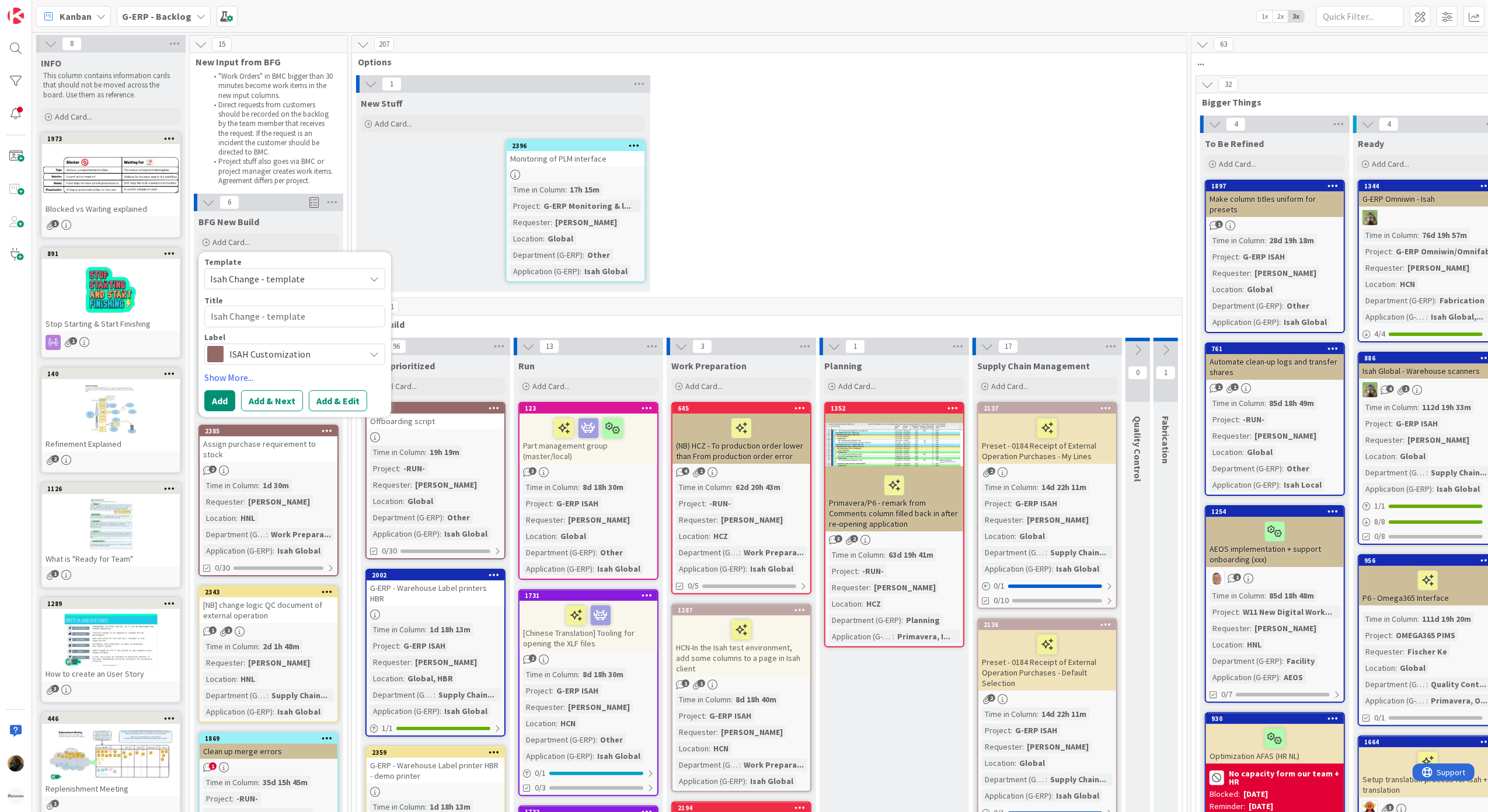
click at [314, 364] on div "Template Isah Change - template Not Set BFG SS - Standard Template Isah Change …" at bounding box center [294, 335] width 181 height 153
click at [257, 370] on div "Template Isah Change - template Not Set BFG SS - Standard Template Isah Change …" at bounding box center [294, 335] width 181 height 153
click at [253, 374] on link "Show More..." at bounding box center [294, 377] width 181 height 14
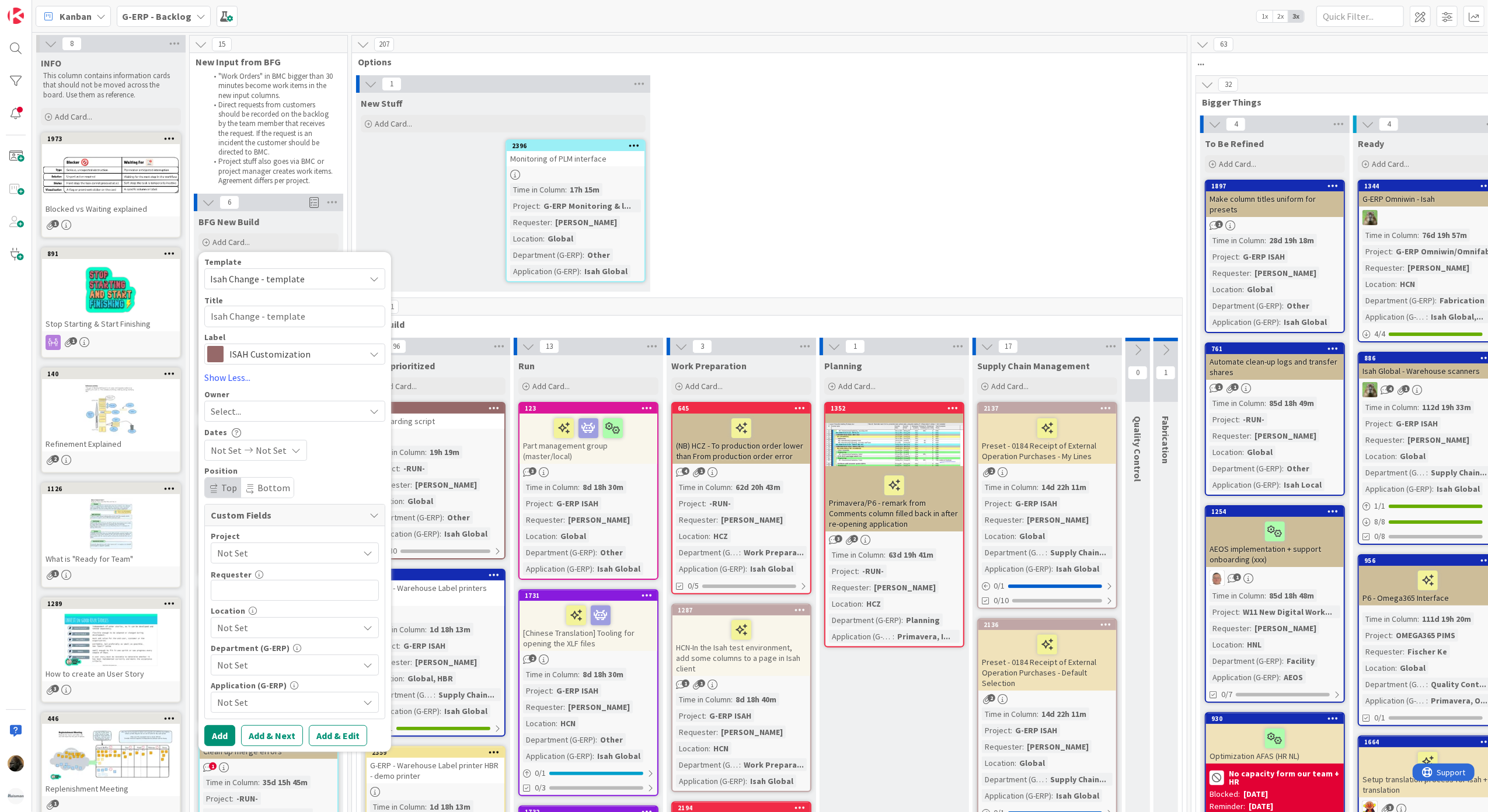
scroll to position [78, 0]
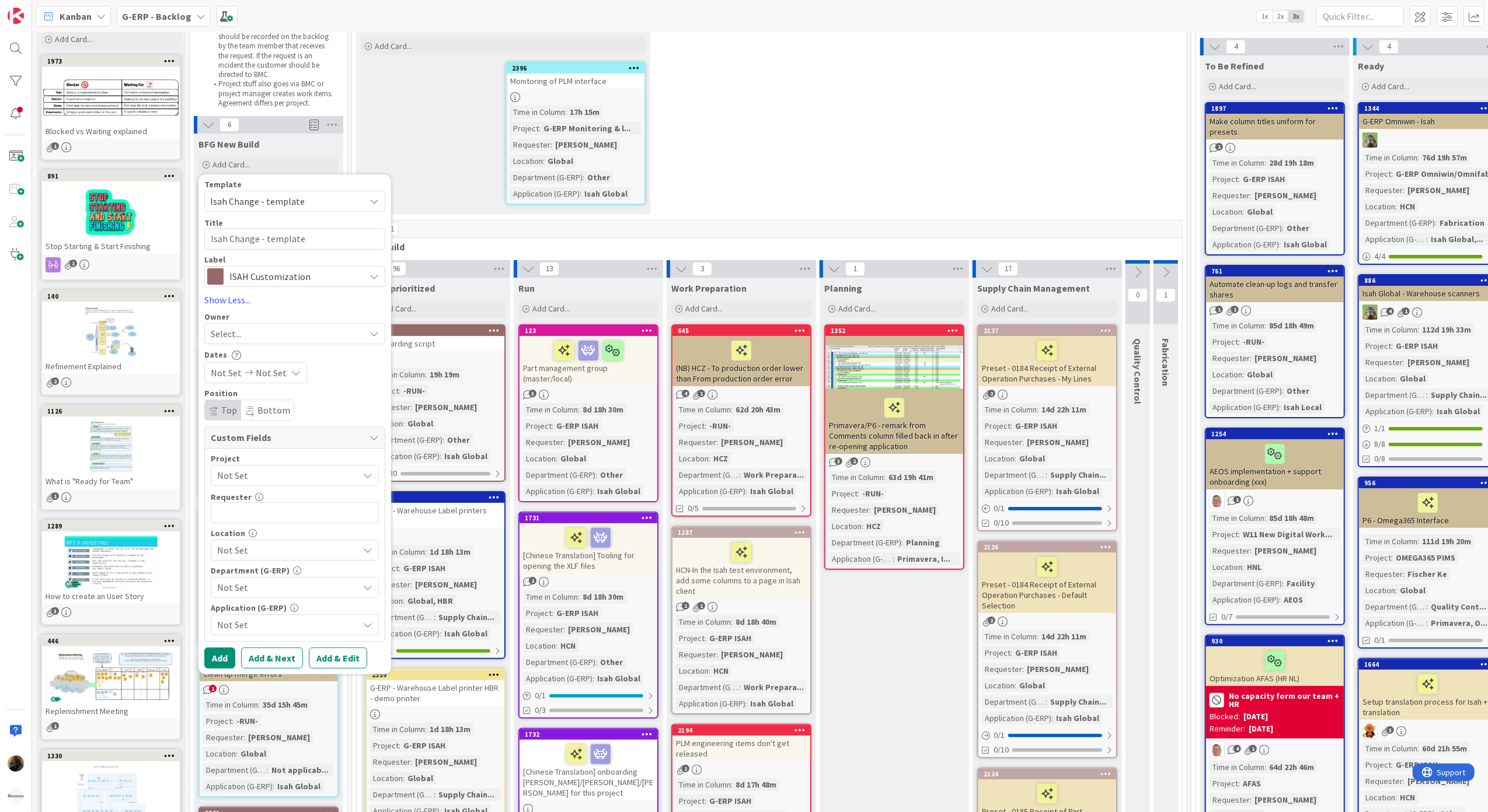
click at [279, 465] on div "Not Set" at bounding box center [294, 475] width 168 height 21
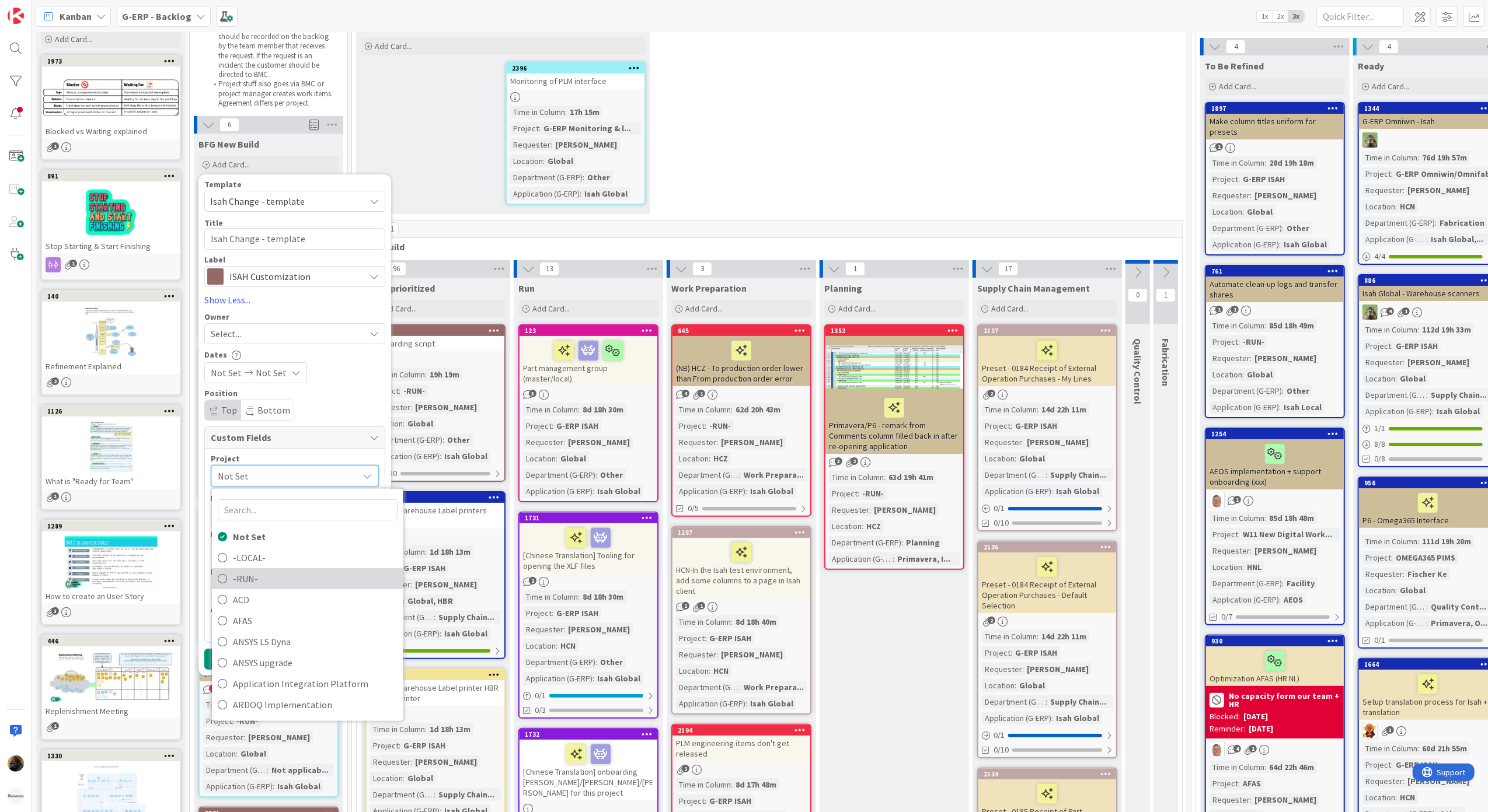
click at [274, 577] on span "-RUN-" at bounding box center [316, 578] width 165 height 17
type textarea "x"
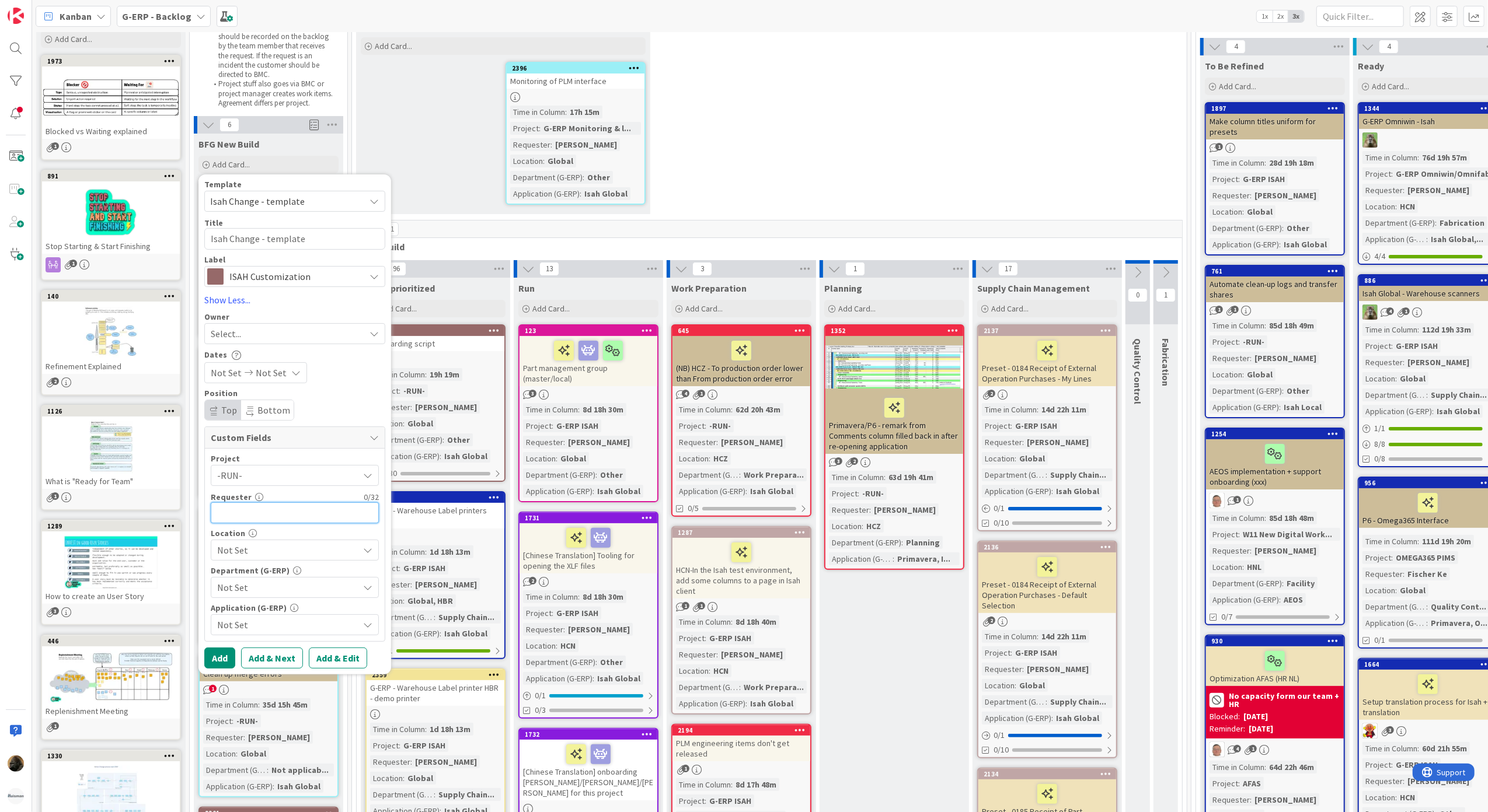
click at [296, 521] on input "text" at bounding box center [294, 513] width 168 height 21
type input "[PERSON_NAME]"
type textarea "x"
type input "[PERSON_NAME]"
click at [287, 542] on div "Not Set" at bounding box center [294, 550] width 168 height 21
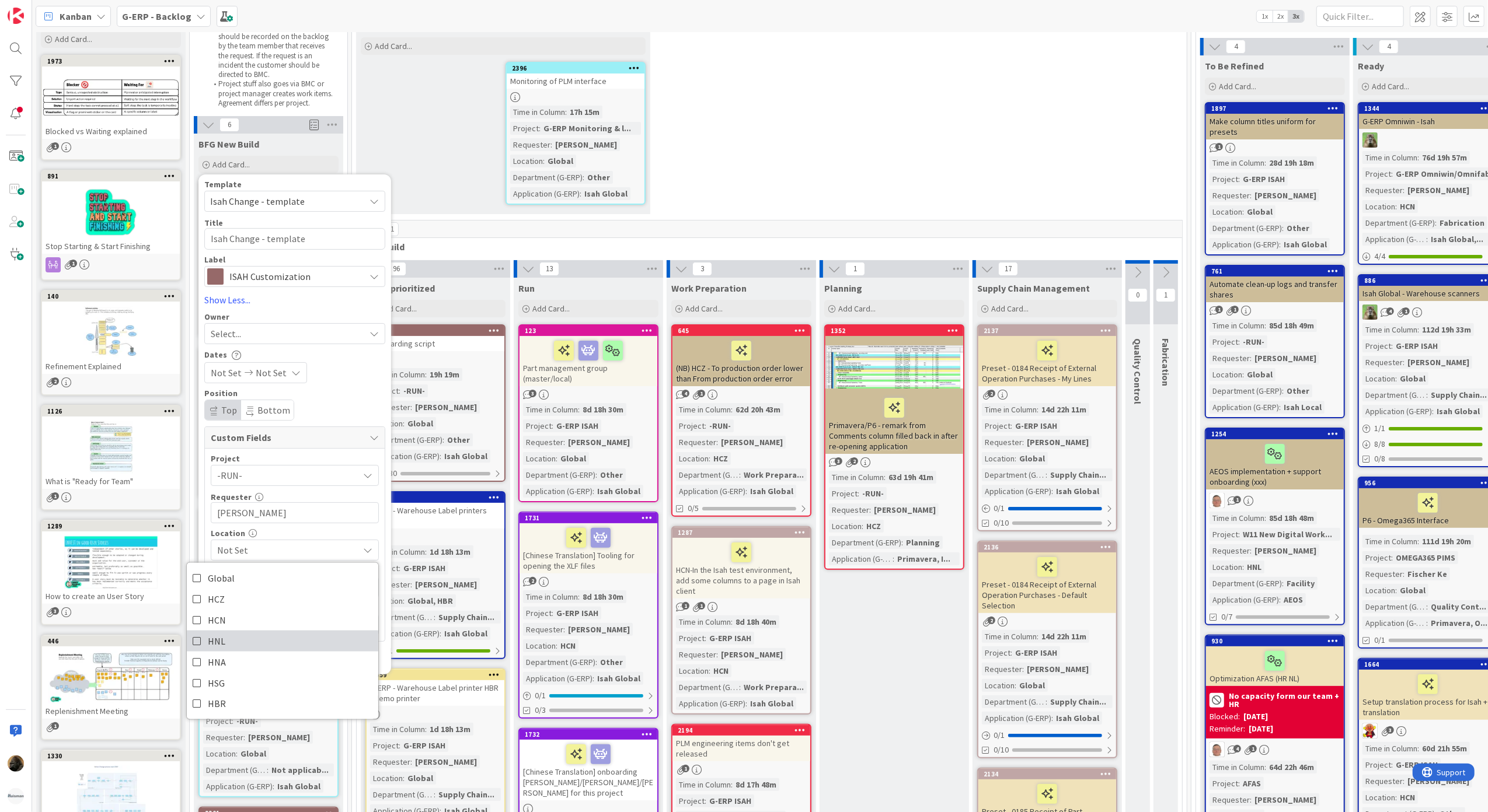
click at [250, 645] on link "HNL" at bounding box center [282, 641] width 191 height 21
click at [353, 401] on div "Position Top Bottom" at bounding box center [294, 404] width 181 height 32
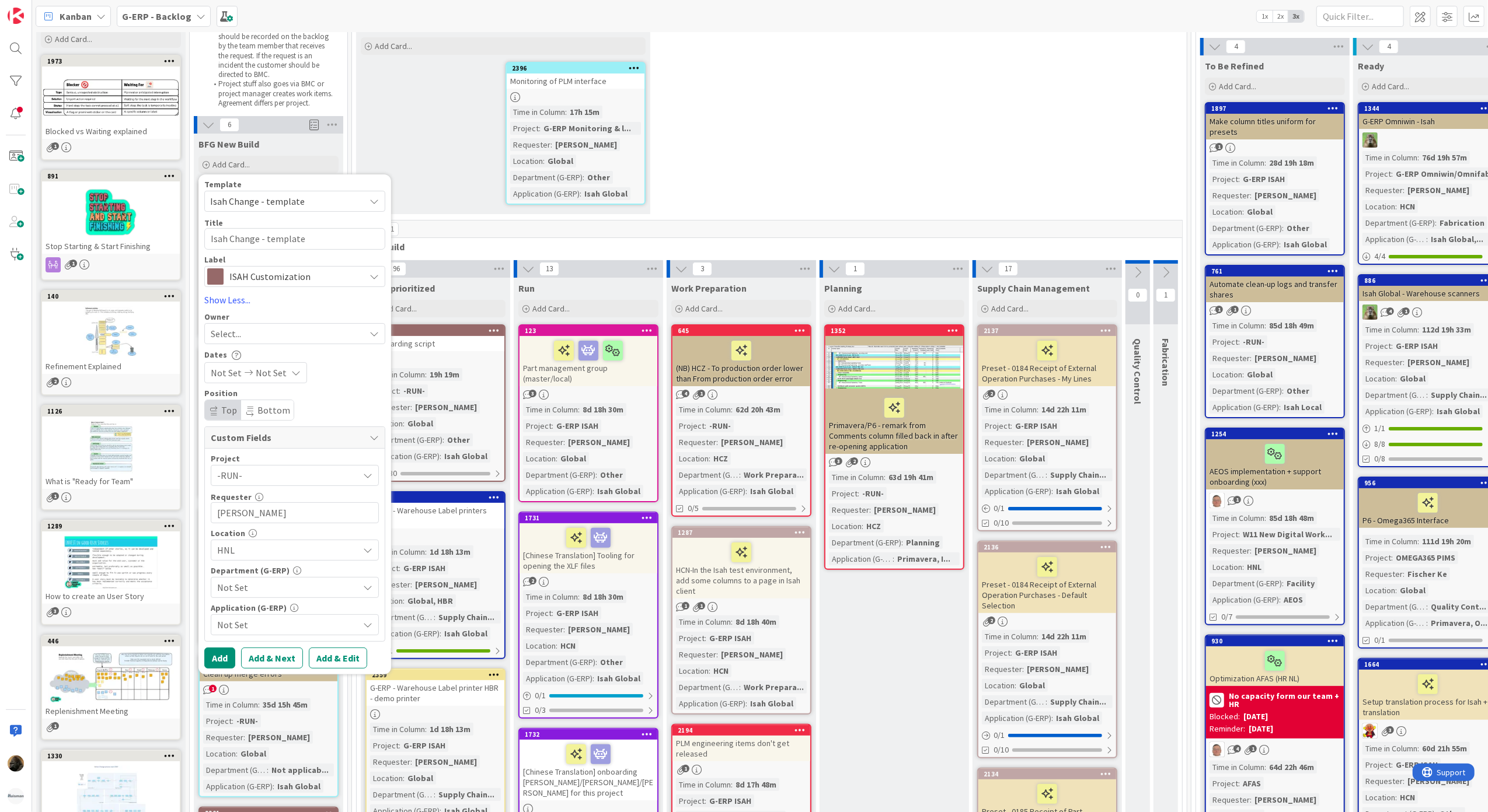
click at [311, 596] on div "Not Set" at bounding box center [294, 587] width 168 height 21
click at [287, 341] on span "Supply Chain Management" at bounding box center [262, 341] width 107 height 17
click at [292, 623] on span "Not Set" at bounding box center [287, 625] width 141 height 14
click at [269, 509] on link "Isah Global" at bounding box center [282, 511] width 191 height 21
click at [286, 630] on span "Isah Global" at bounding box center [287, 625] width 141 height 14
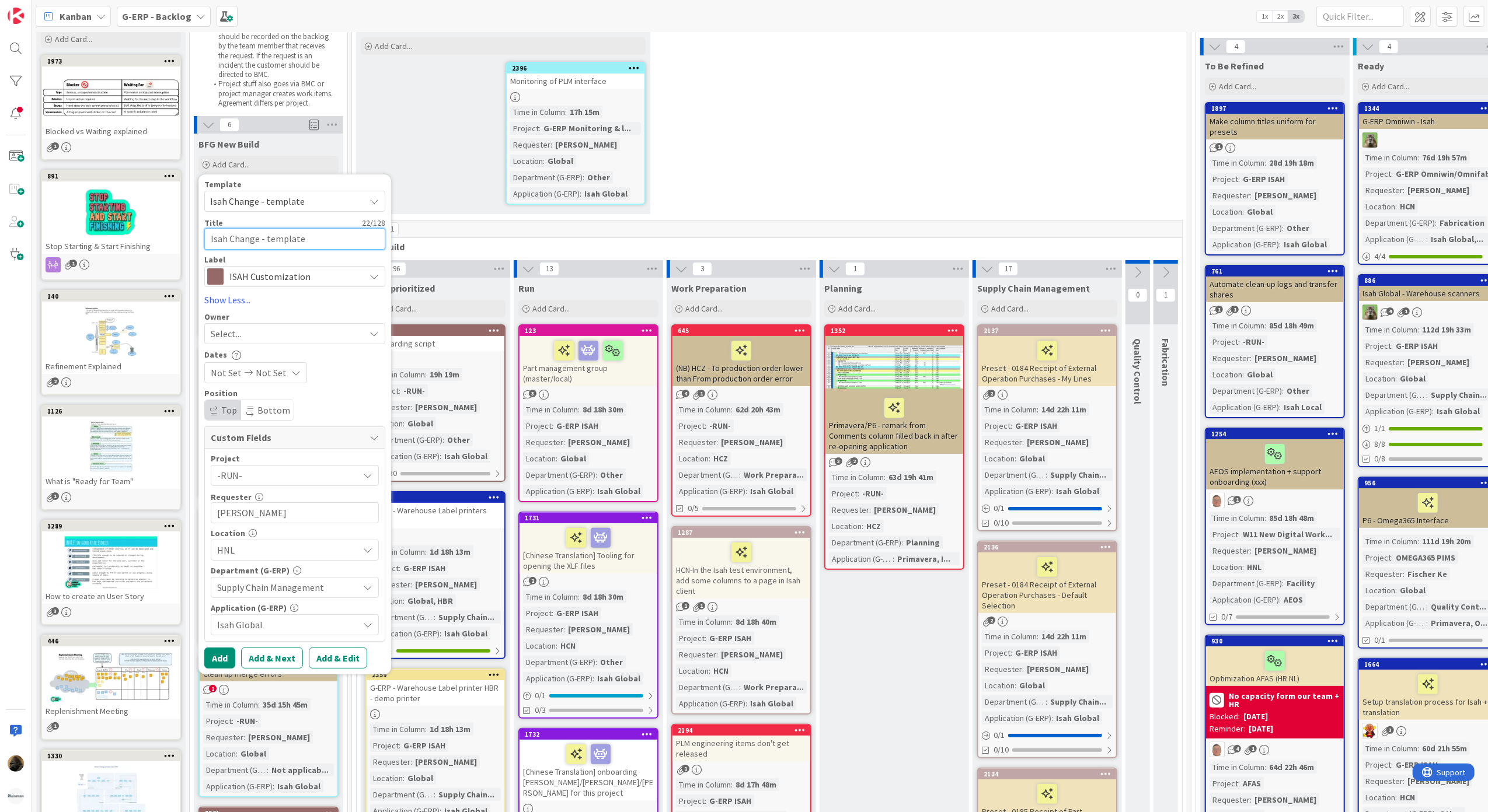
drag, startPoint x: 327, startPoint y: 239, endPoint x: 155, endPoint y: 243, distance: 172.0
type textarea "x"
type textarea "F"
type textarea "x"
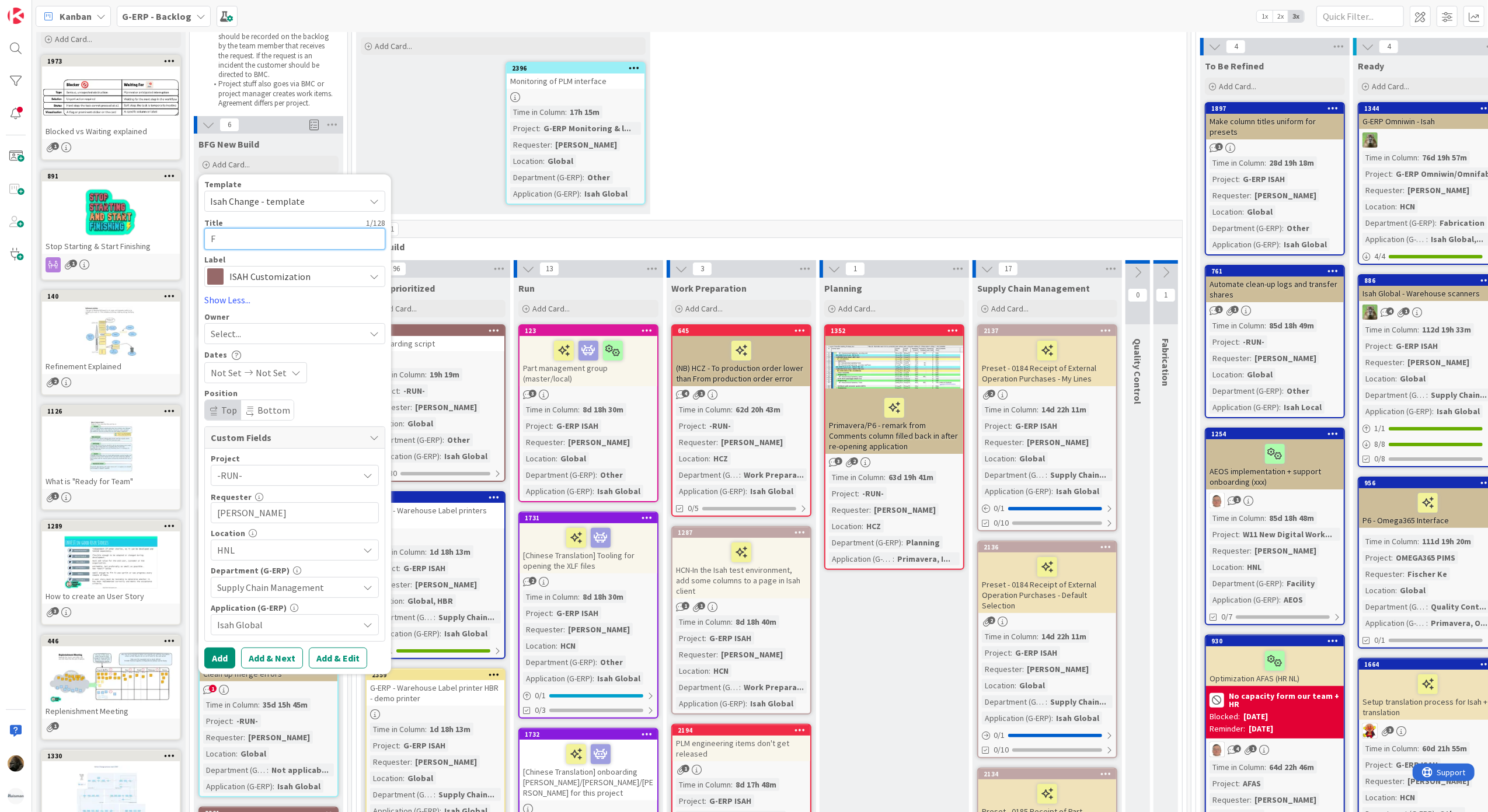
type textarea "Fi"
type textarea "x"
type textarea "Fin"
type textarea "x"
type textarea "Fina"
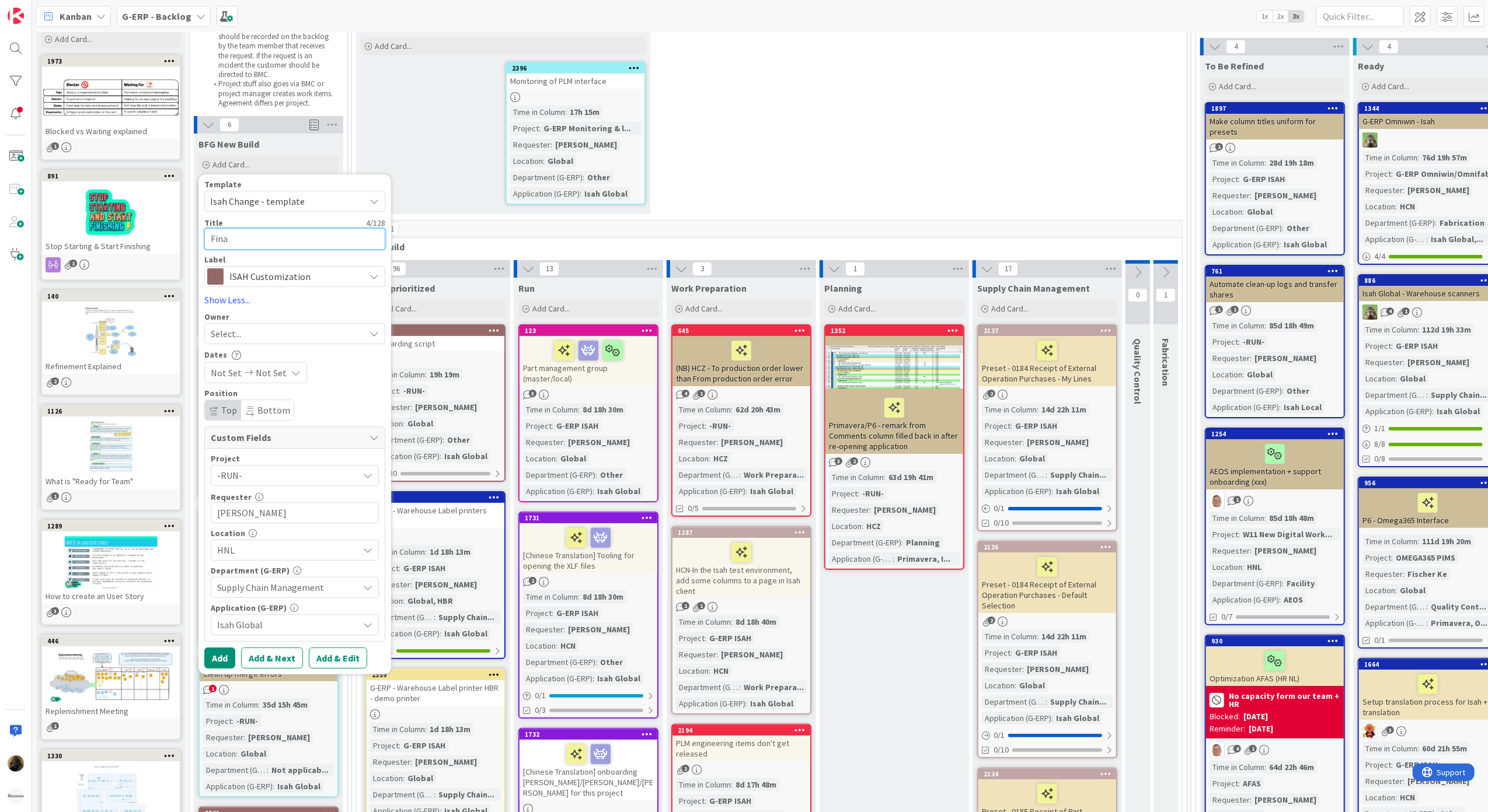
type textarea "x"
type textarea "Final"
type textarea "x"
type textarea "Final"
type textarea "x"
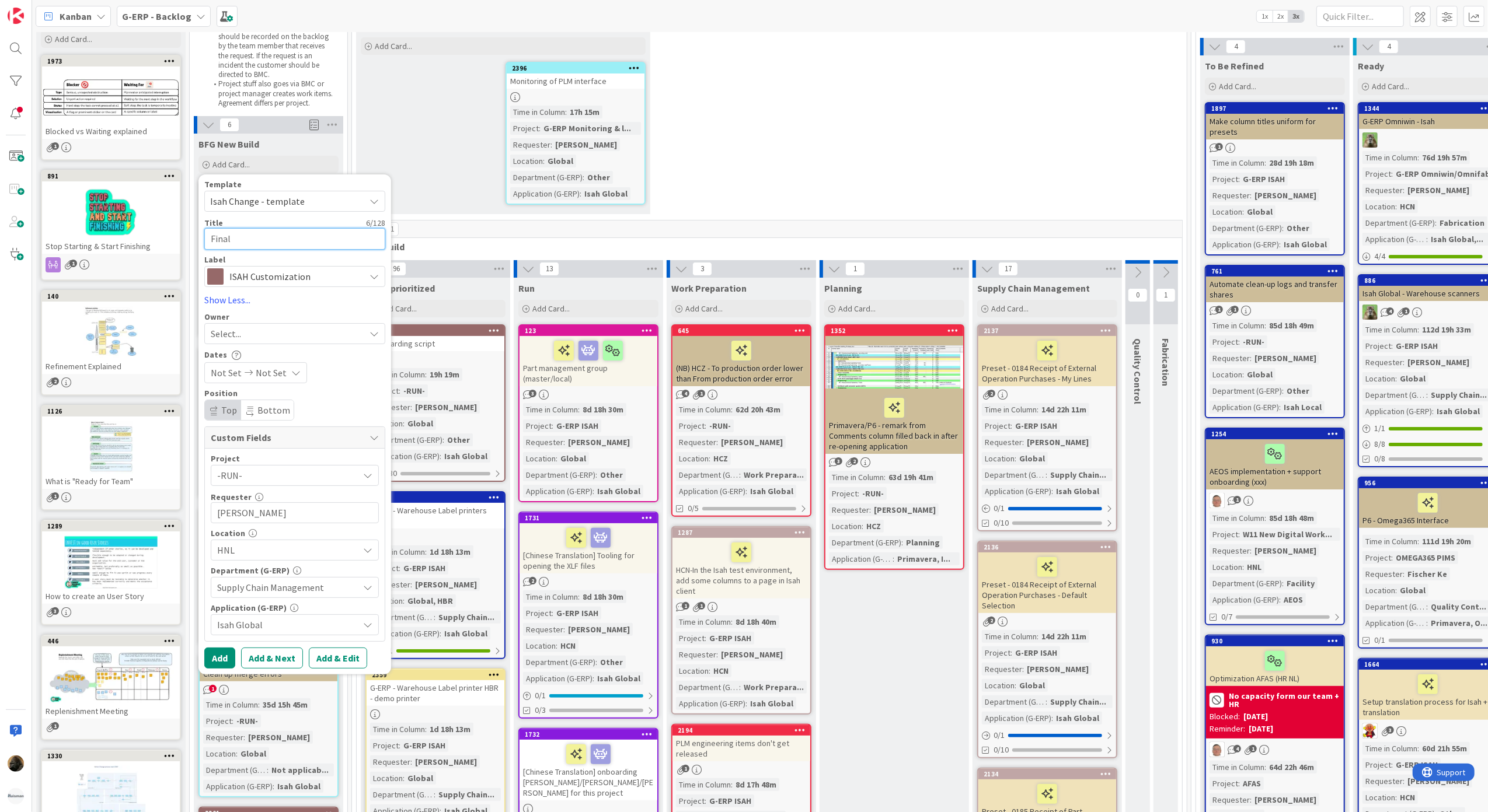
type textarea "Final d"
type textarea "x"
type textarea "Final de"
type textarea "x"
type textarea "Final des"
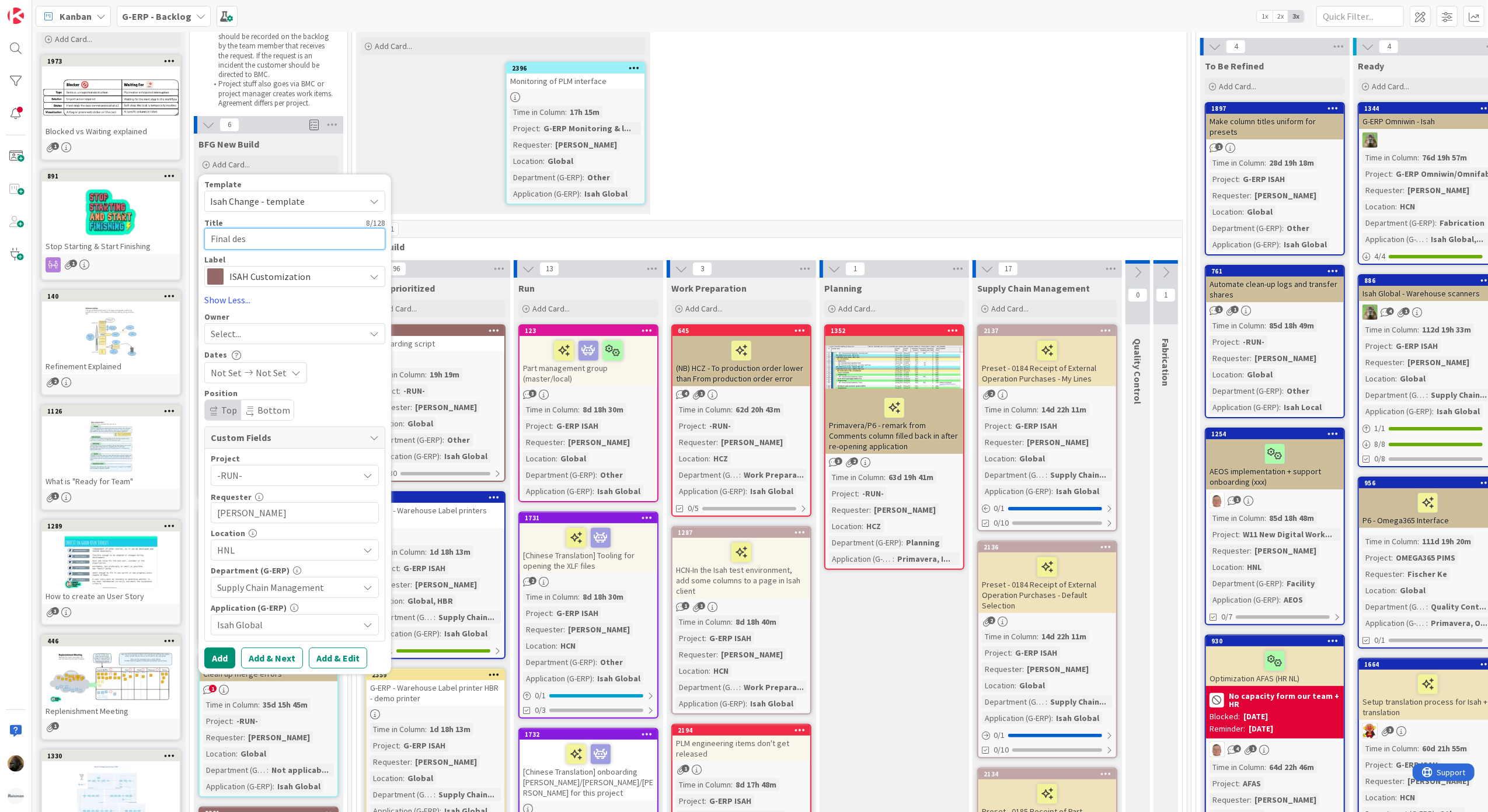
type textarea "x"
type textarea "Final dest"
type textarea "x"
type textarea "Final desti"
type textarea "x"
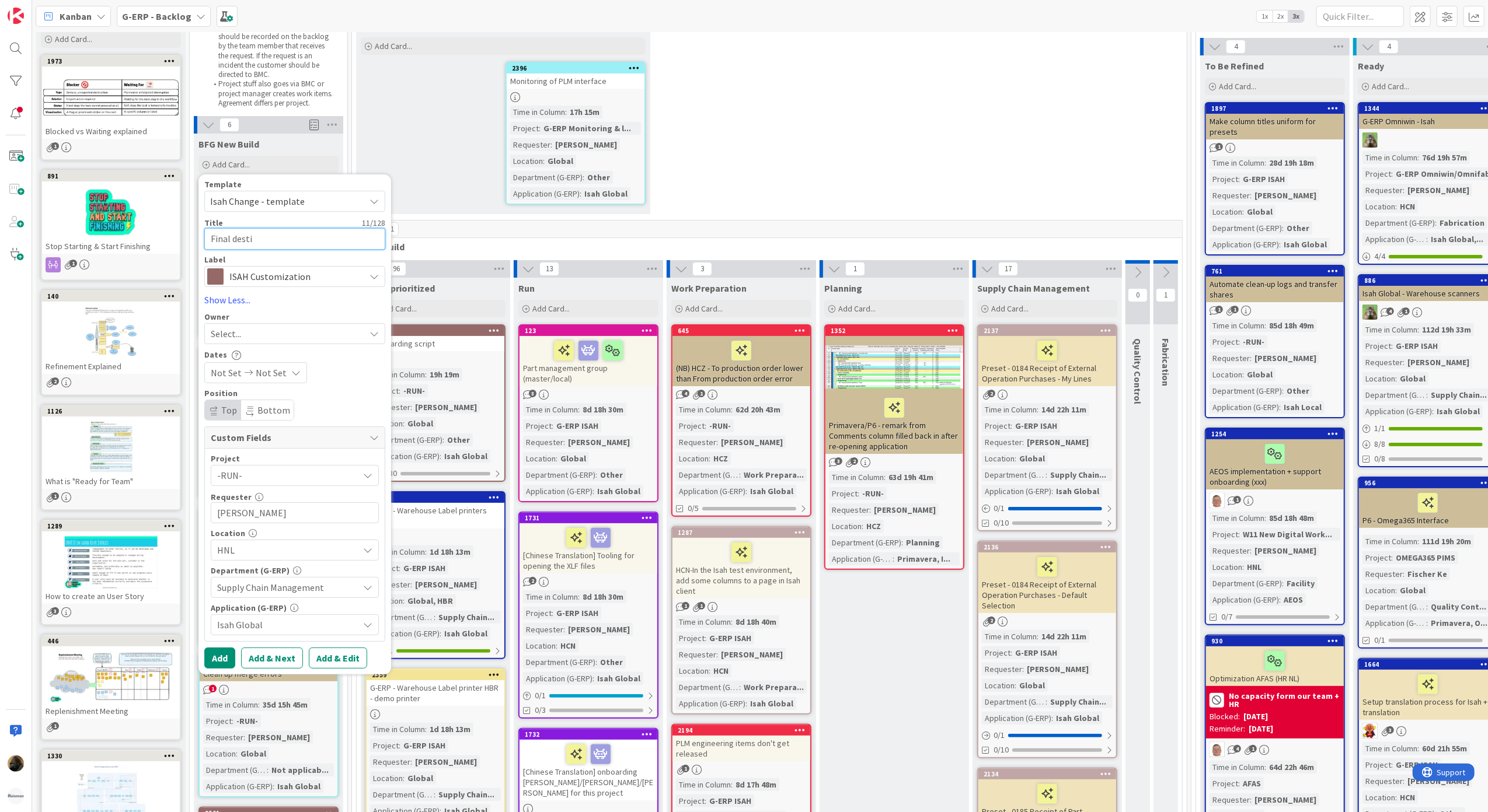
type textarea "Final destin"
type textarea "x"
type textarea "Final destina"
type textarea "x"
type textarea "Final destinat"
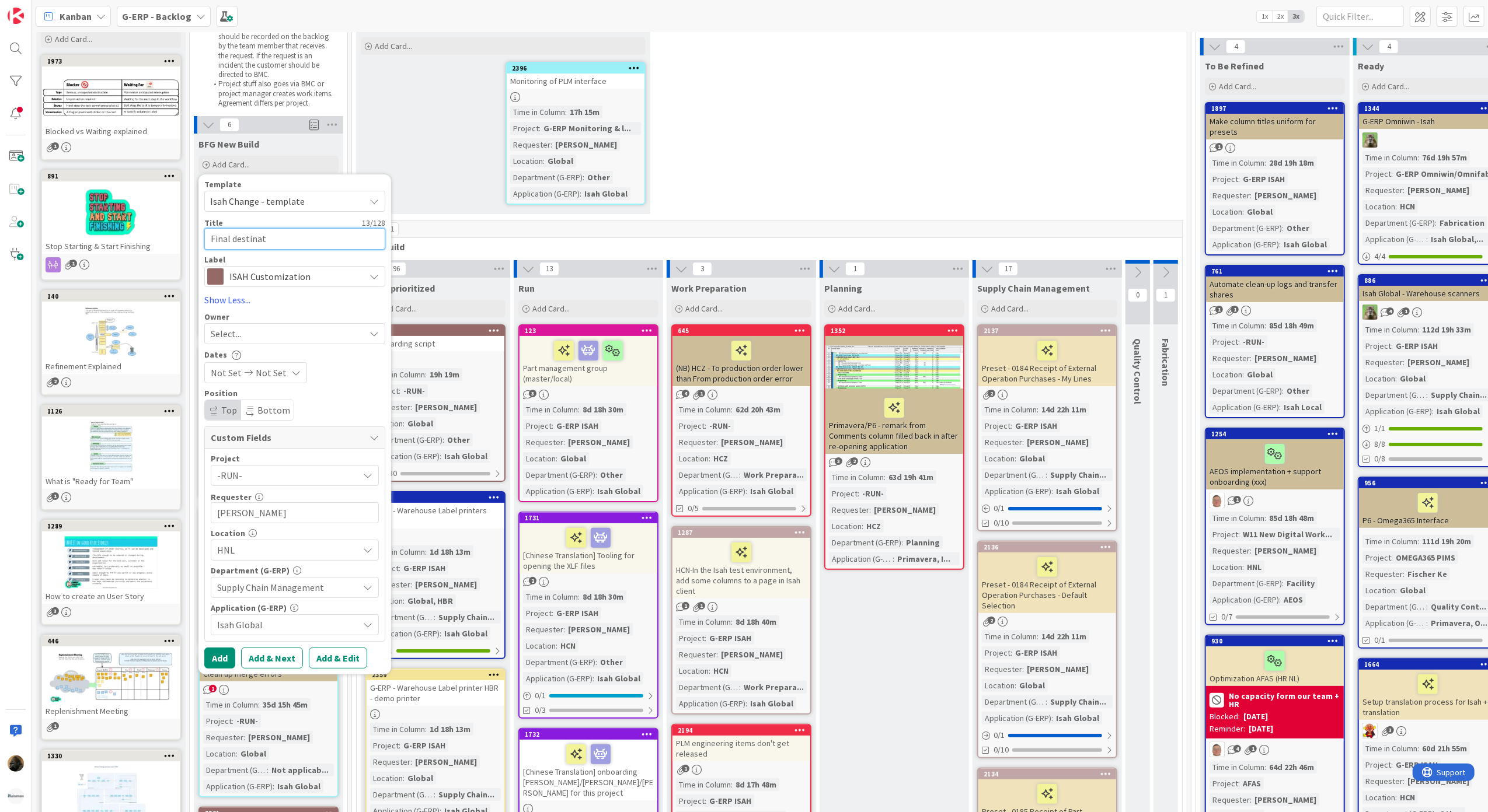
type textarea "x"
type textarea "Final destinati"
type textarea "x"
type textarea "Final destinatio"
type textarea "x"
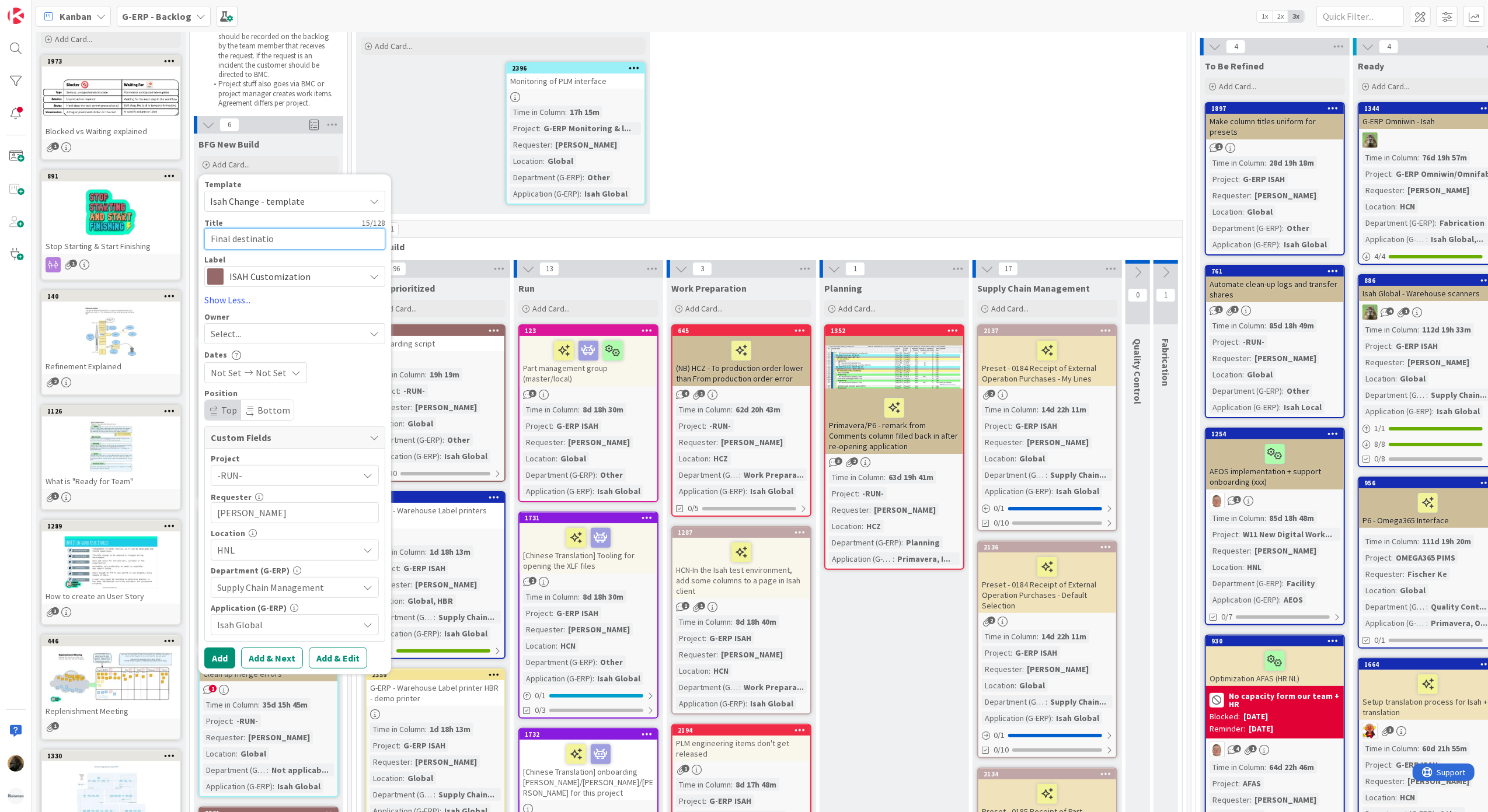
type textarea "Final destination"
type textarea "x"
type textarea "Final destination"
type textarea "x"
type textarea "Final destination P"
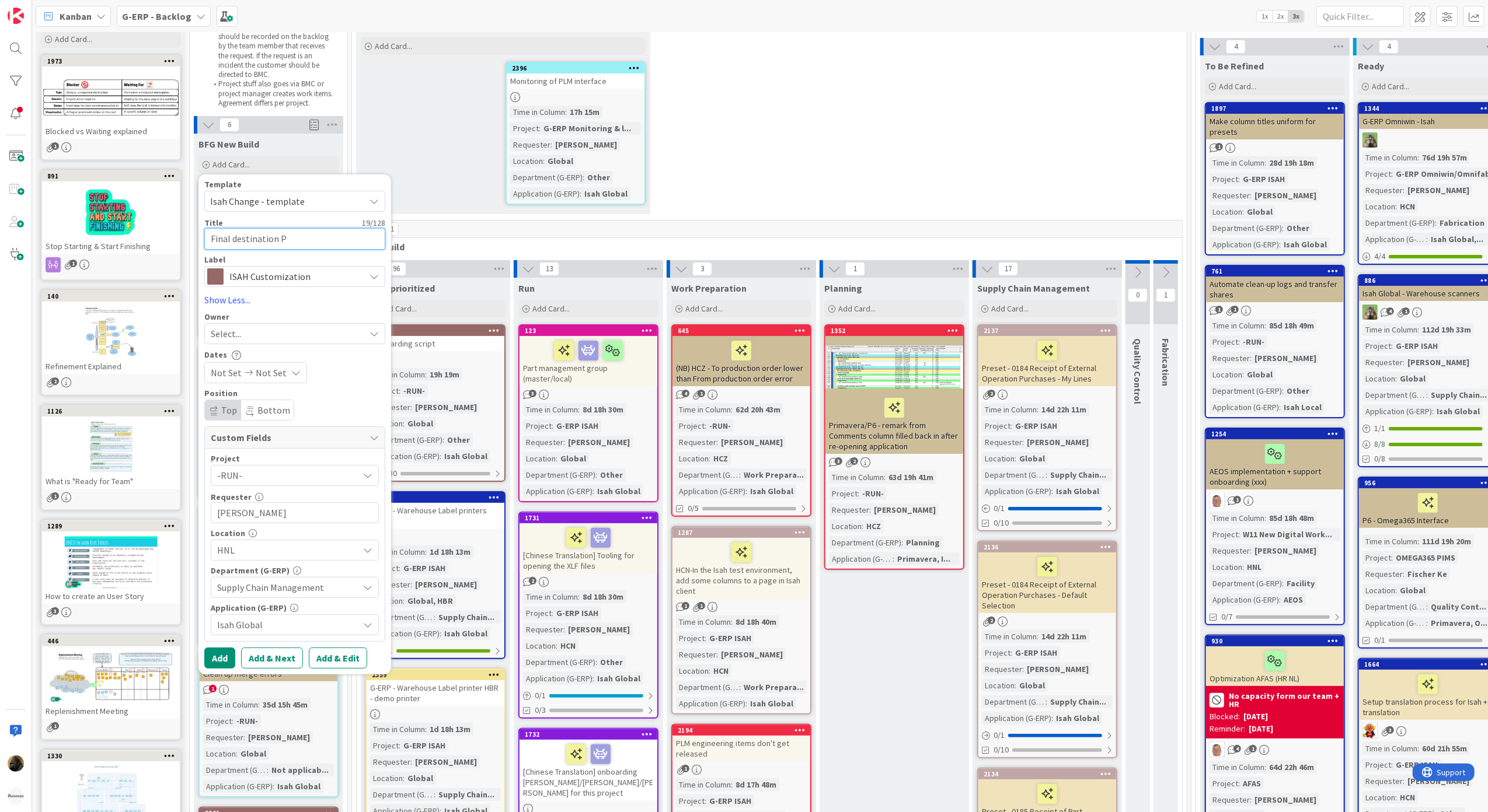
type textarea "x"
type textarea "Final destination PO"
type textarea "x"
type textarea "Final destination PO"
type textarea "x"
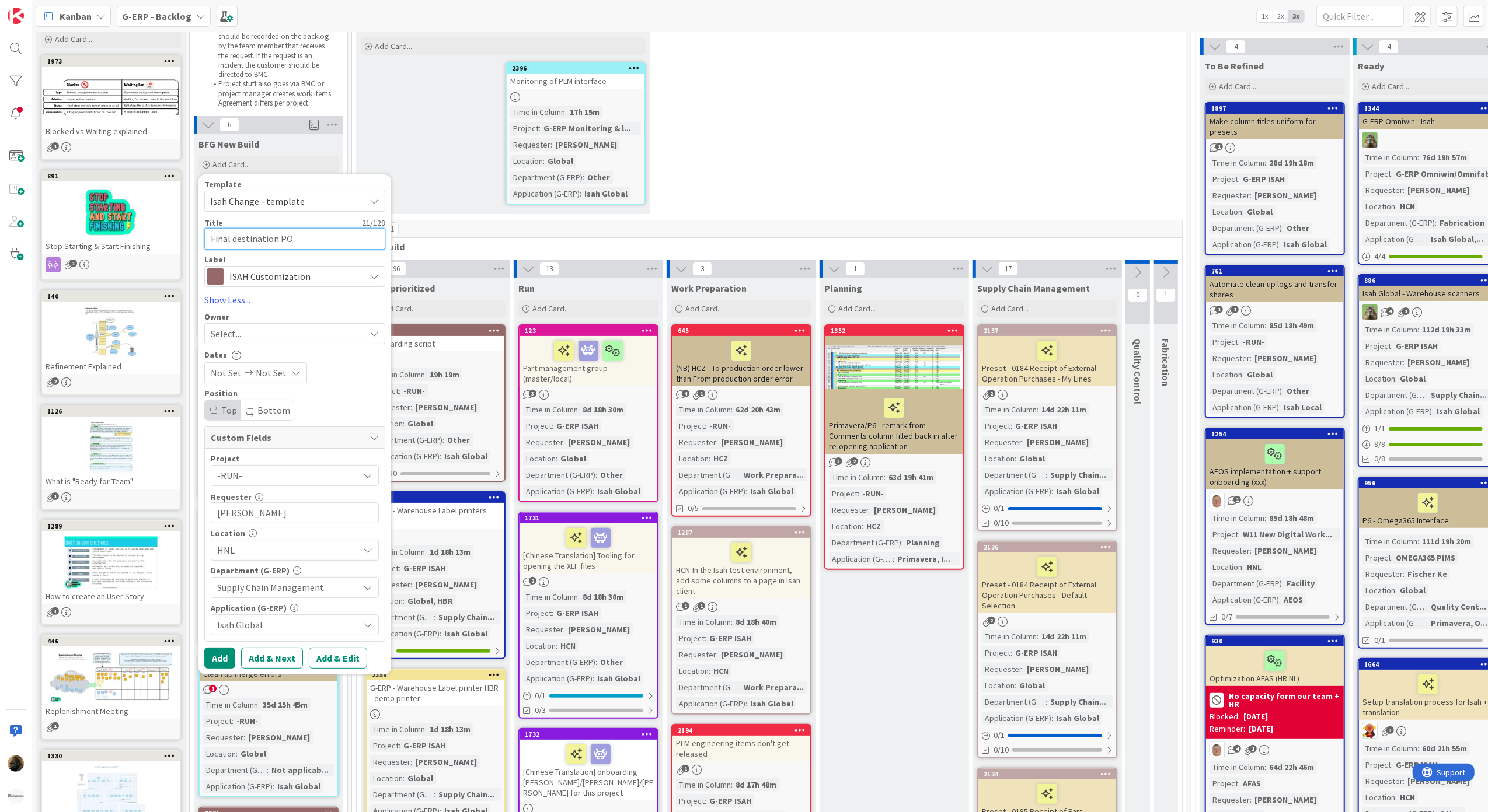
type textarea "Final destination PO r"
type textarea "x"
type textarea "Final destination PO re"
type textarea "x"
type textarea "Final destination PO rep"
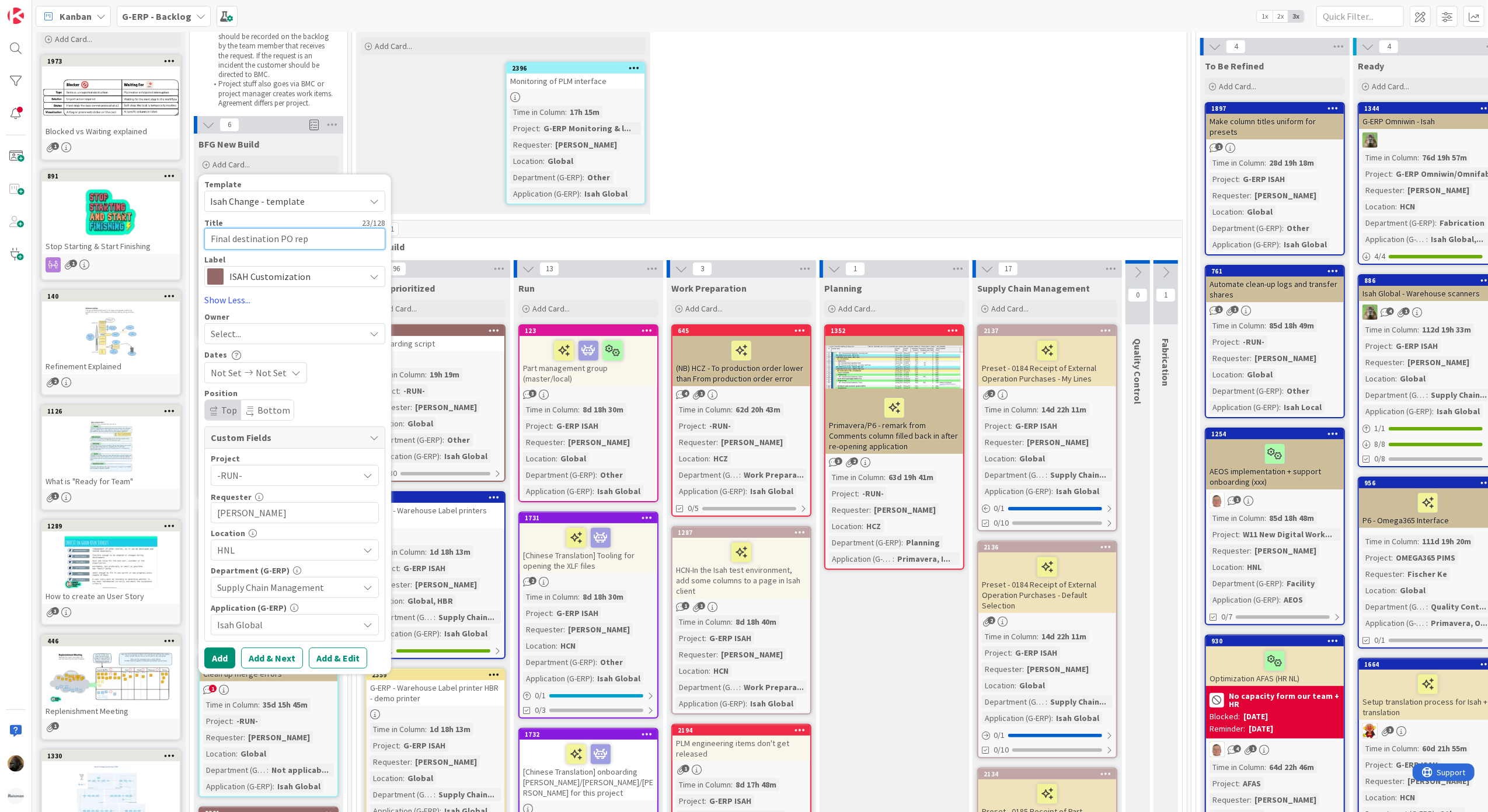
type textarea "x"
type textarea "Final destination PO repo"
type textarea "x"
type textarea "Final destination PO repor"
type textarea "x"
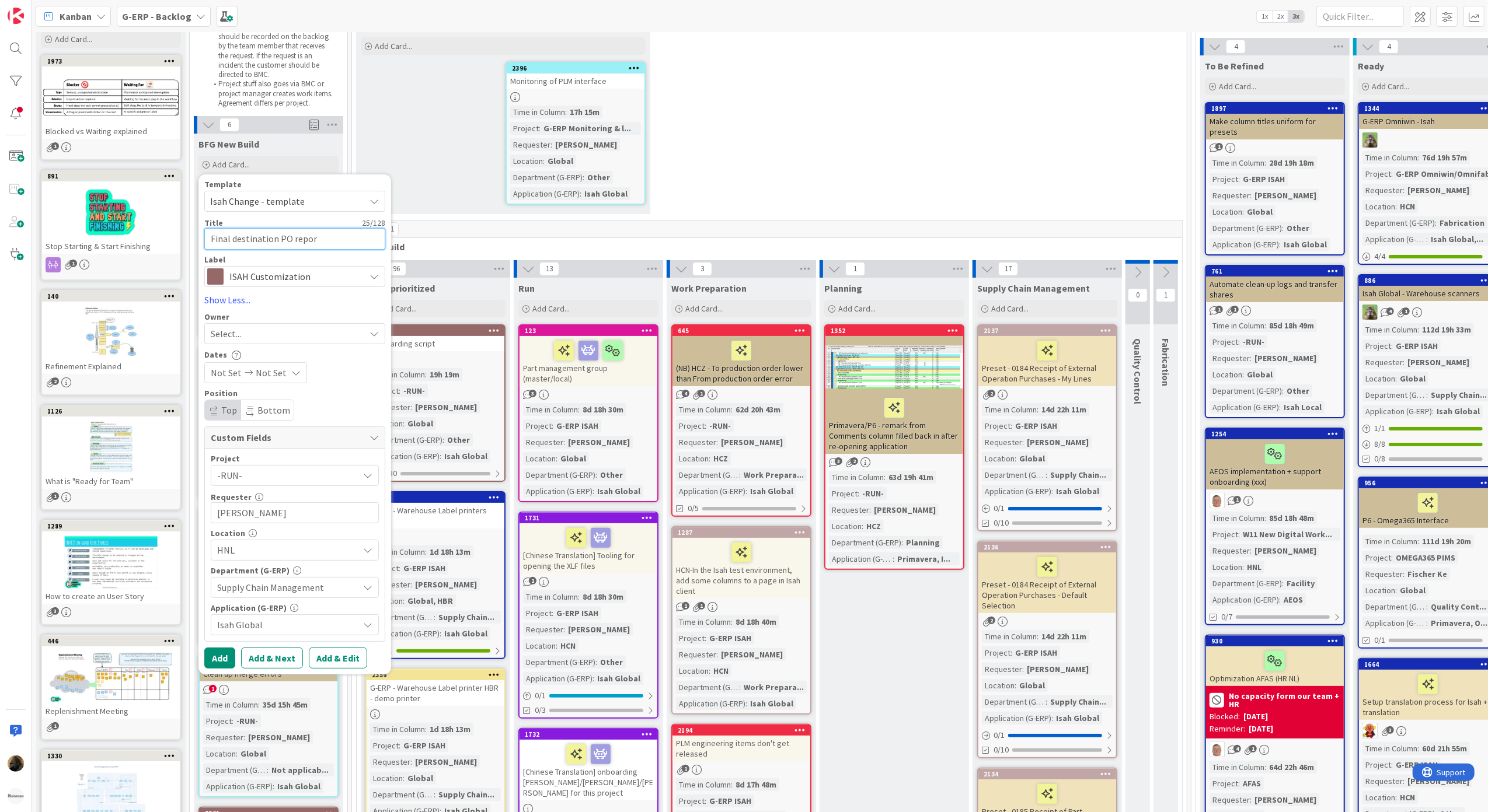
type textarea "Final destination PO report"
type textarea "x"
type textarea "Final destination PO report"
type textarea "x"
type textarea "Final destination PO report g"
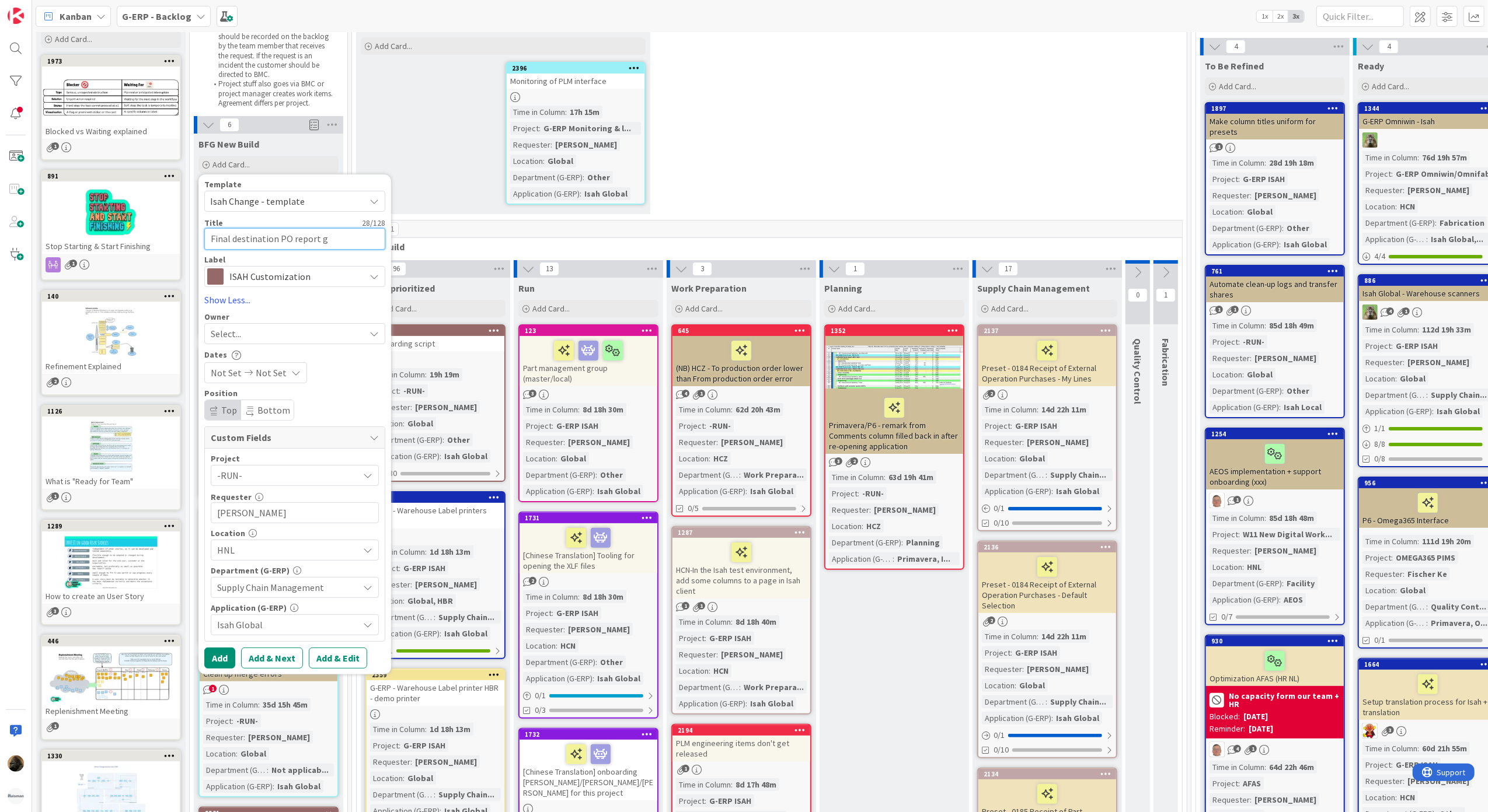
type textarea "x"
type textarea "Final destination PO report gl"
type textarea "x"
type textarea "Final destination PO report glo"
type textarea "x"
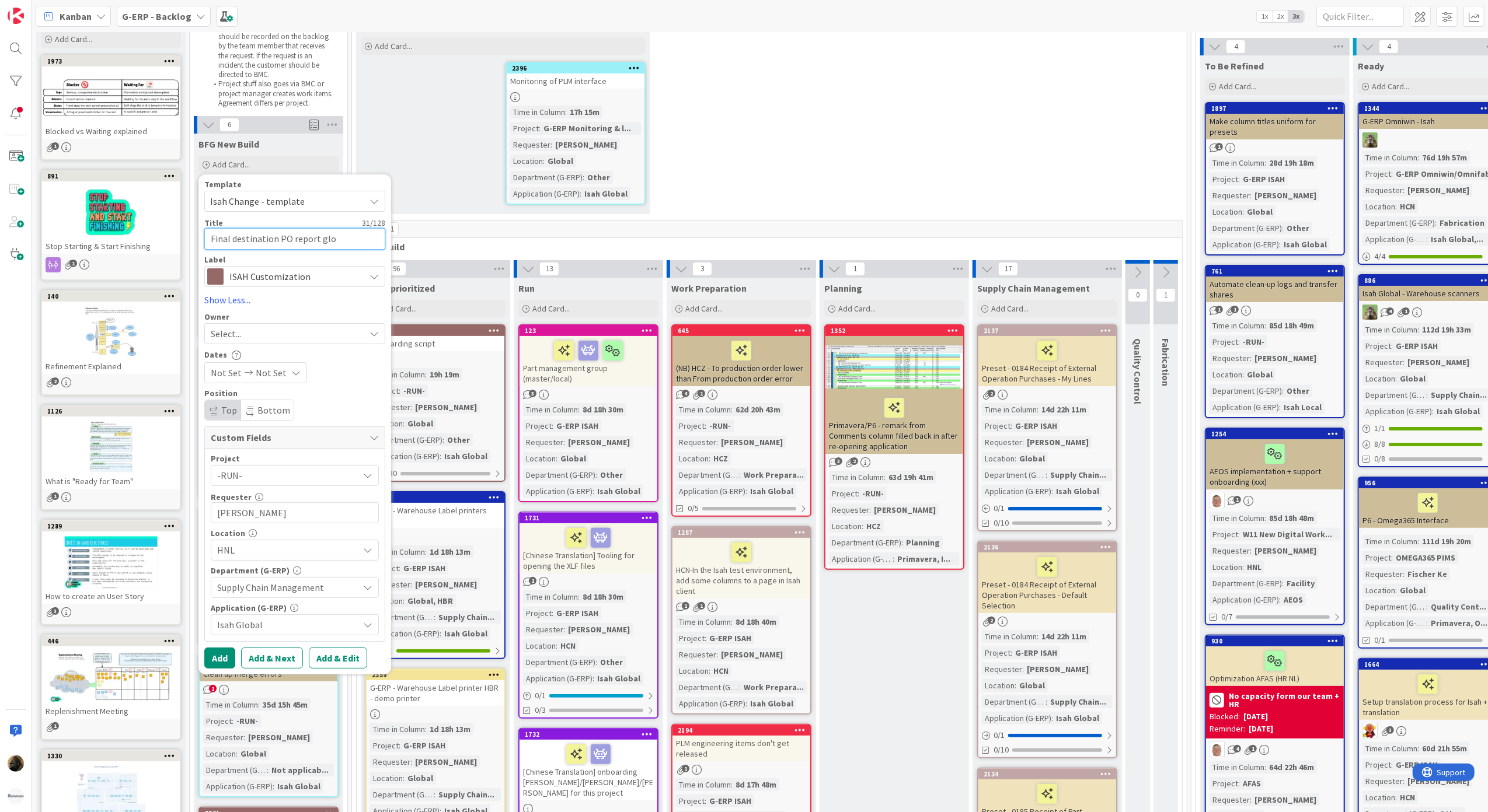
type textarea "Final destination PO report glob"
type textarea "x"
type textarea "Final destination PO report globa"
type textarea "x"
type textarea "Final destination PO report global"
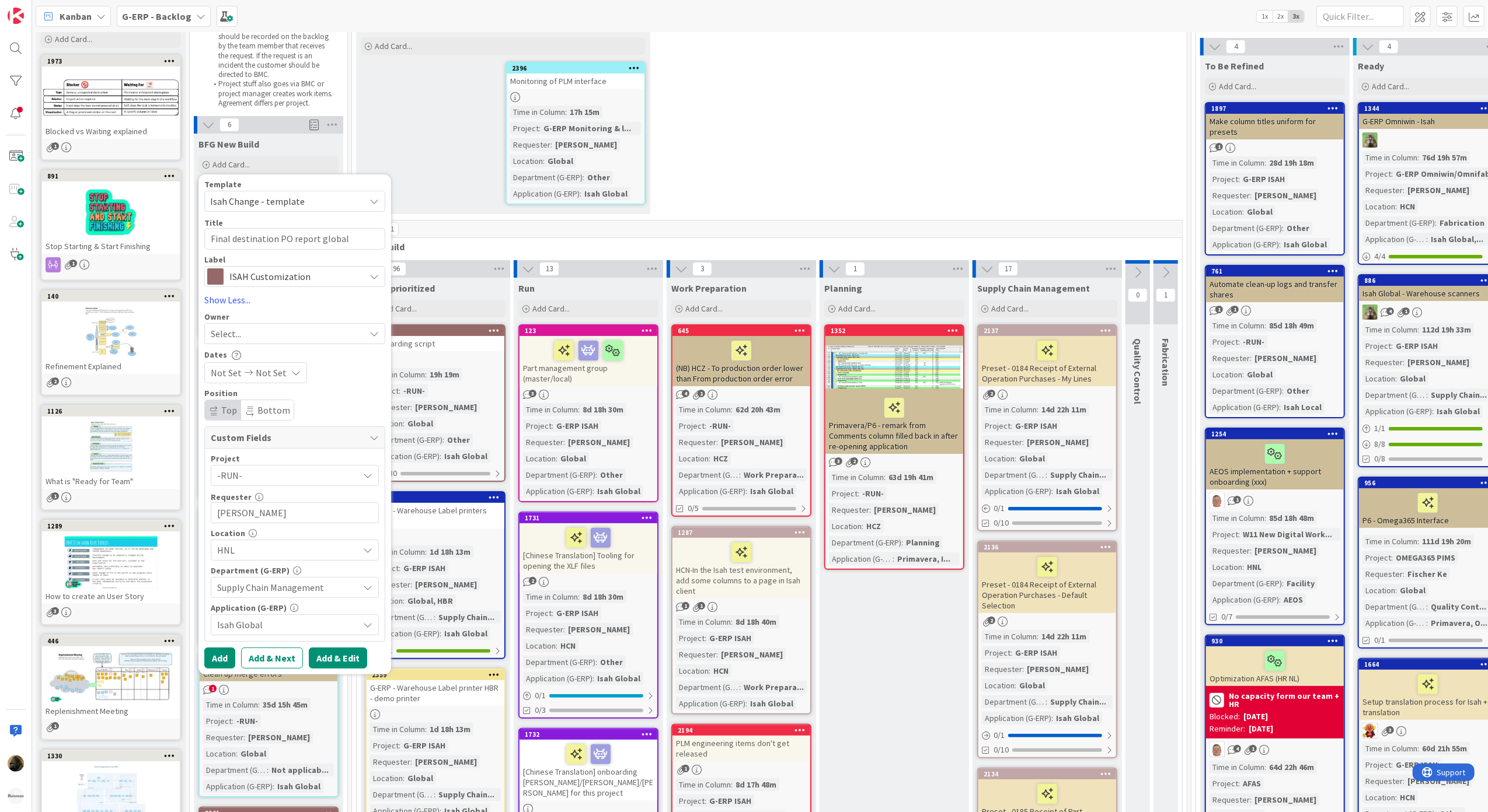
click at [342, 657] on button "Add & Edit" at bounding box center [338, 658] width 59 height 21
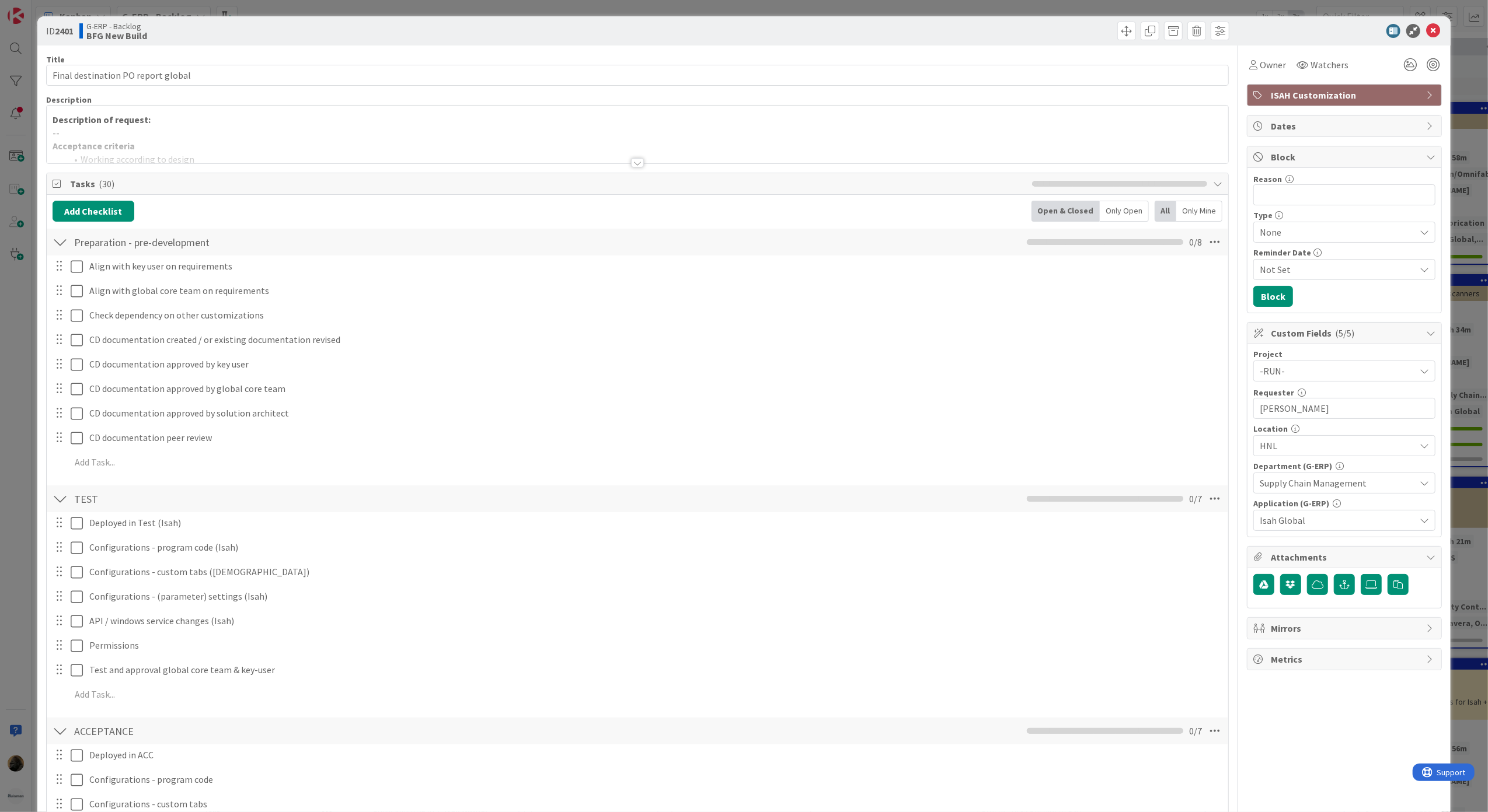
drag, startPoint x: 636, startPoint y: 162, endPoint x: 544, endPoint y: 142, distance: 94.1
click at [636, 162] on div at bounding box center [638, 163] width 13 height 9
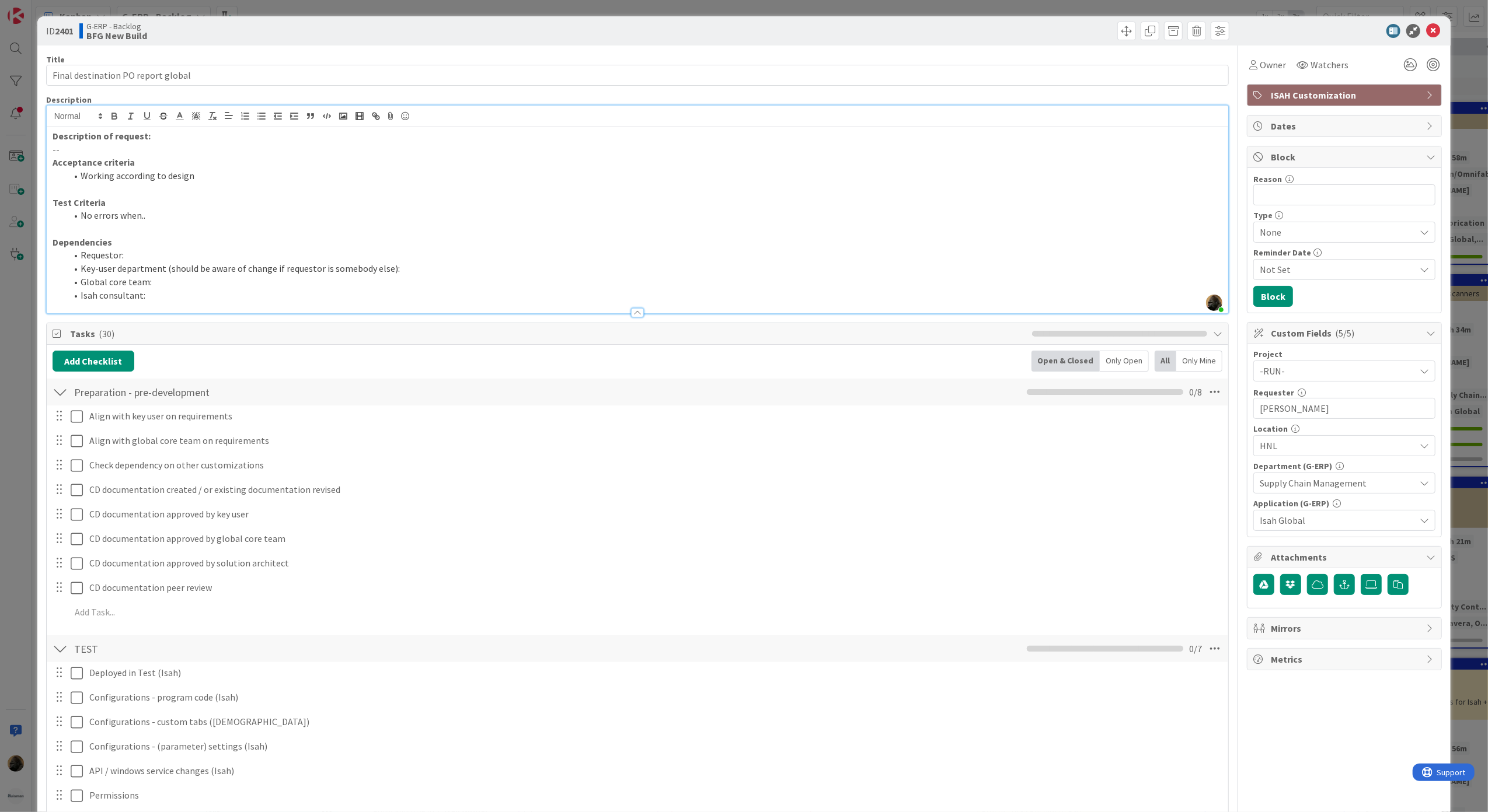
click at [528, 139] on p "Description of request:" at bounding box center [638, 136] width 1170 height 14
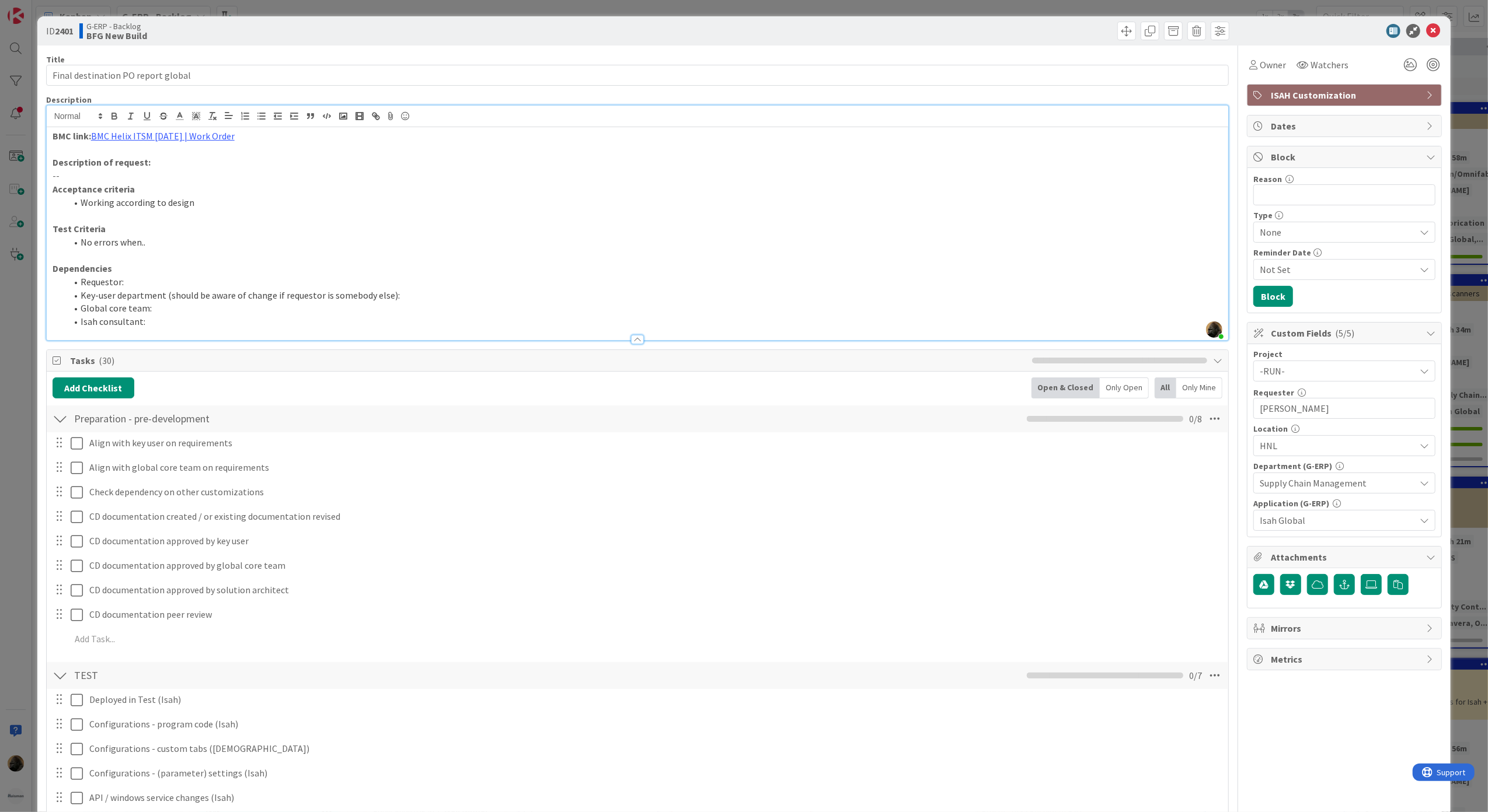
click at [255, 176] on p "--" at bounding box center [638, 176] width 1170 height 14
click at [255, 169] on p "Description of request:" at bounding box center [638, 162] width 1170 height 14
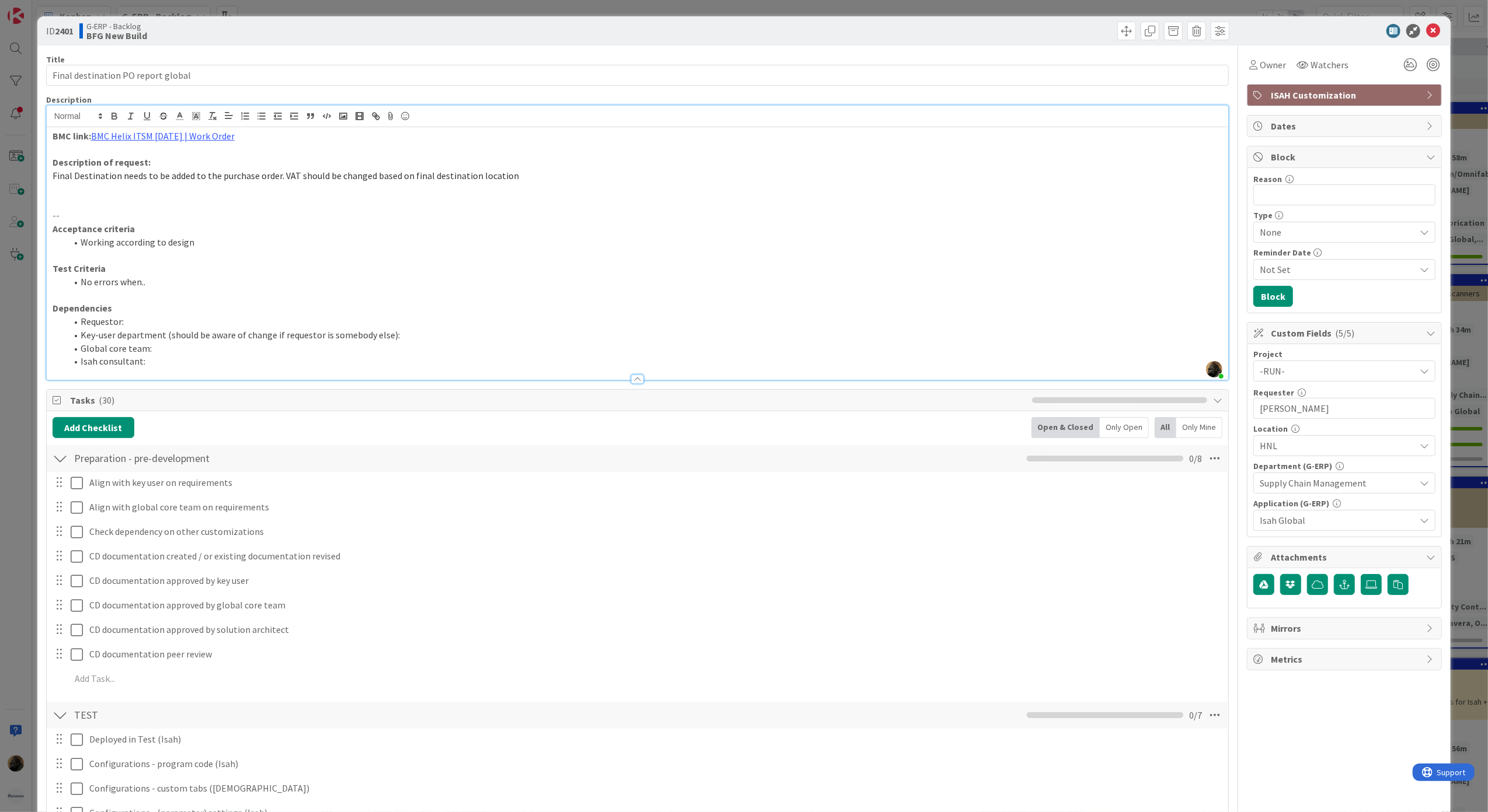
click at [57, 203] on p at bounding box center [638, 202] width 1170 height 14
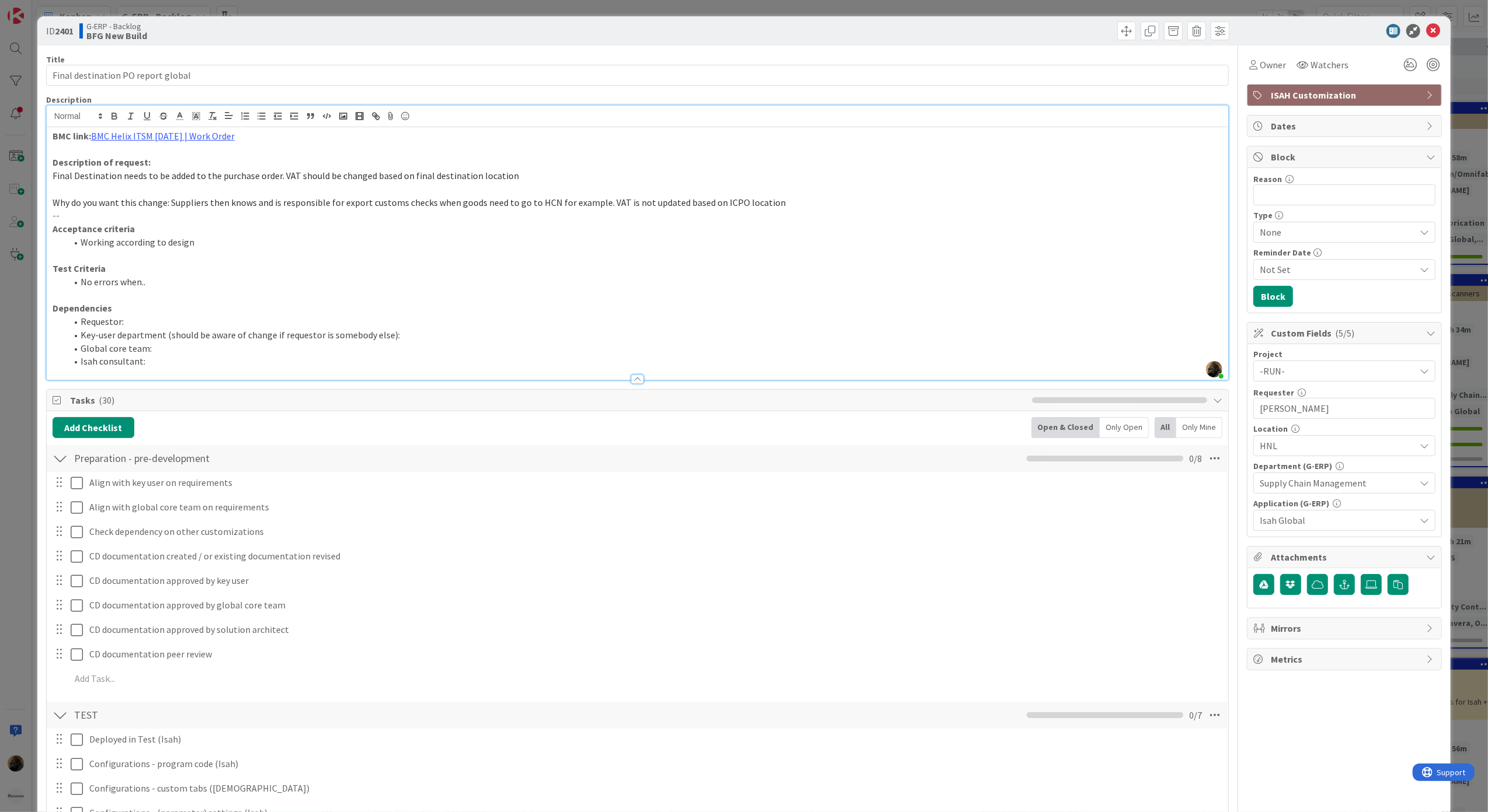
click at [372, 322] on li "Requestor:" at bounding box center [644, 321] width 1156 height 14
click at [1426, 34] on icon at bounding box center [1433, 31] width 14 height 14
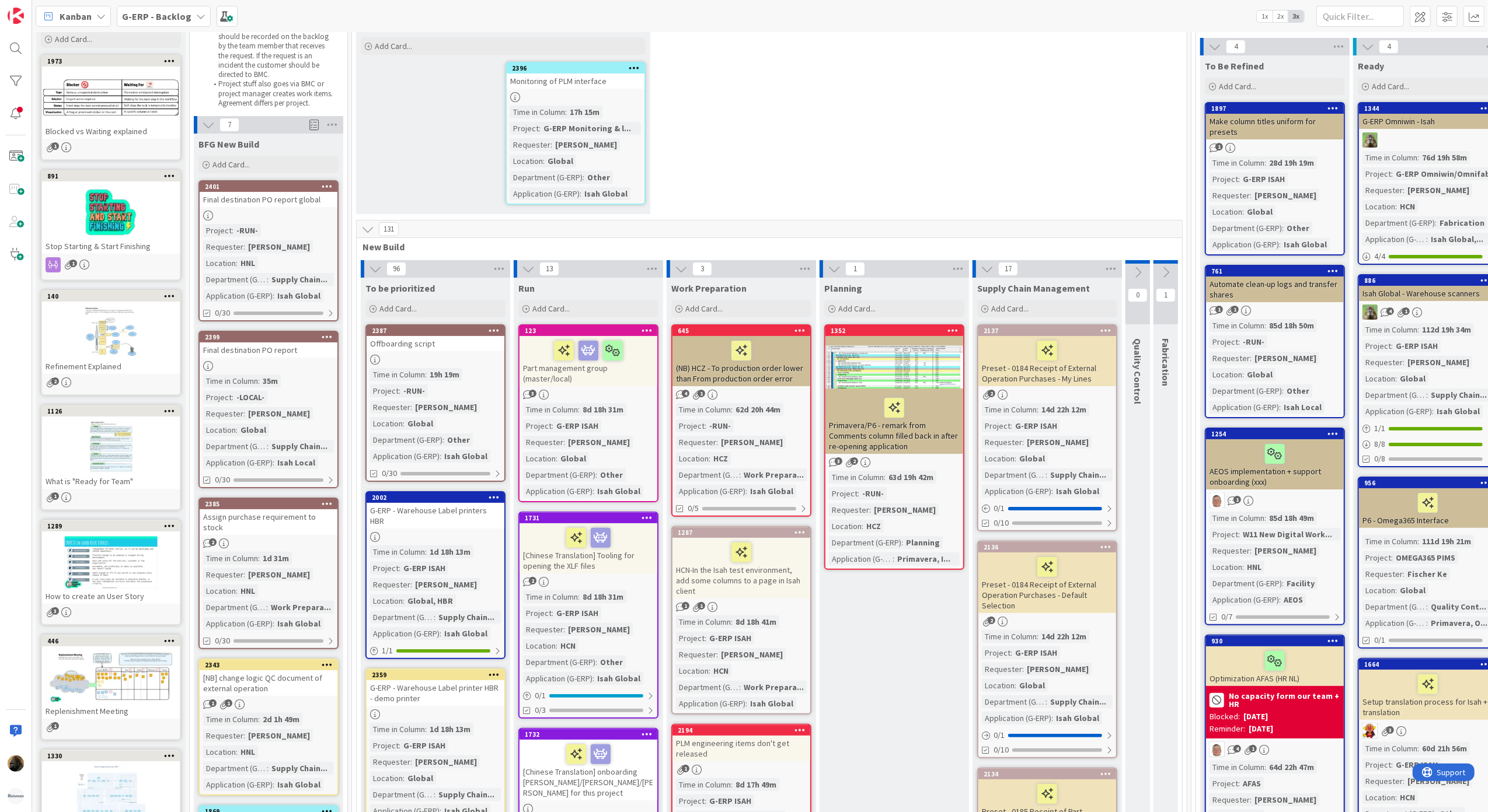
click at [288, 366] on div at bounding box center [269, 366] width 138 height 10
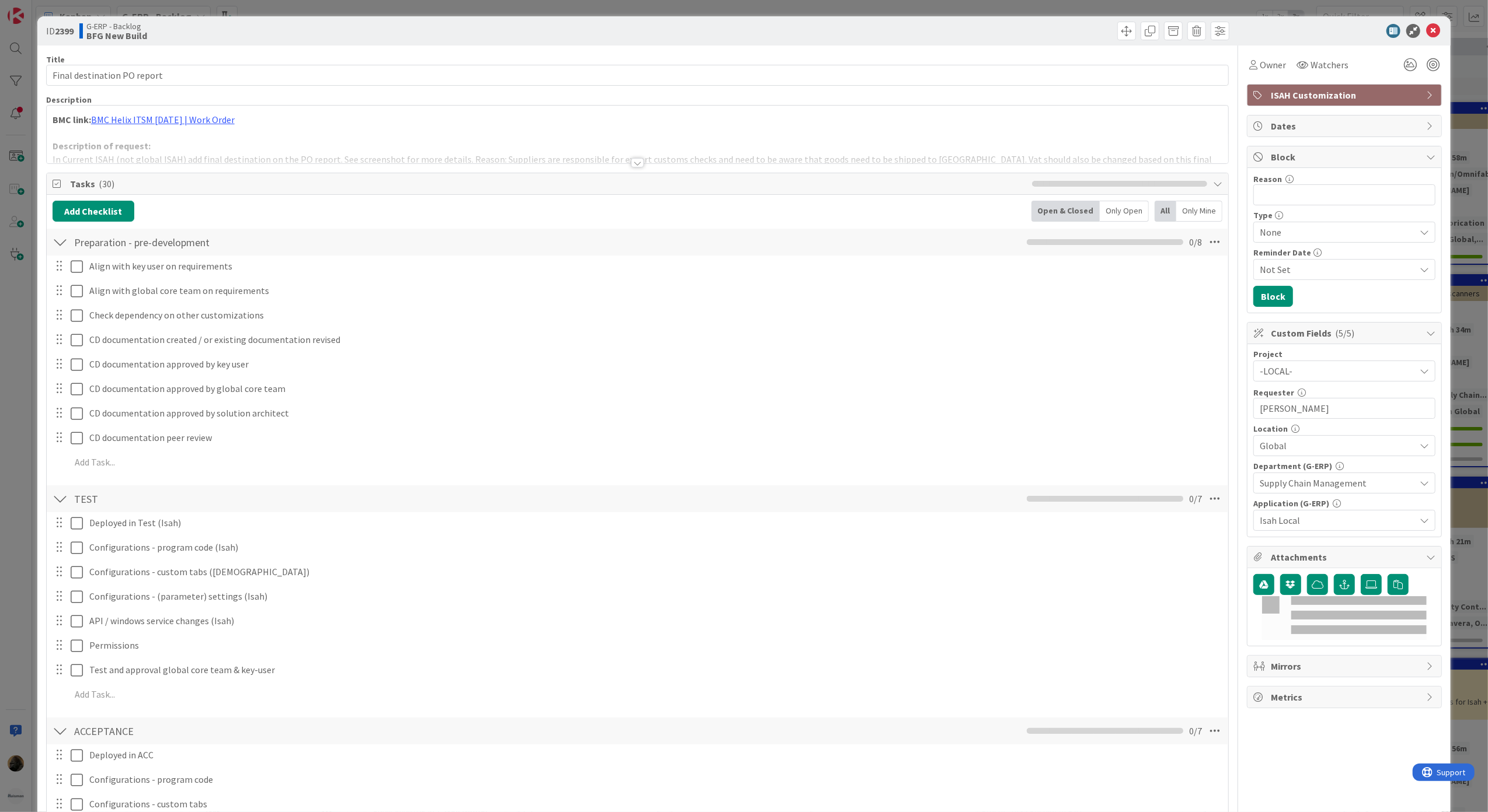
click at [233, 63] on div "Title 27 / 128" at bounding box center [638, 59] width 1183 height 10
click at [221, 77] on input "Final destination PO report" at bounding box center [638, 75] width 1183 height 21
type input "Final destination PO report local"
click at [1289, 741] on div "Owner Watchers ISAH Customization Dates Block Reason 0 / 256 Type None Reminder…" at bounding box center [1344, 793] width 195 height 1495
click at [1426, 29] on icon at bounding box center [1433, 31] width 14 height 14
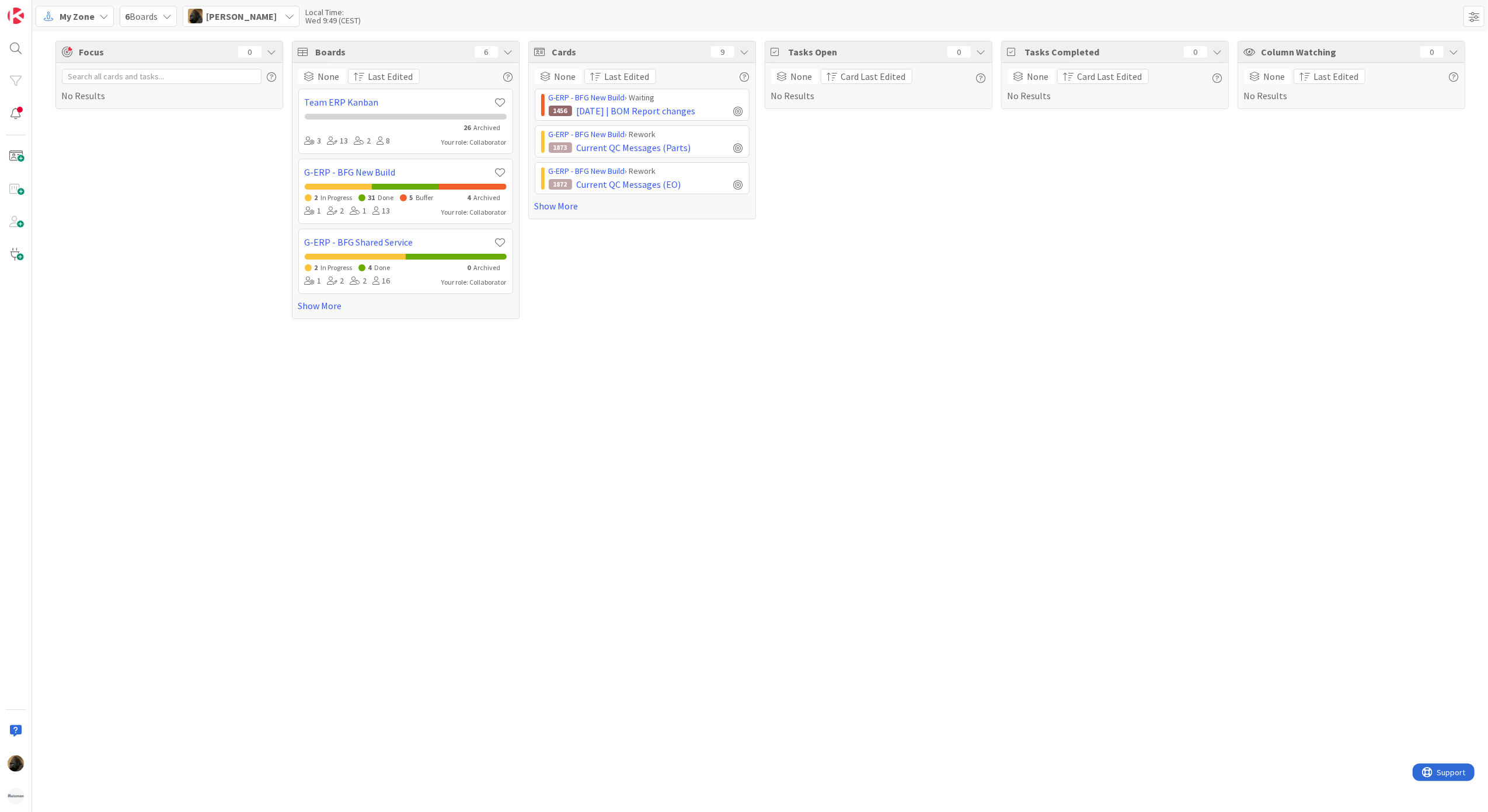
click at [92, 14] on span "My Zone" at bounding box center [77, 16] width 35 height 14
click at [83, 100] on span "Kanban" at bounding box center [103, 101] width 84 height 17
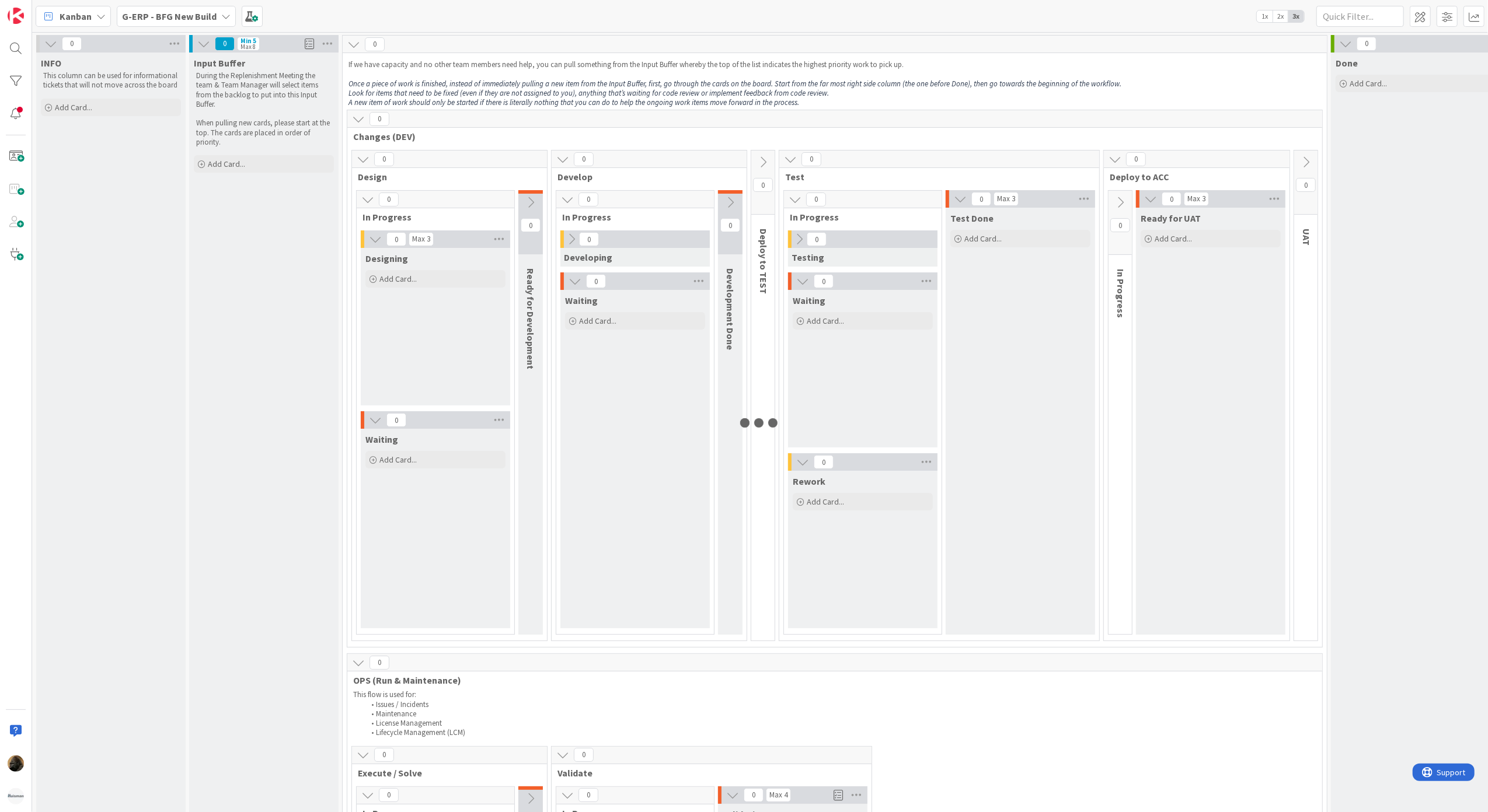
click at [166, 15] on b "G-ERP - BFG New Build" at bounding box center [169, 16] width 95 height 12
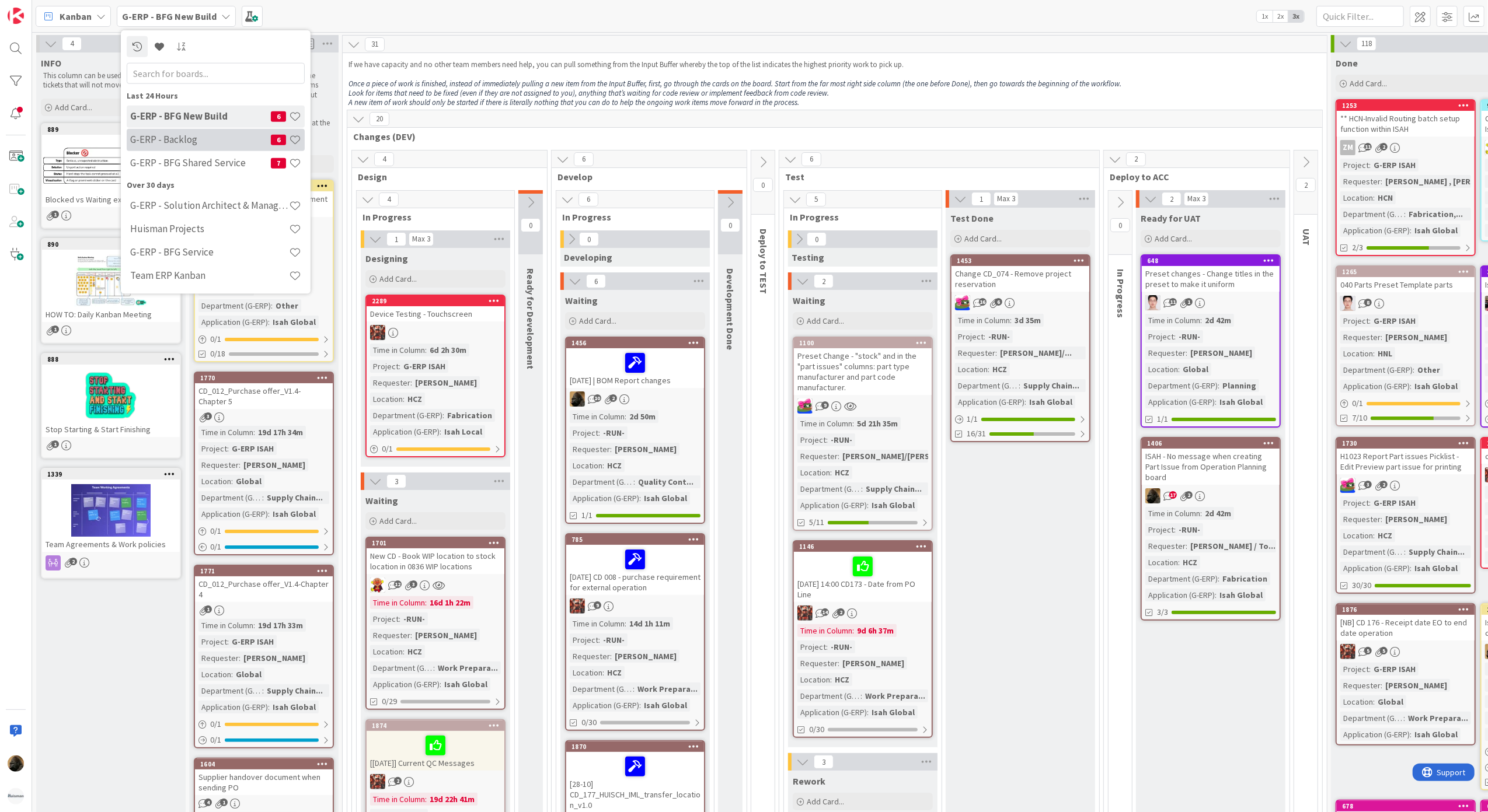
click at [202, 132] on div "G-ERP - Backlog 6" at bounding box center [216, 139] width 178 height 22
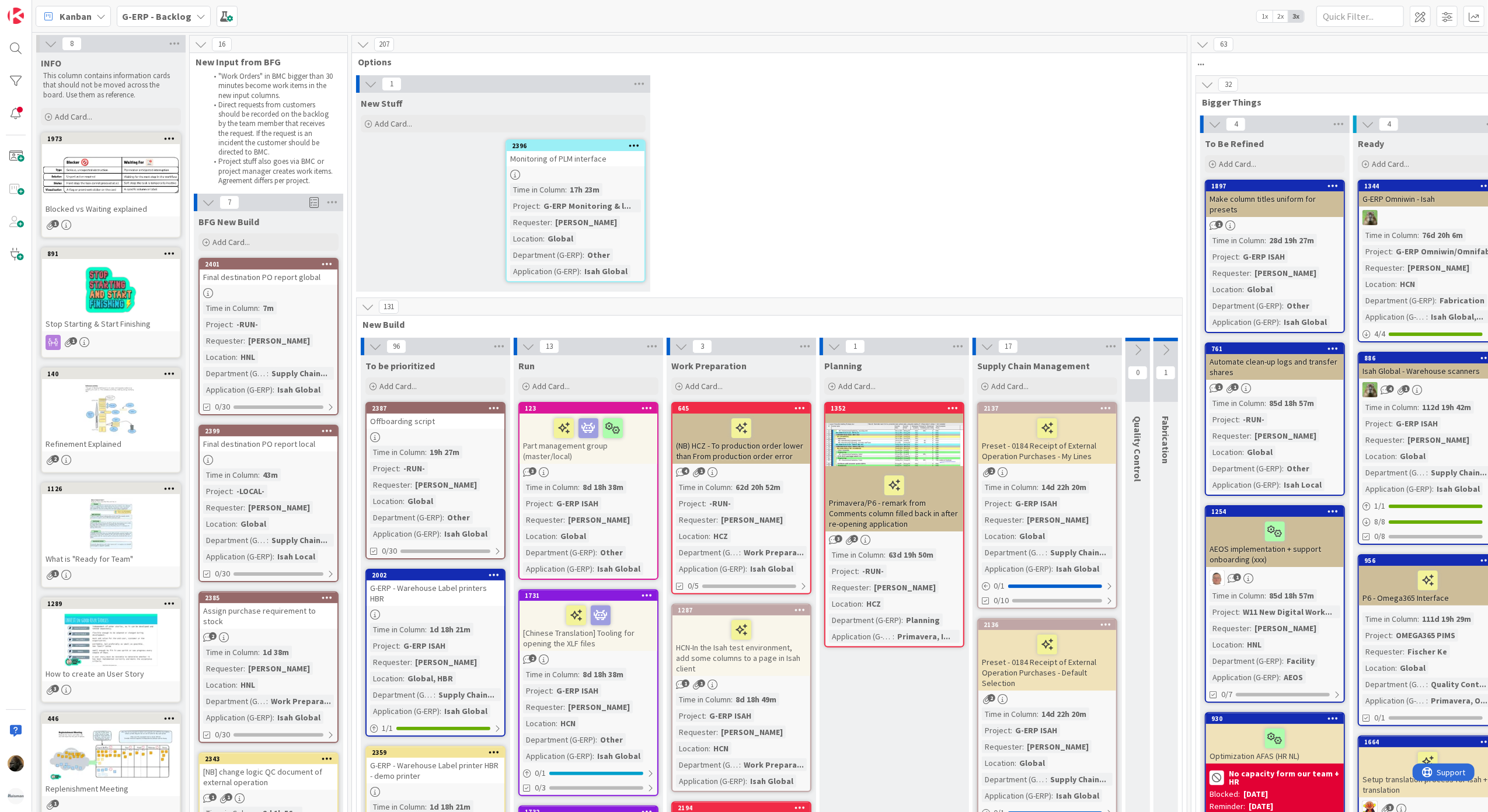
click at [314, 279] on div "Final destination PO report global" at bounding box center [269, 278] width 138 height 15
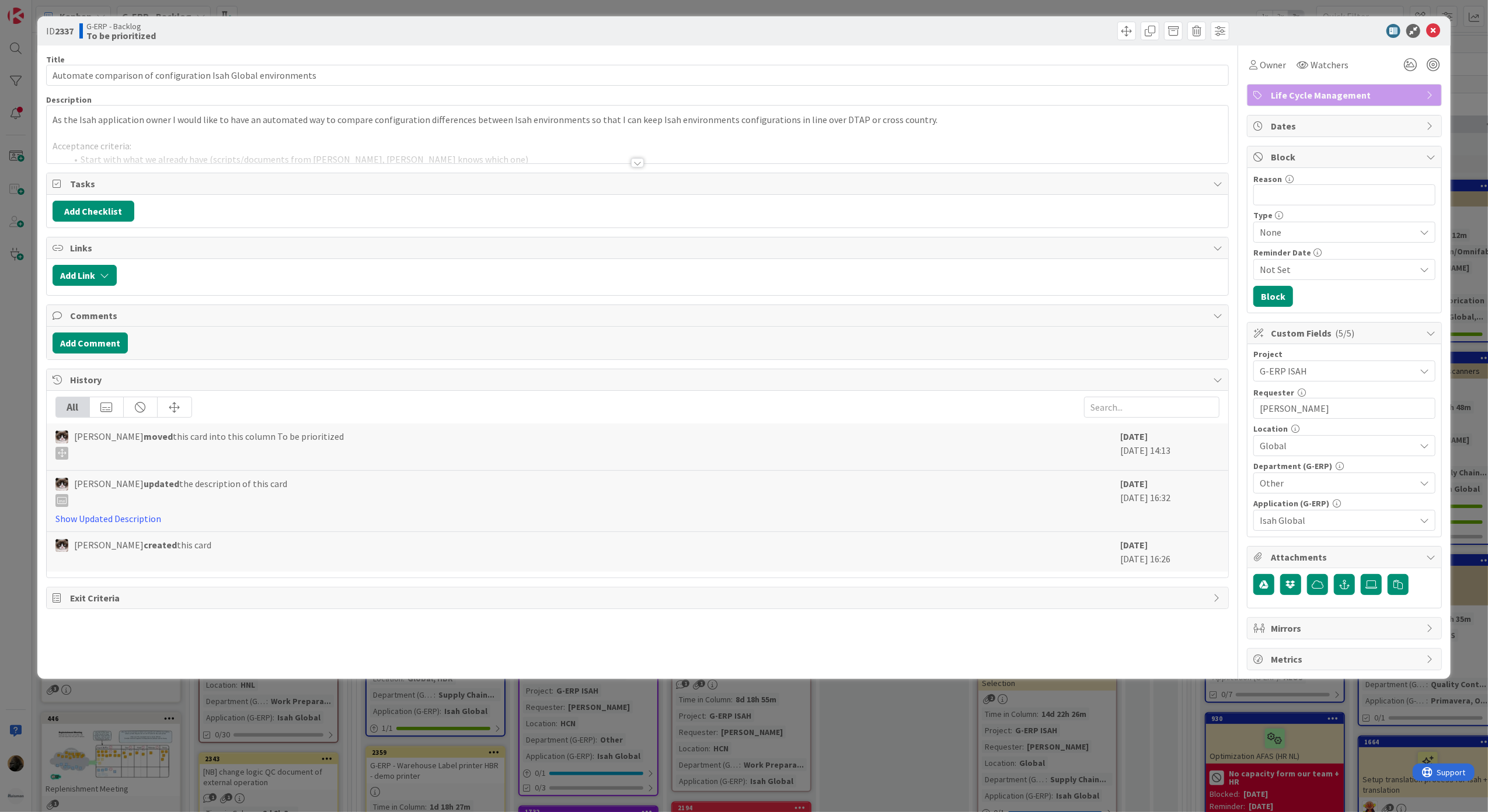
click at [633, 162] on div at bounding box center [638, 163] width 13 height 9
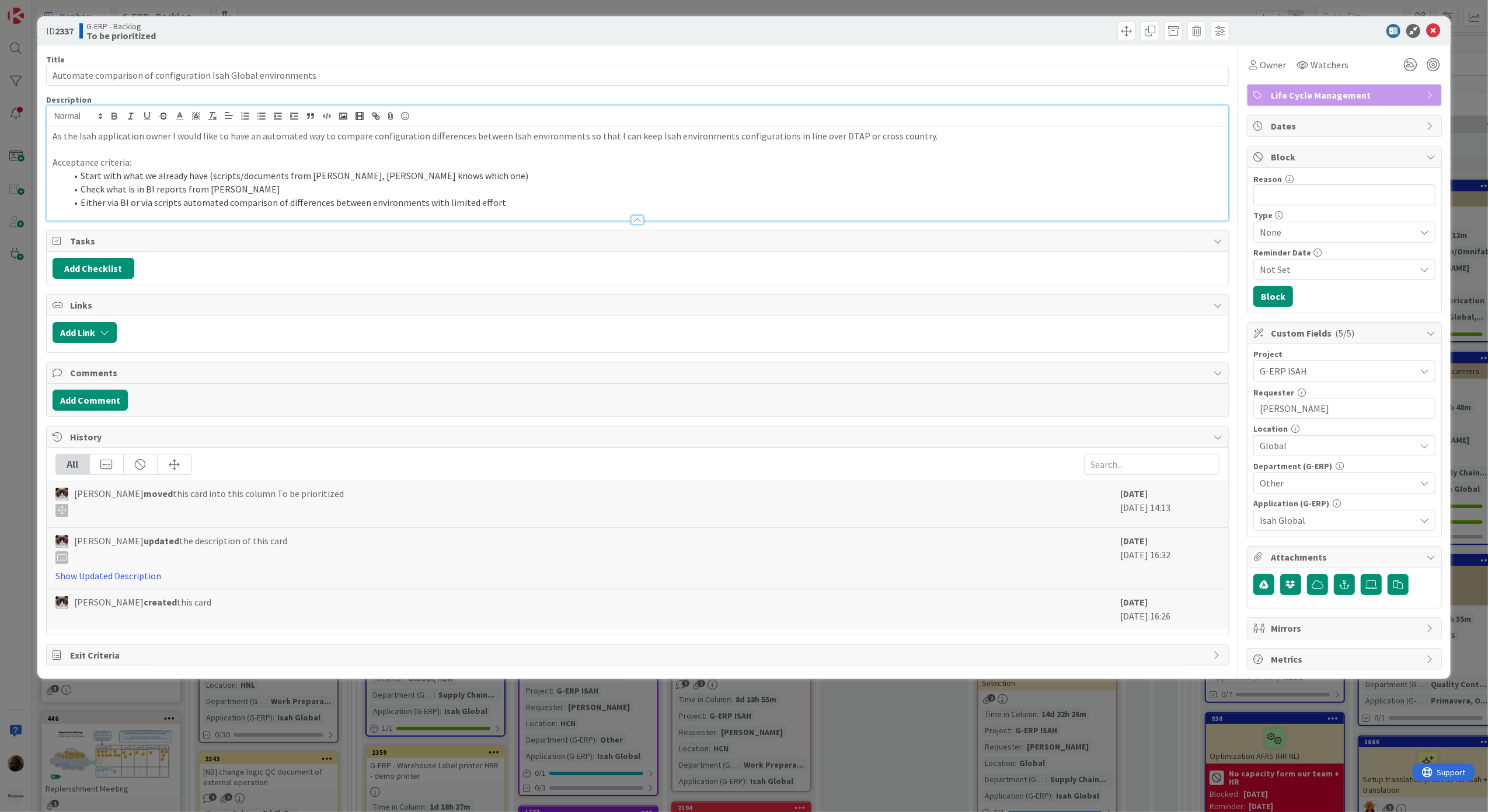
click at [480, 164] on p "Acceptance criteria:" at bounding box center [638, 162] width 1170 height 14
click at [470, 154] on p at bounding box center [638, 149] width 1170 height 14
click at [515, 728] on div "ID 2337 G-ERP - Backlog To be prioritized Title 61 / 128 Automate comparison of…" at bounding box center [744, 406] width 1488 height 812
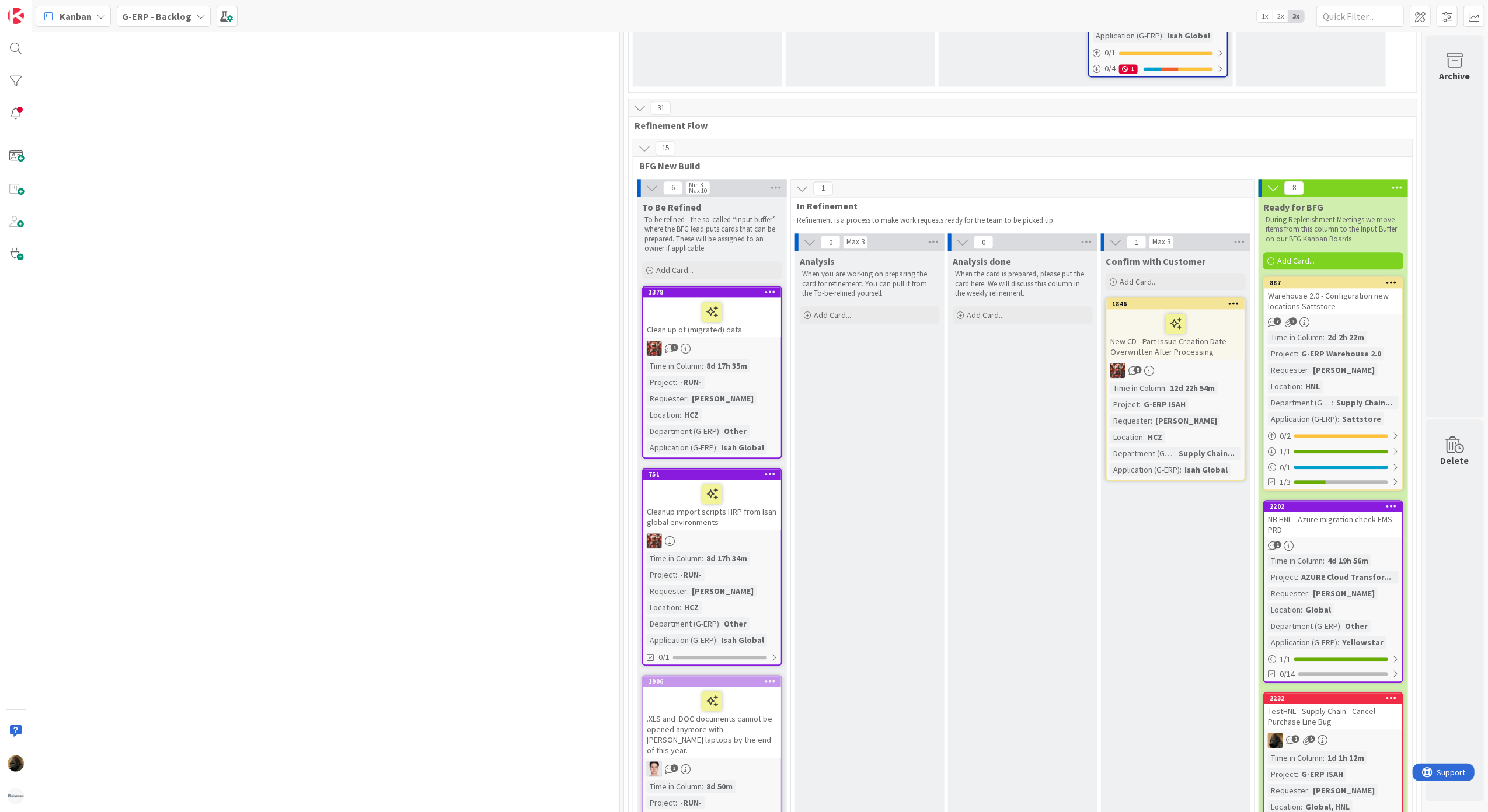
scroll to position [2567, 582]
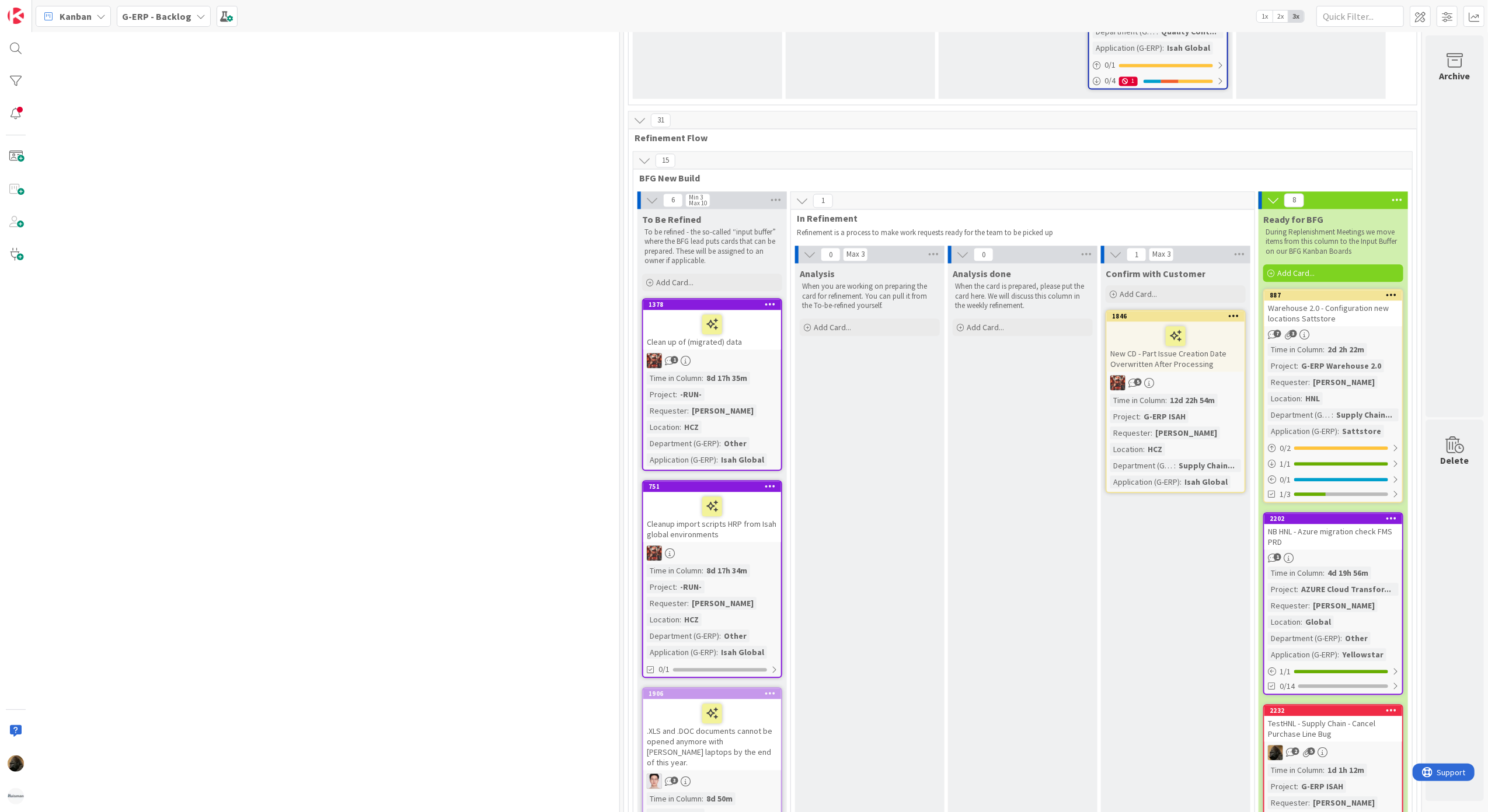
click at [1382, 265] on div "Add Card..." at bounding box center [1333, 273] width 140 height 17
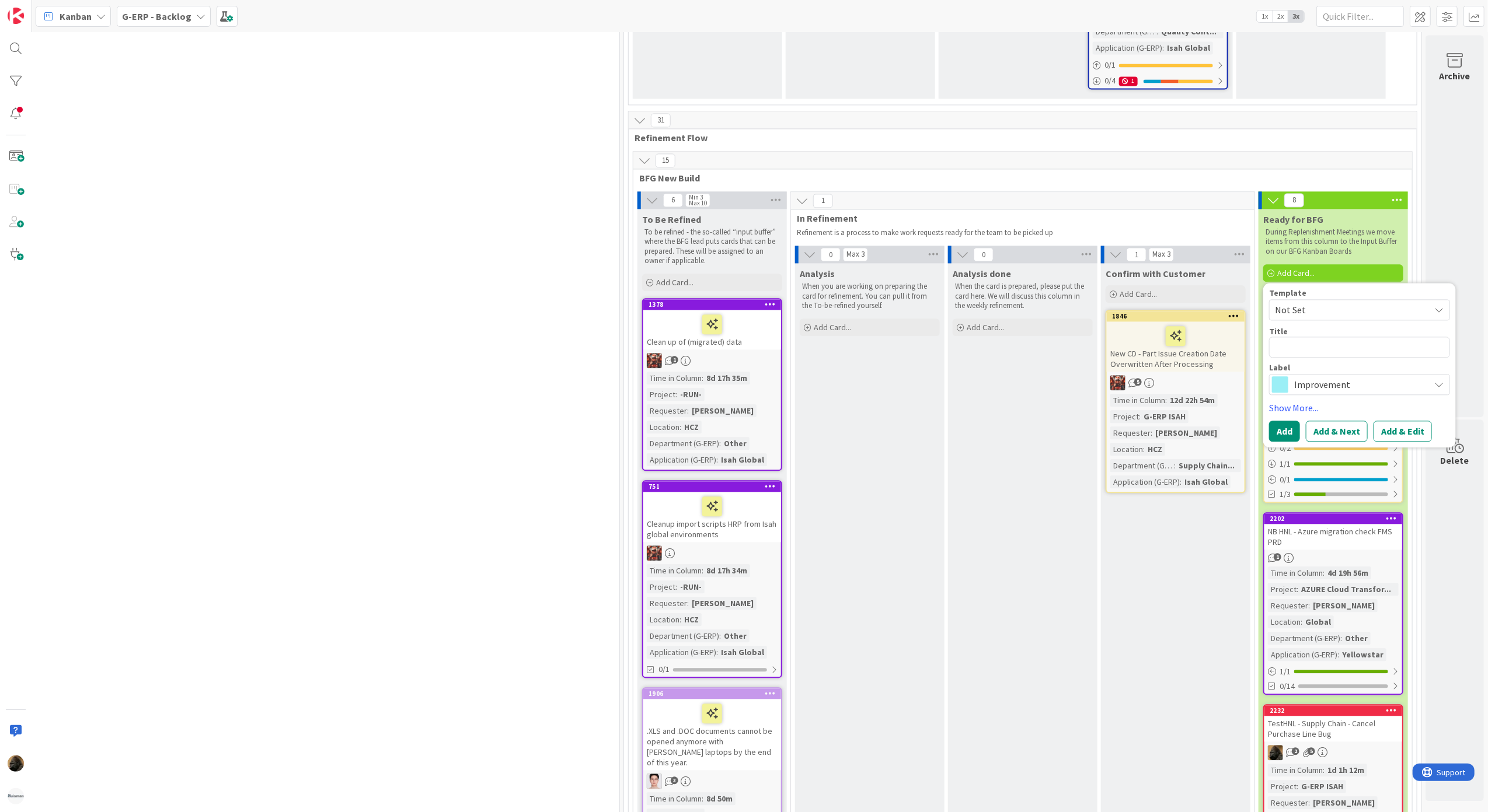
click at [1321, 302] on span "Not Set" at bounding box center [1348, 310] width 146 height 15
click at [1303, 283] on div "Template Not Set Not Set BFG SS - Standard Template Isah Change - template Isah…" at bounding box center [1359, 366] width 193 height 165
click at [1288, 337] on textarea at bounding box center [1359, 348] width 181 height 22
click at [1317, 337] on textarea at bounding box center [1359, 348] width 181 height 22
type textarea "x"
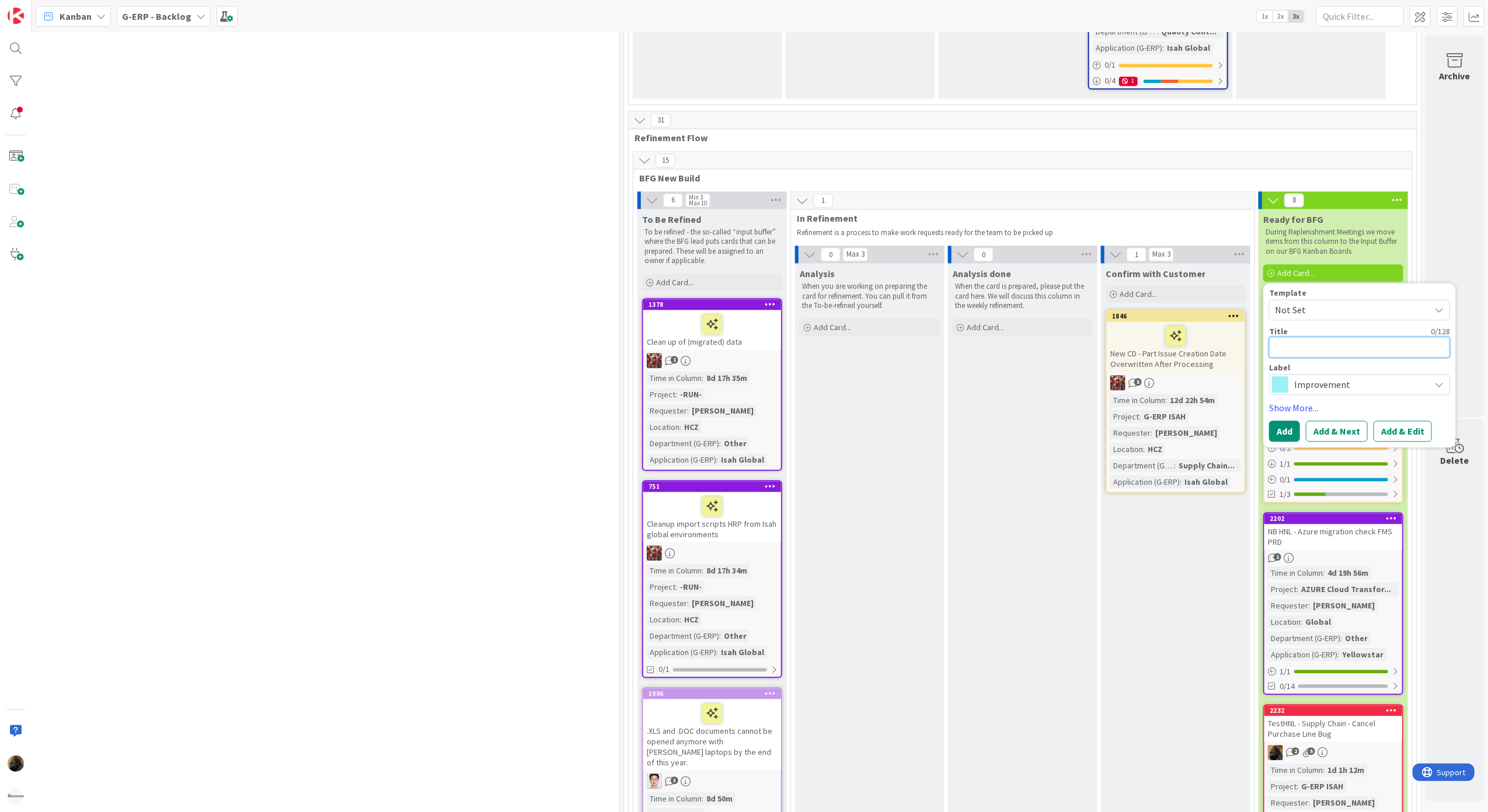
type textarea "E"
type textarea "x"
type textarea "Eq"
type textarea "x"
type textarea "Equ"
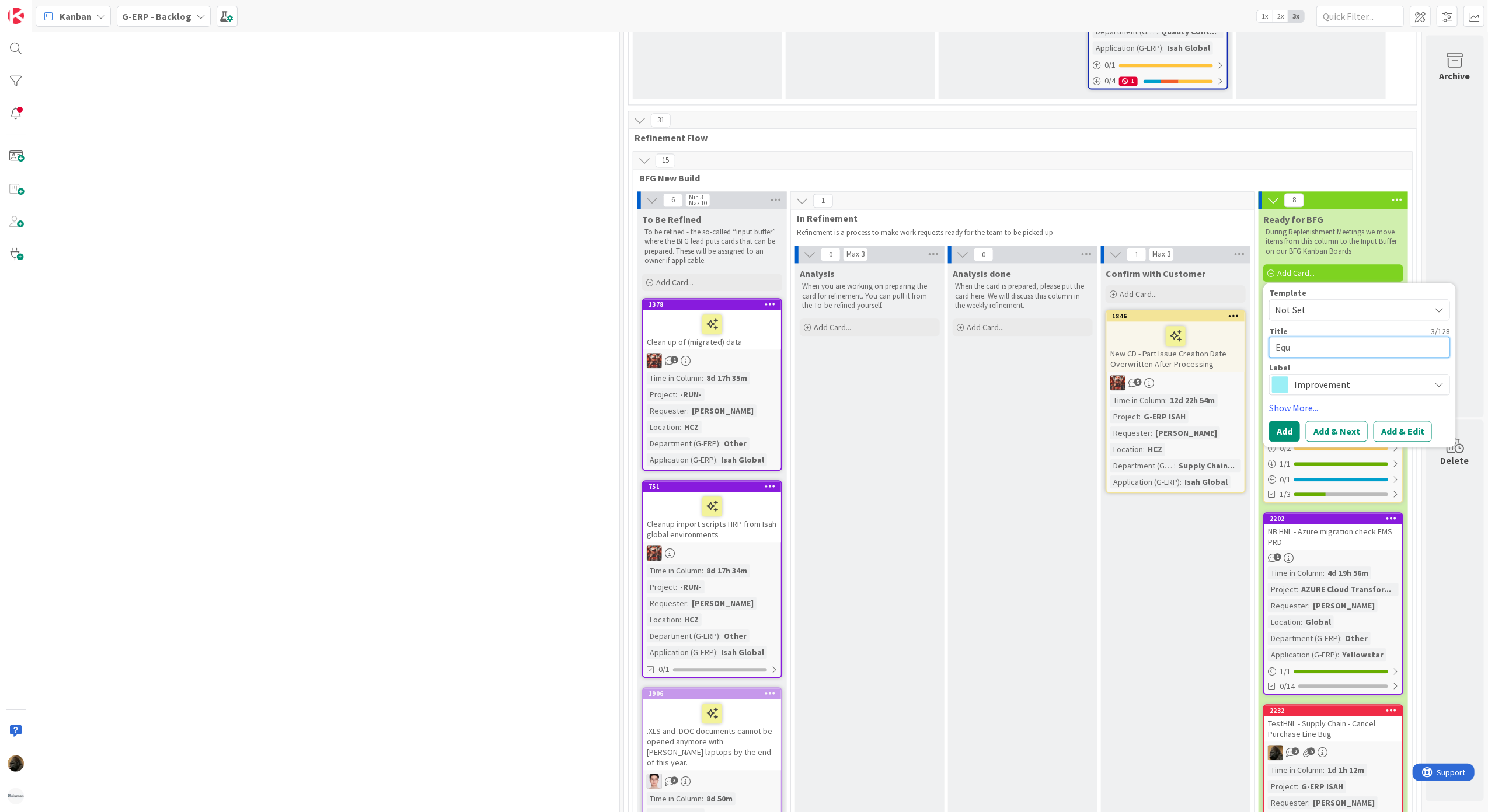
type textarea "x"
type textarea "Equa"
type textarea "x"
type textarea "Equal"
type textarea "x"
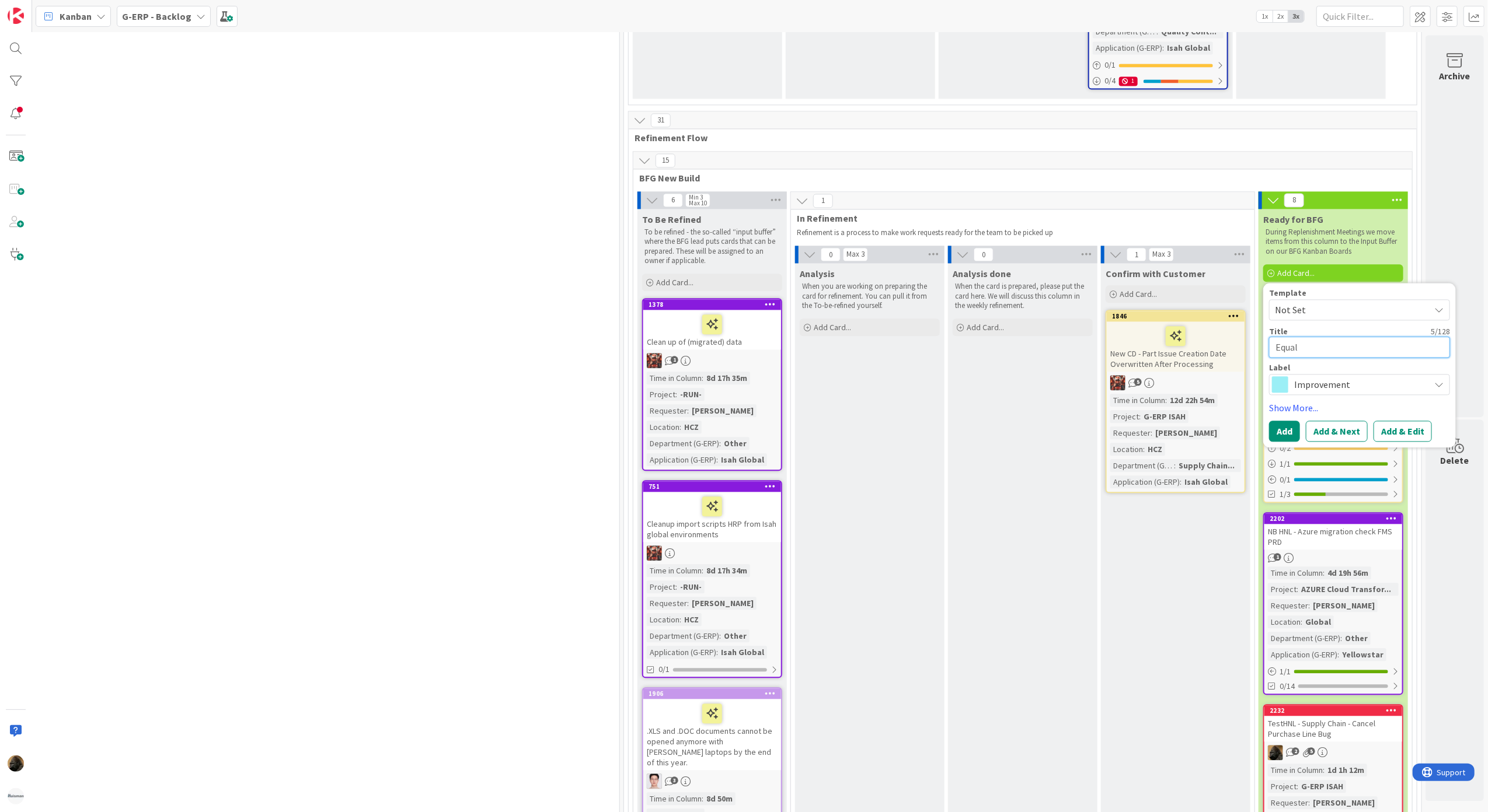
type textarea "Equali"
type textarea "x"
type textarea "Equalis"
type textarea "x"
type textarea "Equalise"
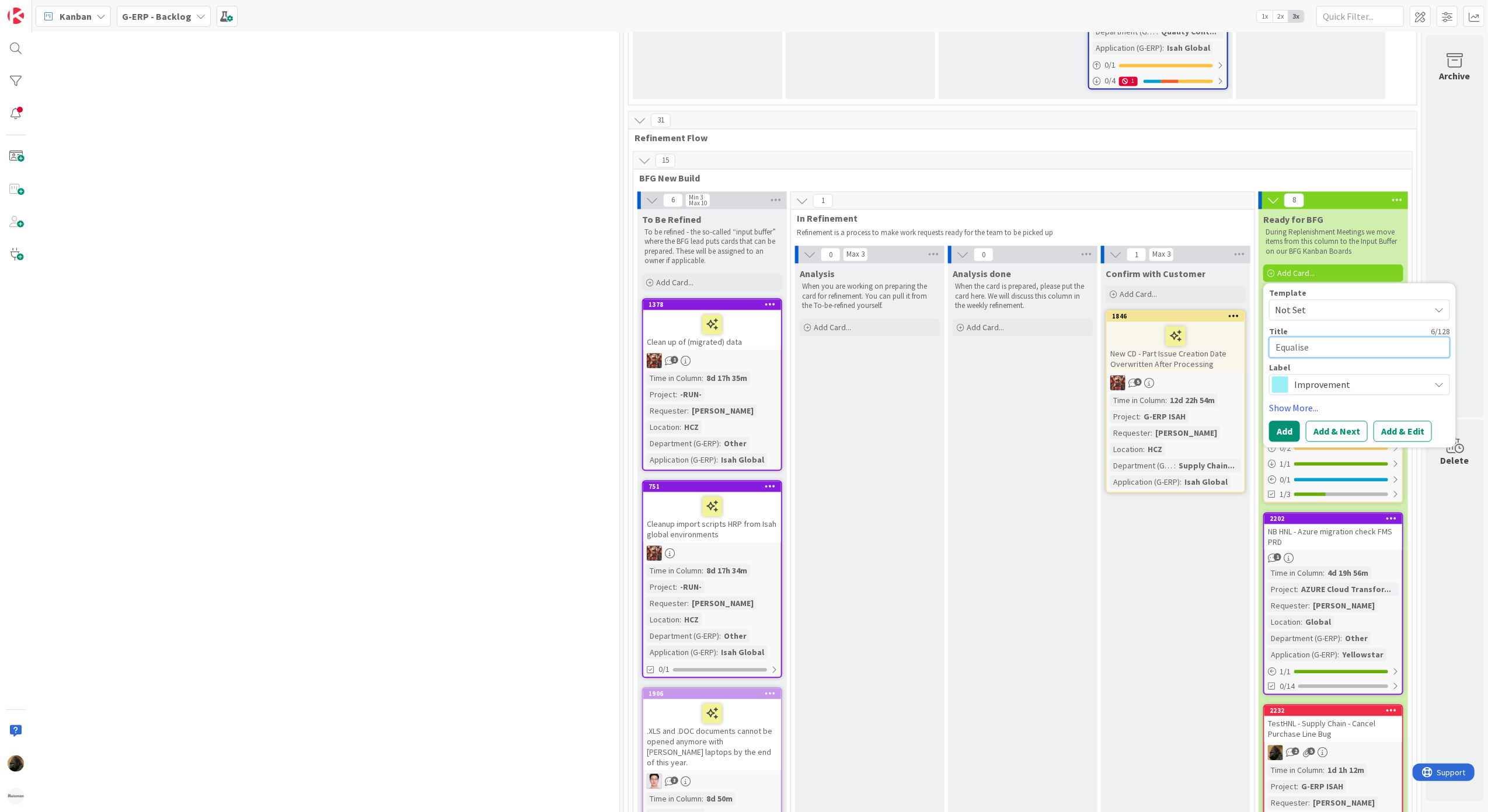
type textarea "x"
type textarea "Equalise"
type textarea "x"
type textarea "Equalise t"
type textarea "x"
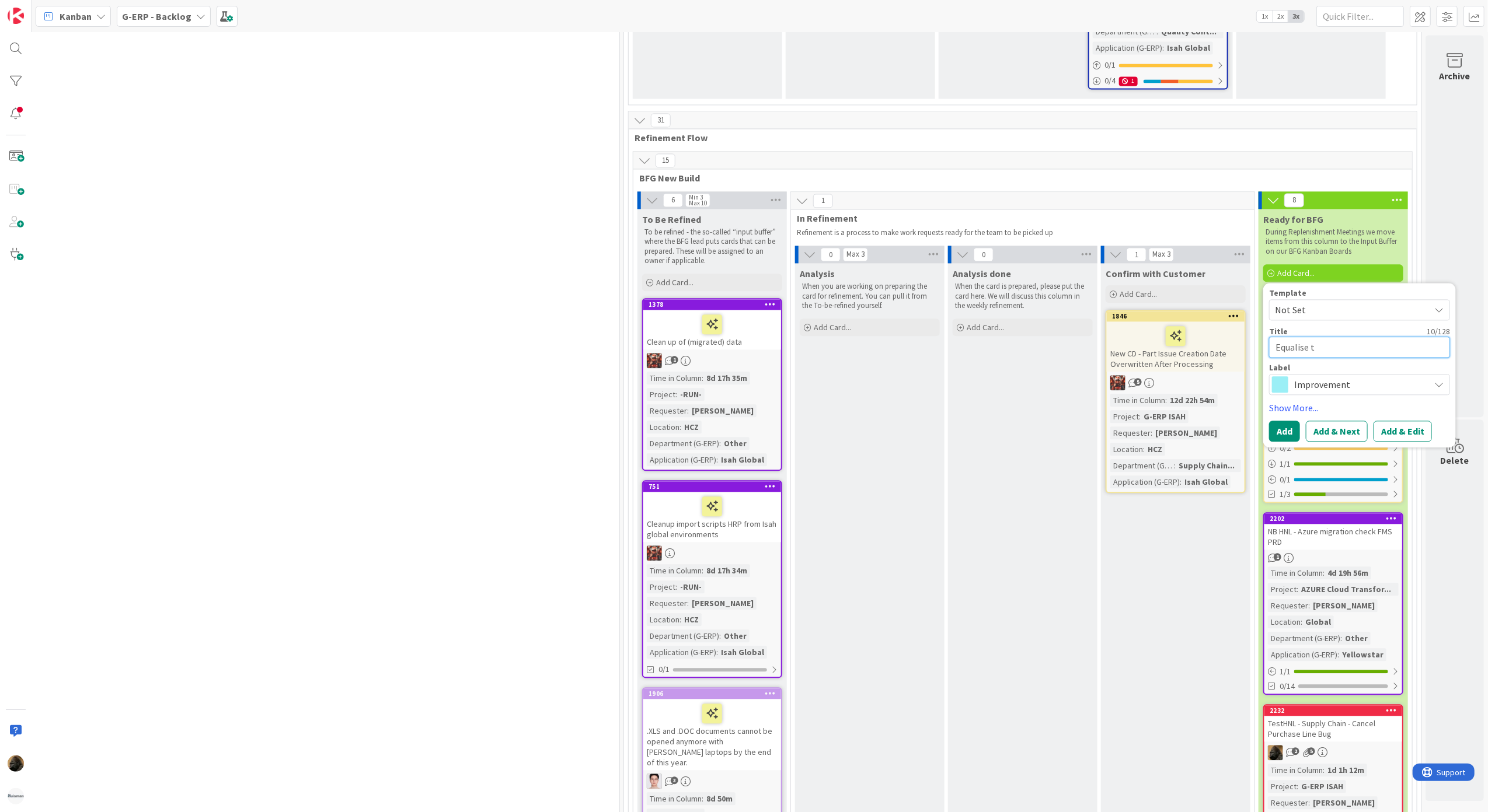
type textarea "Equalise te"
type textarea "x"
type textarea "Equalise tes"
type textarea "x"
type textarea "Equalise test"
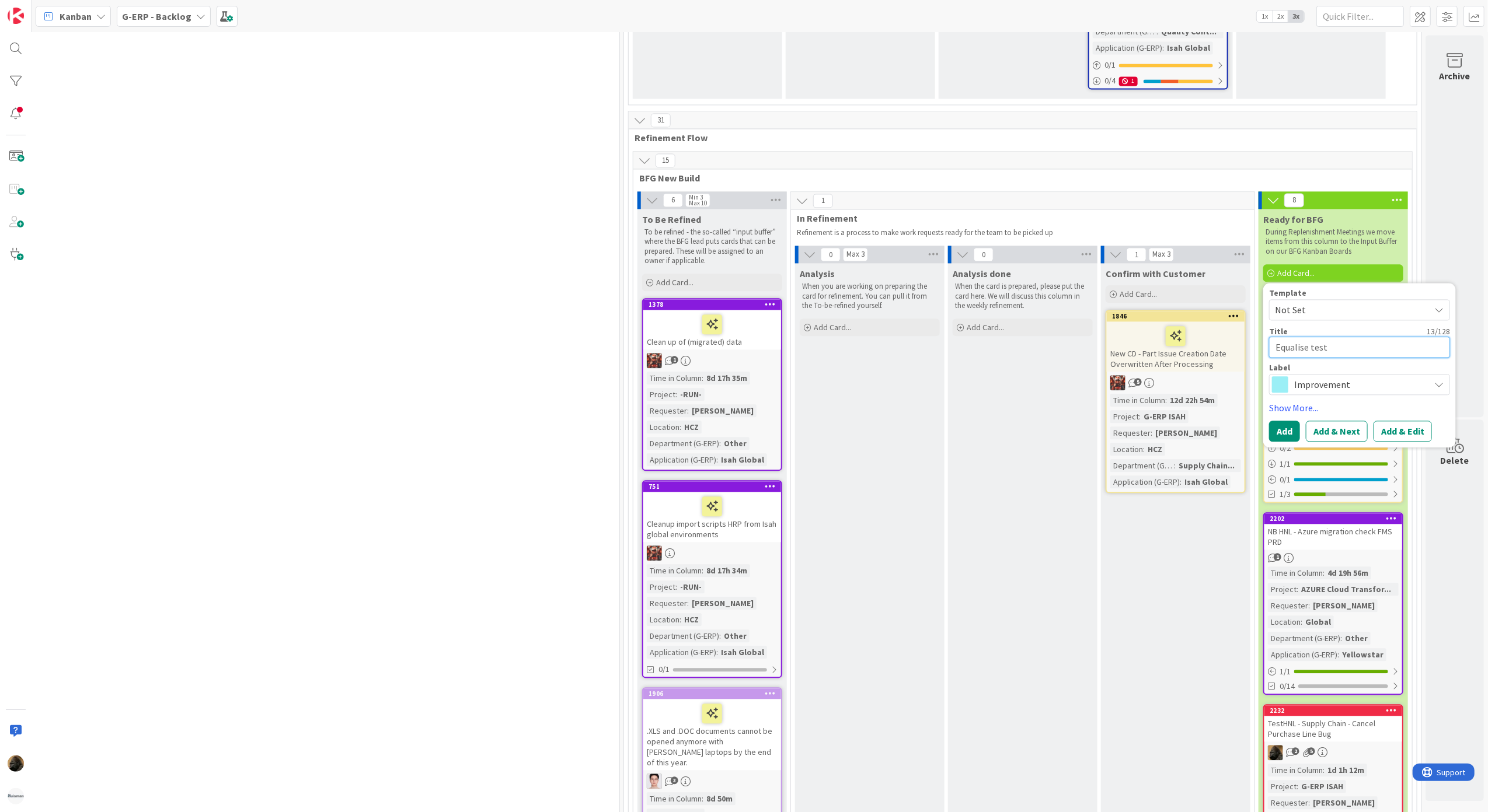
type textarea "x"
type textarea "Equalise test"
type textarea "x"
type textarea "Equalise test e"
type textarea "x"
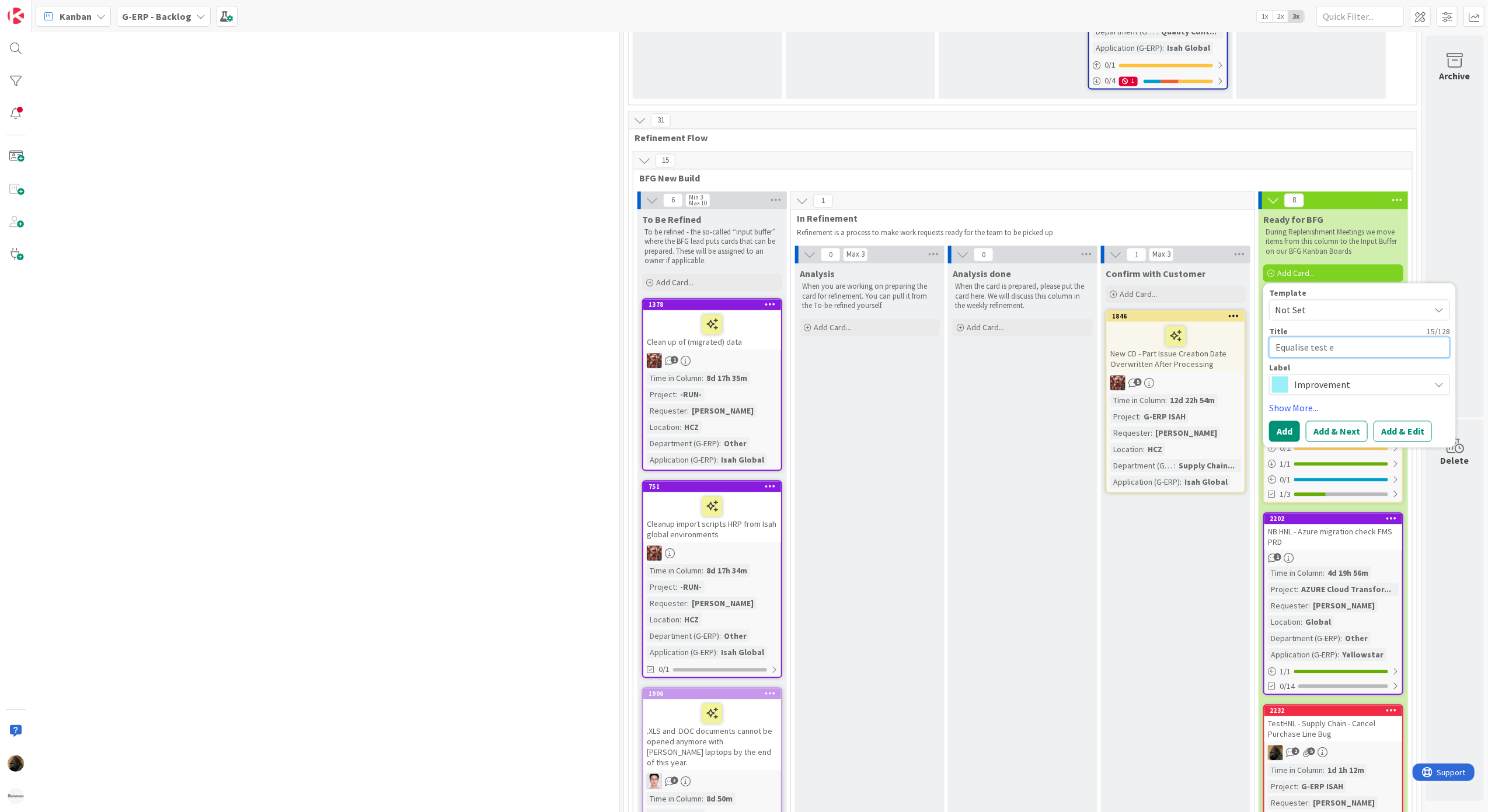
type textarea "Equalise test en"
type textarea "x"
type textarea "Equalise test env"
type textarea "x"
type textarea "Equalise test envi"
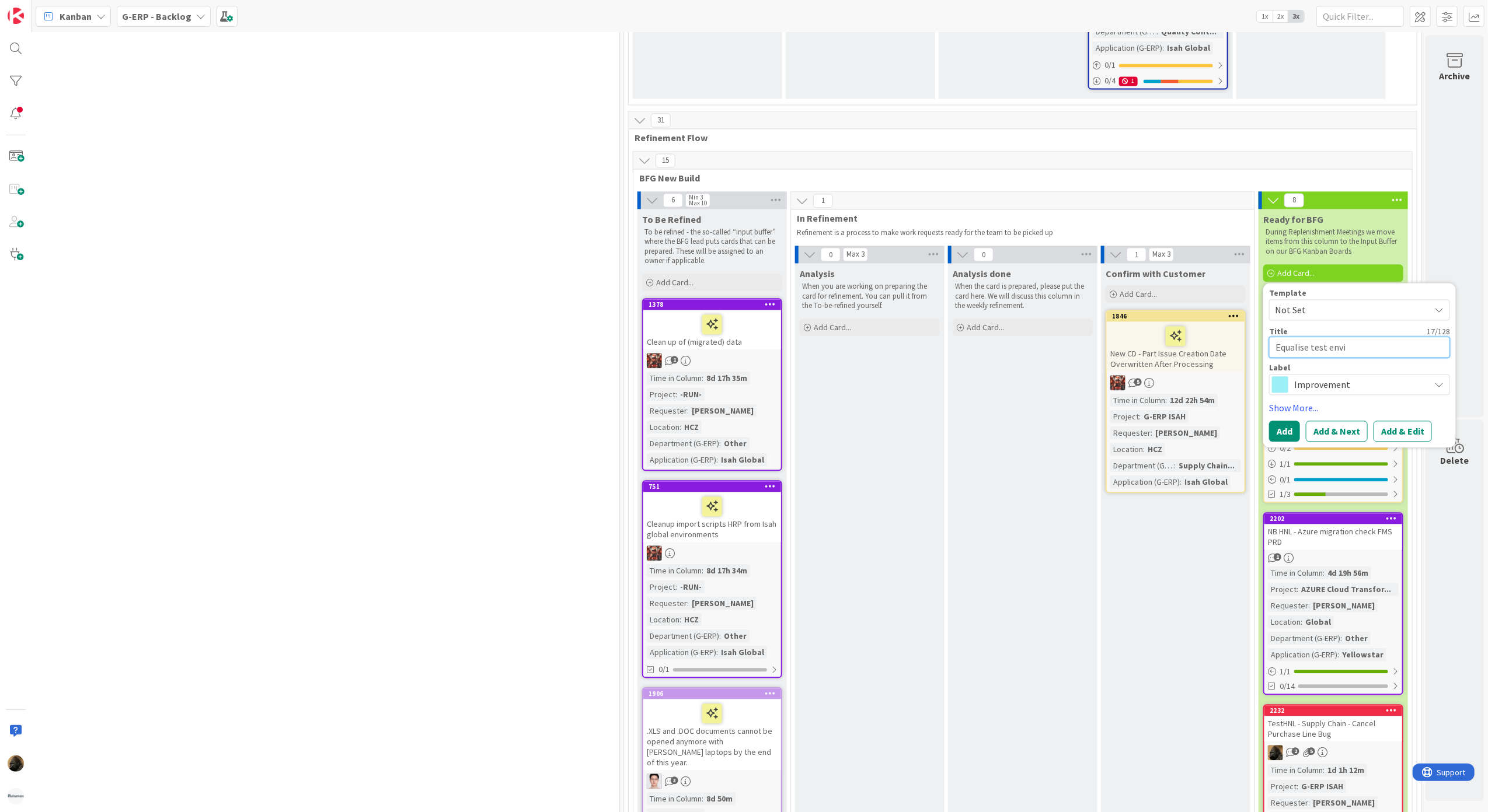
type textarea "x"
type textarea "Equalise test envir"
type textarea "x"
type textarea "Equalise test enviro"
type textarea "x"
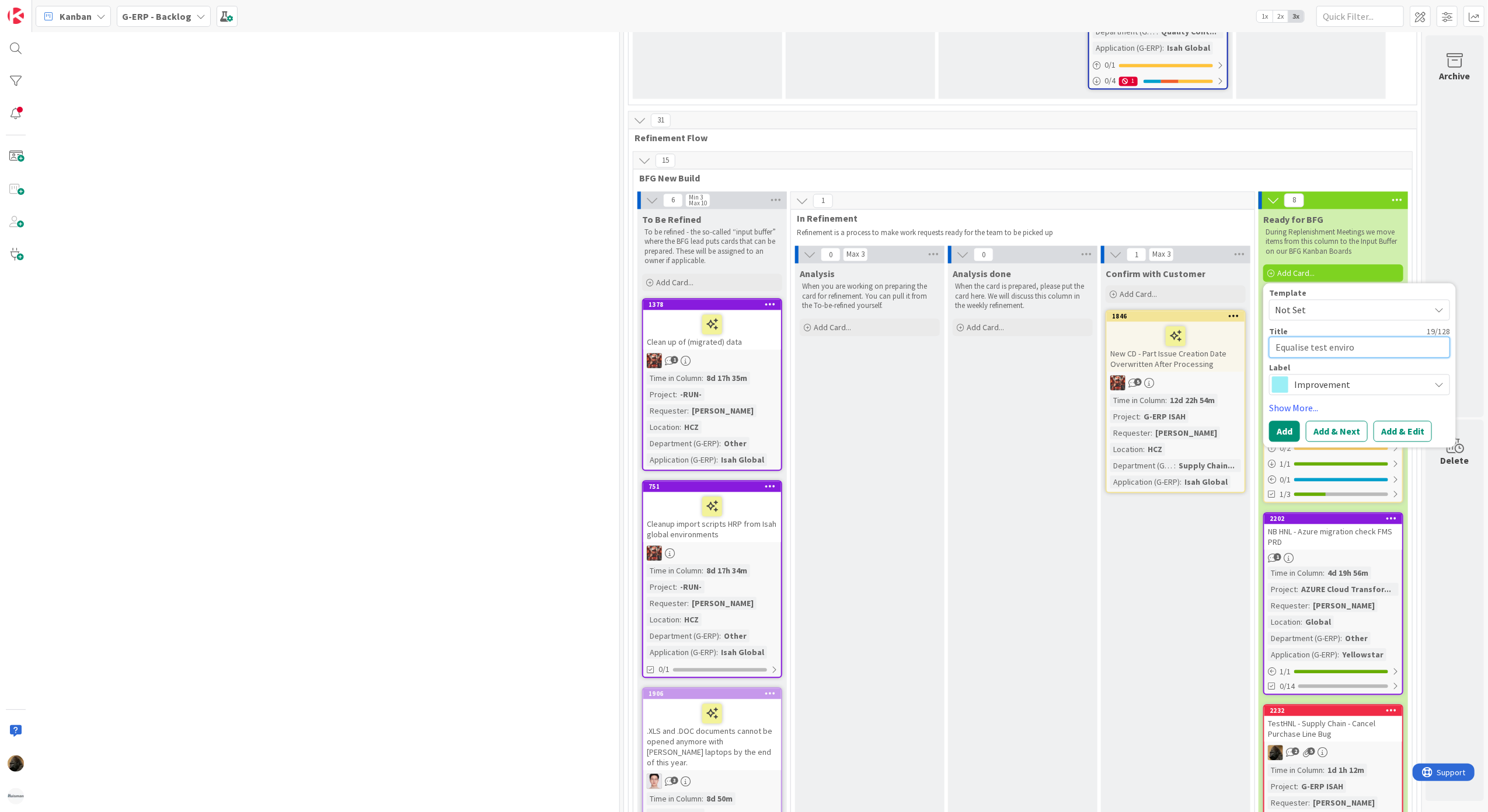
type textarea "Equalise test environ"
type textarea "x"
type textarea "Equalise test environm"
type textarea "x"
type textarea "Equalise test environme"
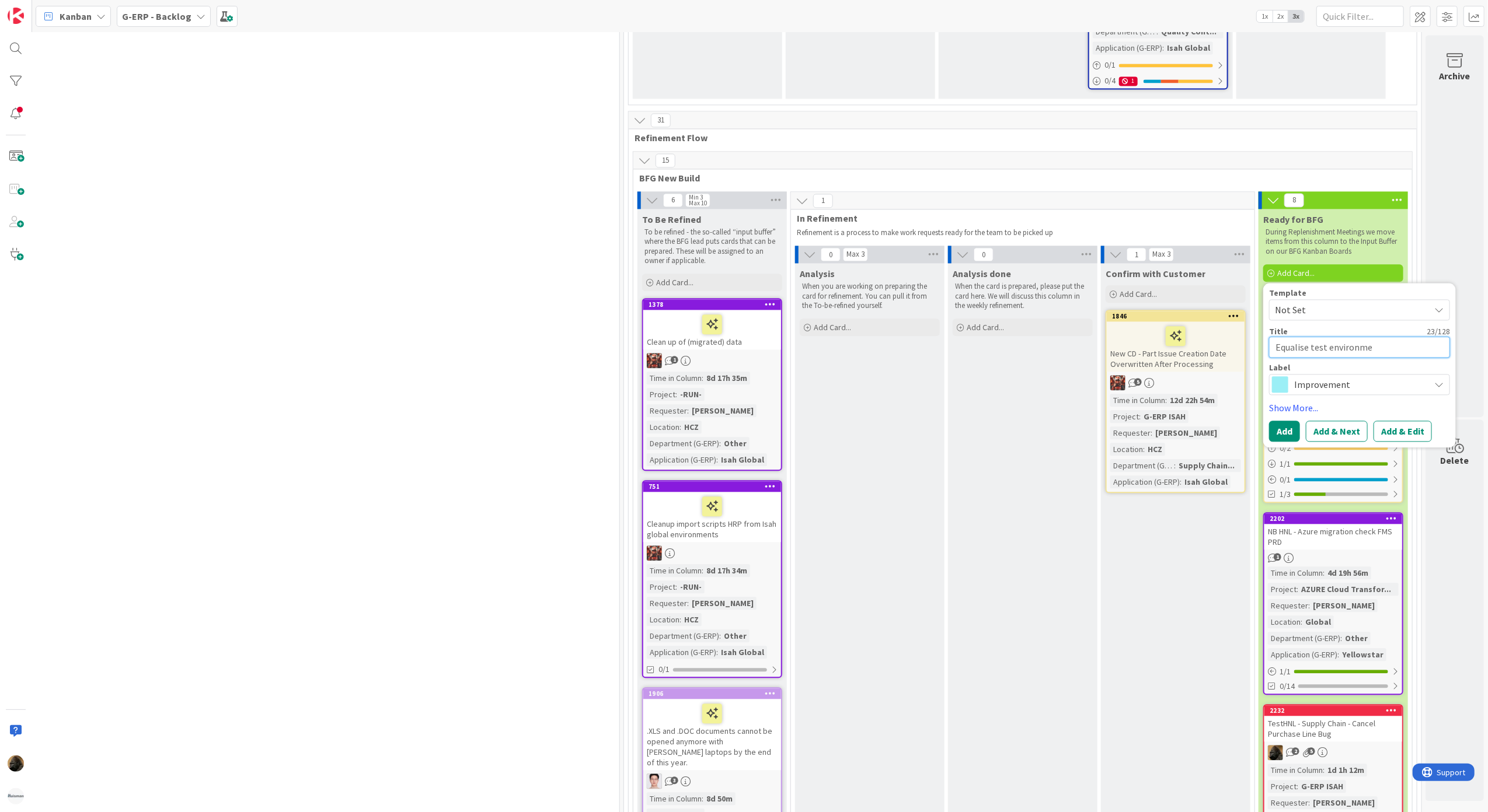
type textarea "x"
type textarea "Equalise test environmen"
type textarea "x"
type textarea "Equalise test environment"
type textarea "x"
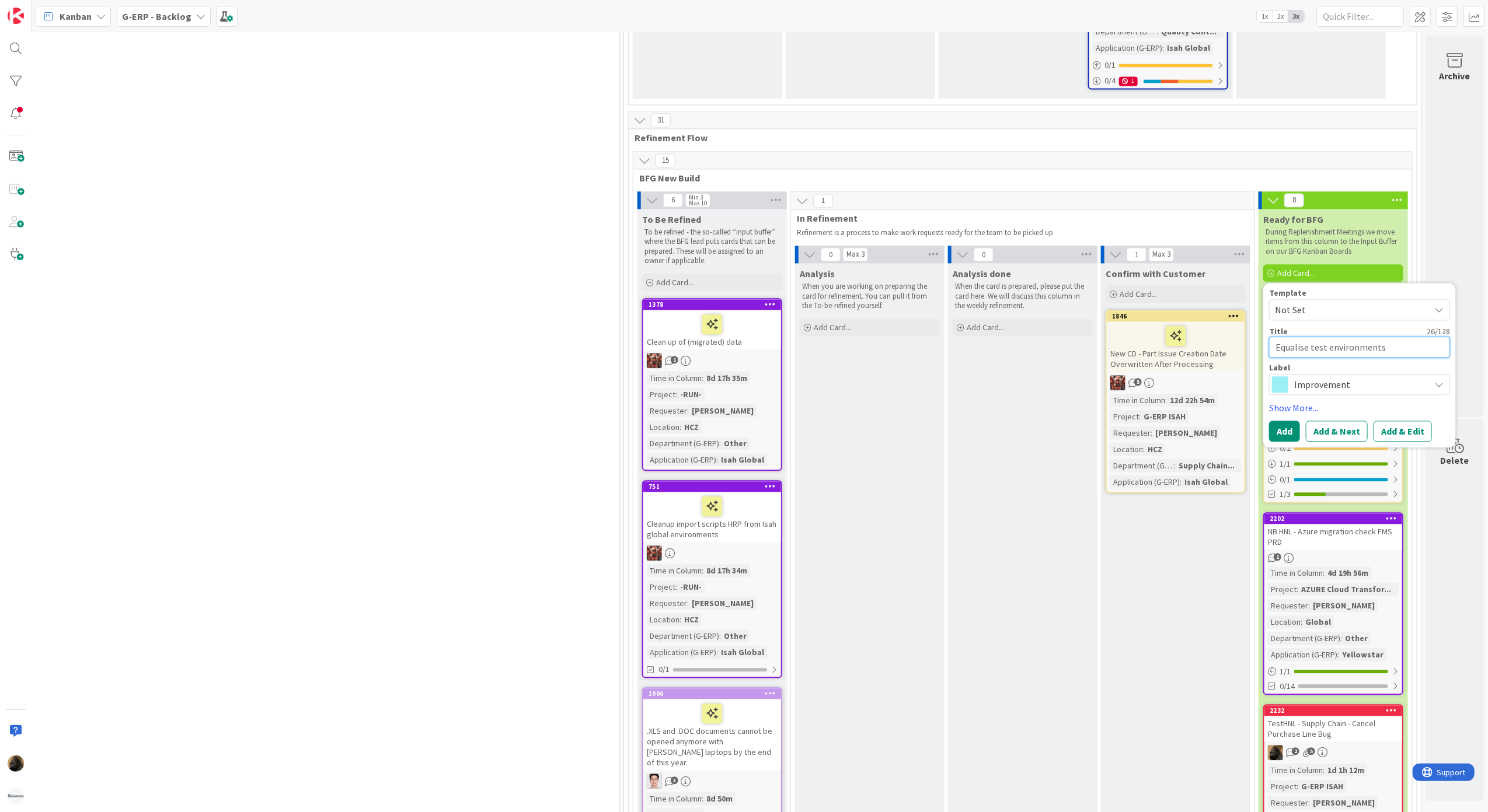
type textarea "Equalise test environments"
click at [1332, 364] on div "Label Improvement" at bounding box center [1359, 379] width 181 height 32
click at [1331, 377] on span "Improvement" at bounding box center [1359, 384] width 129 height 16
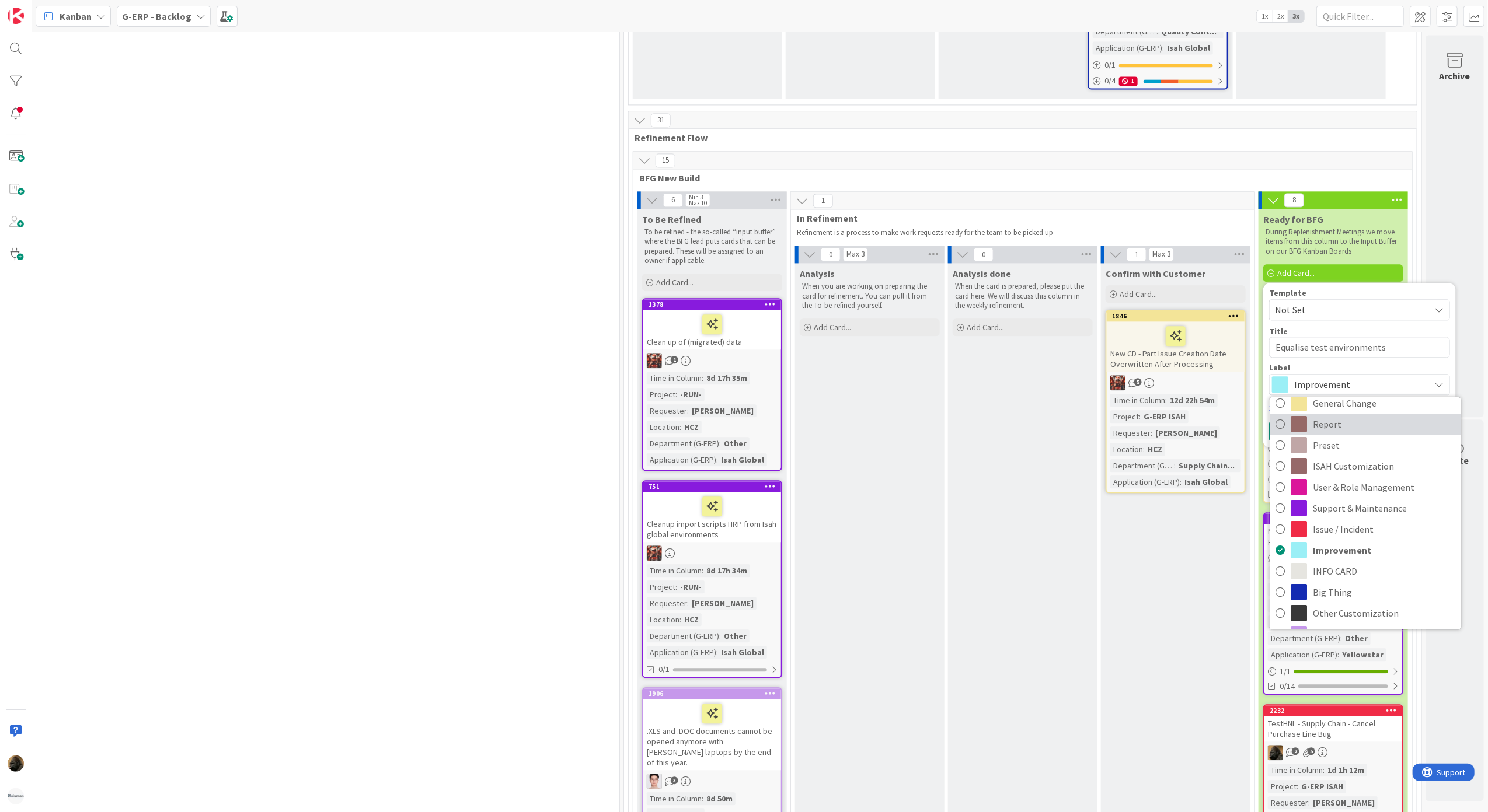
scroll to position [63, 0]
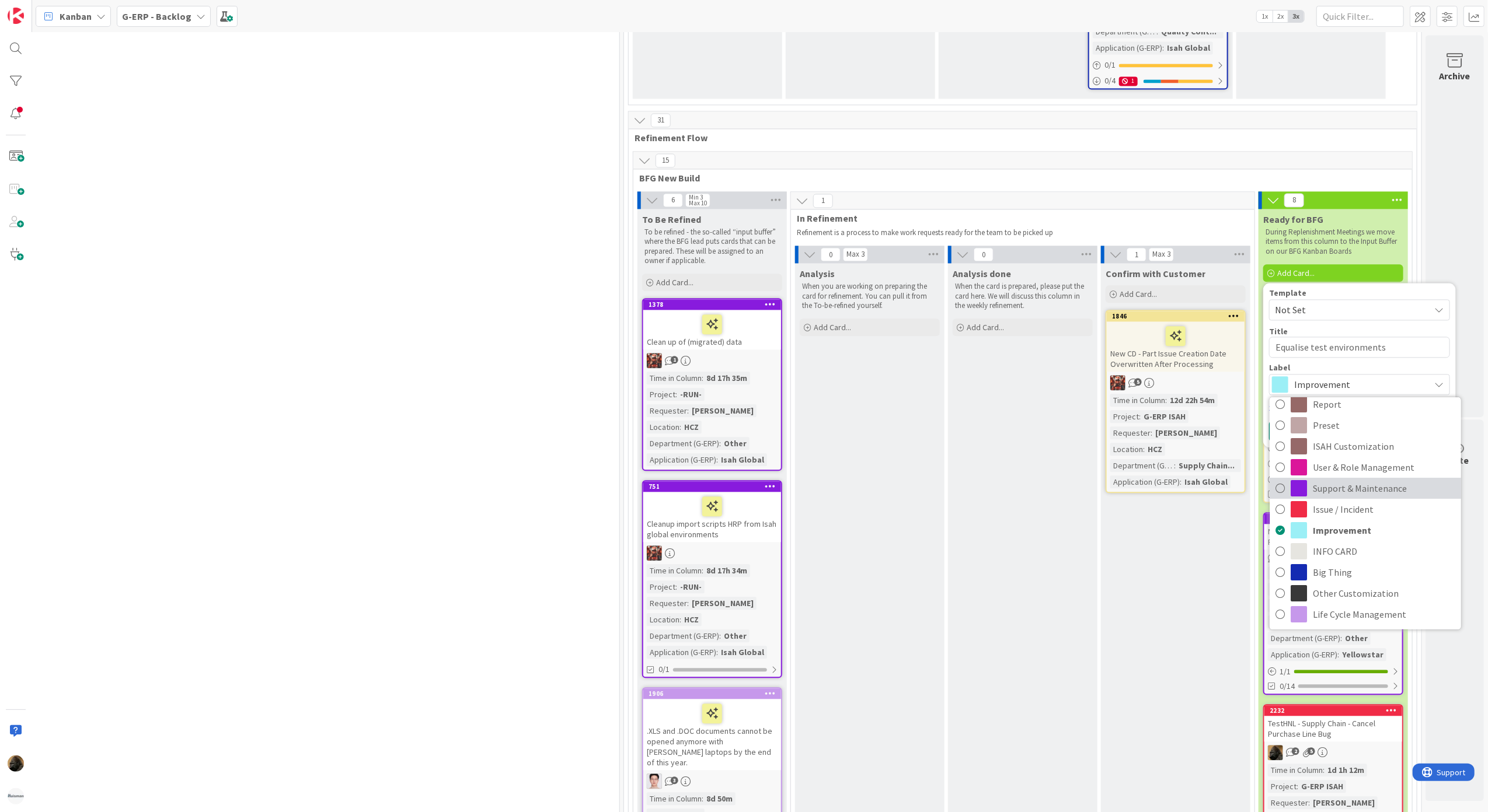
click at [1355, 480] on span "Support & Maintenance" at bounding box center [1384, 488] width 142 height 17
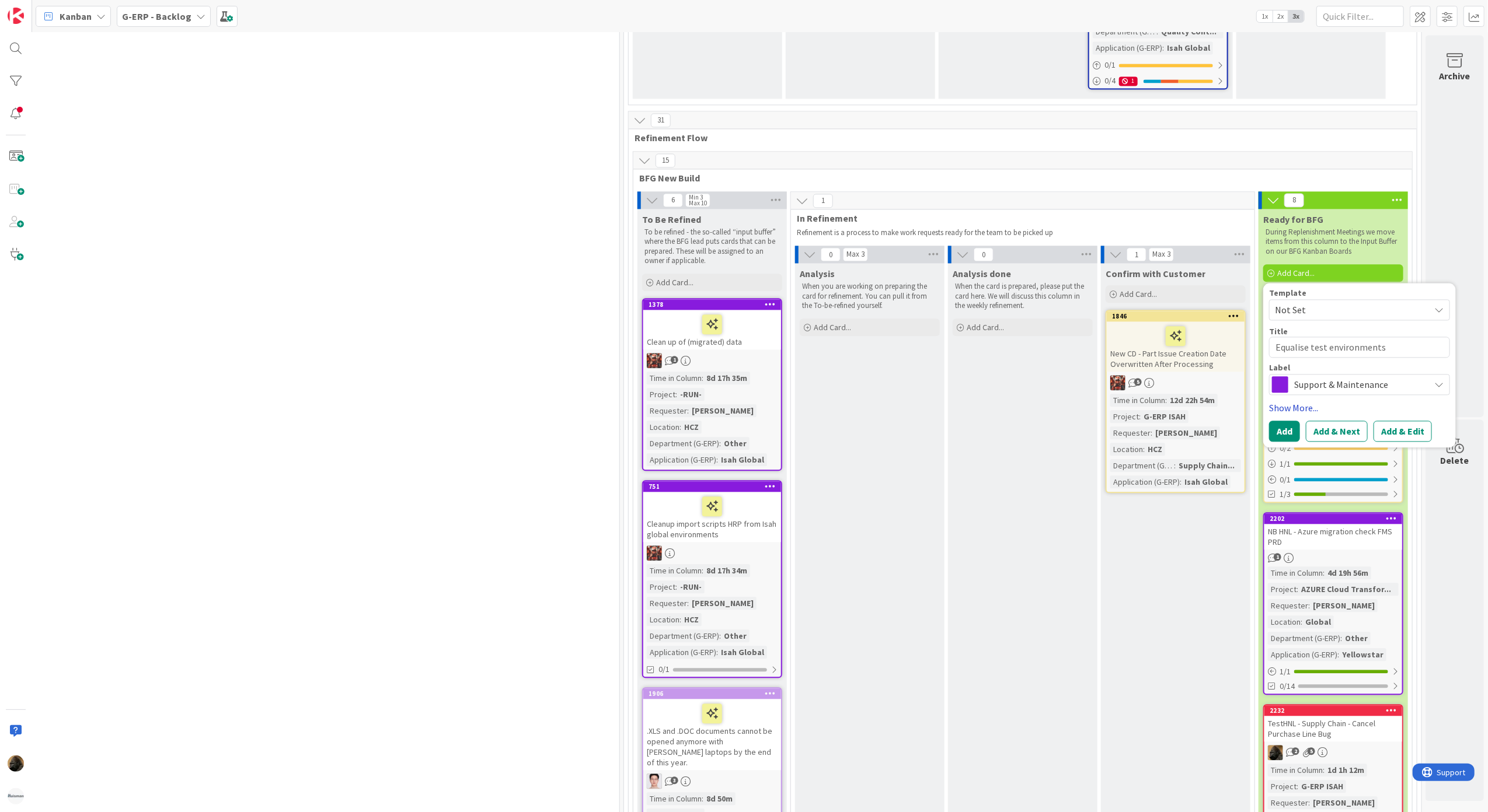
click at [1292, 401] on link "Show More..." at bounding box center [1359, 408] width 181 height 14
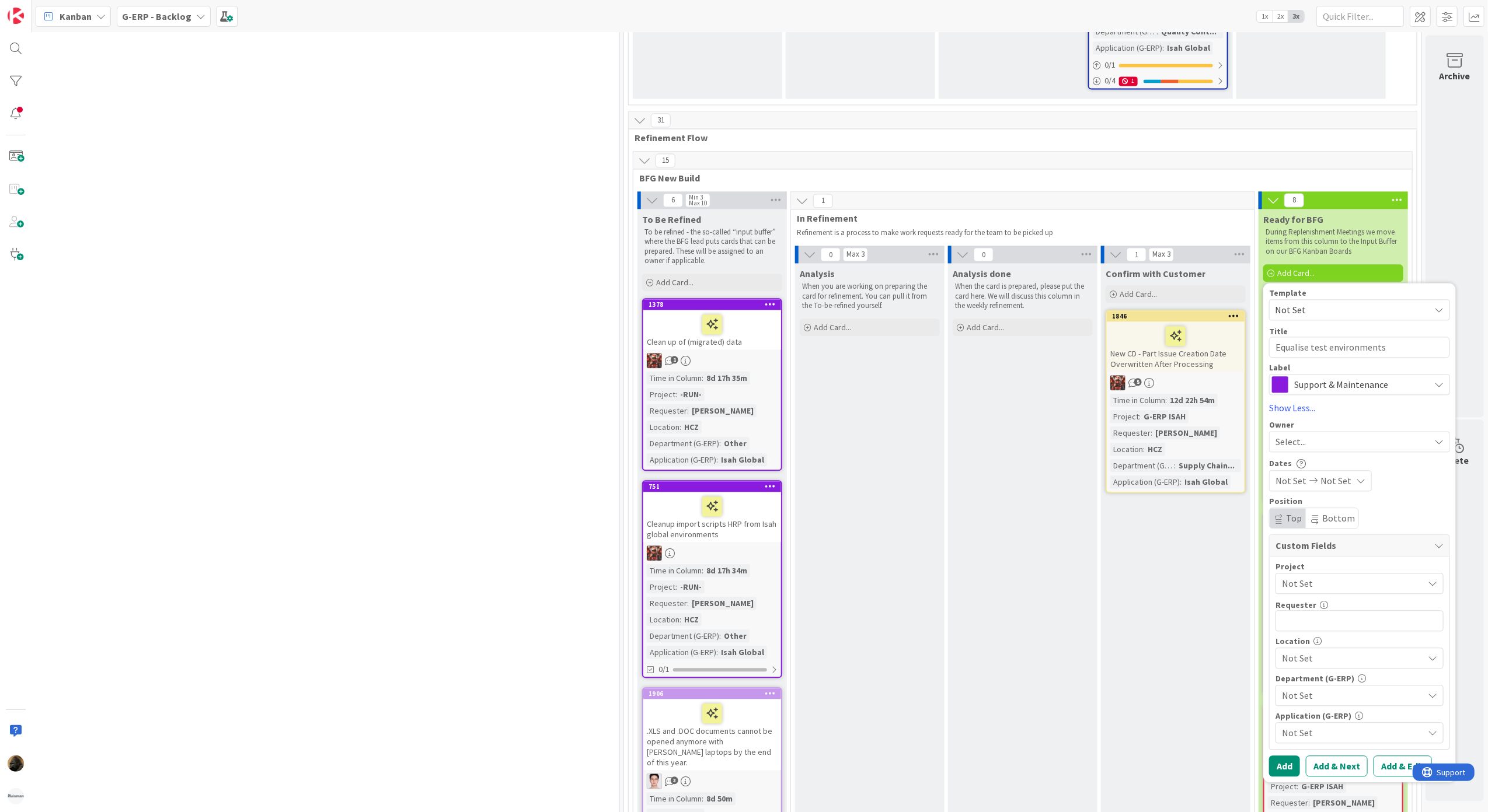
click at [1322, 576] on span "Not Set" at bounding box center [1350, 583] width 135 height 16
click at [1332, 421] on span "-RUN-" at bounding box center [1380, 430] width 165 height 17
type textarea "x"
click at [1313, 610] on input "text" at bounding box center [1359, 621] width 168 height 21
type input "[PERSON_NAME]"
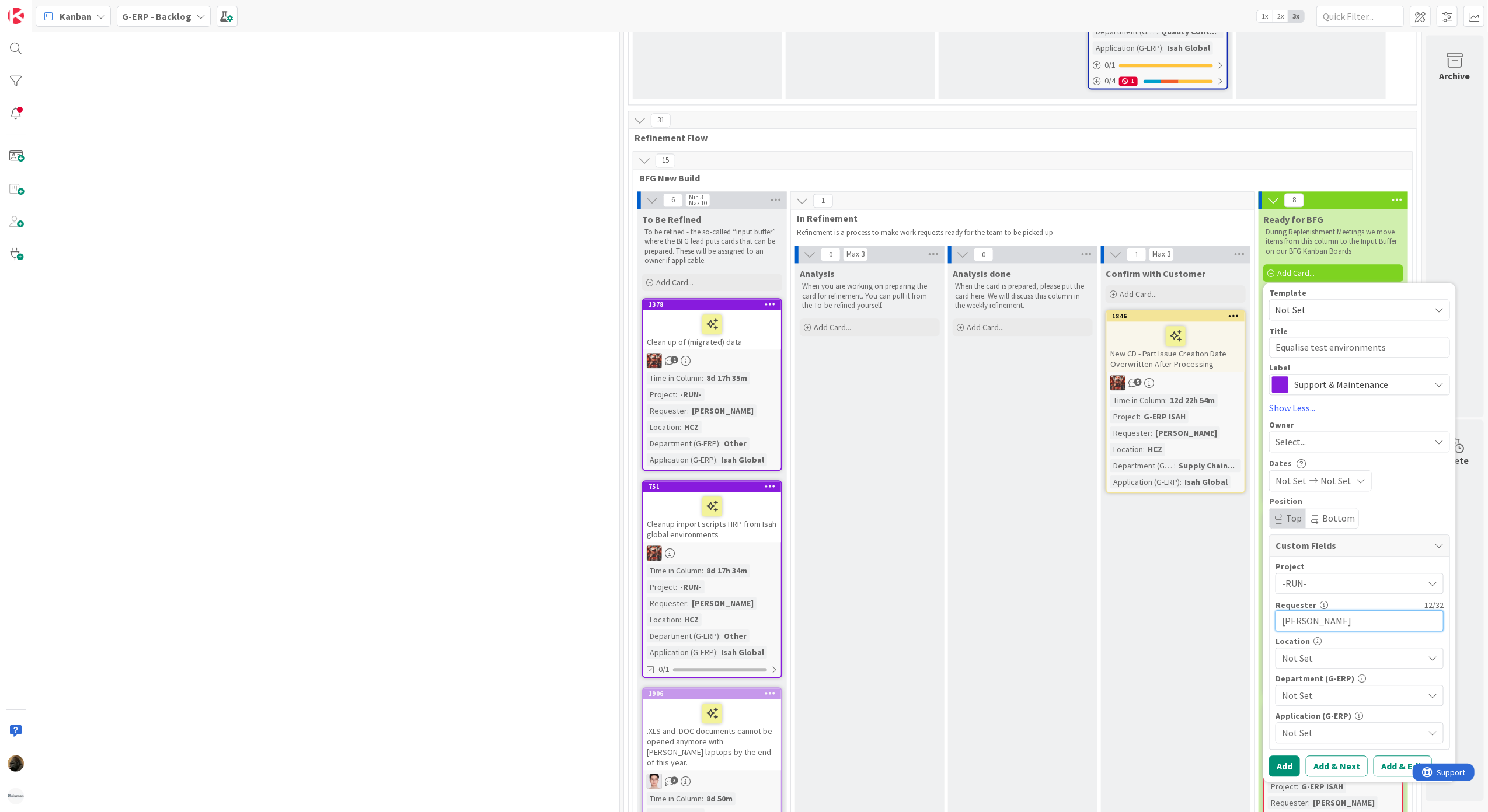
type textarea "x"
type input "[PERSON_NAME]"
click at [1336, 675] on div "Department (G-ERP)" at bounding box center [1359, 679] width 168 height 8
click at [1335, 649] on div "Not Set" at bounding box center [1359, 658] width 168 height 21
click at [1329, 495] on link "Global" at bounding box center [1347, 505] width 191 height 21
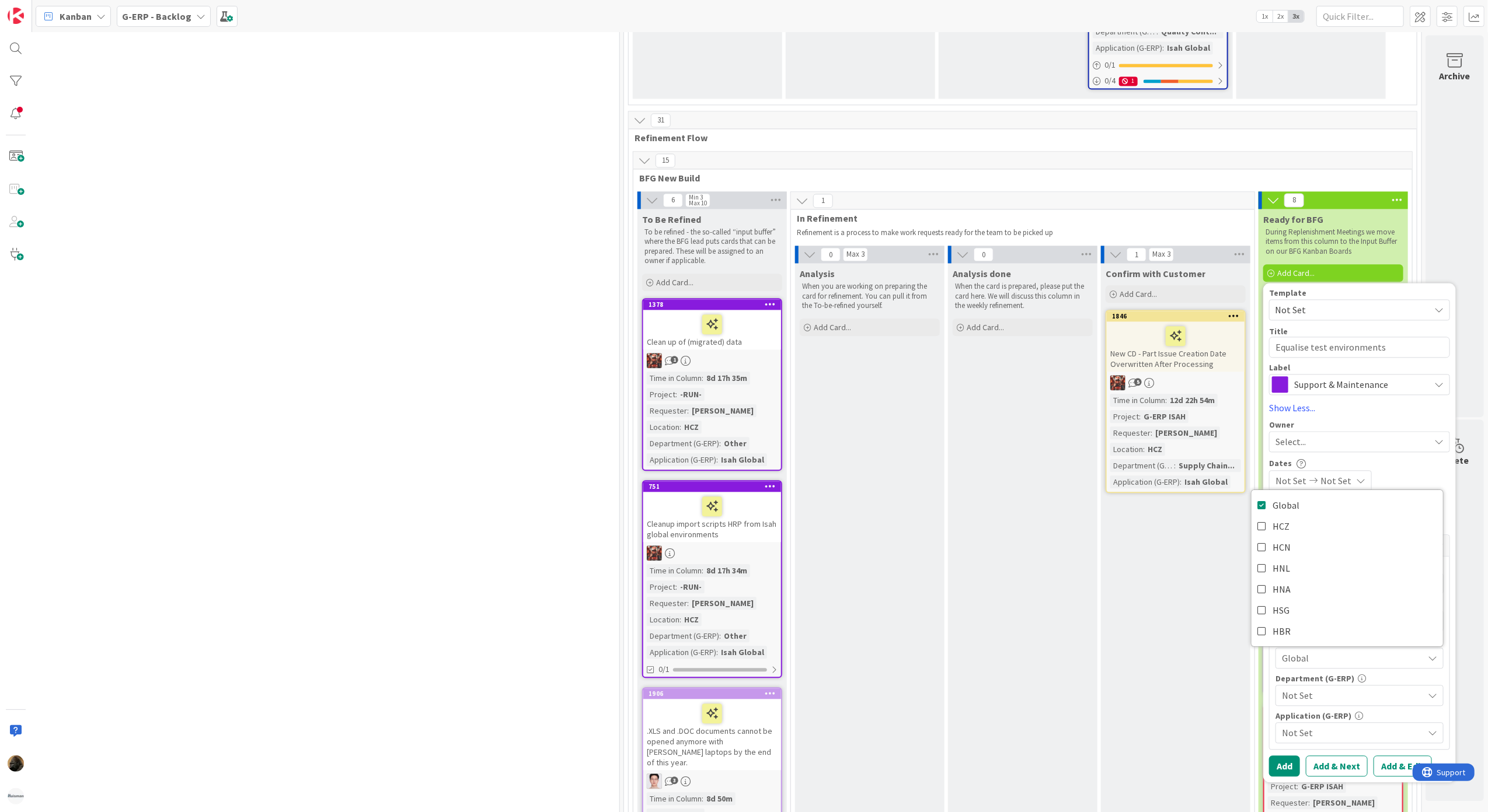
click at [1357, 651] on span "Global" at bounding box center [1352, 658] width 141 height 14
click at [1348, 688] on span "Not Set" at bounding box center [1352, 695] width 141 height 14
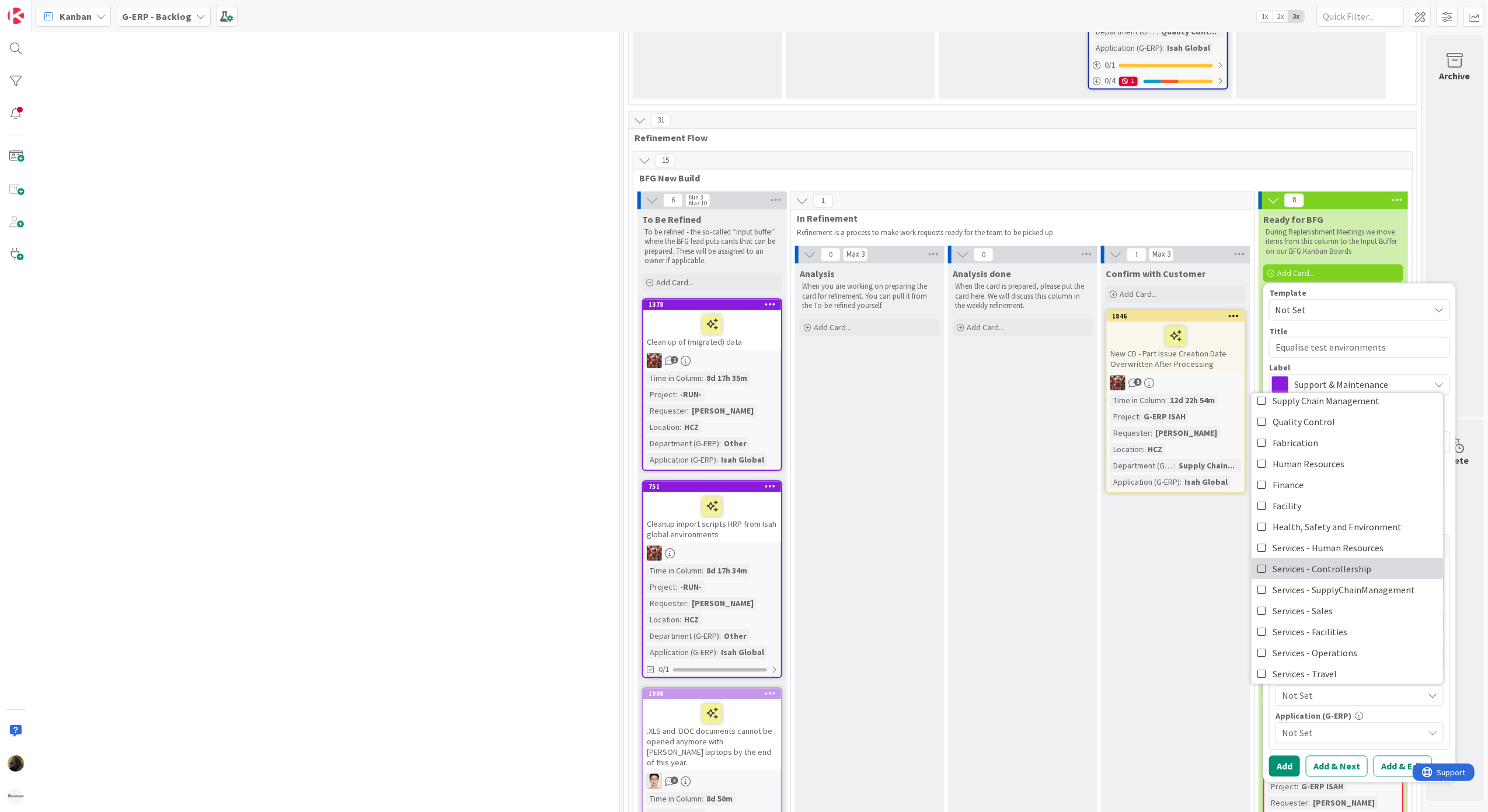
scroll to position [97, 0]
click at [1330, 637] on link "Other" at bounding box center [1347, 648] width 191 height 21
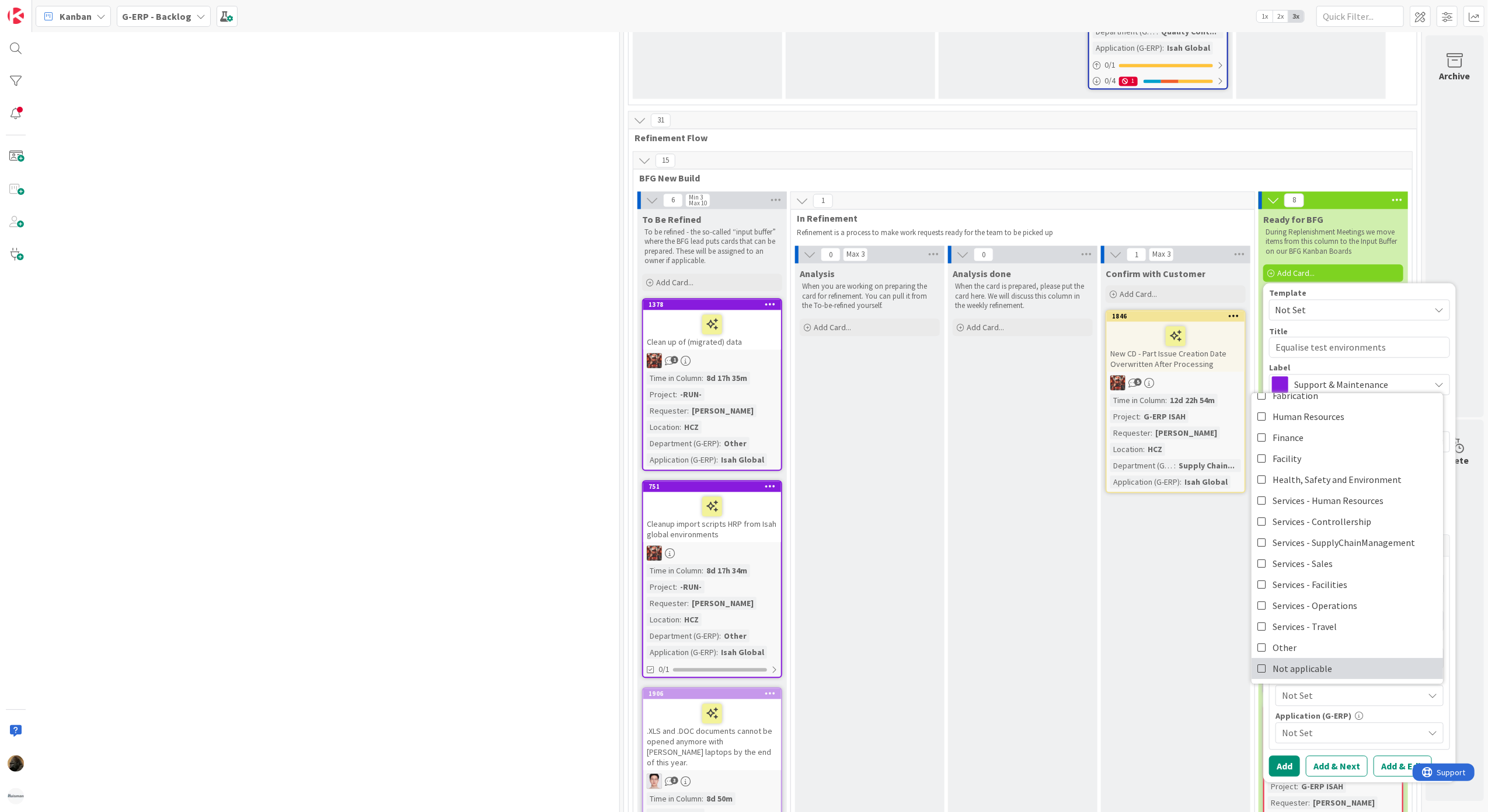
click at [1324, 658] on link "Not applicable" at bounding box center [1347, 668] width 191 height 21
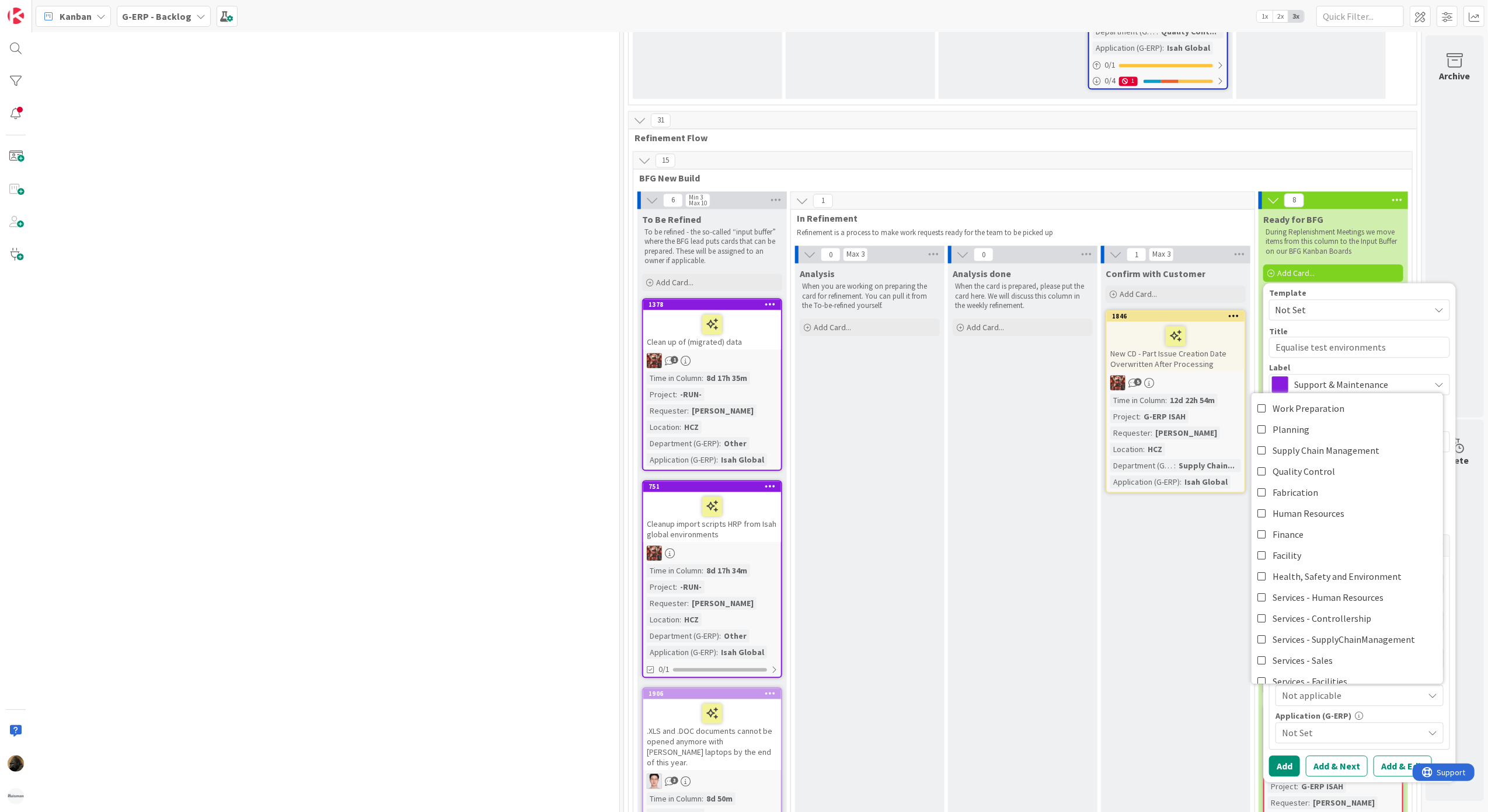
click at [1337, 688] on span "Not applicable" at bounding box center [1352, 695] width 141 height 14
click at [1334, 726] on span "Not Set" at bounding box center [1352, 733] width 141 height 14
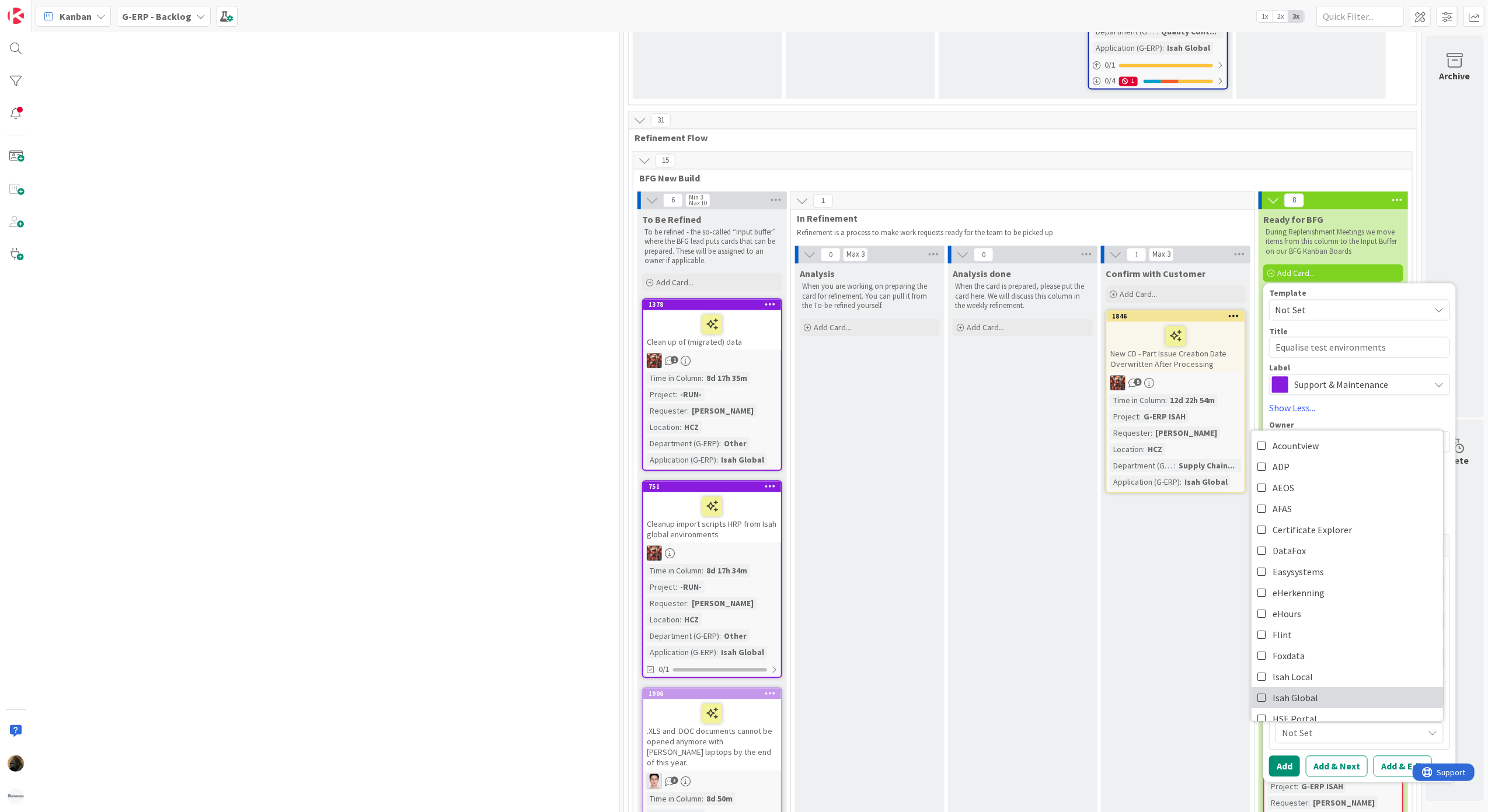
click at [1323, 688] on link "Isah Global" at bounding box center [1347, 698] width 191 height 21
type textarea "x"
click at [1326, 726] on span "Isah Global" at bounding box center [1352, 733] width 141 height 14
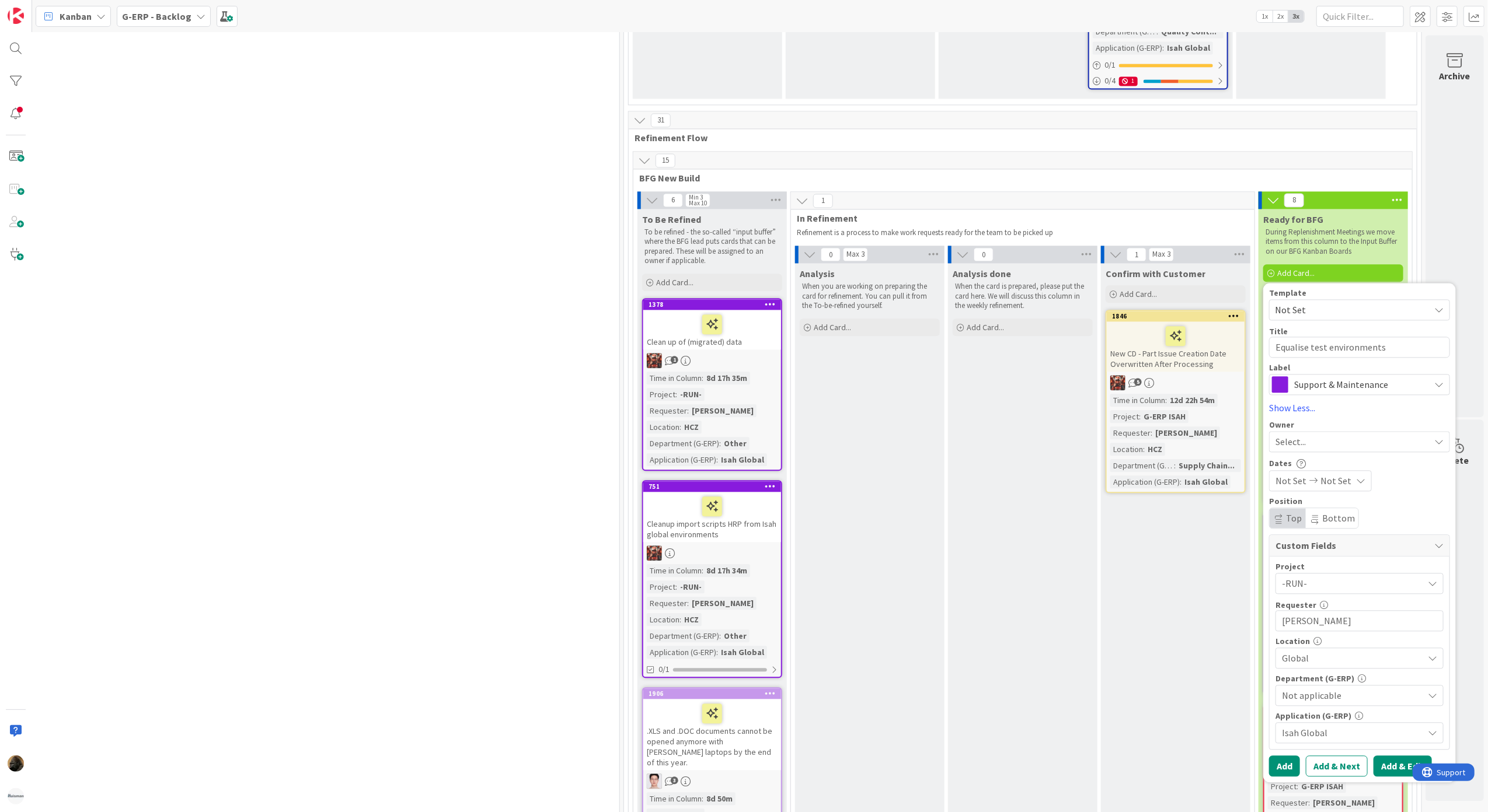
click at [1401, 756] on button "Add & Edit" at bounding box center [1402, 766] width 59 height 21
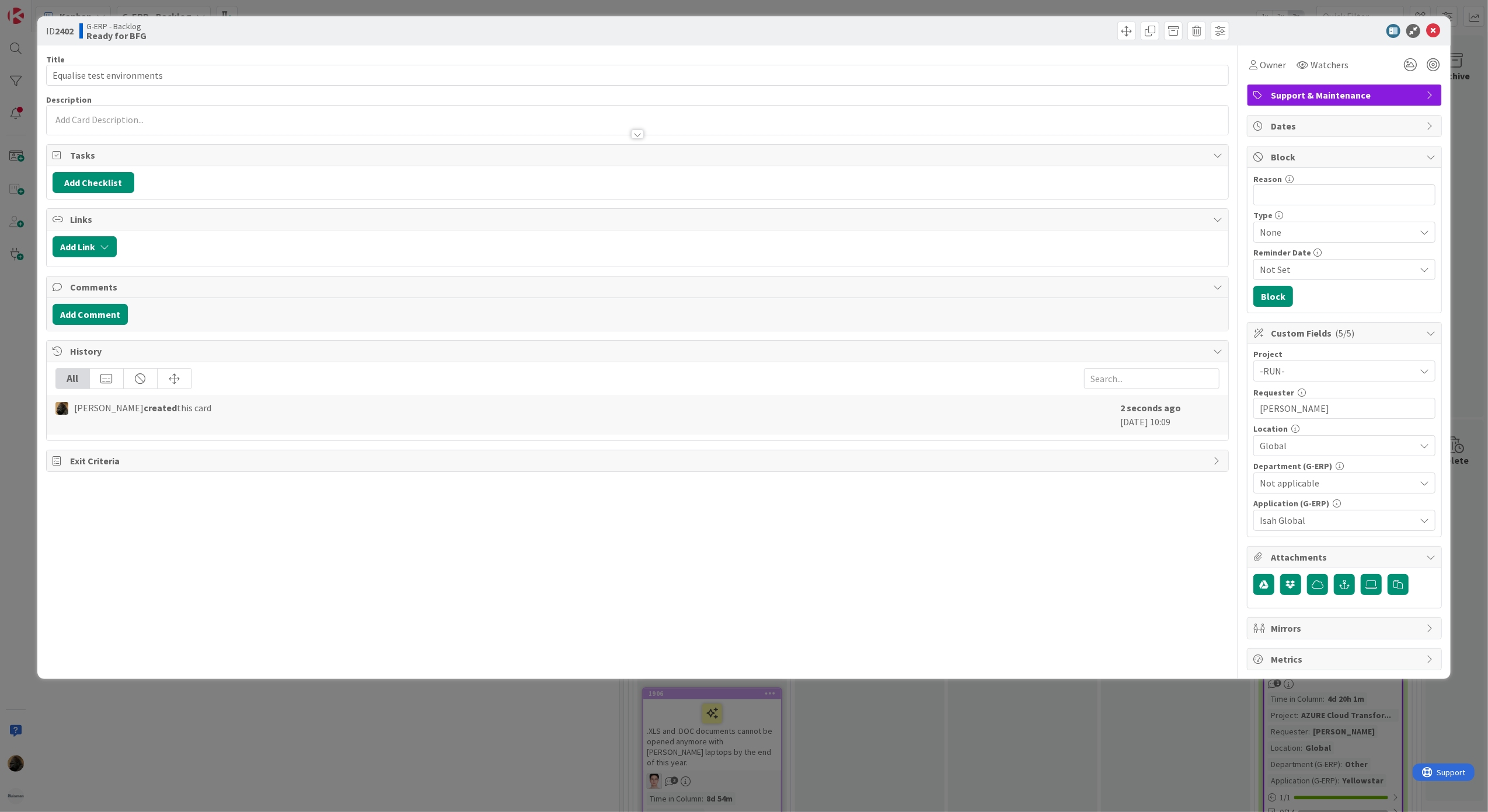
click at [633, 135] on div at bounding box center [638, 134] width 13 height 9
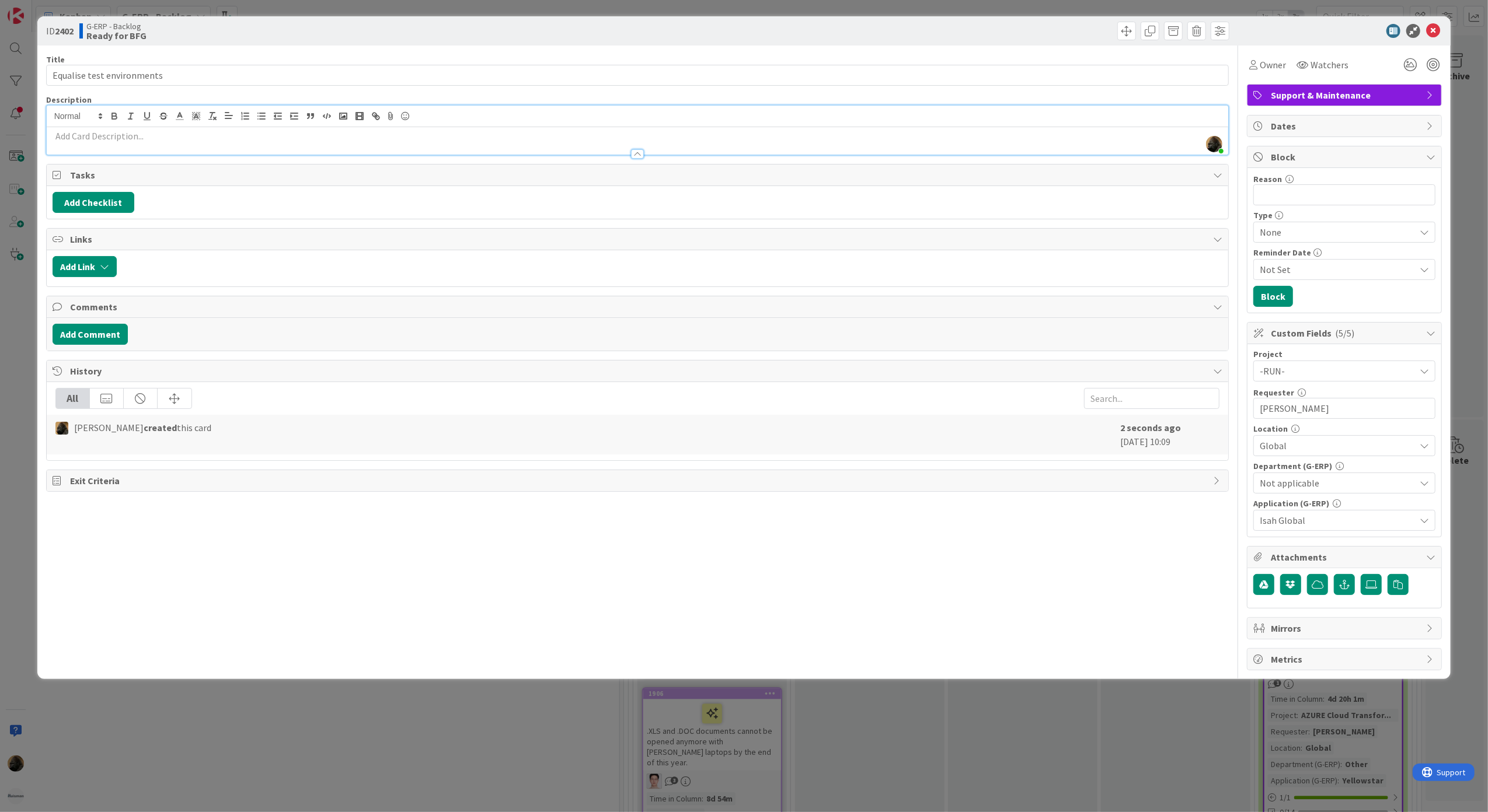
click at [410, 142] on p at bounding box center [638, 136] width 1170 height 14
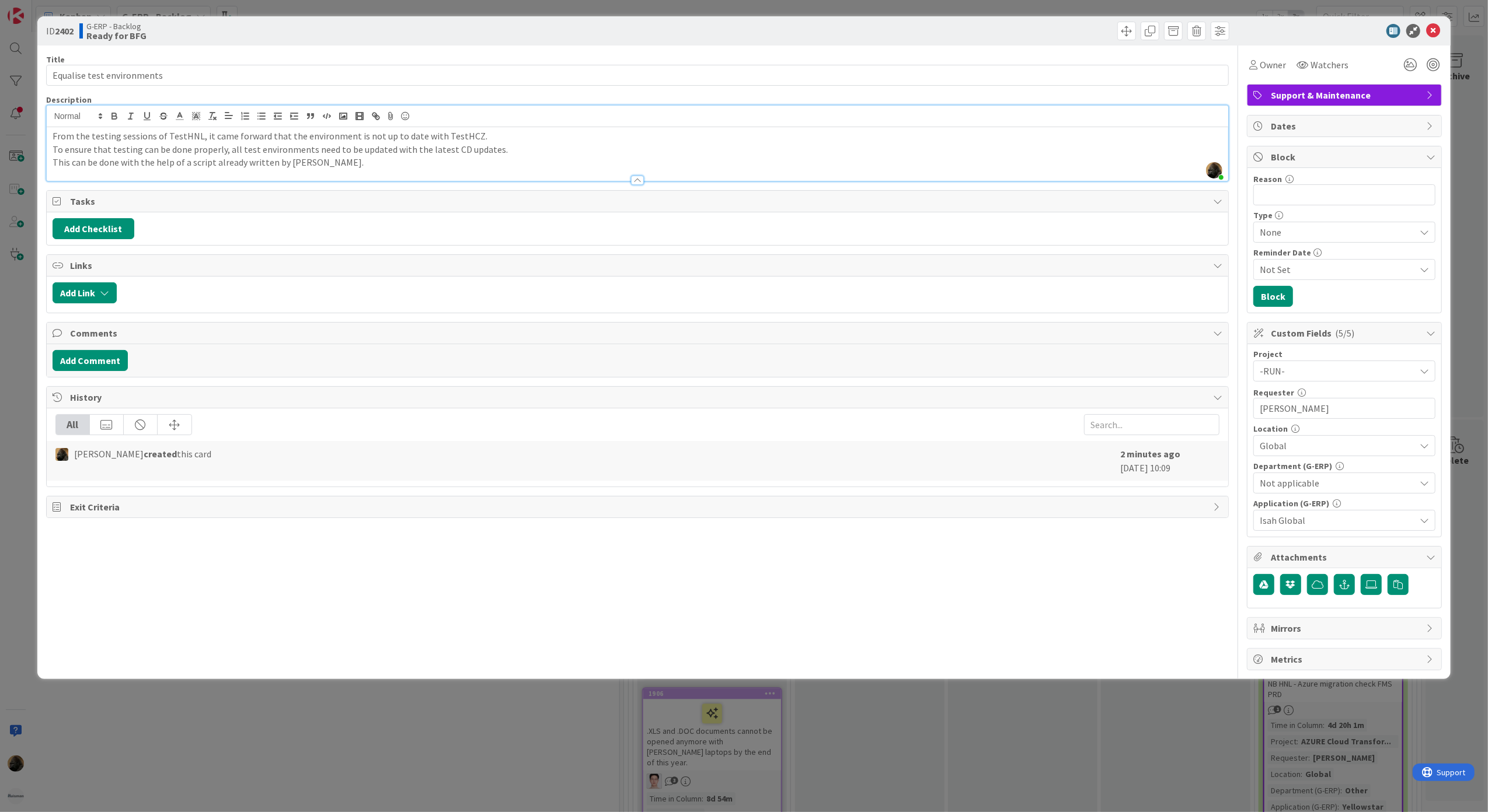
click at [403, 167] on p "This can be done with the help of a script already written by [PERSON_NAME]." at bounding box center [638, 162] width 1170 height 14
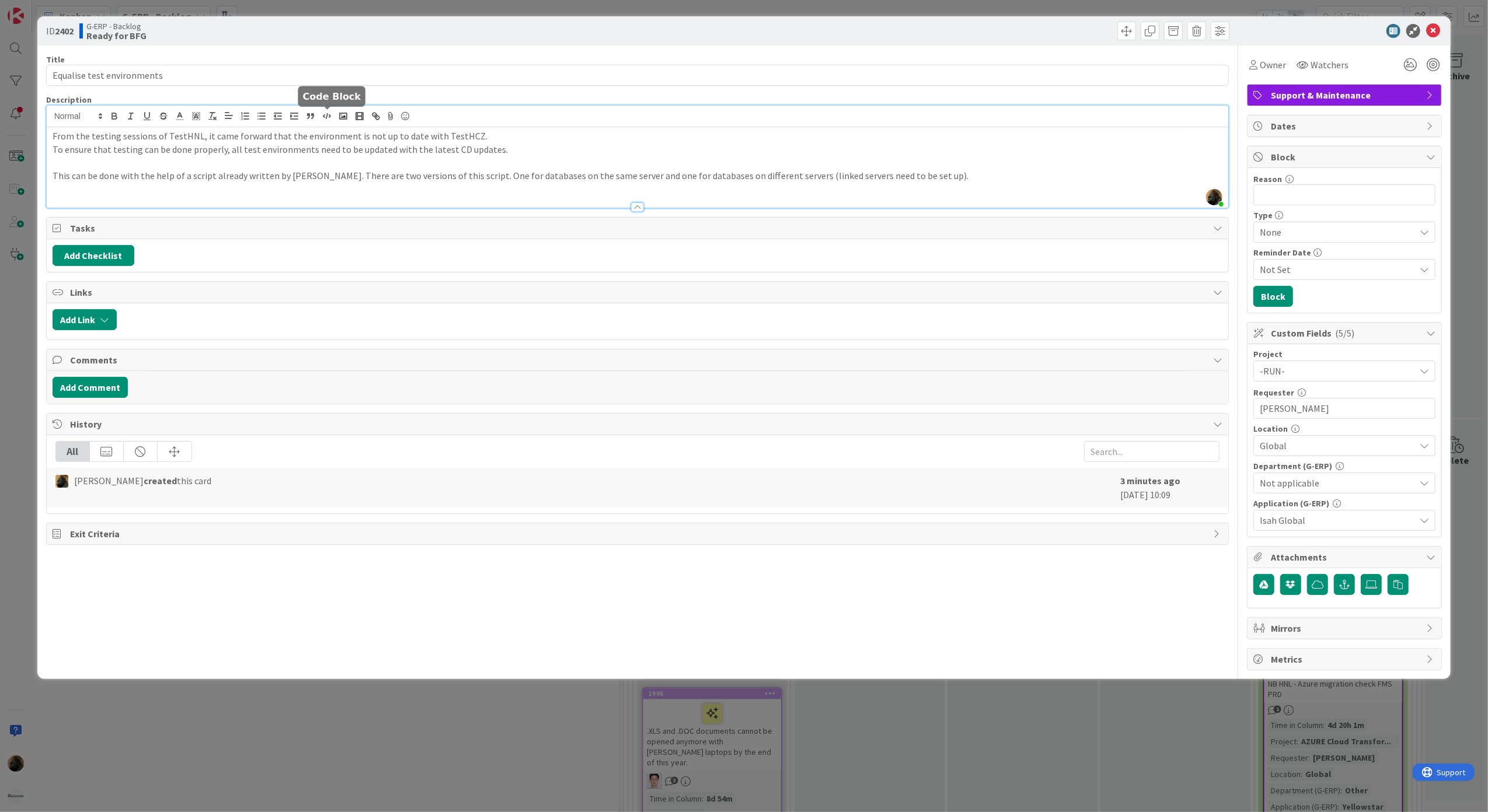
click at [330, 112] on icon "button" at bounding box center [327, 116] width 10 height 10
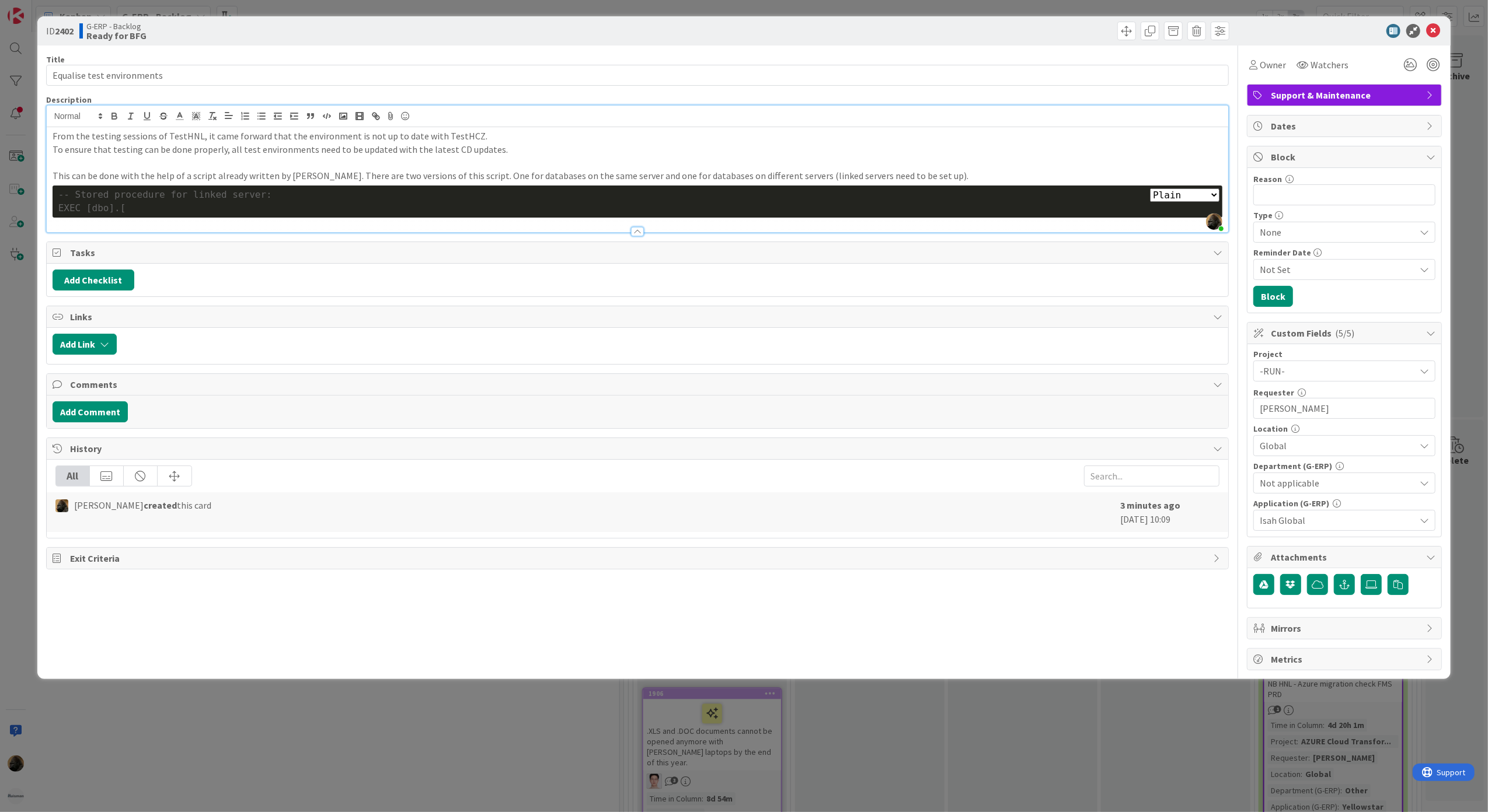
click at [265, 209] on div "EXEC [dbo].[" at bounding box center [638, 209] width 1159 height 14
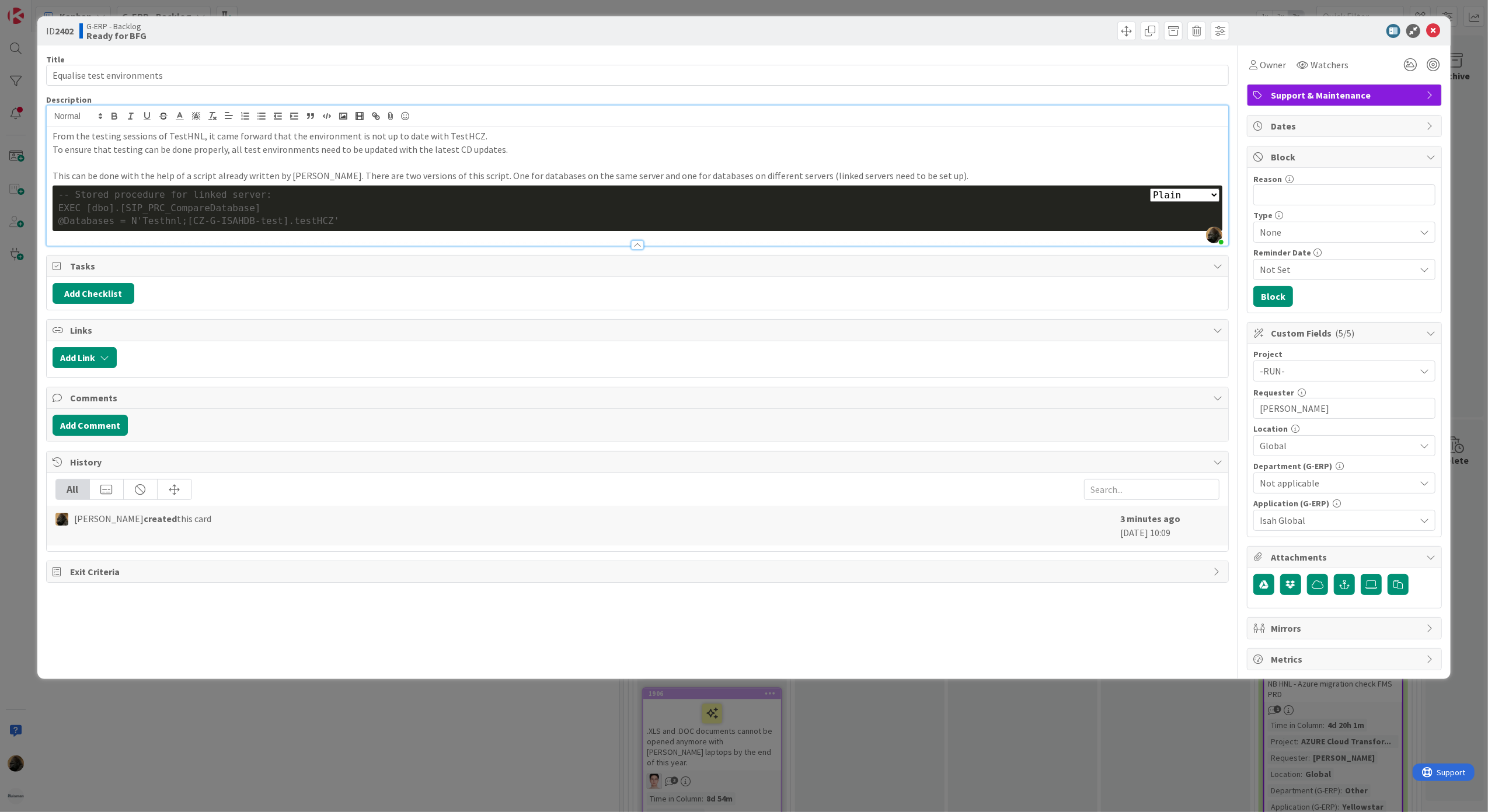
click at [103, 218] on div "@Databases = N'Testhnl;[CZ-G-ISAHDB-test].testHCZ'" at bounding box center [638, 221] width 1159 height 14
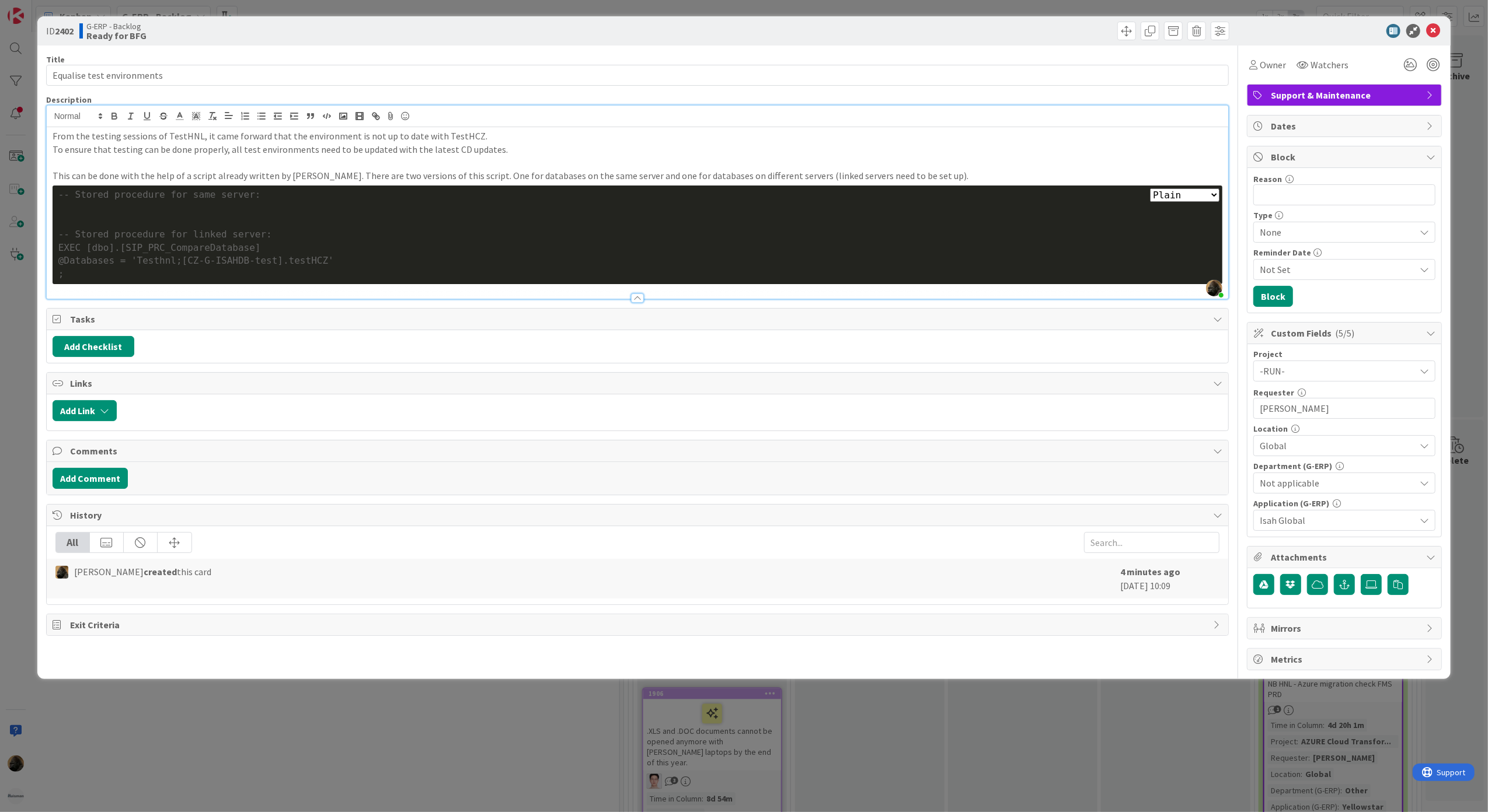
click at [90, 210] on div at bounding box center [638, 209] width 1159 height 14
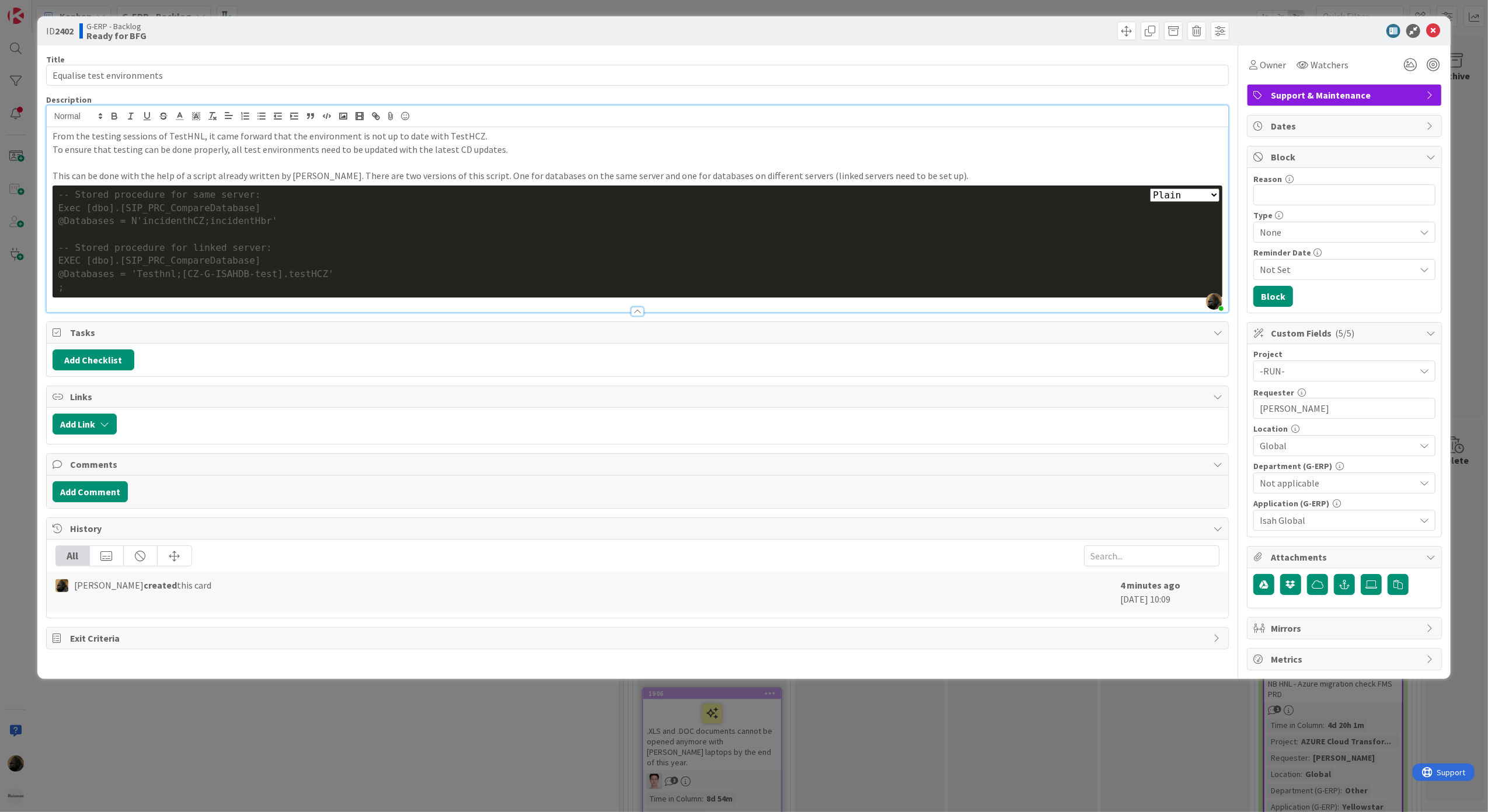
click at [88, 220] on div "@Databases = N'incidenthCZ;incidentHbr'" at bounding box center [638, 221] width 1159 height 14
drag, startPoint x: 99, startPoint y: 222, endPoint x: 35, endPoint y: 222, distance: 64.0
click at [35, 222] on div "ID 2402 G-ERP - Backlog Ready for BFG Title 26 / 128 Equalise test environments…" at bounding box center [744, 406] width 1488 height 812
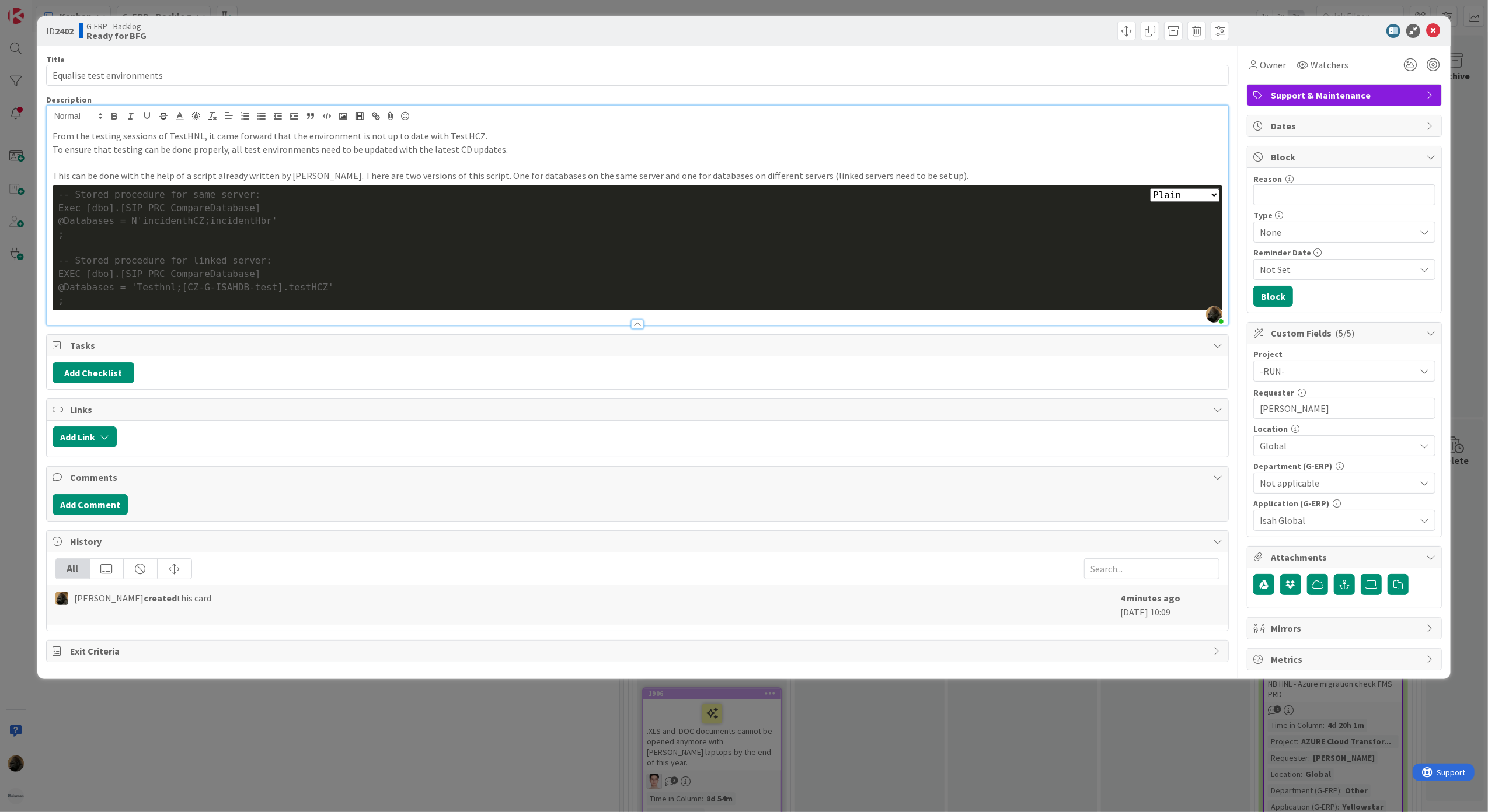
click at [1154, 194] on div "Plain Bash C++ C# CSS Diff HTML/XML Java JavaScript Markdown PHP Python Ruby SQ…" at bounding box center [638, 248] width 1170 height 125
click at [1159, 193] on select "Plain Bash C++ C# CSS Diff HTML/XML Java JavaScript Markdown PHP Python Ruby SQL" at bounding box center [1185, 195] width 70 height 14
select select "sql"
click at [1152, 189] on select "Plain Bash C++ C# CSS Diff HTML/XML Java JavaScript Markdown PHP Python Ruby SQL" at bounding box center [1185, 195] width 70 height 14
click at [222, 259] on span "-- Stored procedure for linked server:" at bounding box center [166, 260] width 214 height 11
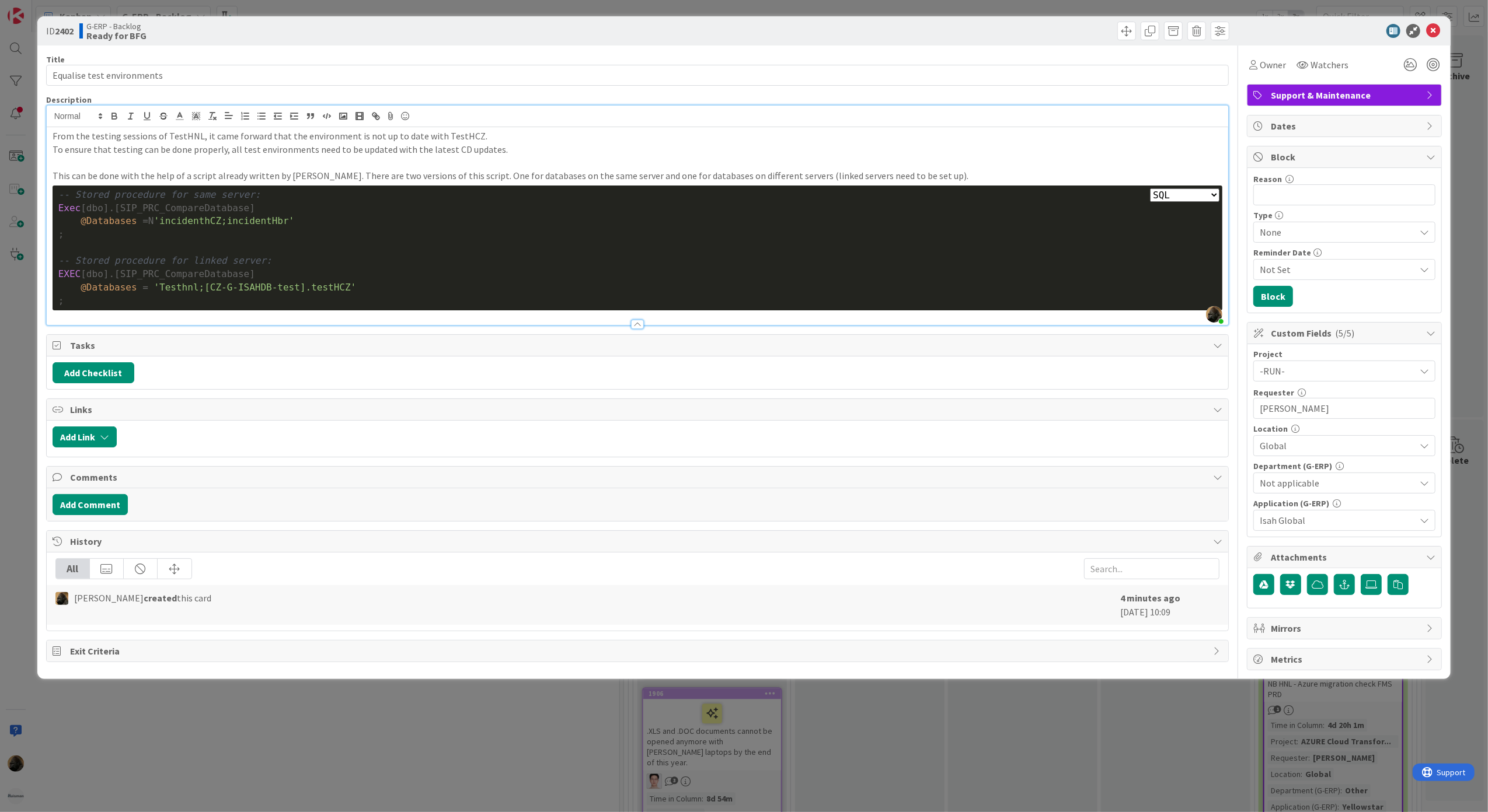
click at [186, 238] on div ";" at bounding box center [638, 234] width 1159 height 14
click at [140, 248] on div at bounding box center [638, 248] width 1159 height 14
click at [944, 171] on p "This can be done with the help of a script already written by [PERSON_NAME]. Th…" at bounding box center [638, 176] width 1170 height 14
click at [713, 399] on div "Title 26 / 128 Equalise test environments Description [PERSON_NAME] joined 4 m …" at bounding box center [638, 358] width 1183 height 625
click at [625, 40] on div "G-ERP - Backlog Ready for BFG" at bounding box center [357, 31] width 556 height 19
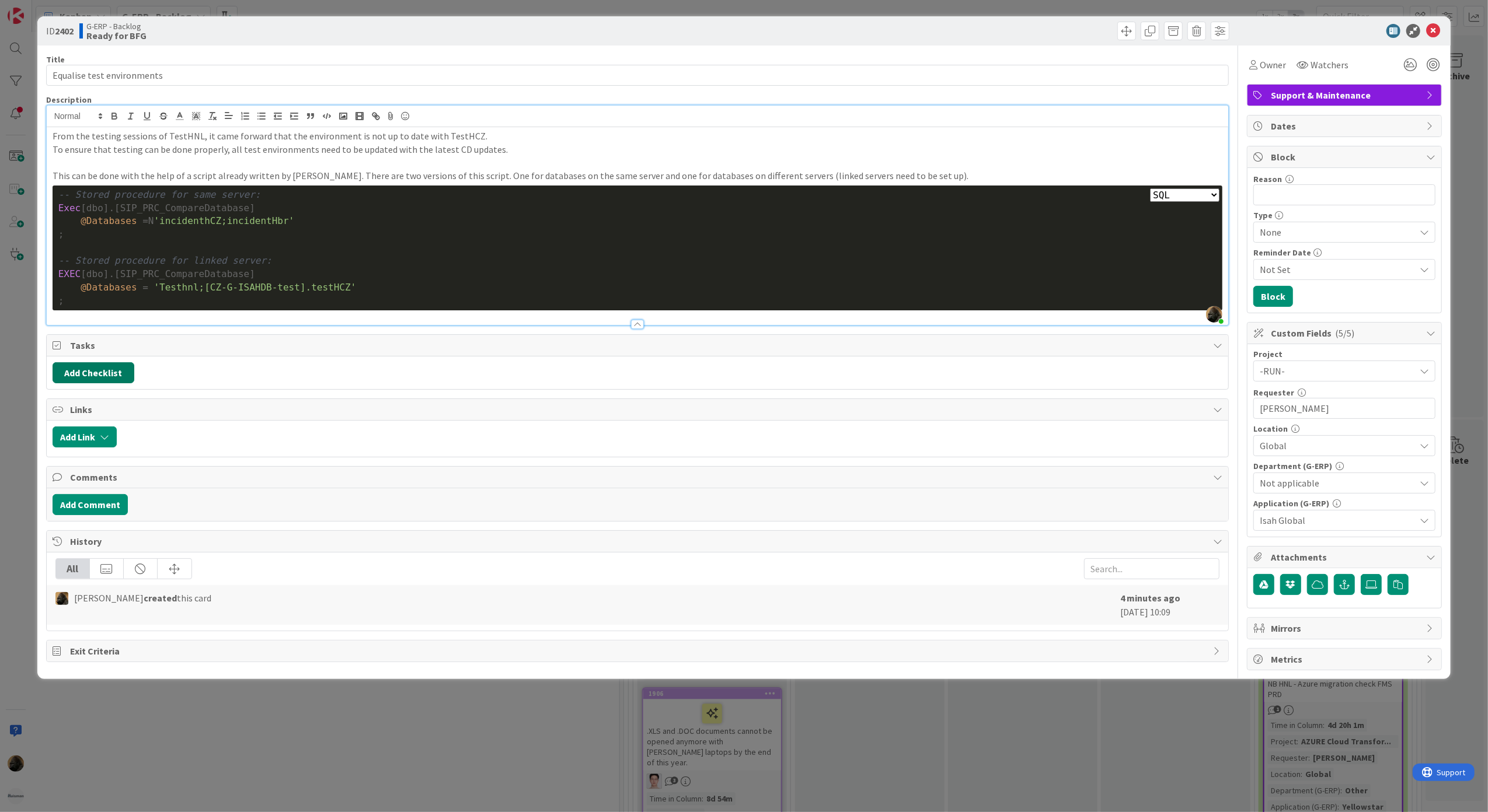
click at [81, 370] on button "Add Checklist" at bounding box center [93, 373] width 82 height 21
type input "Databases"
click at [76, 457] on button "Add" at bounding box center [74, 456] width 31 height 21
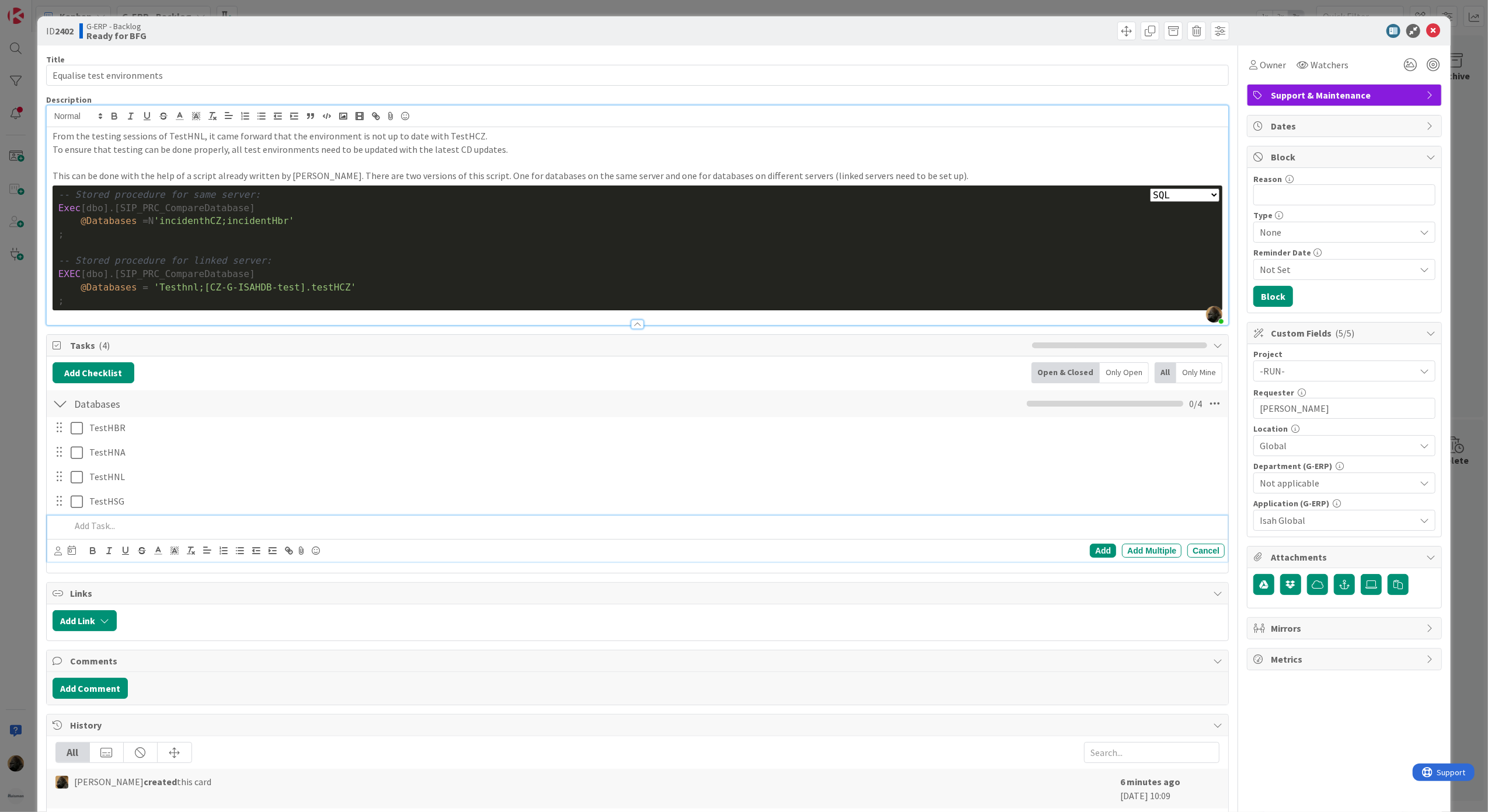
click at [520, 162] on p at bounding box center [638, 162] width 1170 height 14
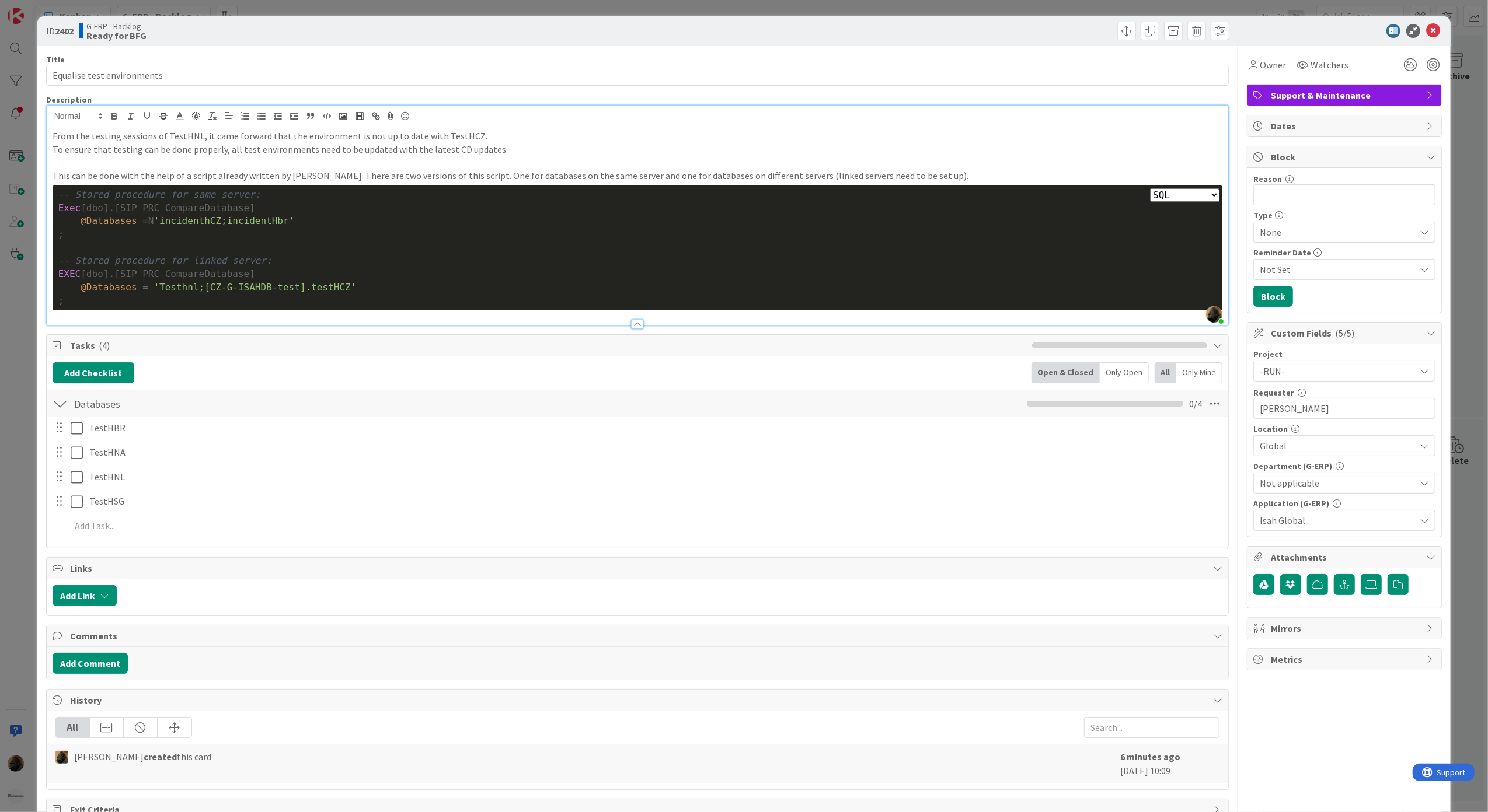
click at [517, 150] on p "To ensure that testing can be done properly, all test environments need to be u…" at bounding box center [638, 149] width 1170 height 14
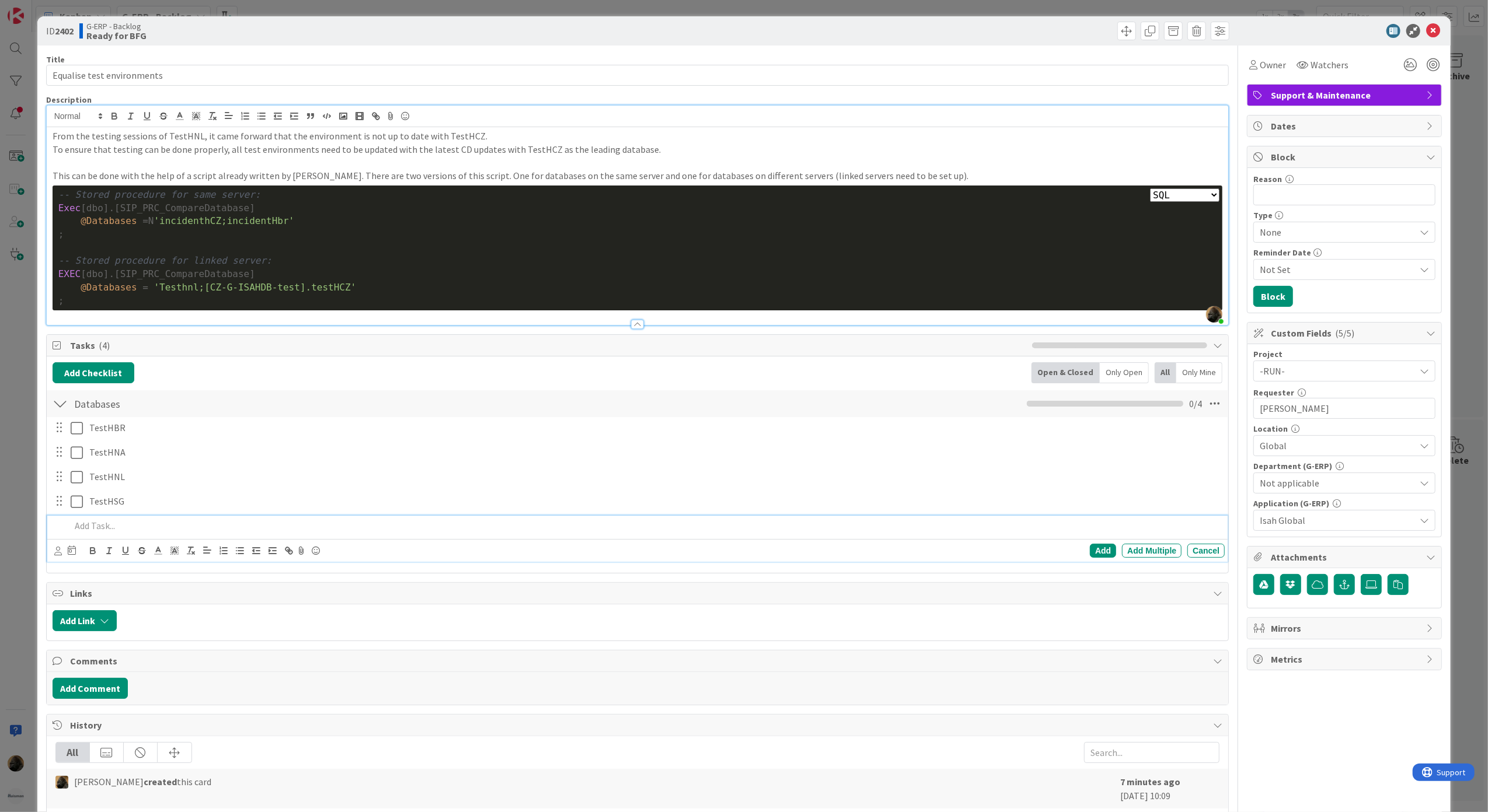
click at [85, 526] on p at bounding box center [645, 526] width 1150 height 14
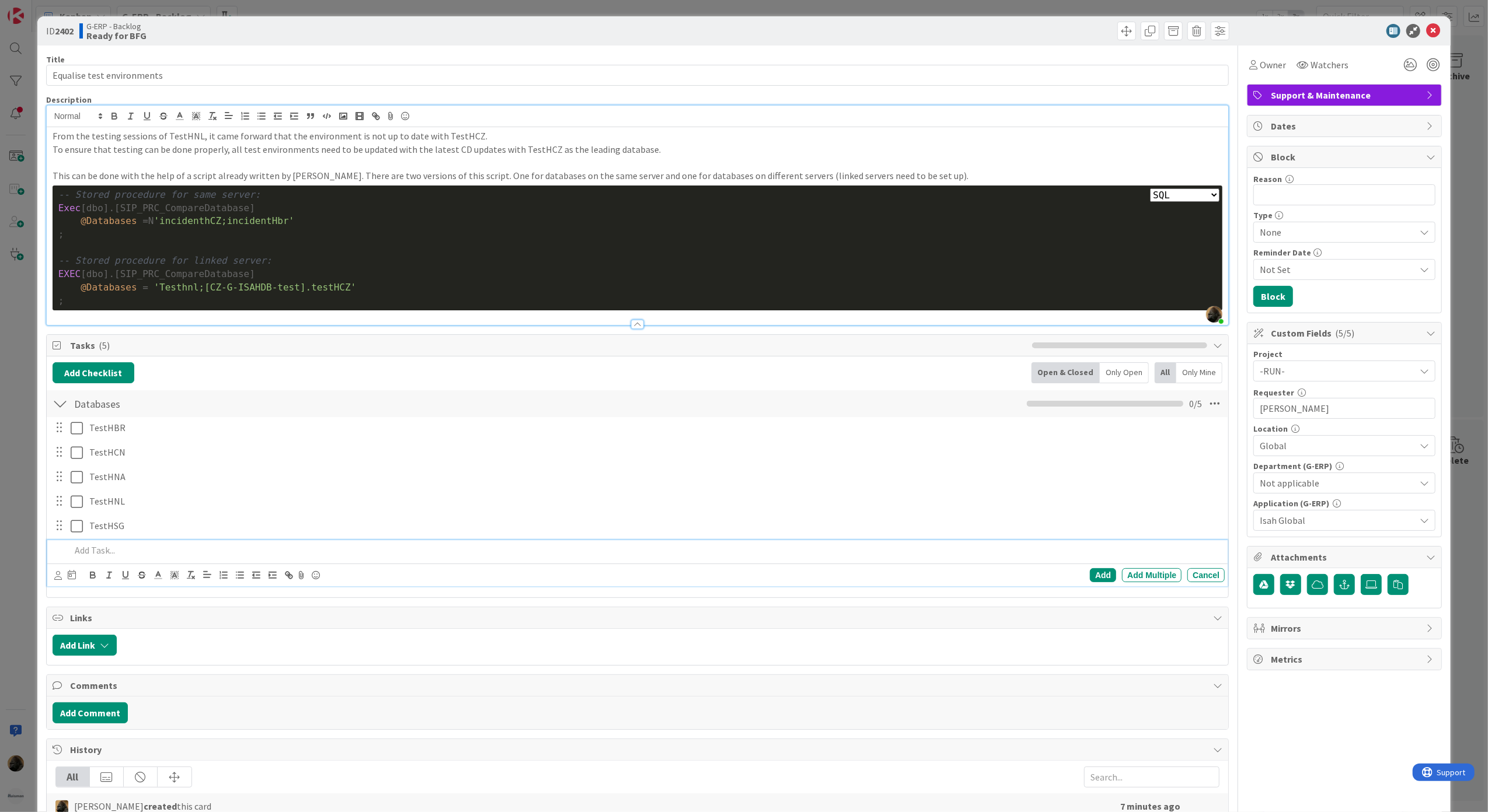
click at [998, 62] on div "Title 26 / 128" at bounding box center [638, 59] width 1183 height 10
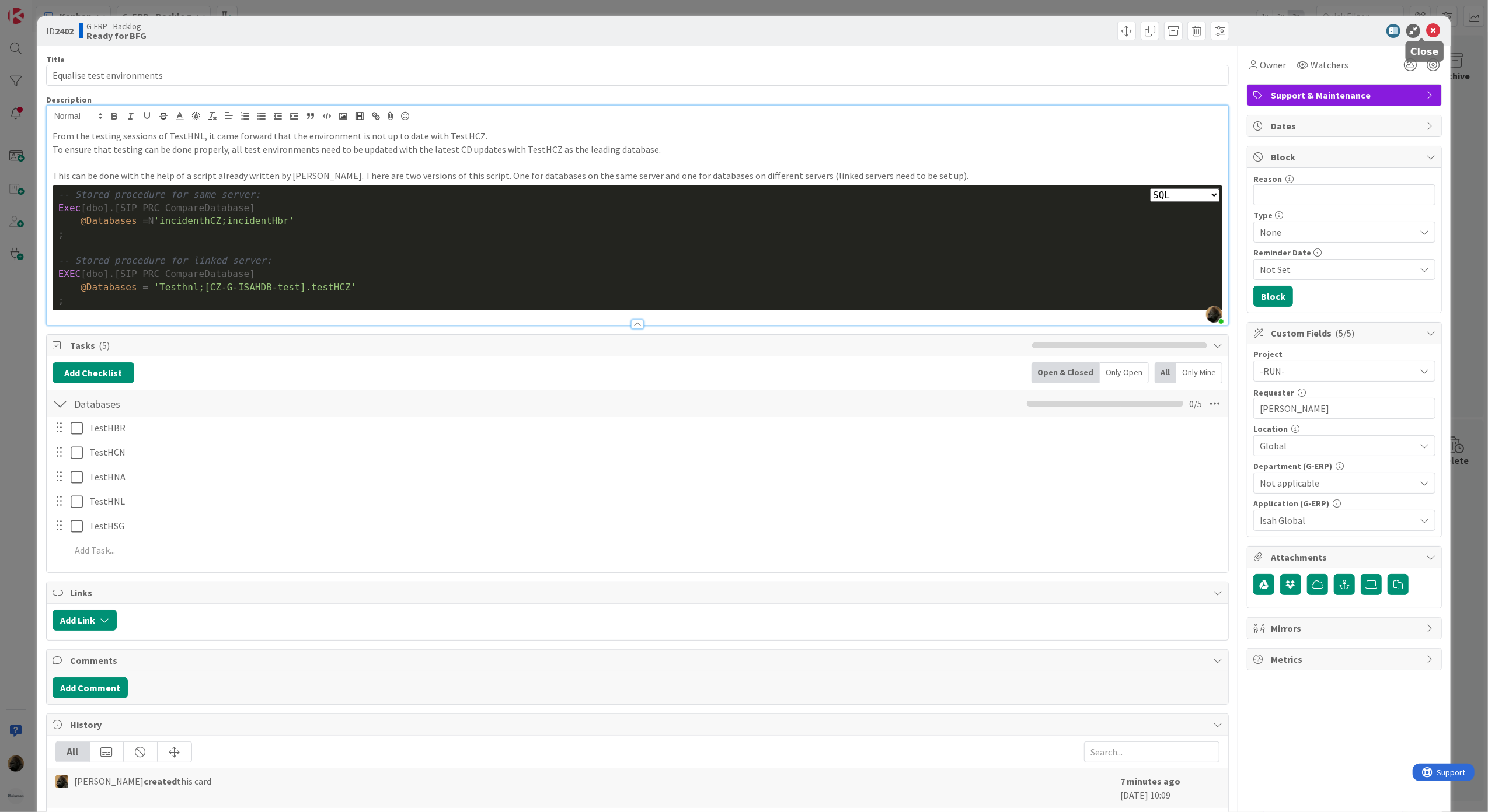
click at [1426, 24] on icon at bounding box center [1433, 31] width 14 height 14
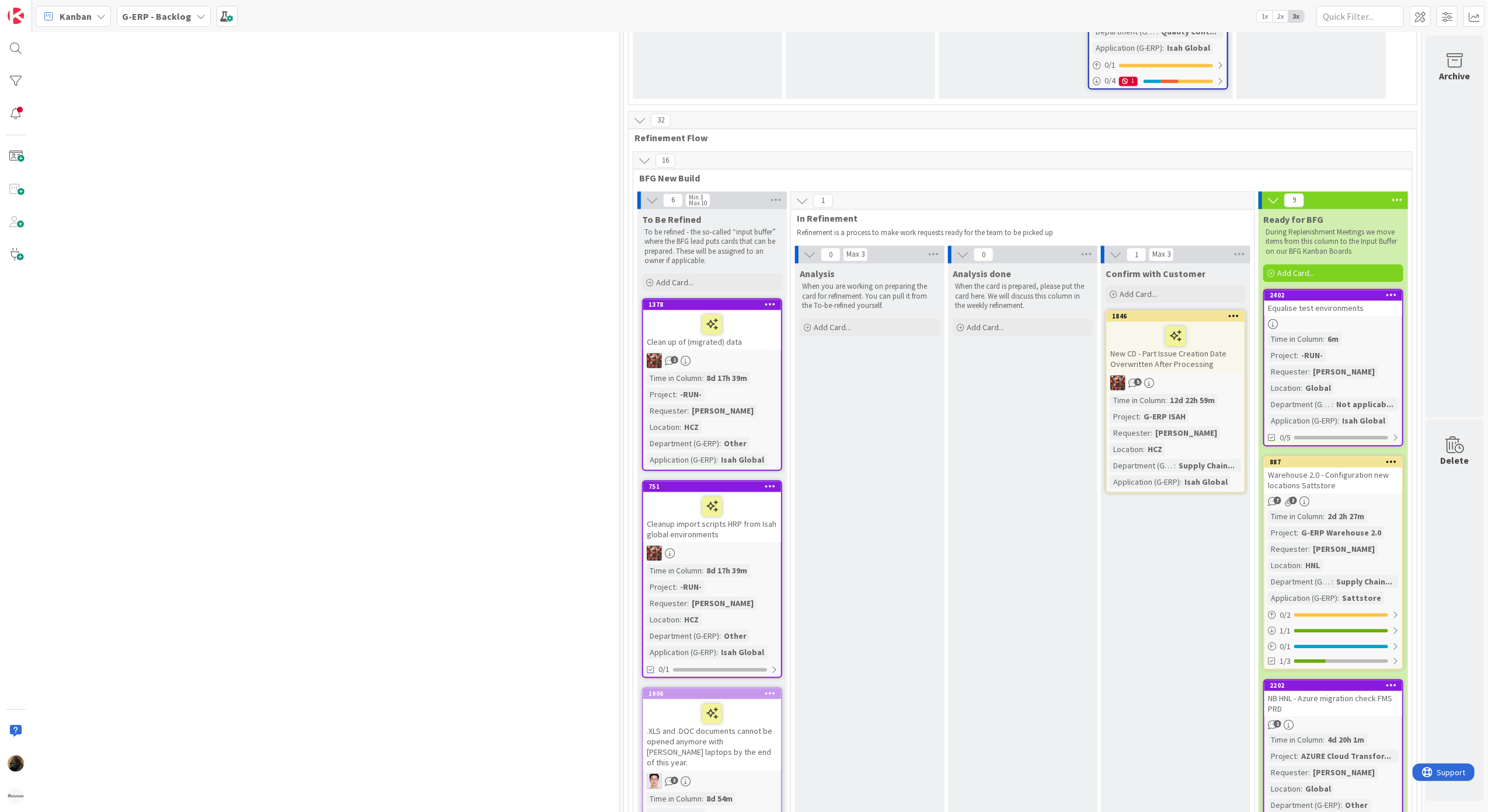
click at [1386, 290] on icon at bounding box center [1391, 294] width 11 height 8
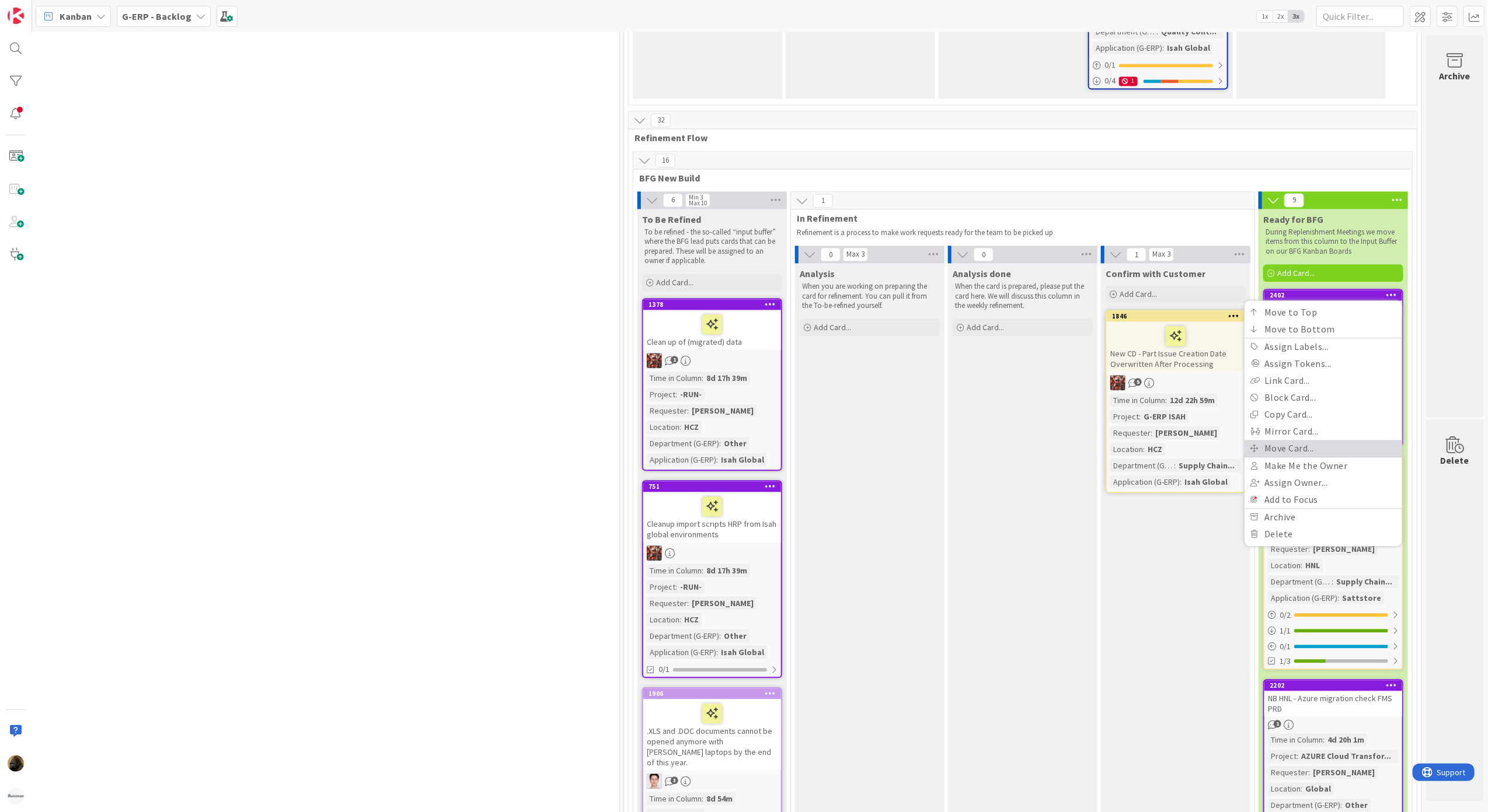
click at [1283, 440] on link "Move Card..." at bounding box center [1323, 448] width 158 height 17
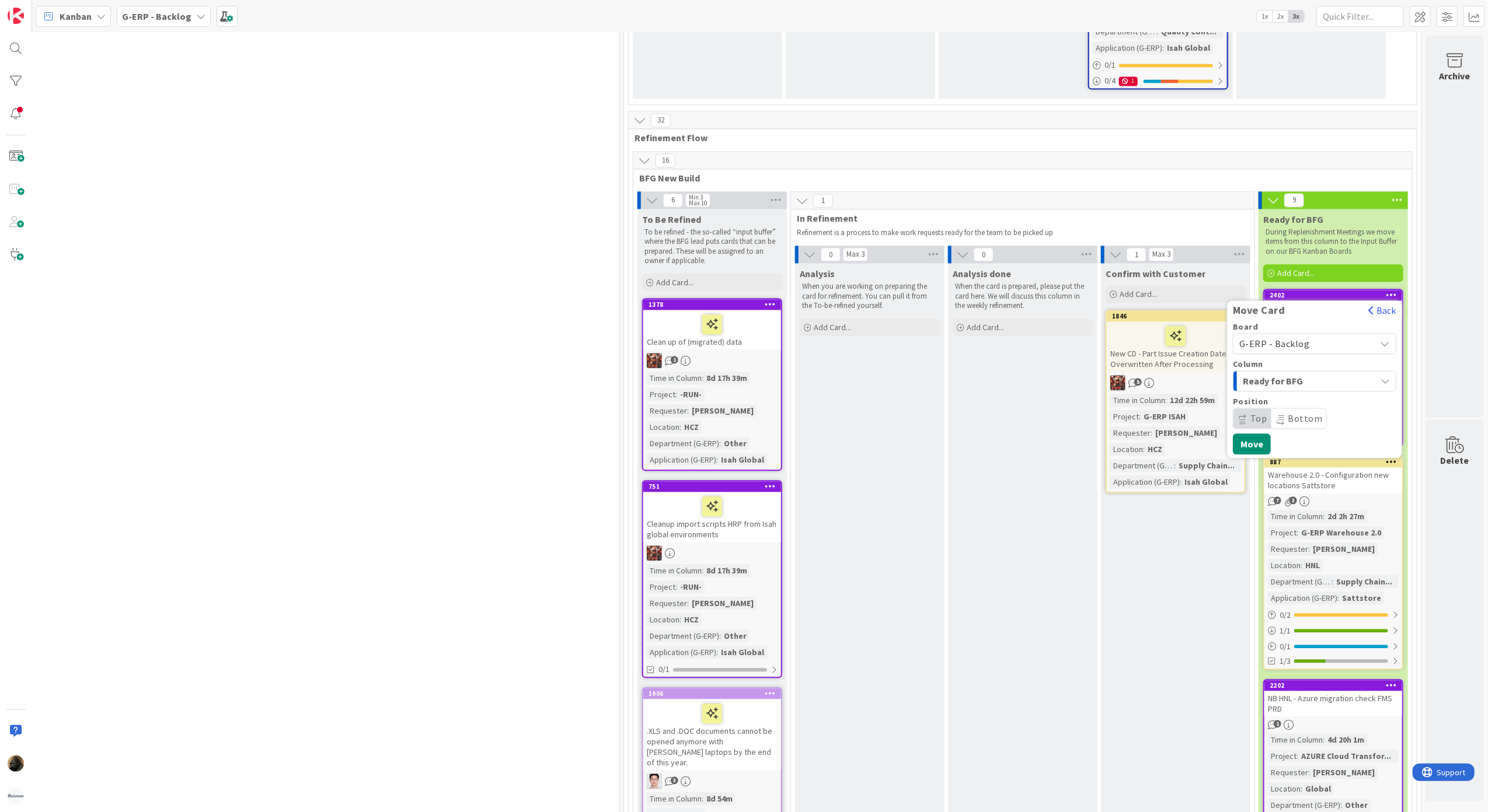
click at [1297, 335] on span "G-ERP - Backlog" at bounding box center [1304, 343] width 131 height 16
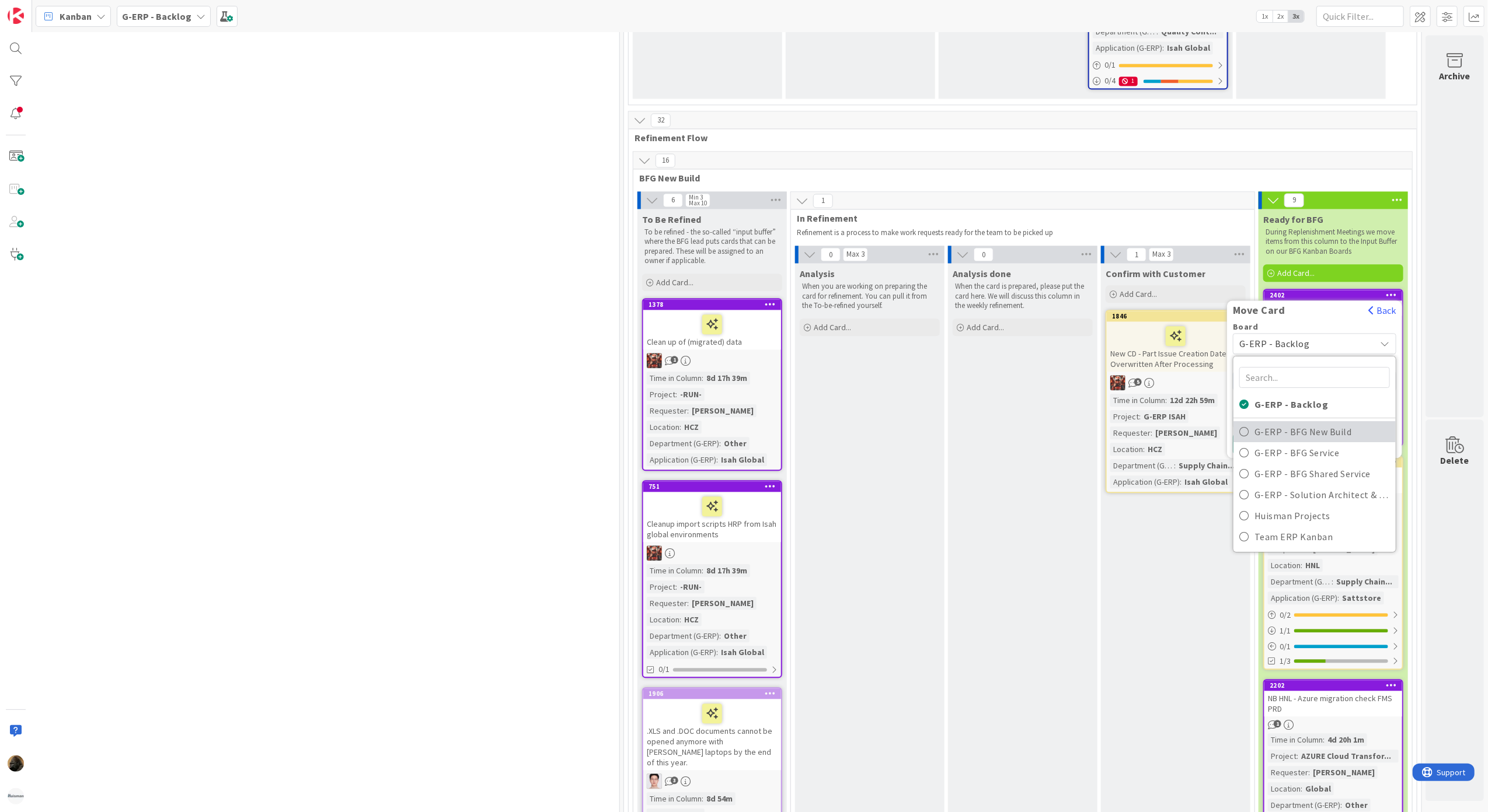
click at [1292, 422] on span "G-ERP - BFG New Build" at bounding box center [1322, 431] width 135 height 17
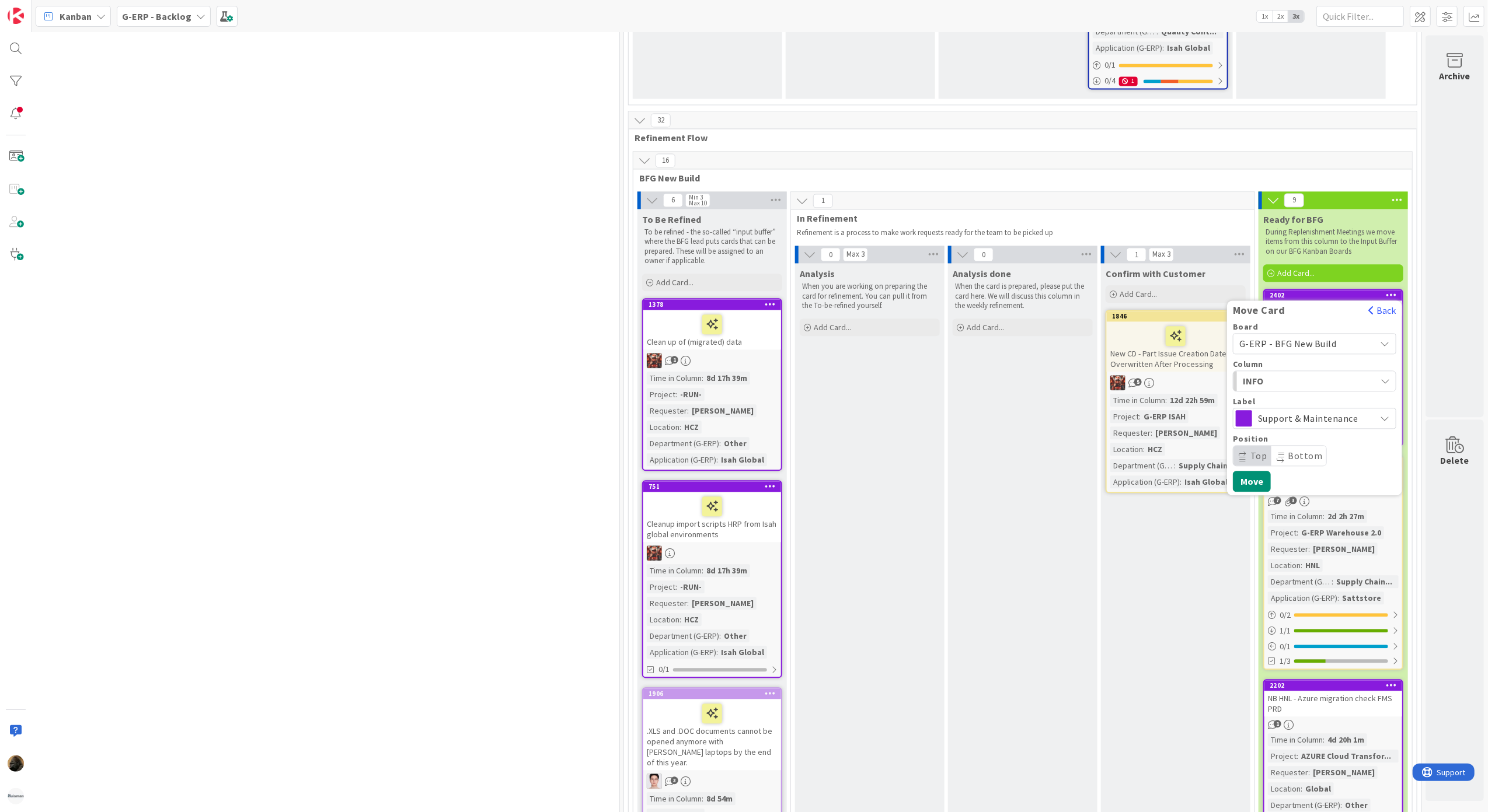
click at [1318, 373] on span "INFO" at bounding box center [1286, 381] width 88 height 15
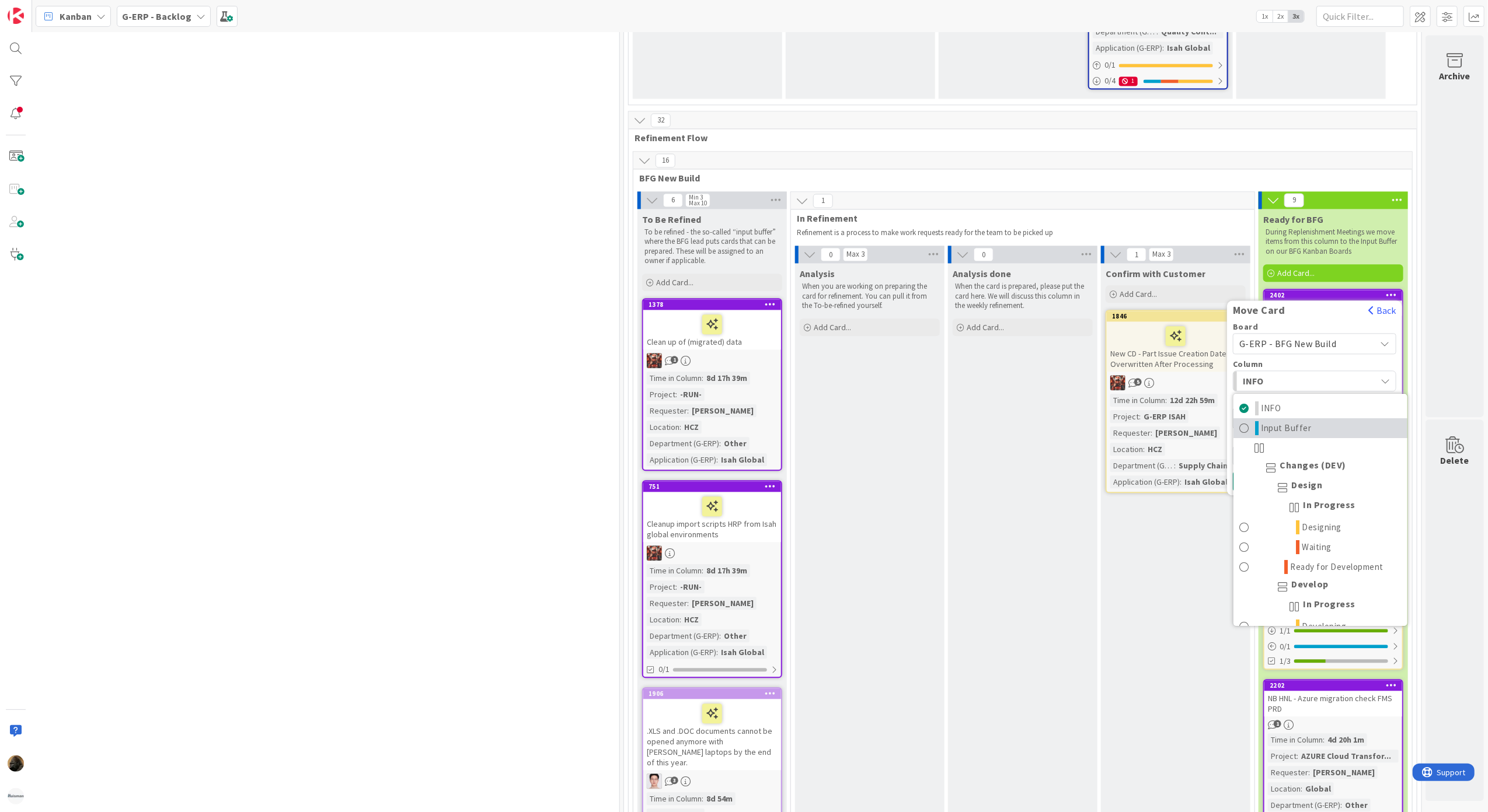
click at [1316, 418] on link "Input Buffer" at bounding box center [1321, 428] width 174 height 20
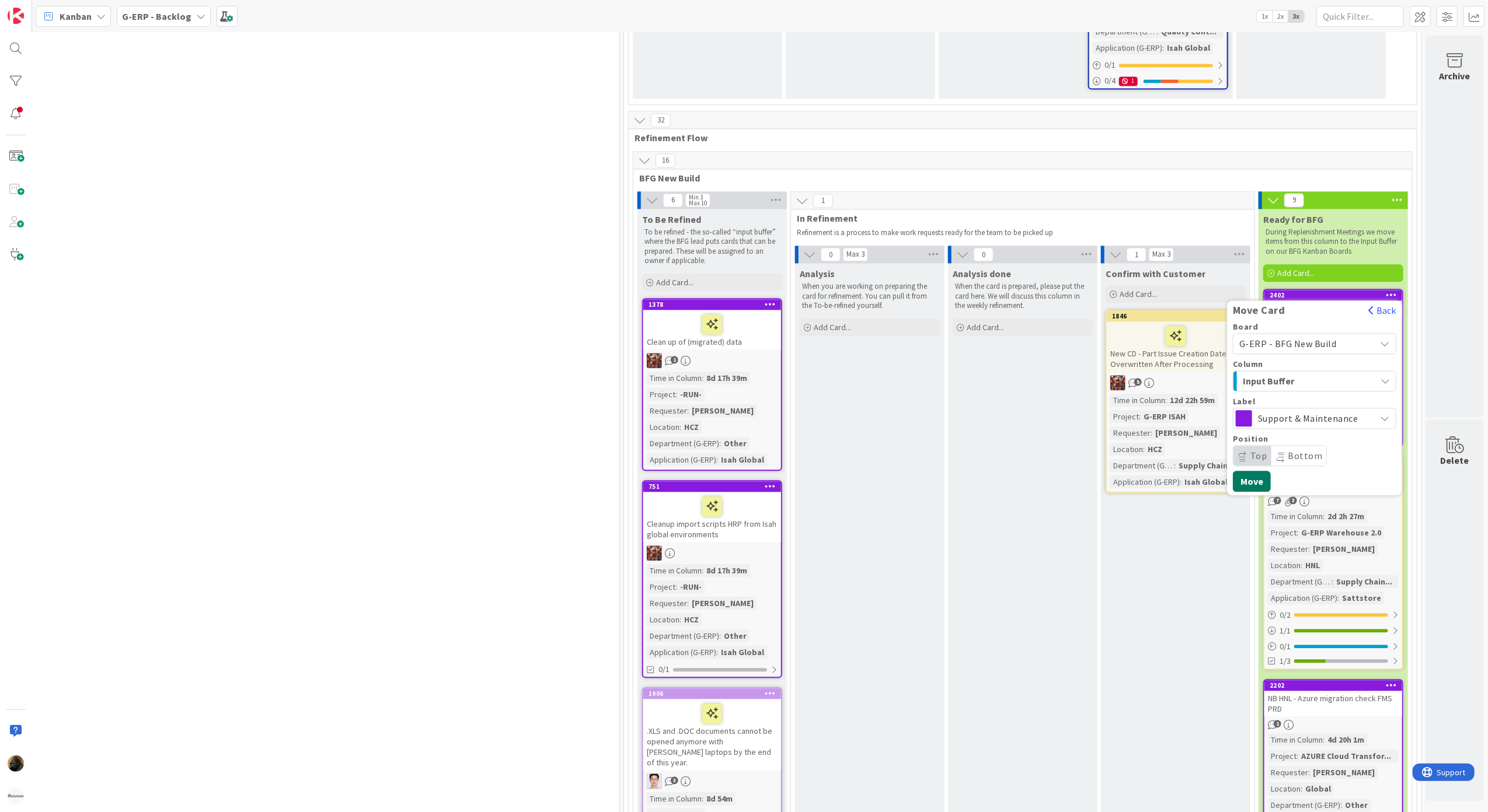
click at [1243, 471] on button "Move" at bounding box center [1252, 481] width 38 height 21
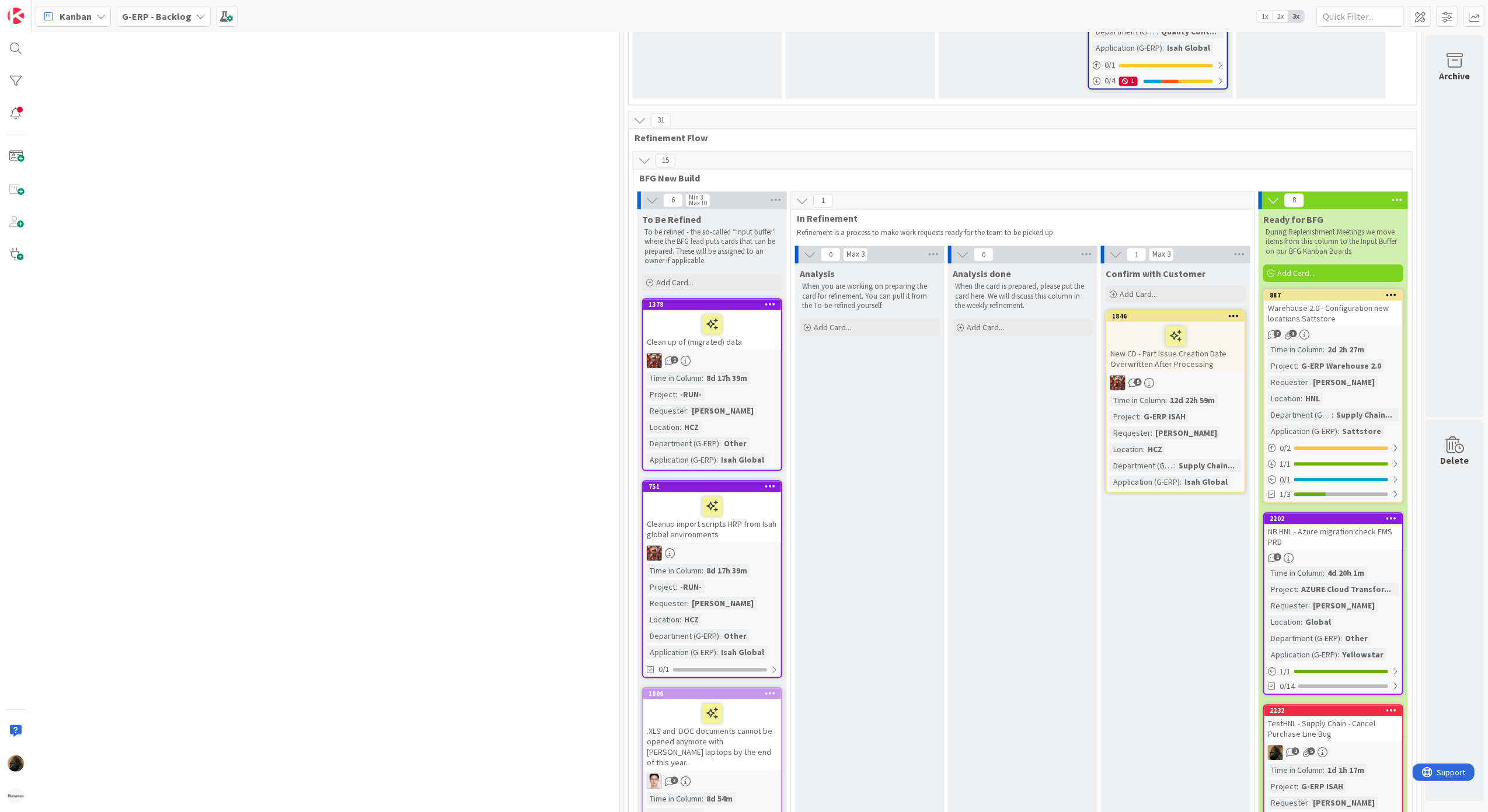
click at [147, 20] on b "G-ERP - Backlog" at bounding box center [157, 16] width 70 height 12
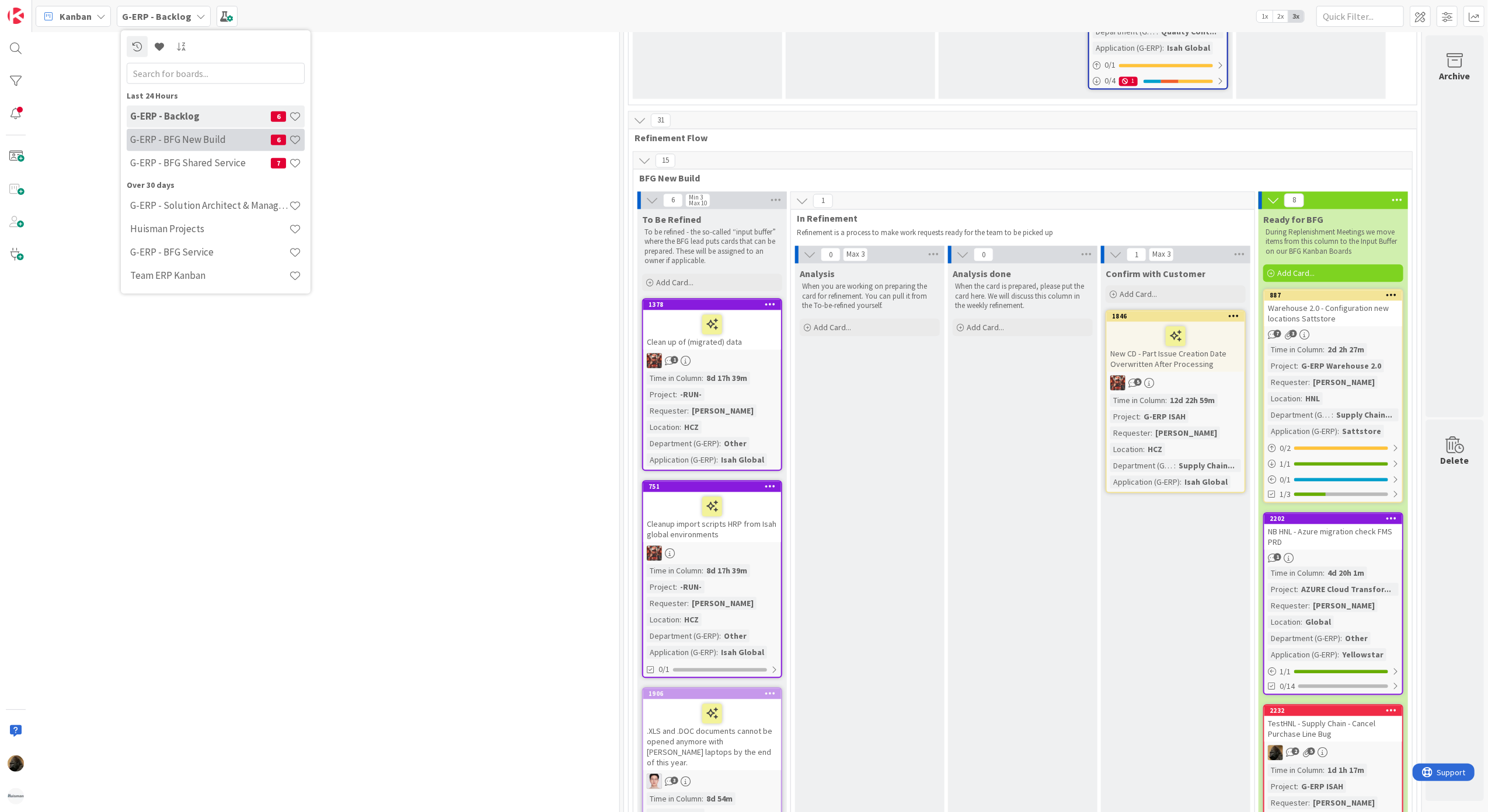
click at [180, 147] on div "G-ERP - BFG New Build 6" at bounding box center [216, 139] width 178 height 22
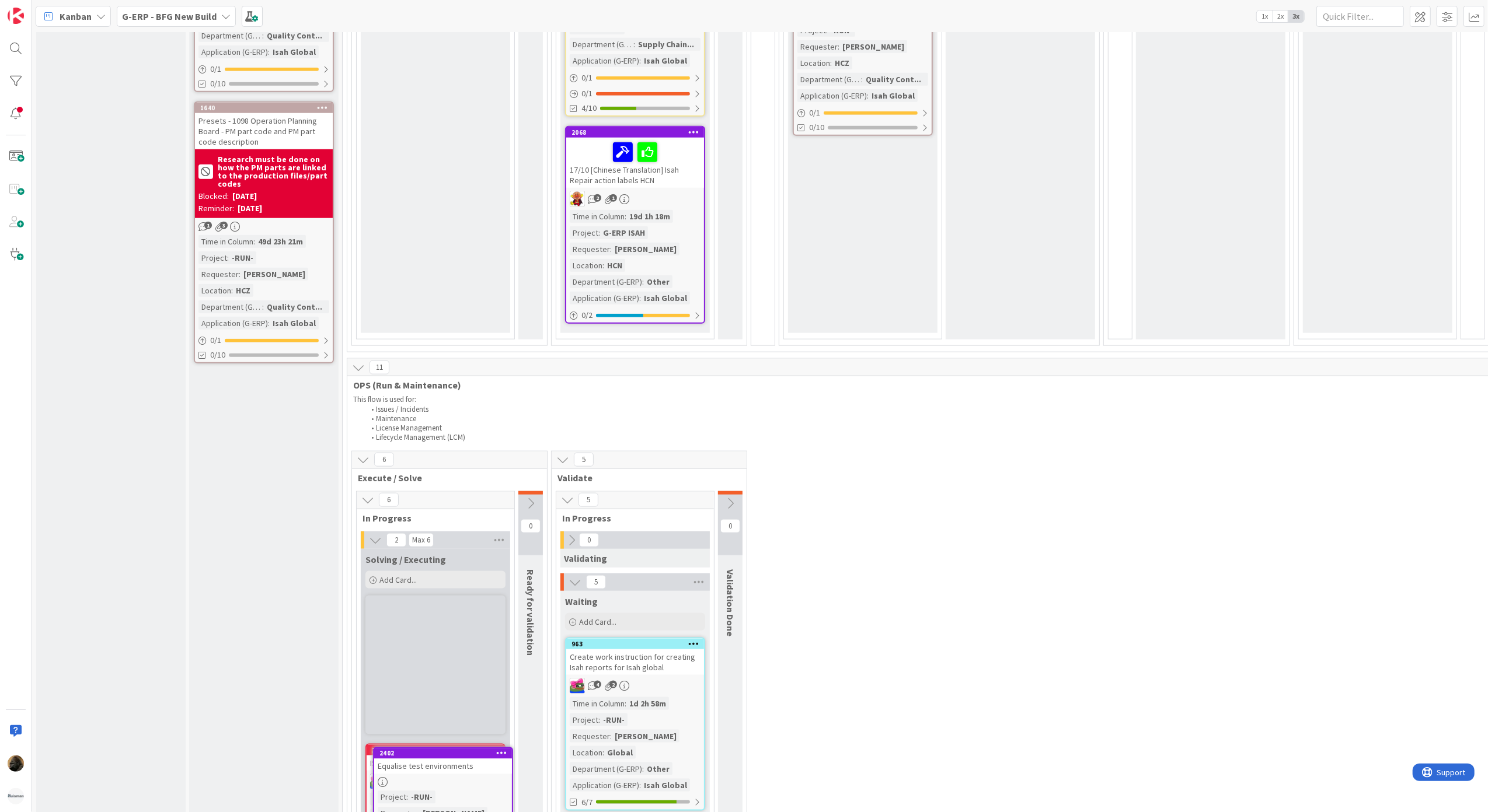
scroll to position [1353, 0]
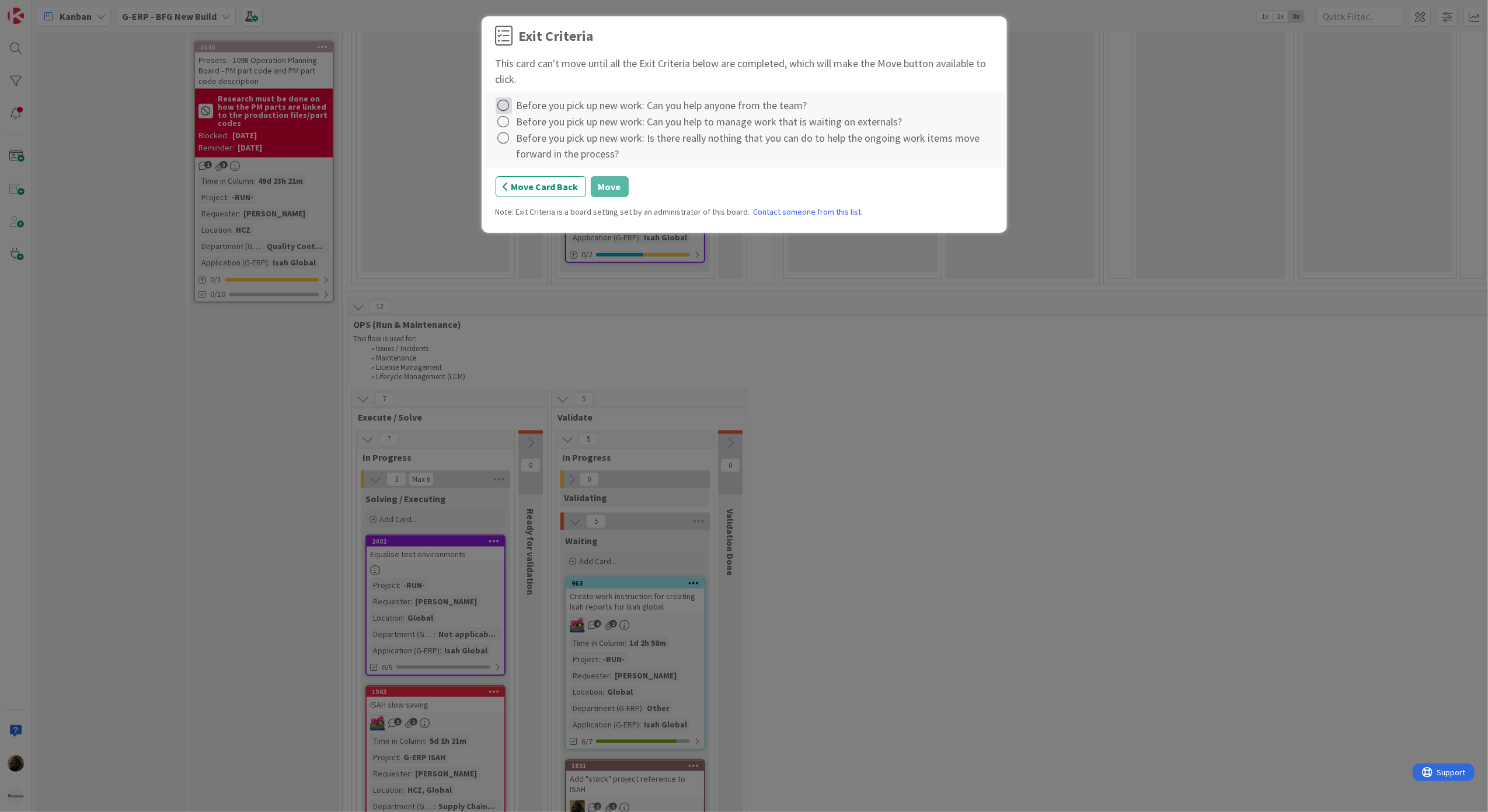
click at [504, 113] on icon at bounding box center [503, 105] width 16 height 16
click at [526, 132] on link "Complete" at bounding box center [568, 130] width 146 height 17
click at [503, 127] on icon at bounding box center [503, 122] width 16 height 16
drag, startPoint x: 504, startPoint y: 128, endPoint x: 515, endPoint y: 146, distance: 21.1
click at [535, 146] on link "Complete" at bounding box center [568, 147] width 146 height 17
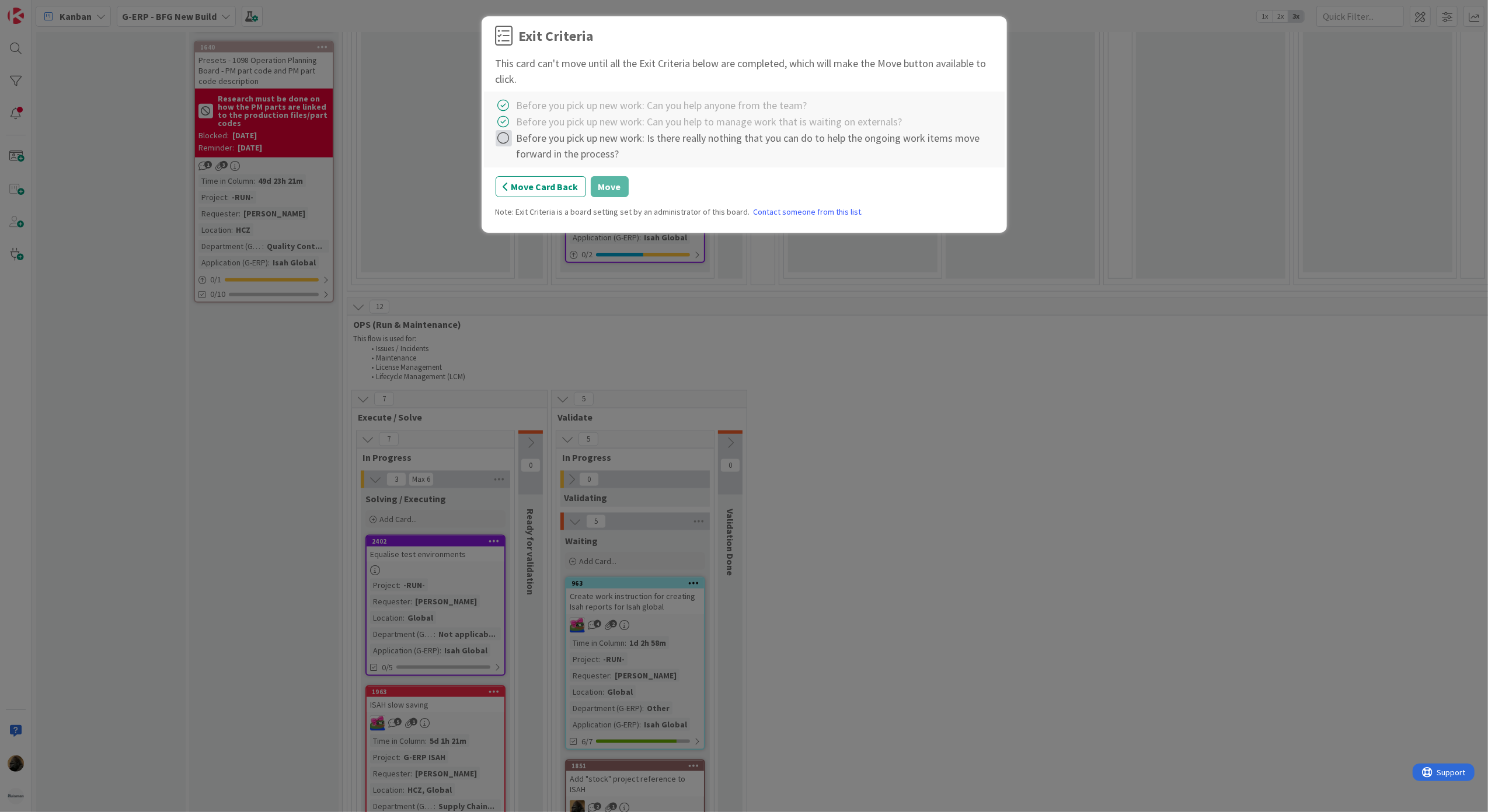
click at [504, 144] on icon at bounding box center [503, 138] width 16 height 16
click at [531, 165] on link "Complete" at bounding box center [568, 163] width 146 height 17
click at [595, 189] on button "Move" at bounding box center [609, 187] width 38 height 21
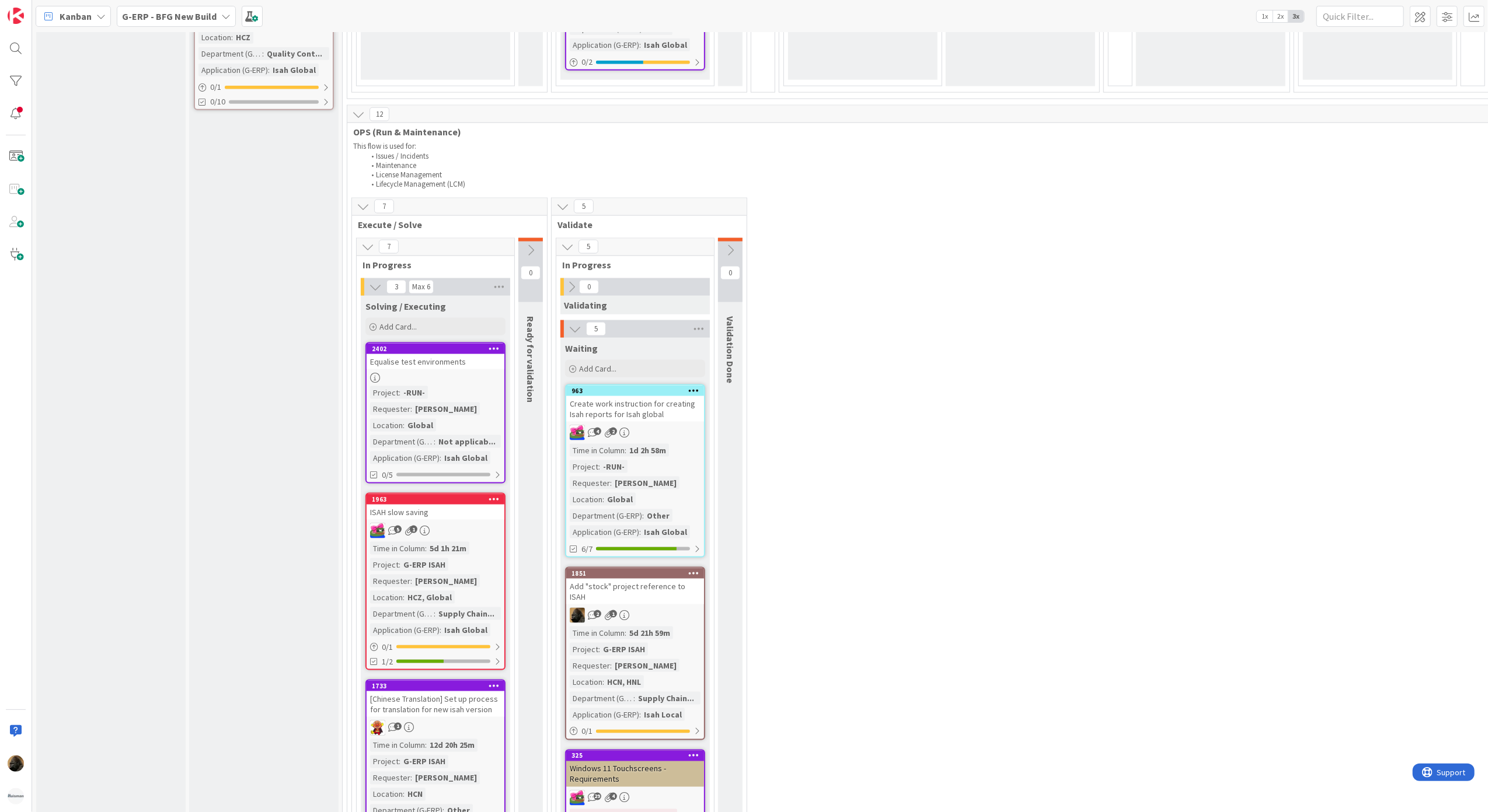
scroll to position [1586, 0]
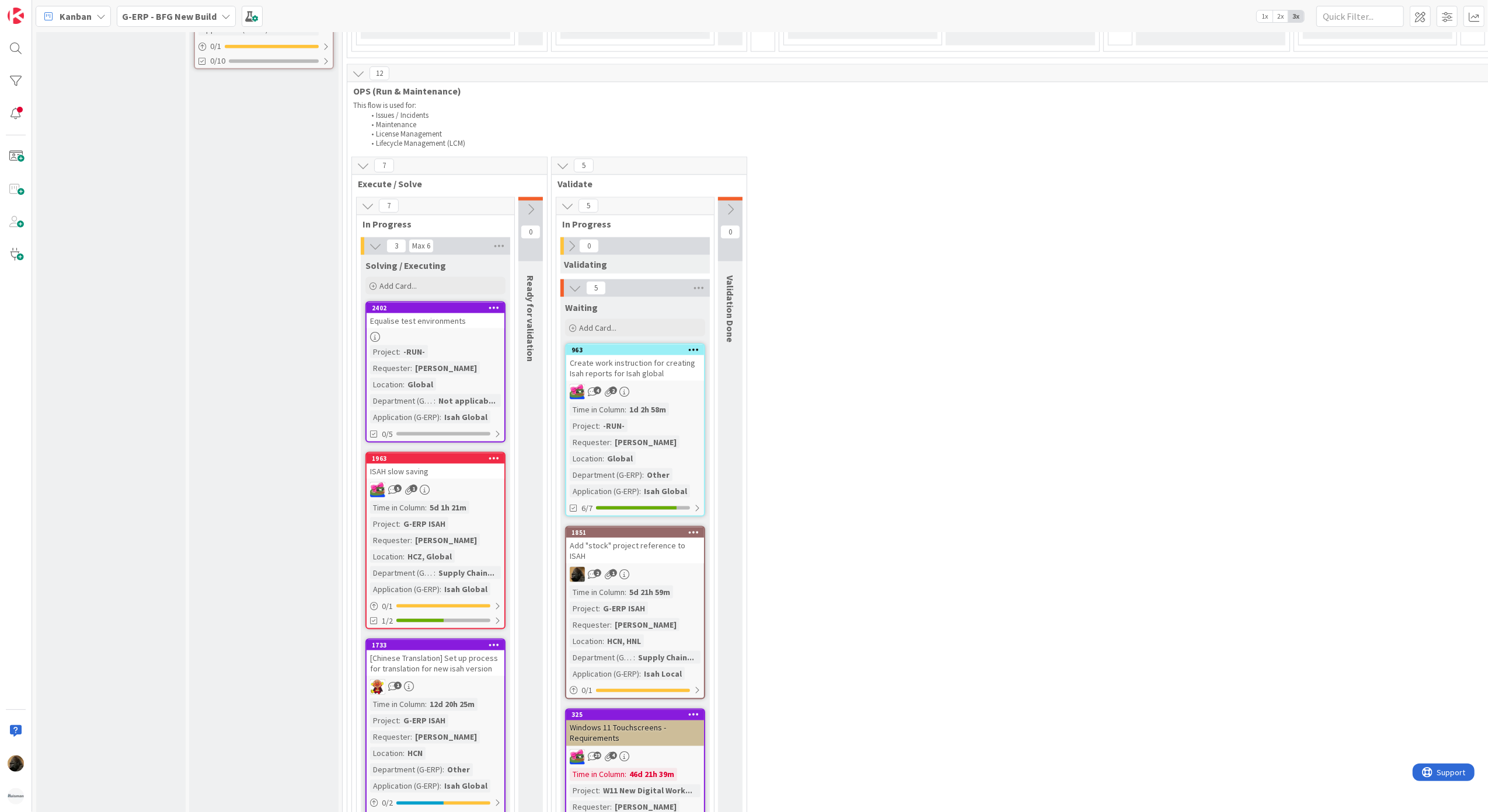
click at [431, 321] on div "Equalise test environments" at bounding box center [435, 321] width 138 height 15
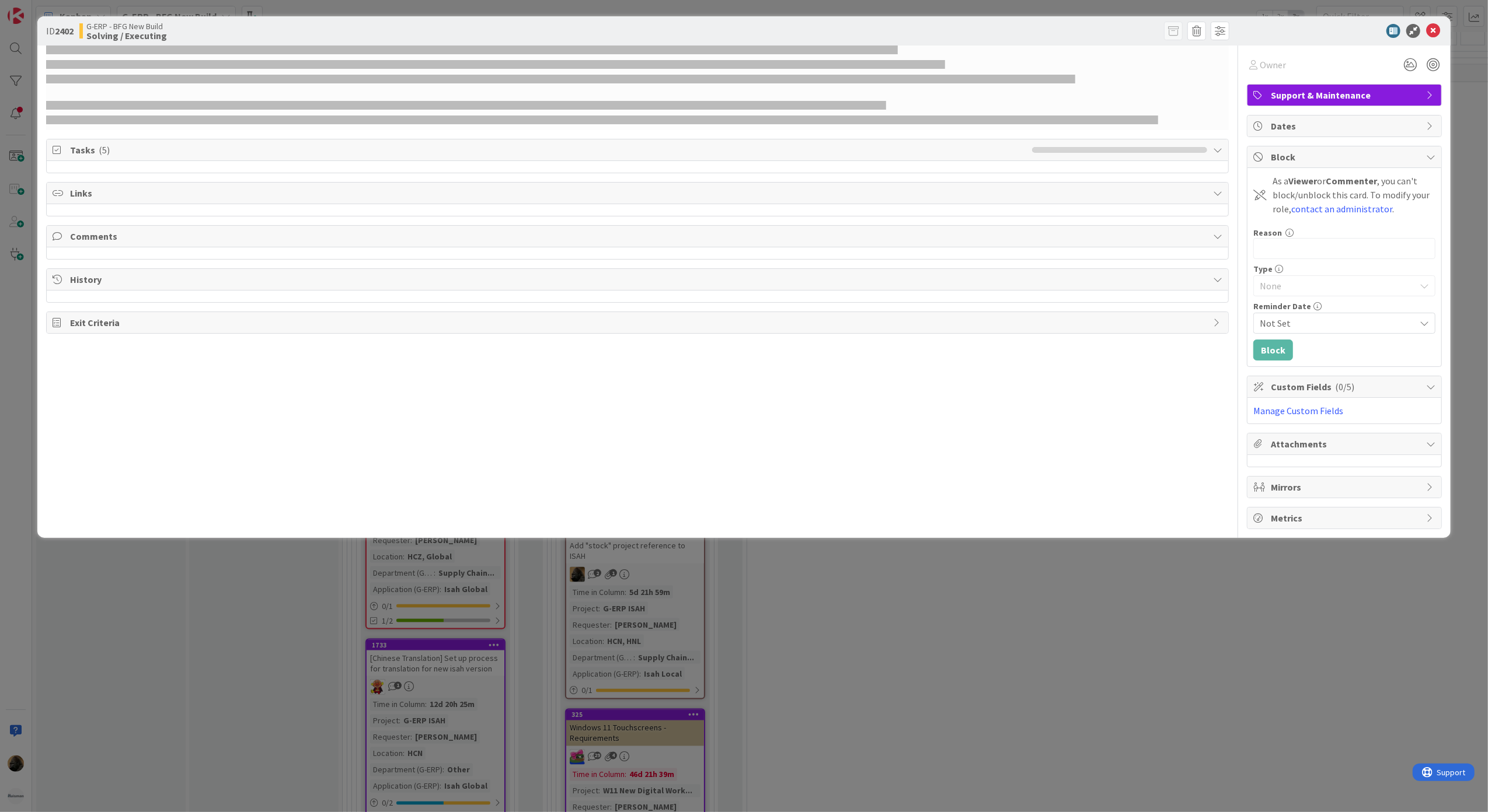
select select "sql"
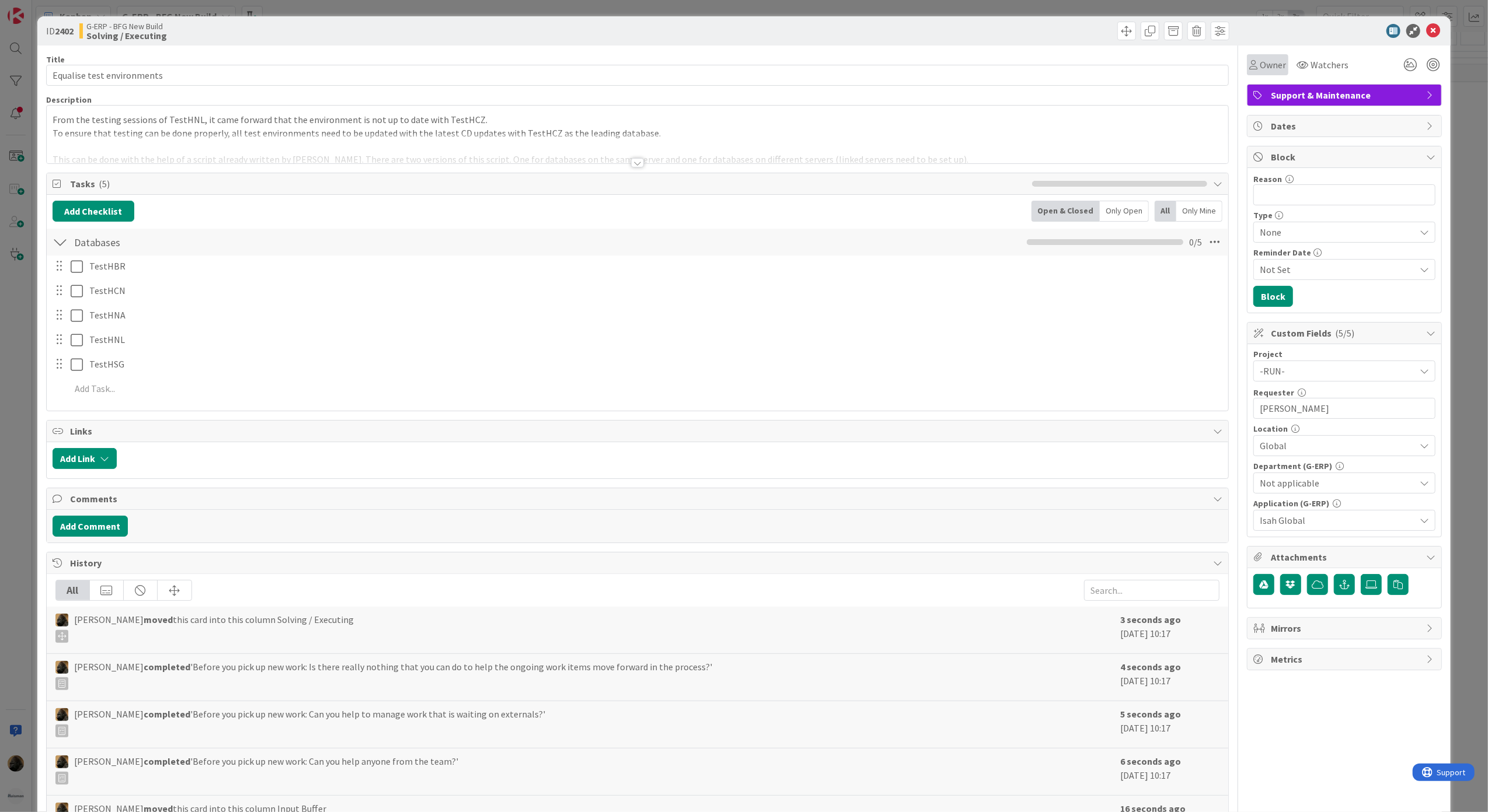
click at [1260, 62] on span "Owner" at bounding box center [1273, 65] width 26 height 14
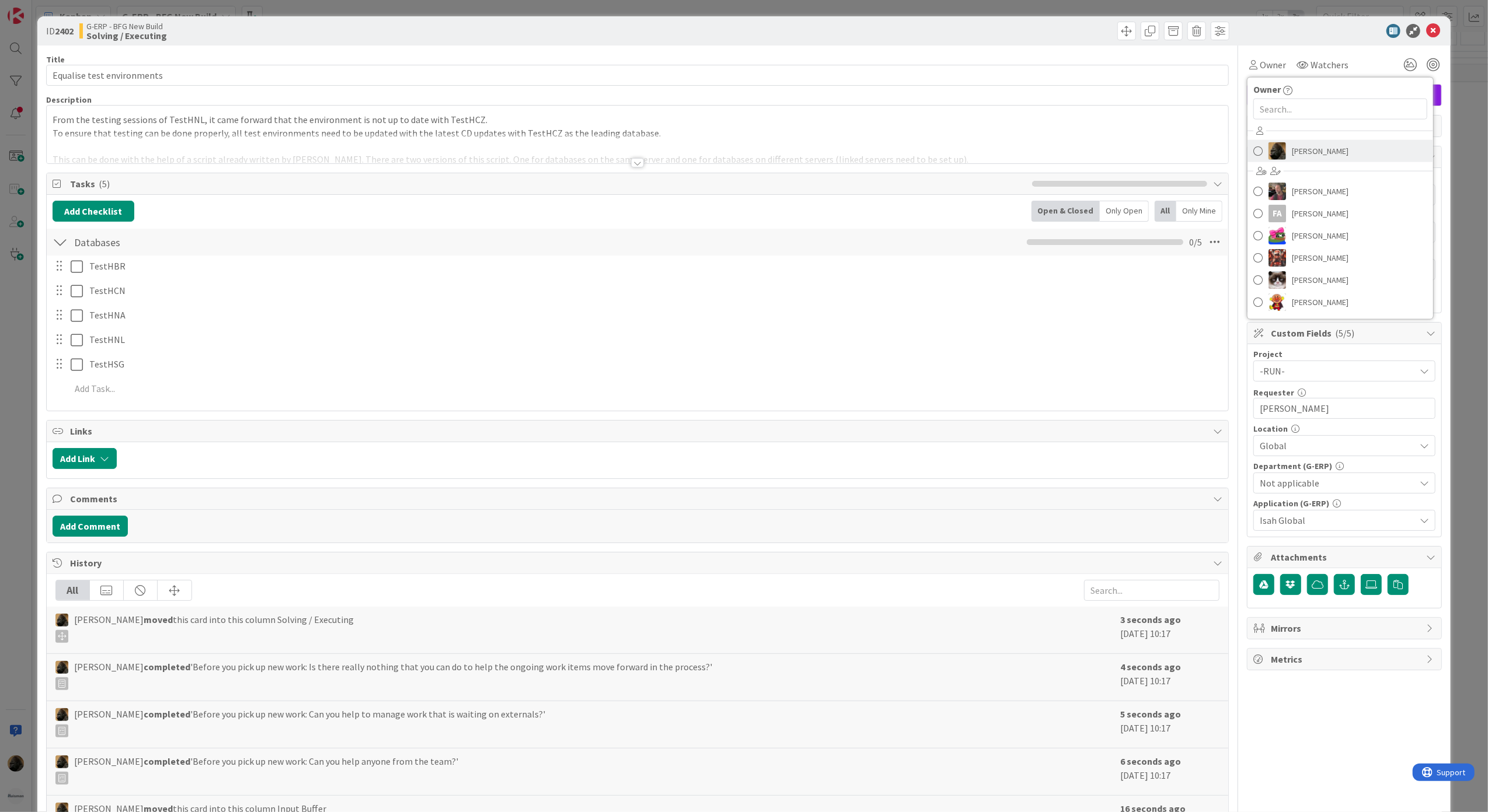
click at [1292, 148] on span "[PERSON_NAME]" at bounding box center [1321, 151] width 57 height 17
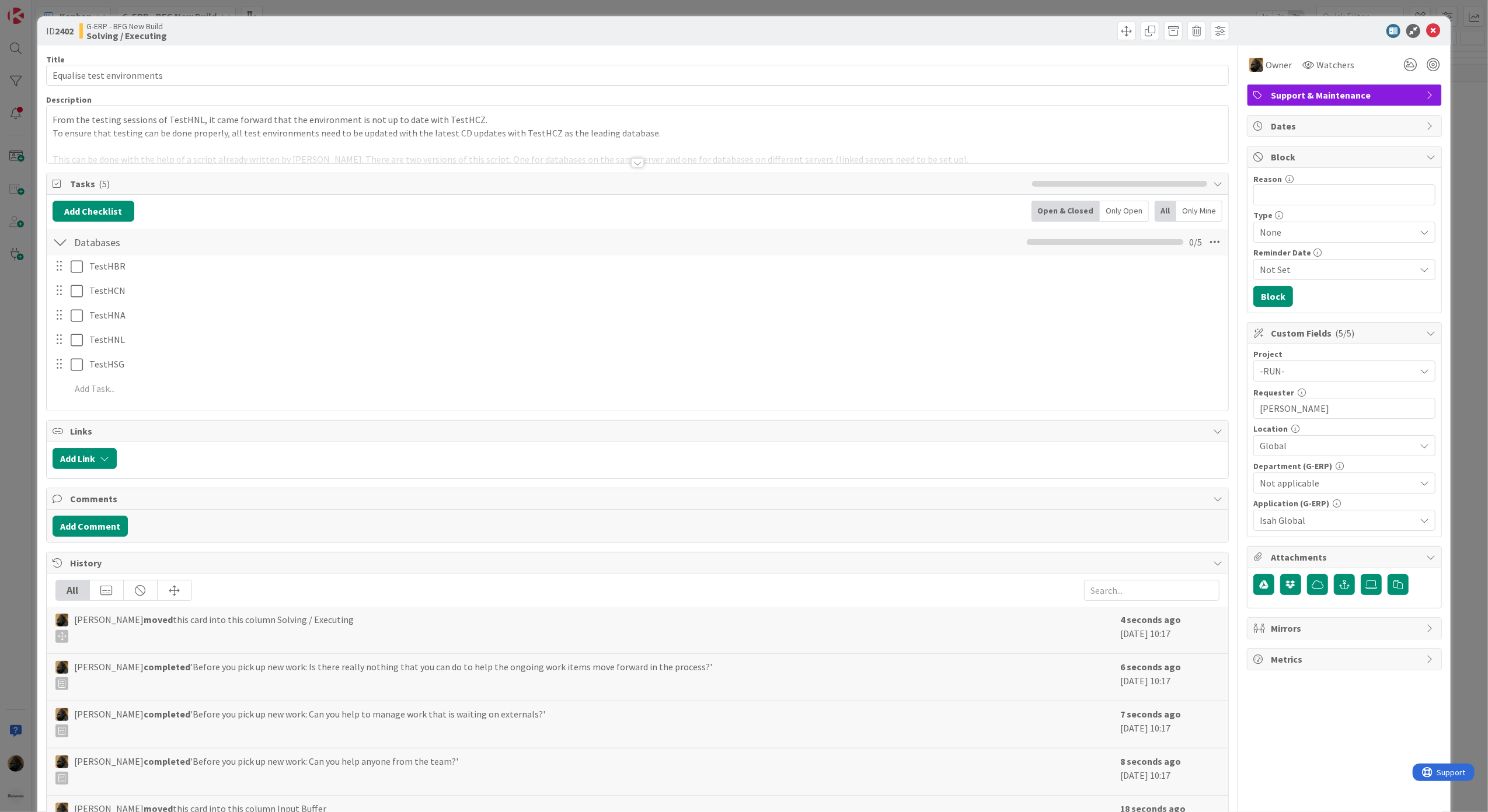
click at [1272, 33] on div at bounding box center [1339, 31] width 207 height 14
click at [1426, 29] on icon at bounding box center [1433, 31] width 14 height 14
